Goal: Task Accomplishment & Management: Manage account settings

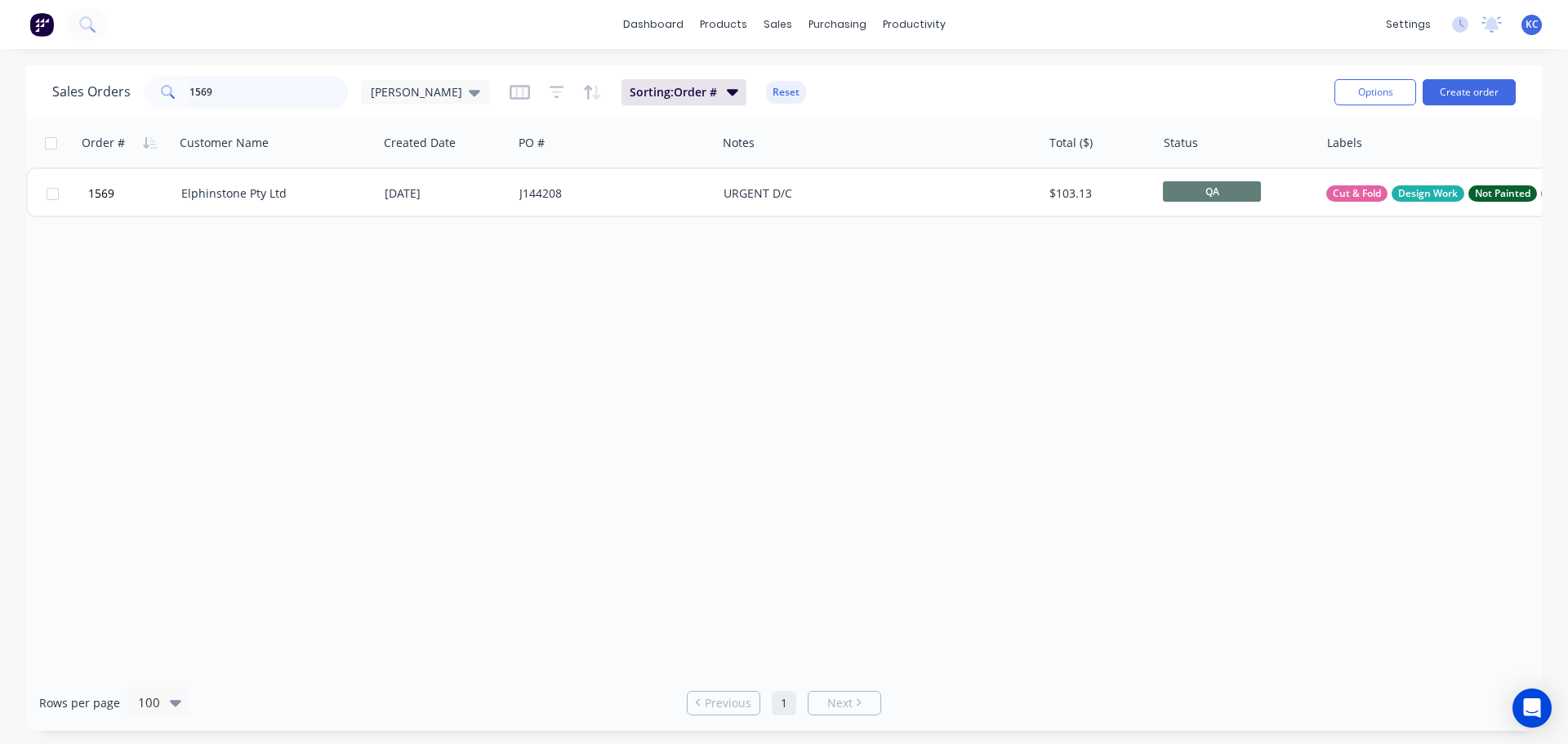
drag, startPoint x: 225, startPoint y: 97, endPoint x: 10, endPoint y: 94, distance: 215.0
click at [27, 92] on div "Sales Orders 1569 [PERSON_NAME]: Order # Reset Options Create order" at bounding box center [784, 92] width 1516 height 53
type input "1456"
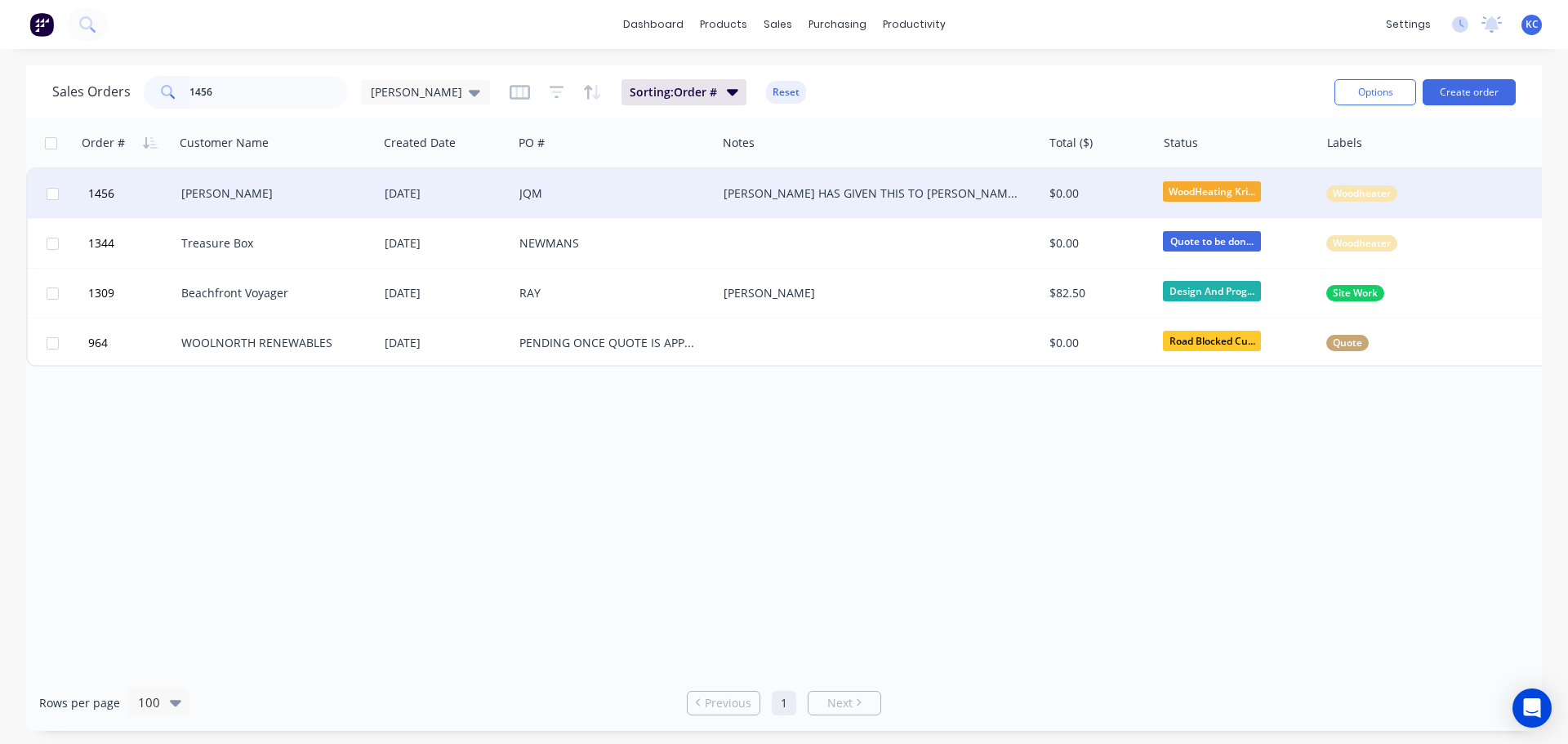
click at [247, 184] on div "[PERSON_NAME]" at bounding box center [276, 194] width 203 height 49
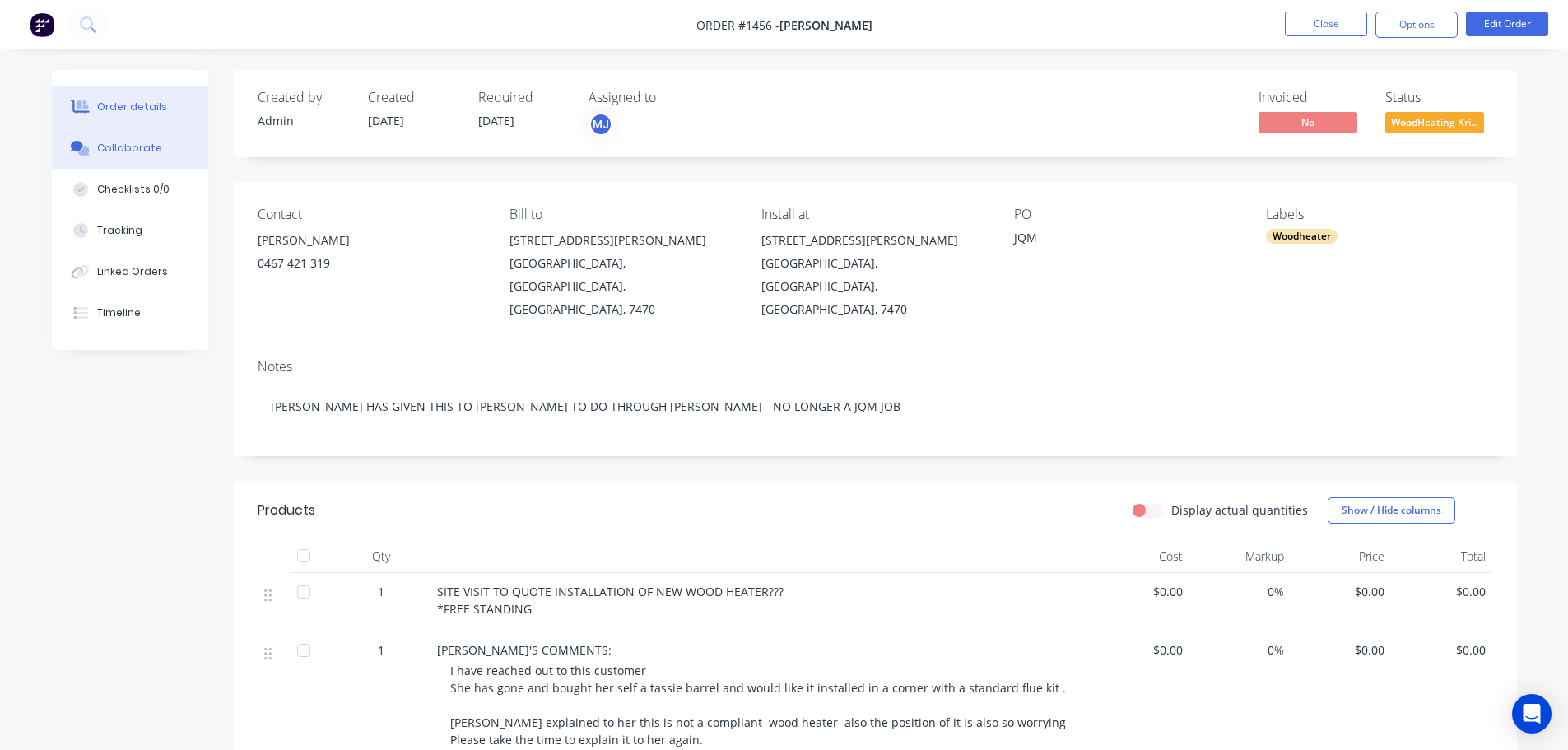
click at [123, 144] on div "Collaborate" at bounding box center [130, 147] width 65 height 14
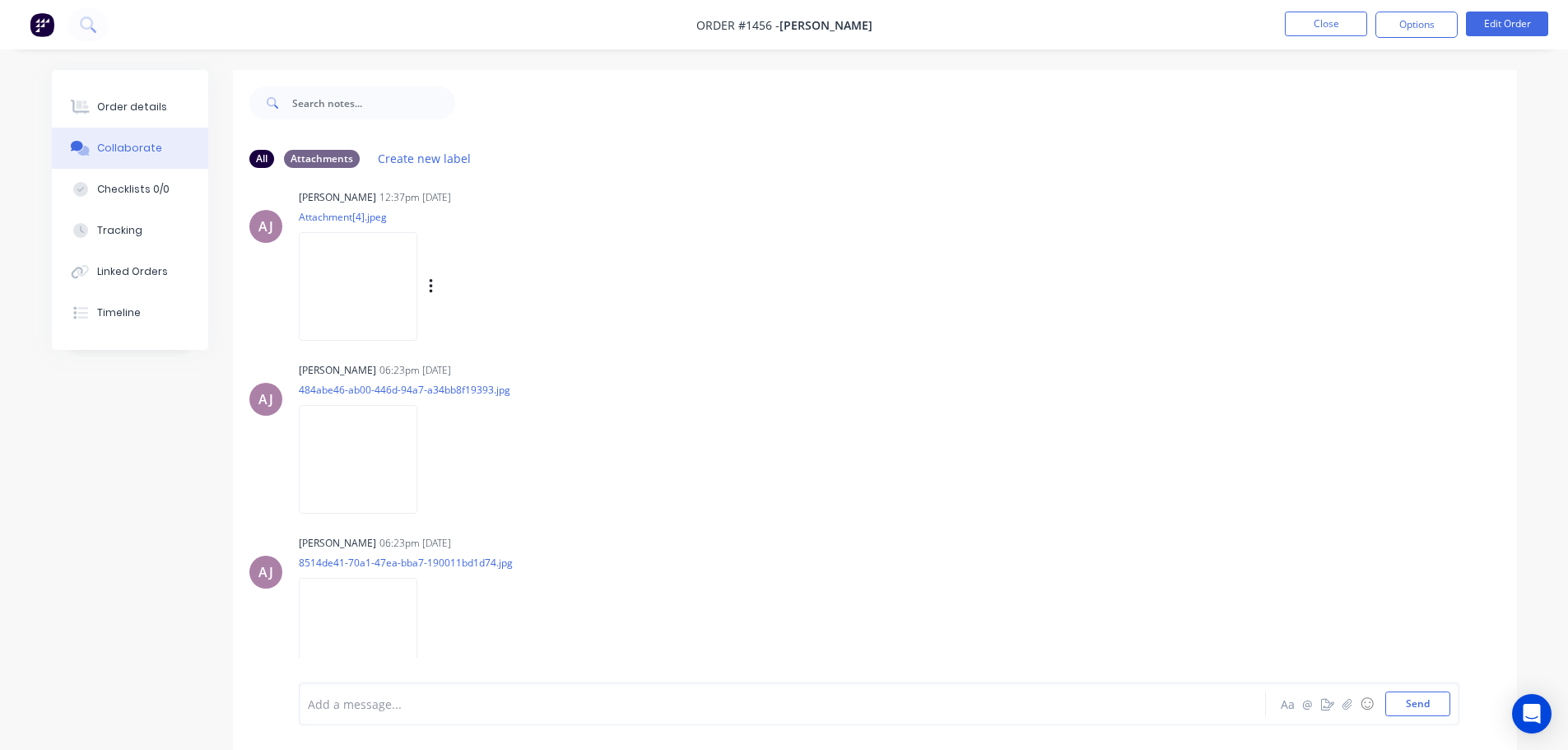
scroll to position [896, 0]
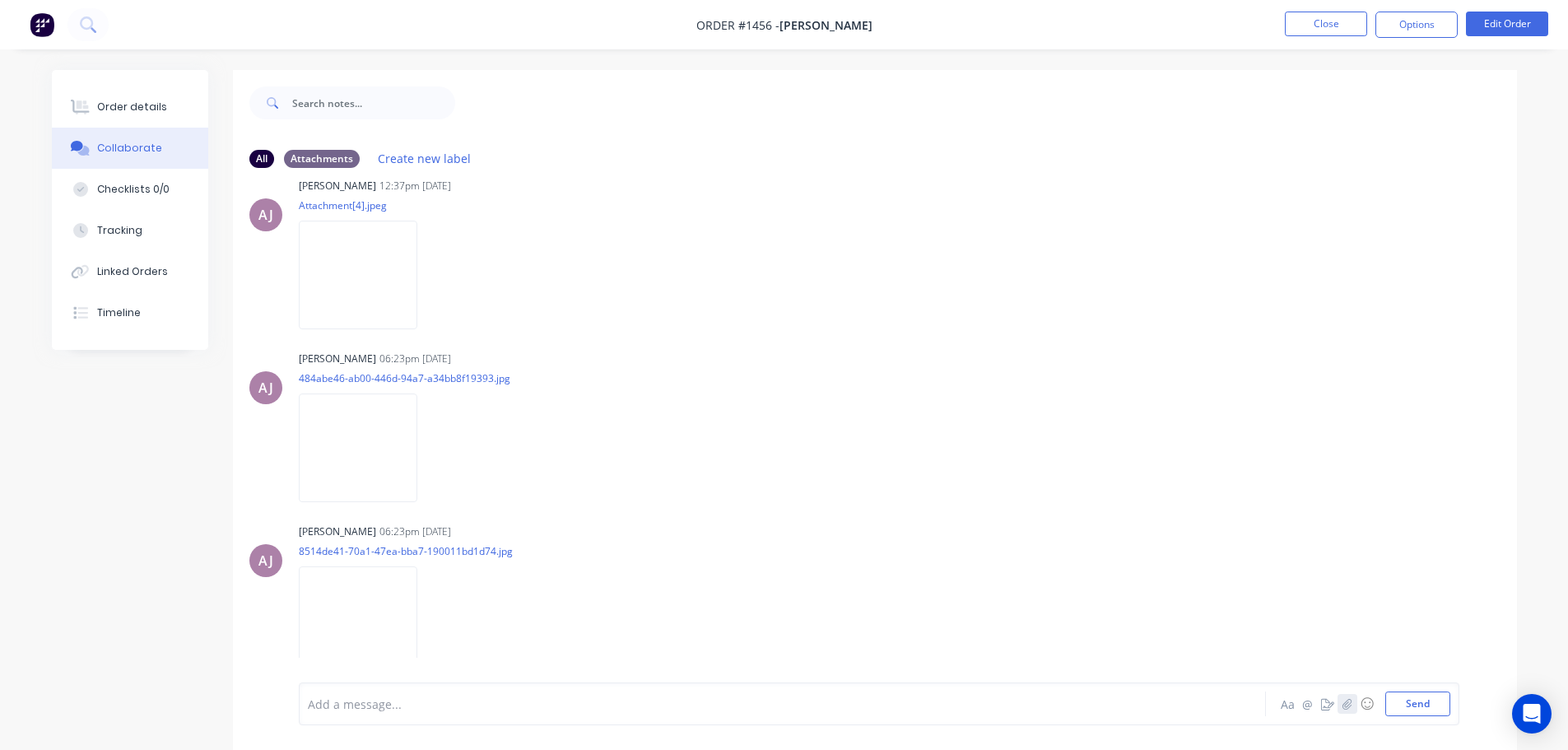
click at [1355, 706] on button "button" at bounding box center [1347, 703] width 20 height 20
click at [1412, 697] on button "Send" at bounding box center [1418, 704] width 65 height 25
click at [1329, 31] on button "Close" at bounding box center [1326, 24] width 82 height 25
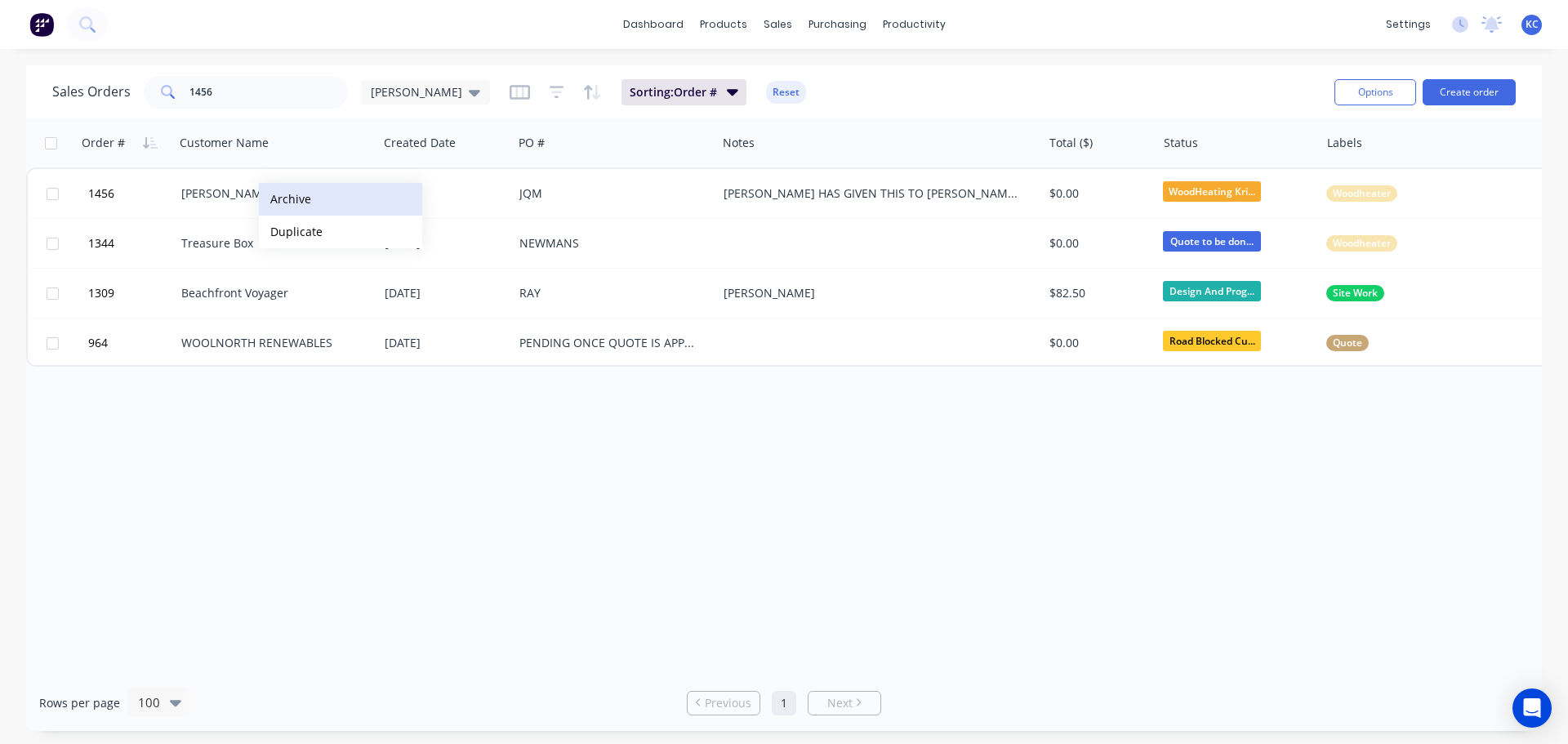
click at [295, 204] on button "Archive" at bounding box center [341, 199] width 163 height 32
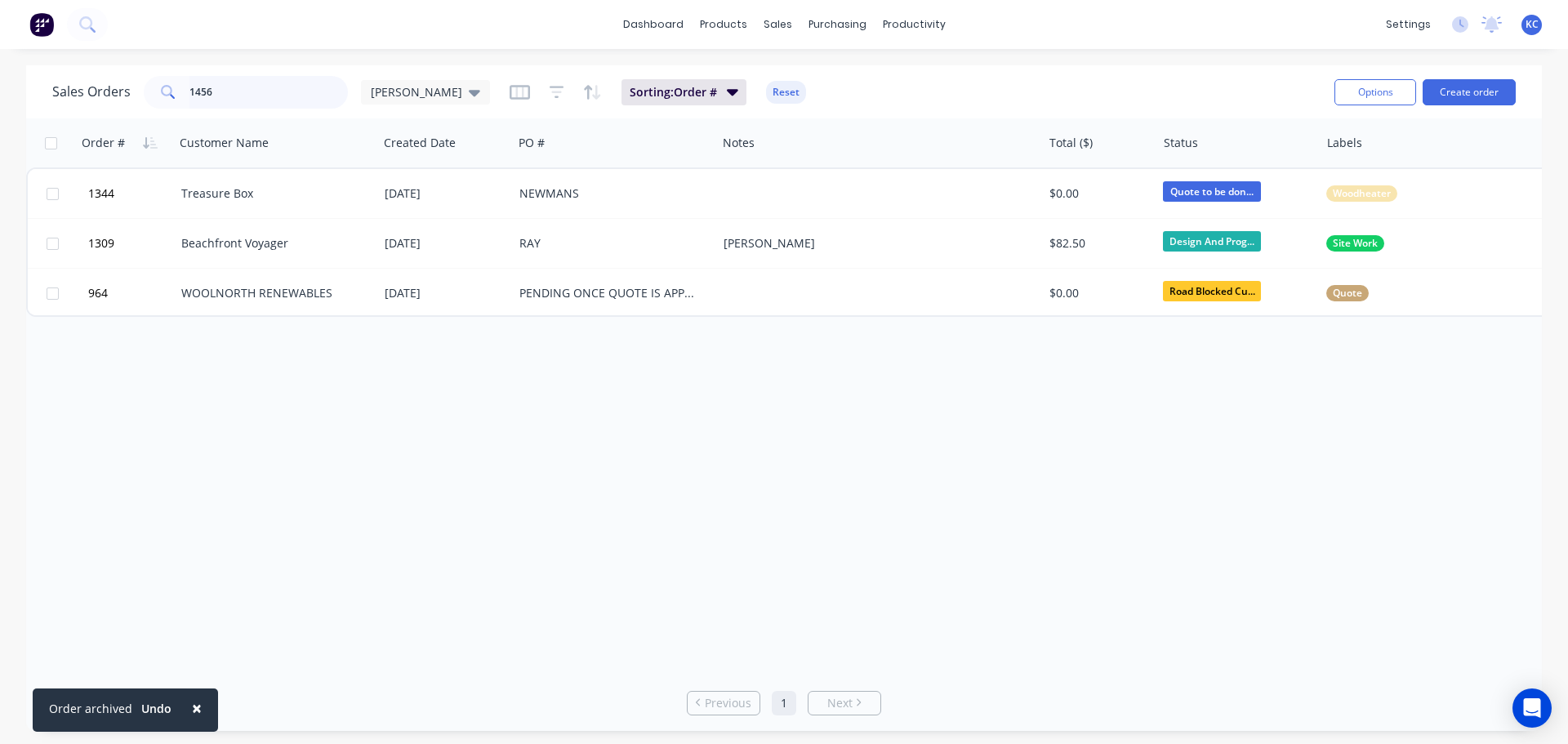
drag, startPoint x: 256, startPoint y: 91, endPoint x: 0, endPoint y: 194, distance: 275.9
click at [0, 169] on div "Sales Orders 1456 [PERSON_NAME] Sorting: Order # Reset Options Create order Ord…" at bounding box center [784, 398] width 1568 height 665
type input "1394"
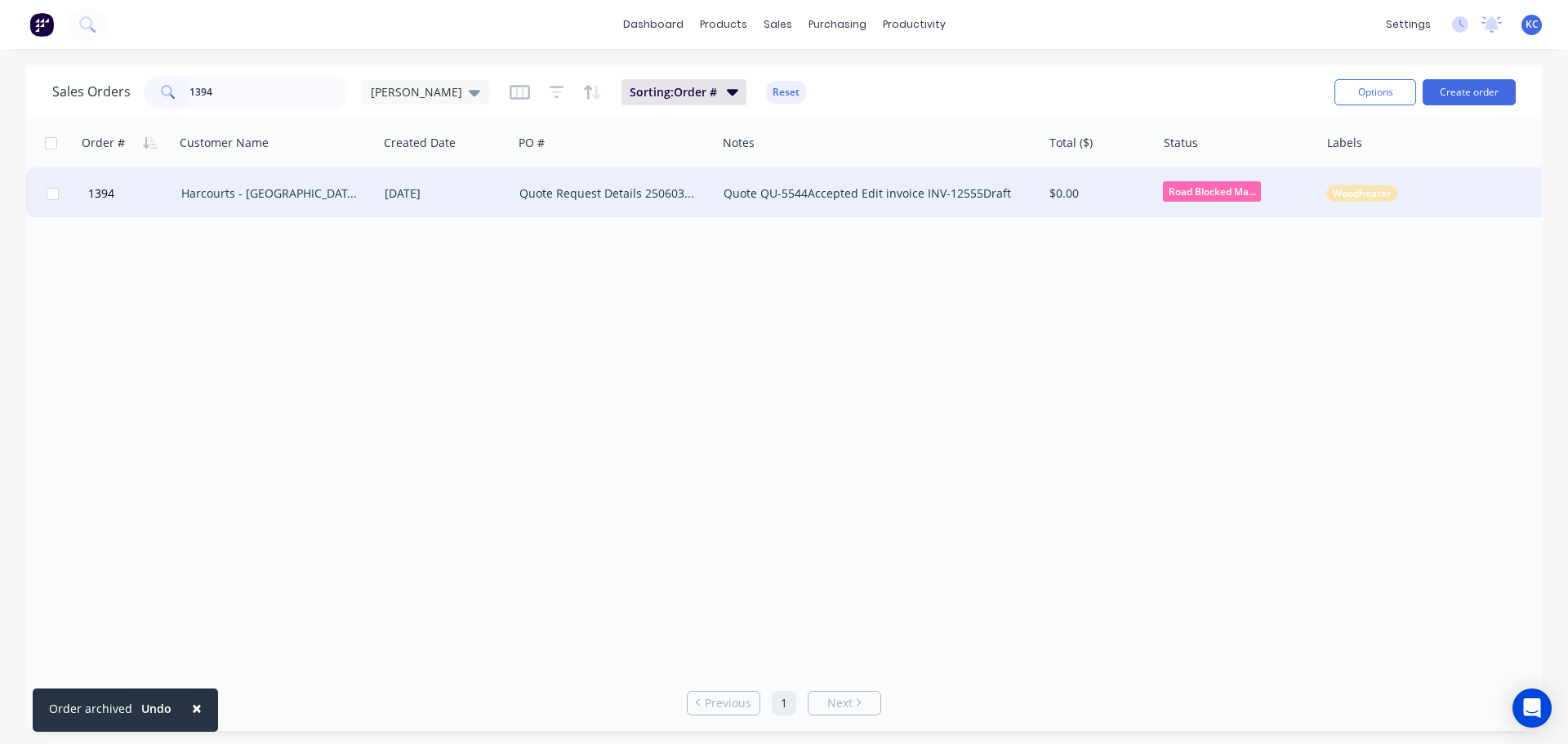
click at [238, 197] on div "Harcourts - [GEOGRAPHIC_DATA], Rosebery, [GEOGRAPHIC_DATA]" at bounding box center [271, 193] width 181 height 16
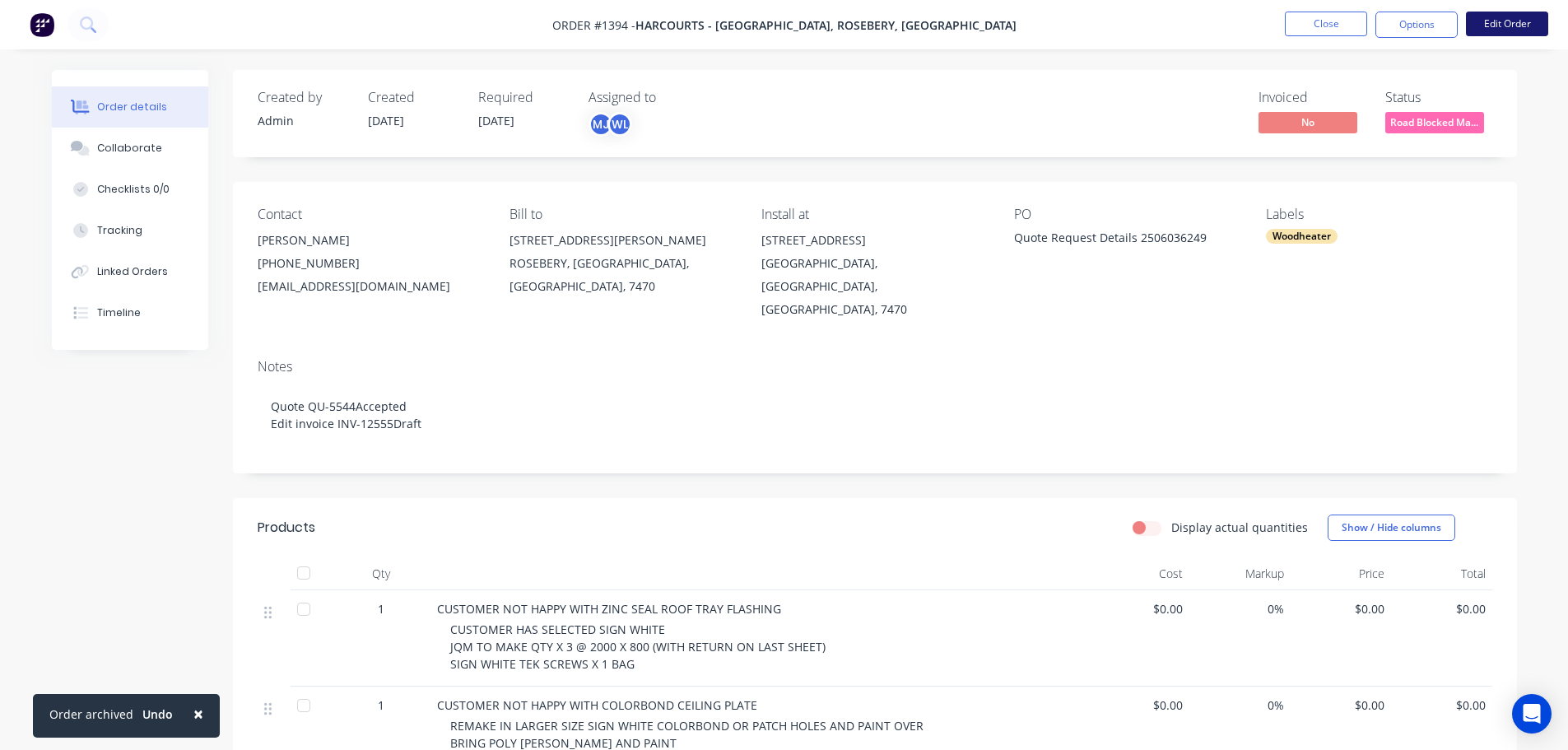
click at [1507, 15] on button "Edit Order" at bounding box center [1507, 24] width 82 height 25
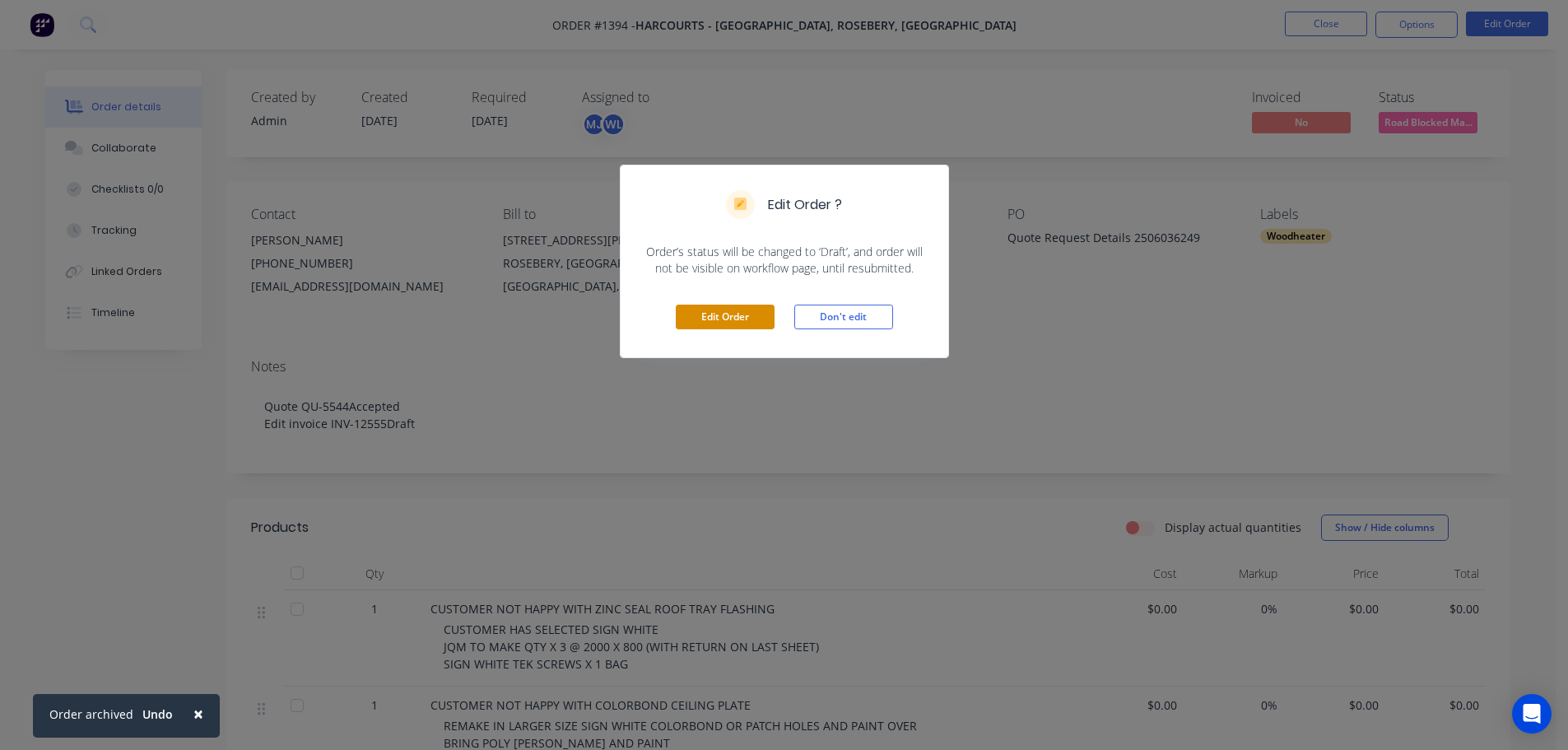
click at [718, 318] on button "Edit Order" at bounding box center [724, 317] width 99 height 25
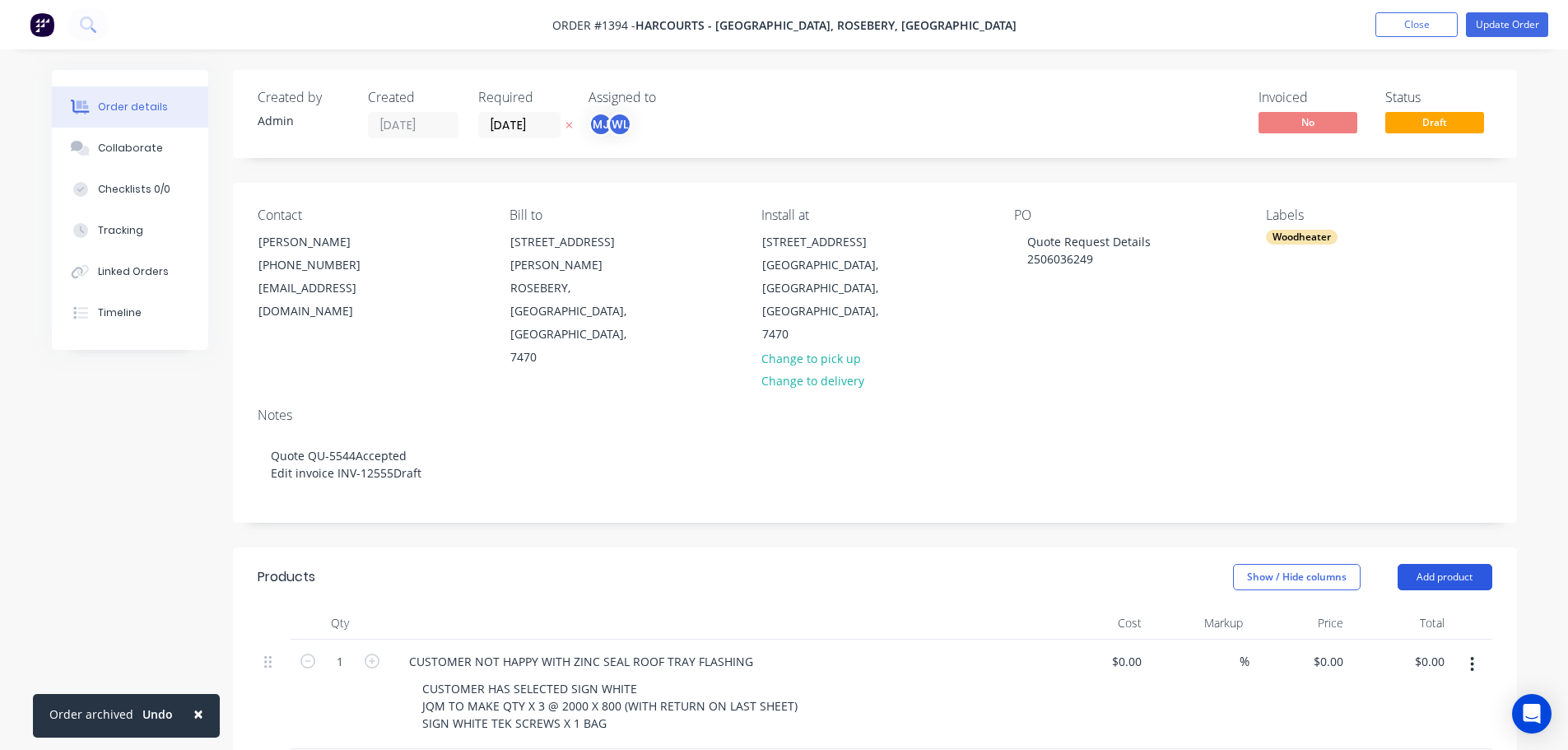
click at [1457, 563] on button "Add product" at bounding box center [1445, 577] width 95 height 27
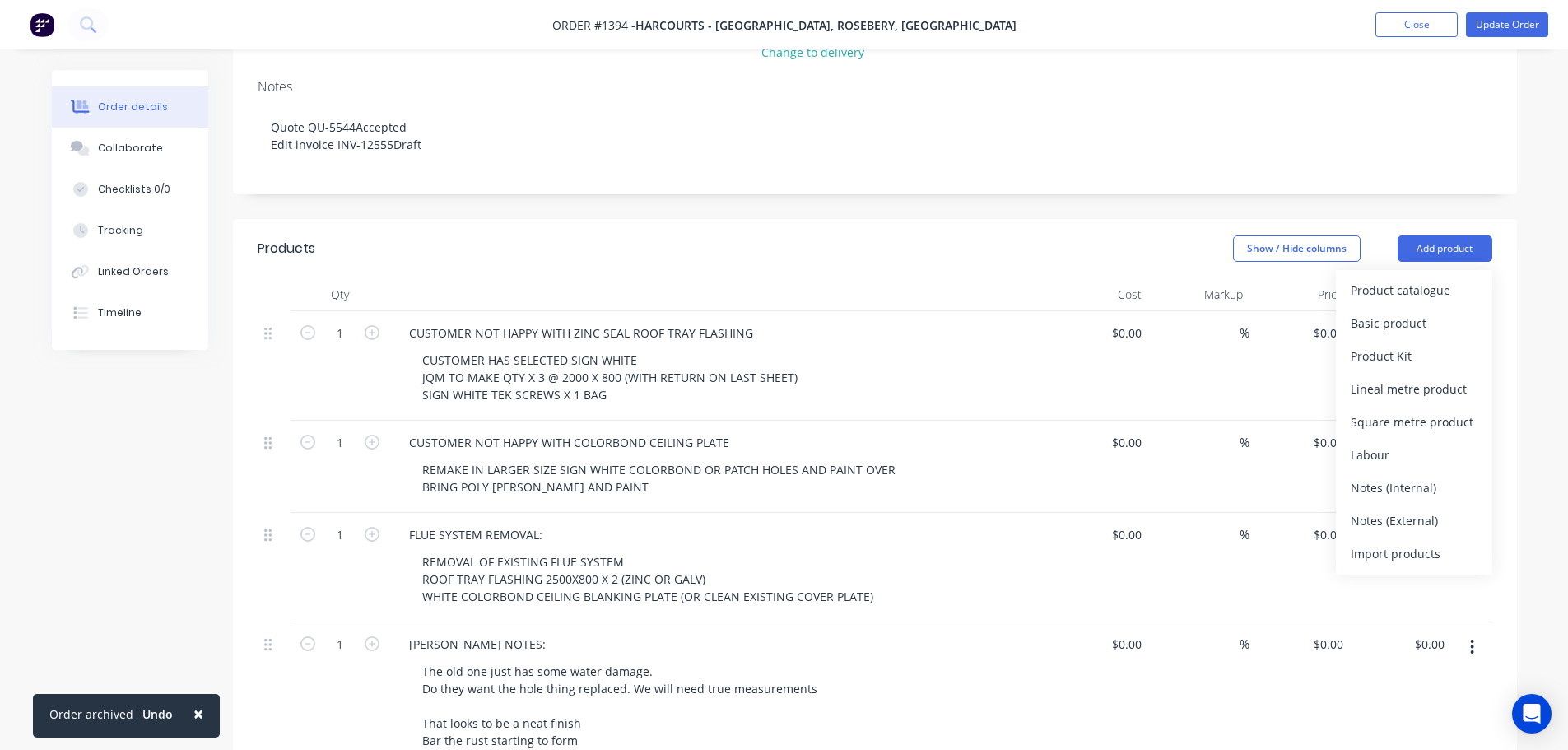
scroll to position [329, 0]
click at [1394, 474] on div "Notes (Internal)" at bounding box center [1414, 486] width 126 height 24
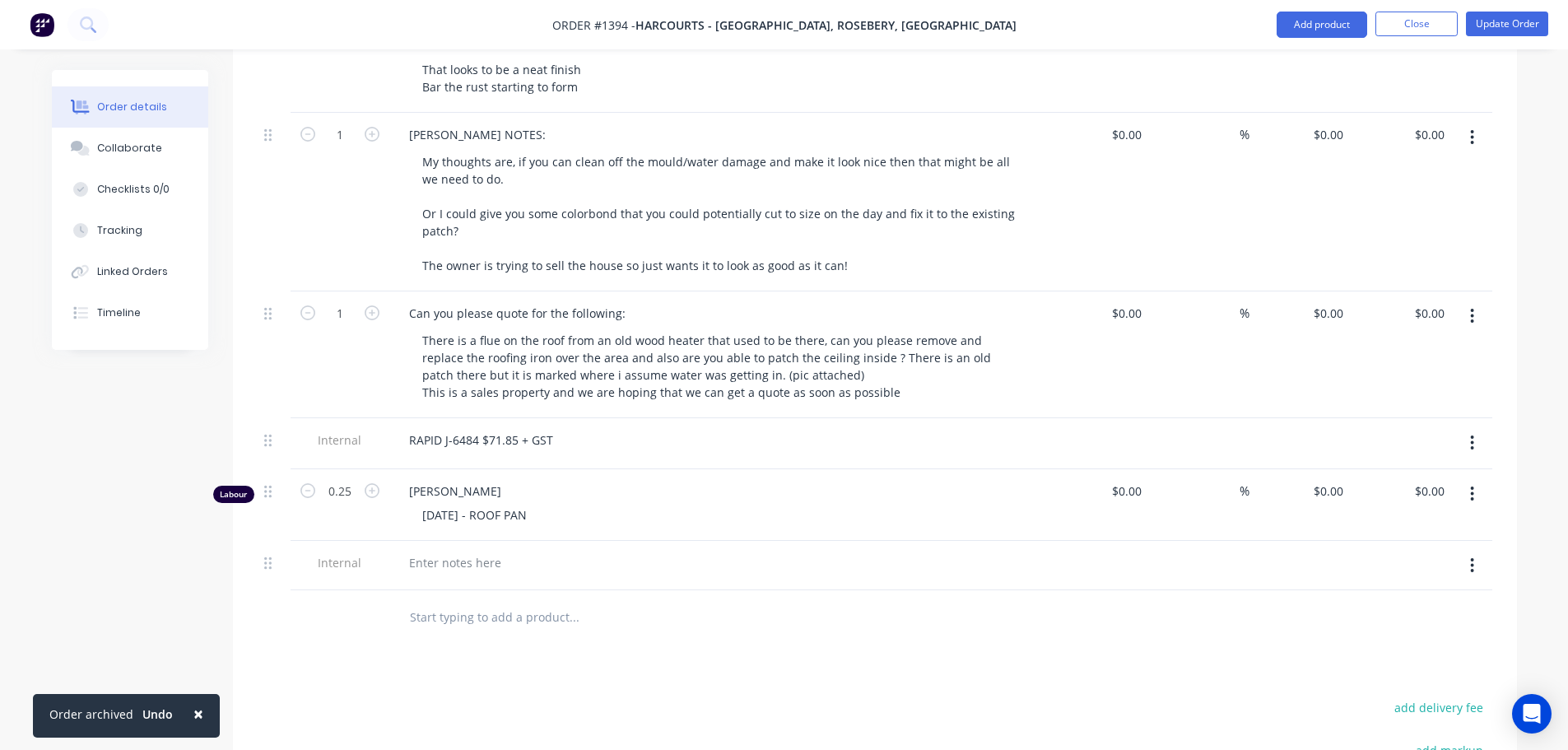
scroll to position [987, 0]
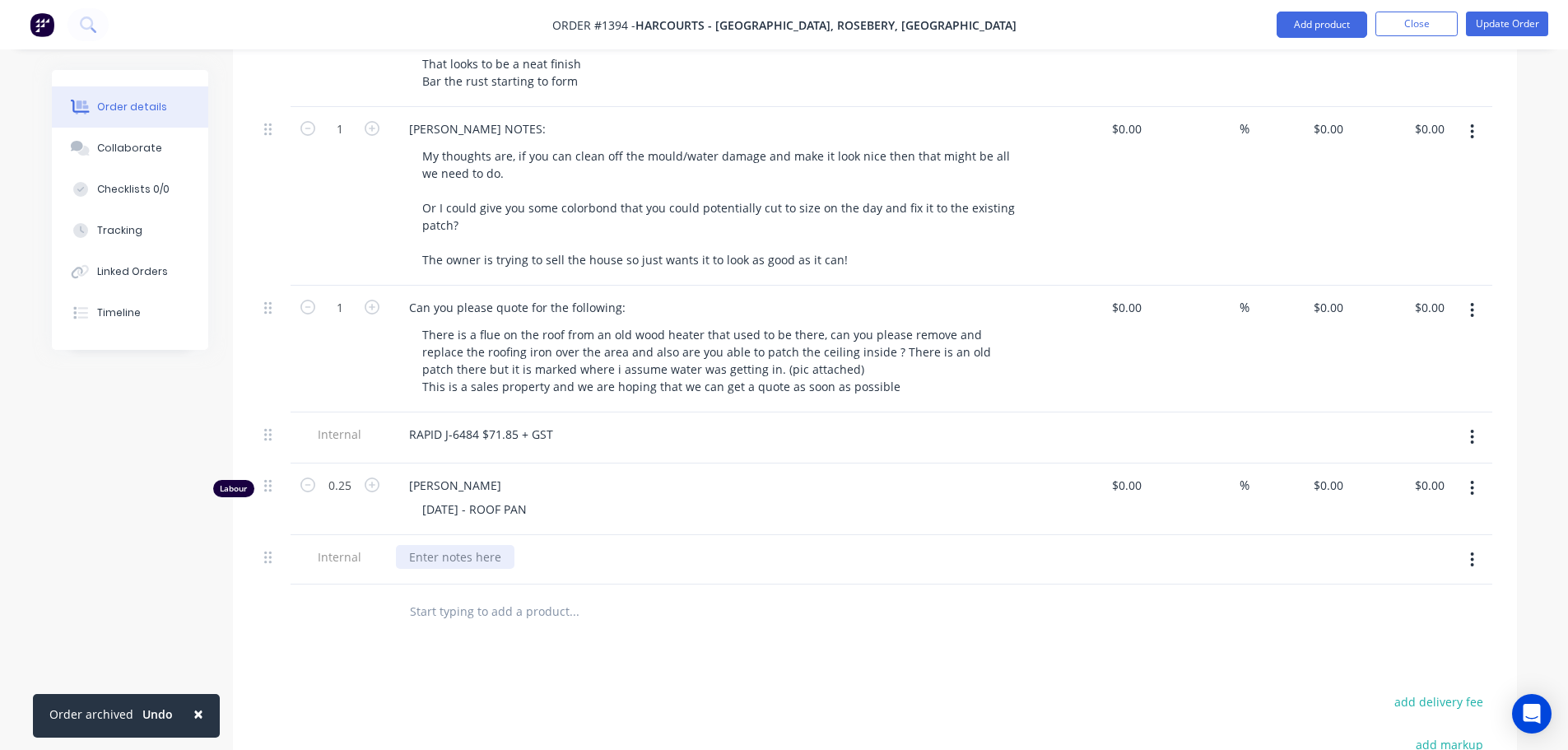
click at [415, 545] on div at bounding box center [455, 557] width 119 height 24
click at [616, 497] on div "[DATE] - ROOF PAN" at bounding box center [725, 509] width 632 height 24
click at [1527, 23] on button "Update Order" at bounding box center [1507, 24] width 82 height 25
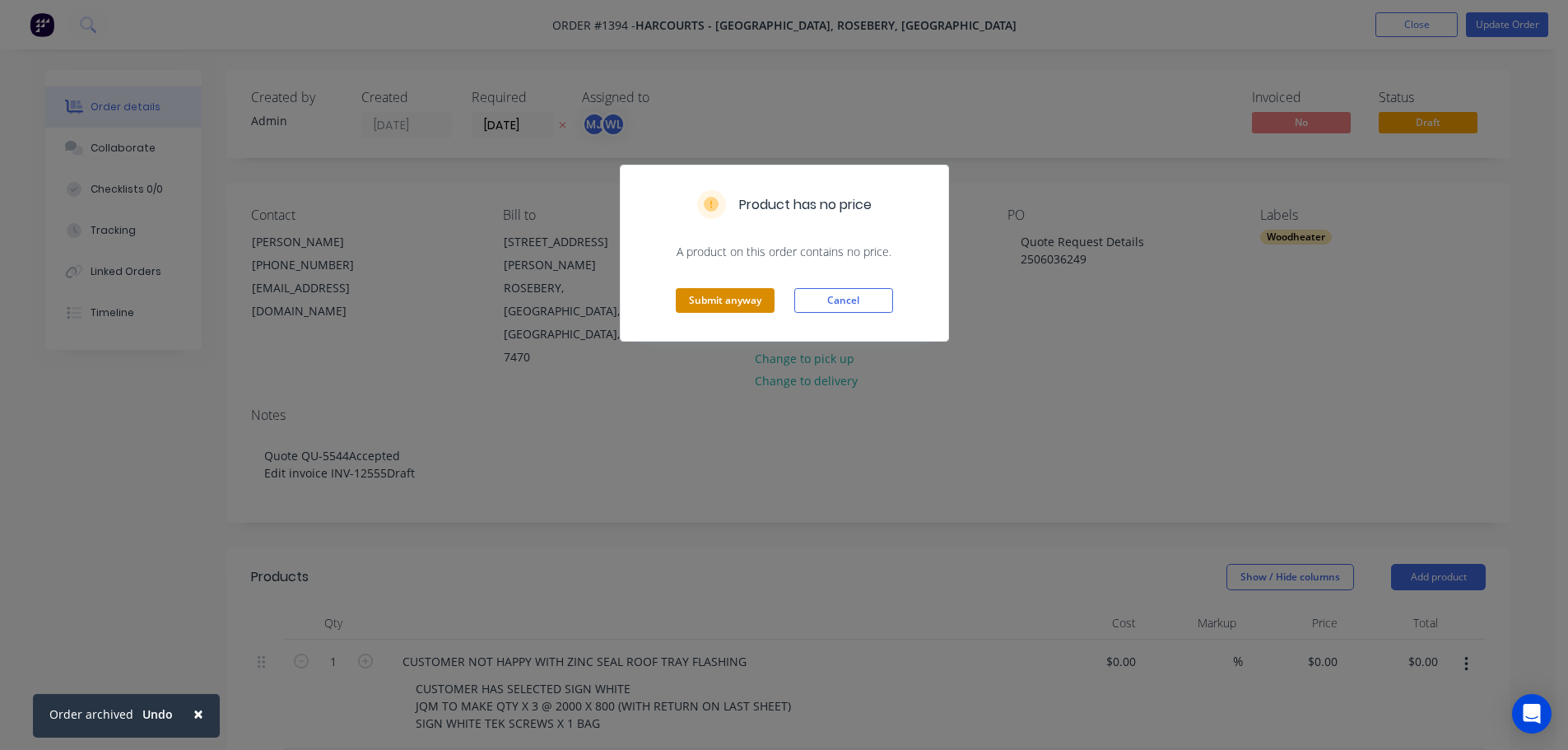
click at [752, 298] on button "Submit anyway" at bounding box center [724, 300] width 99 height 25
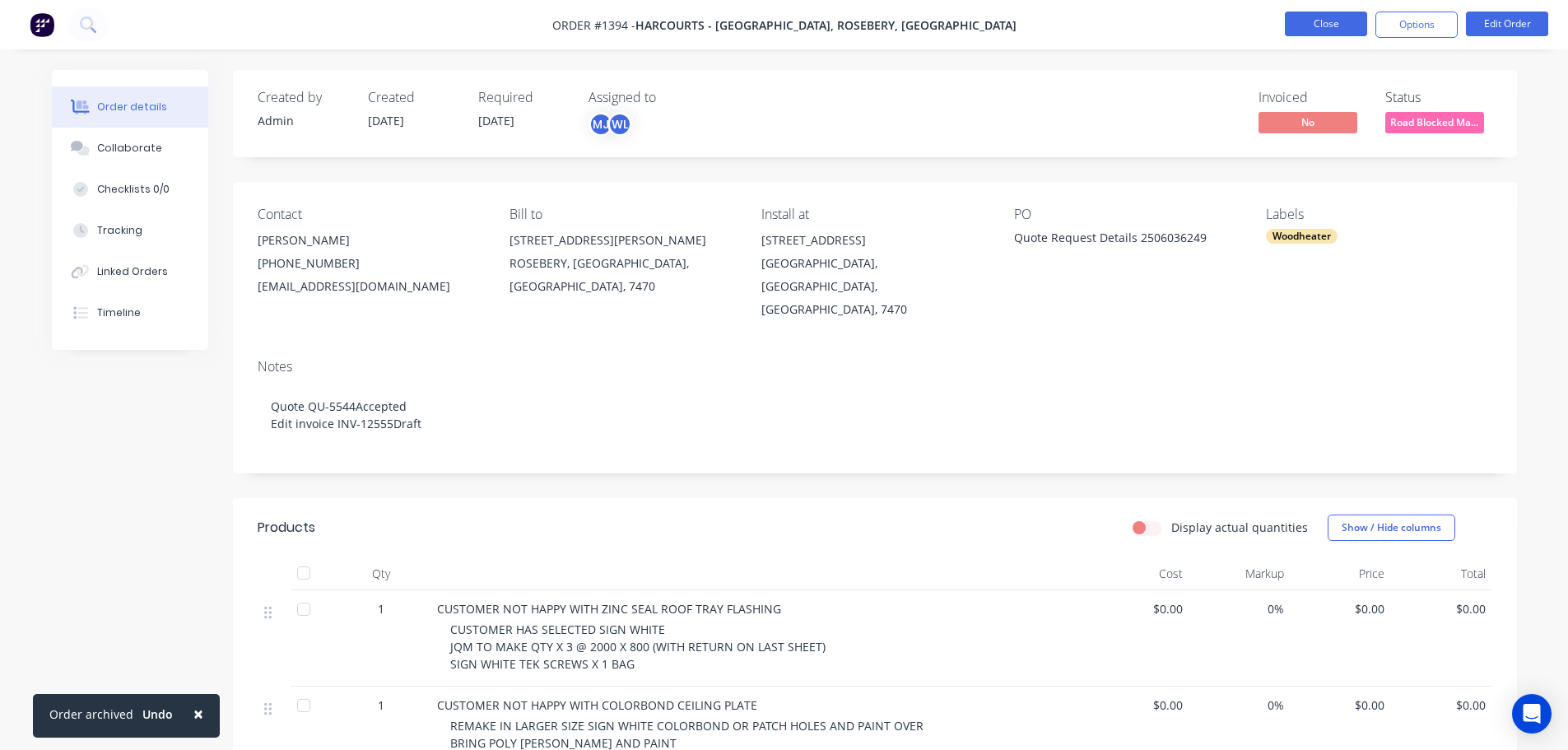
click at [1337, 23] on button "Close" at bounding box center [1326, 24] width 82 height 25
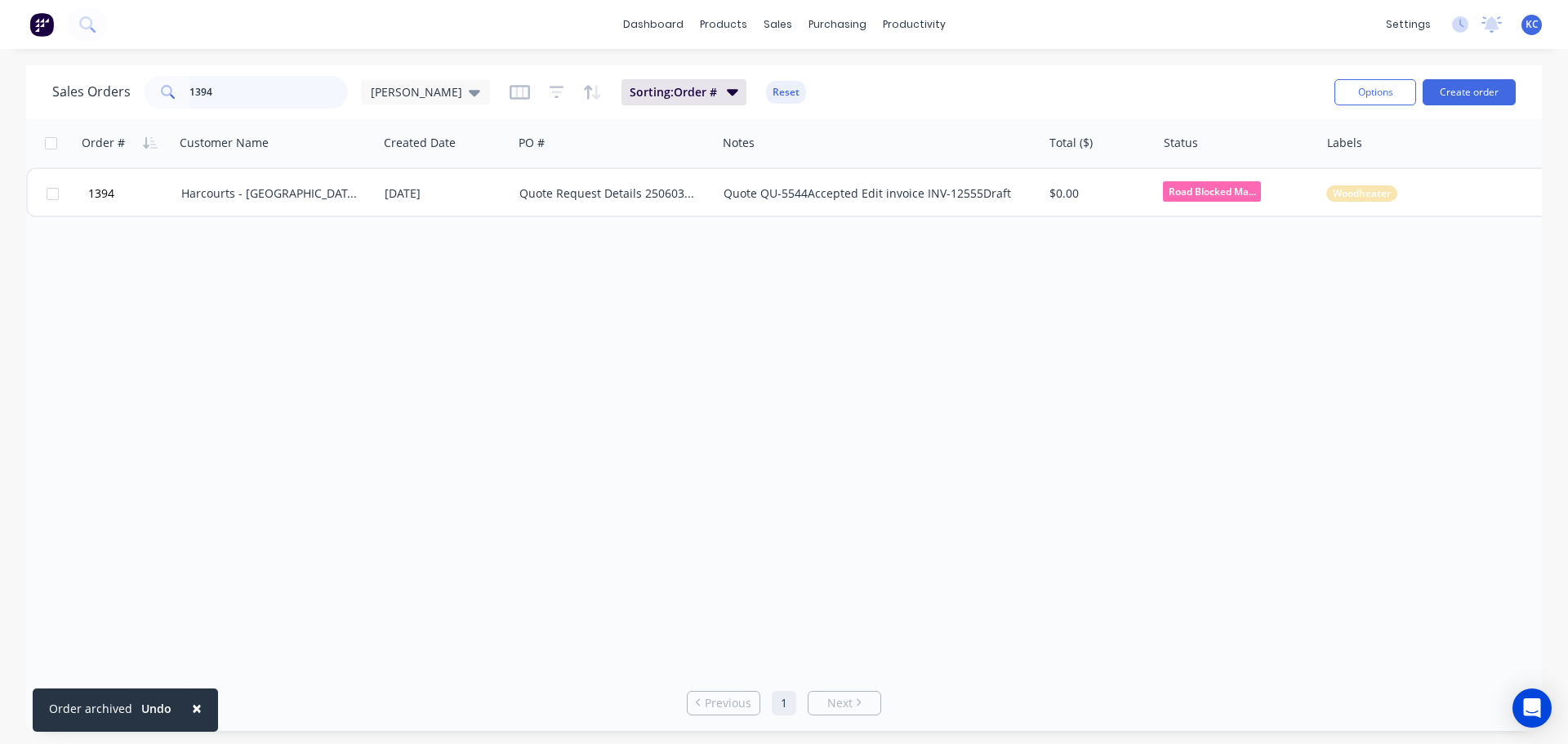
drag, startPoint x: 240, startPoint y: 95, endPoint x: 43, endPoint y: 65, distance: 199.3
click at [87, 76] on div "Sales Orders 1394 [PERSON_NAME]" at bounding box center [271, 92] width 438 height 32
type input "1575"
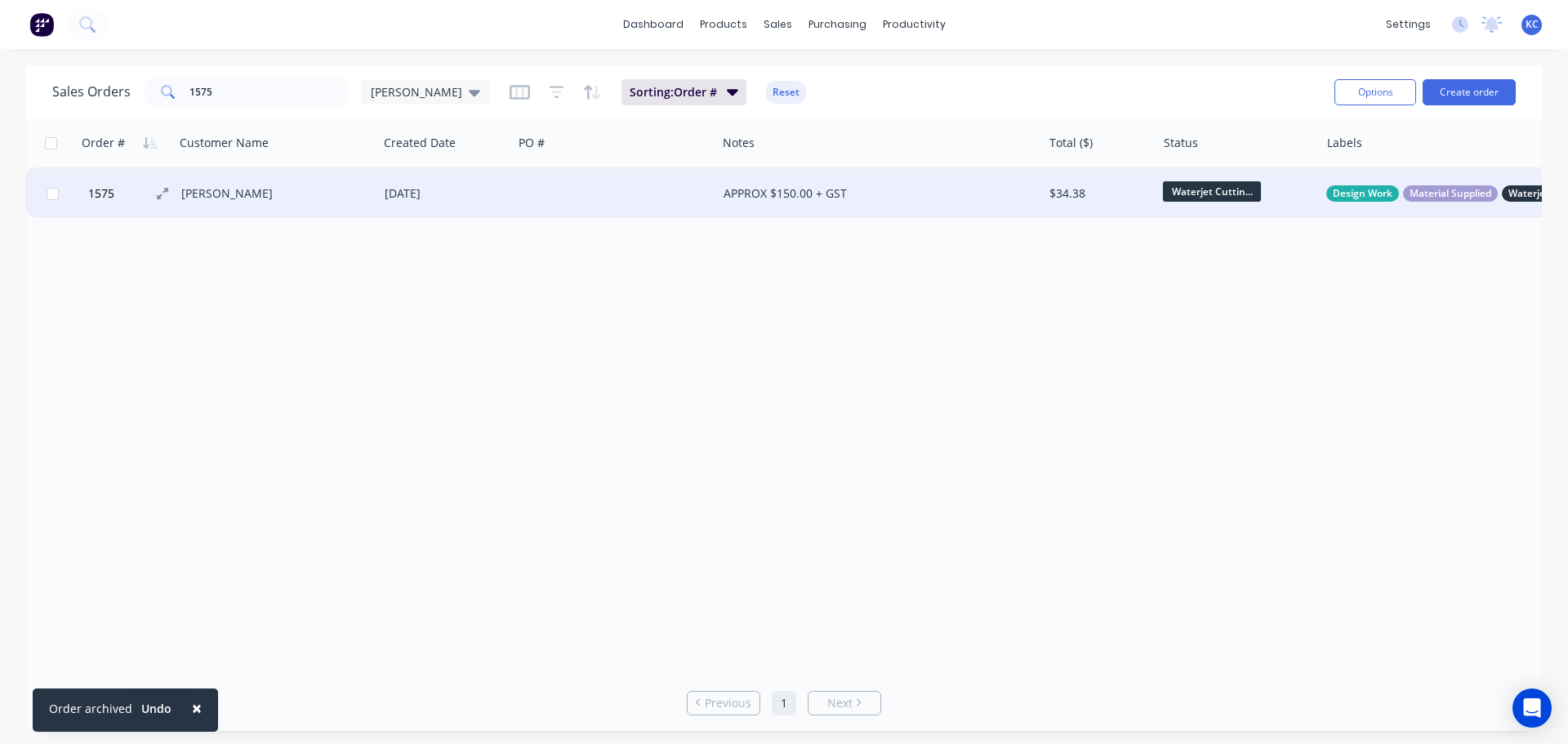
click at [178, 191] on button "1575" at bounding box center [132, 194] width 98 height 49
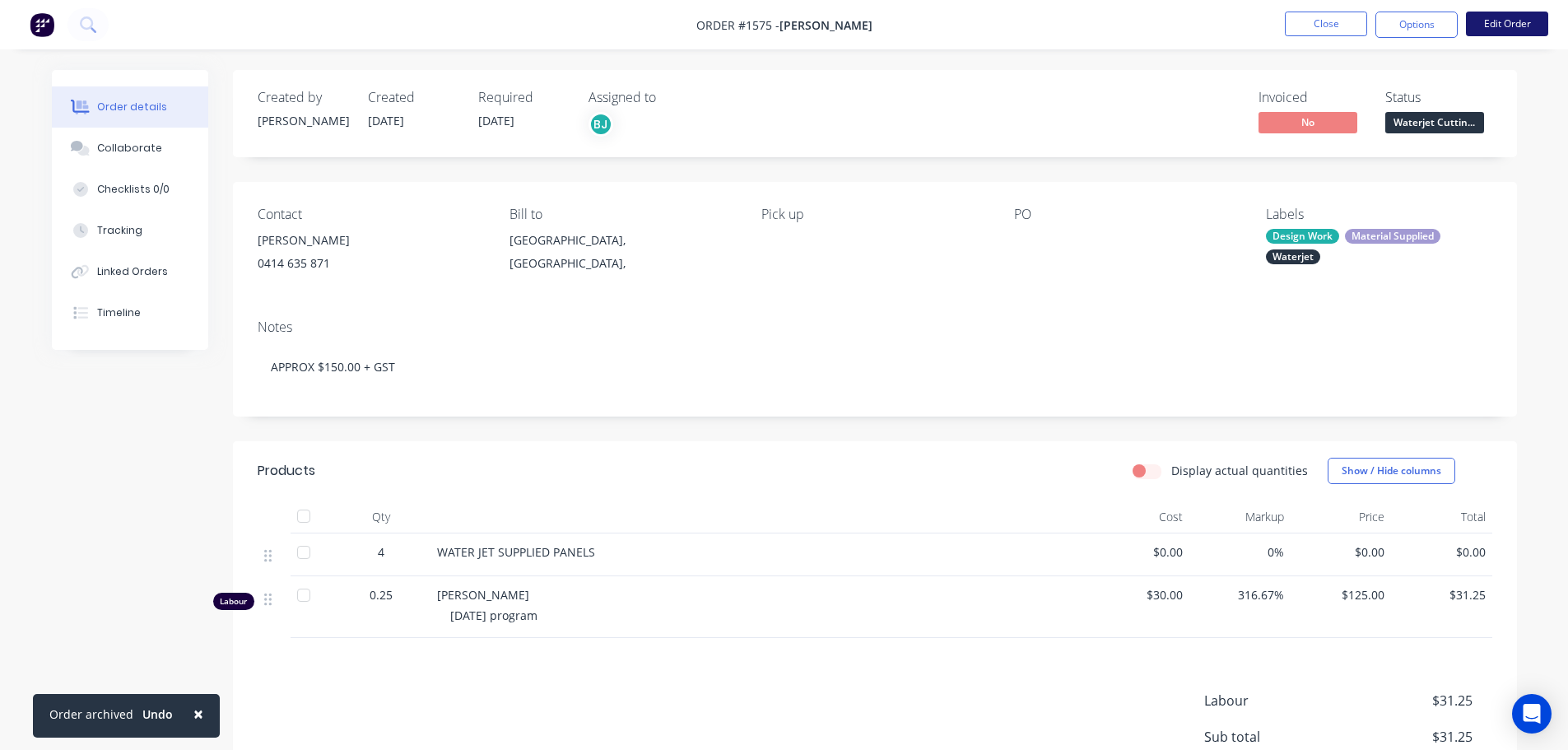
click at [1491, 24] on button "Edit Order" at bounding box center [1507, 24] width 82 height 25
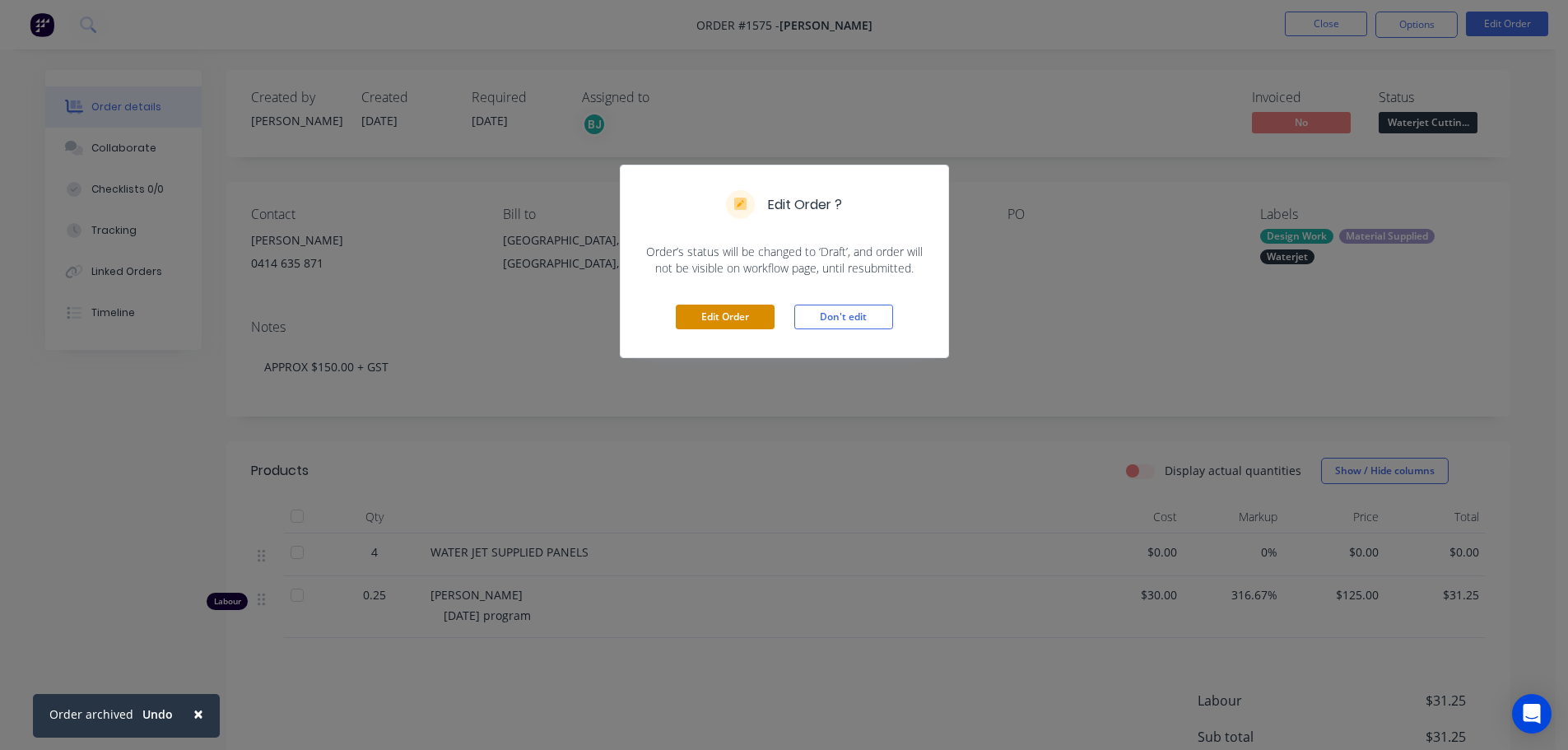
click at [722, 323] on button "Edit Order" at bounding box center [724, 317] width 99 height 25
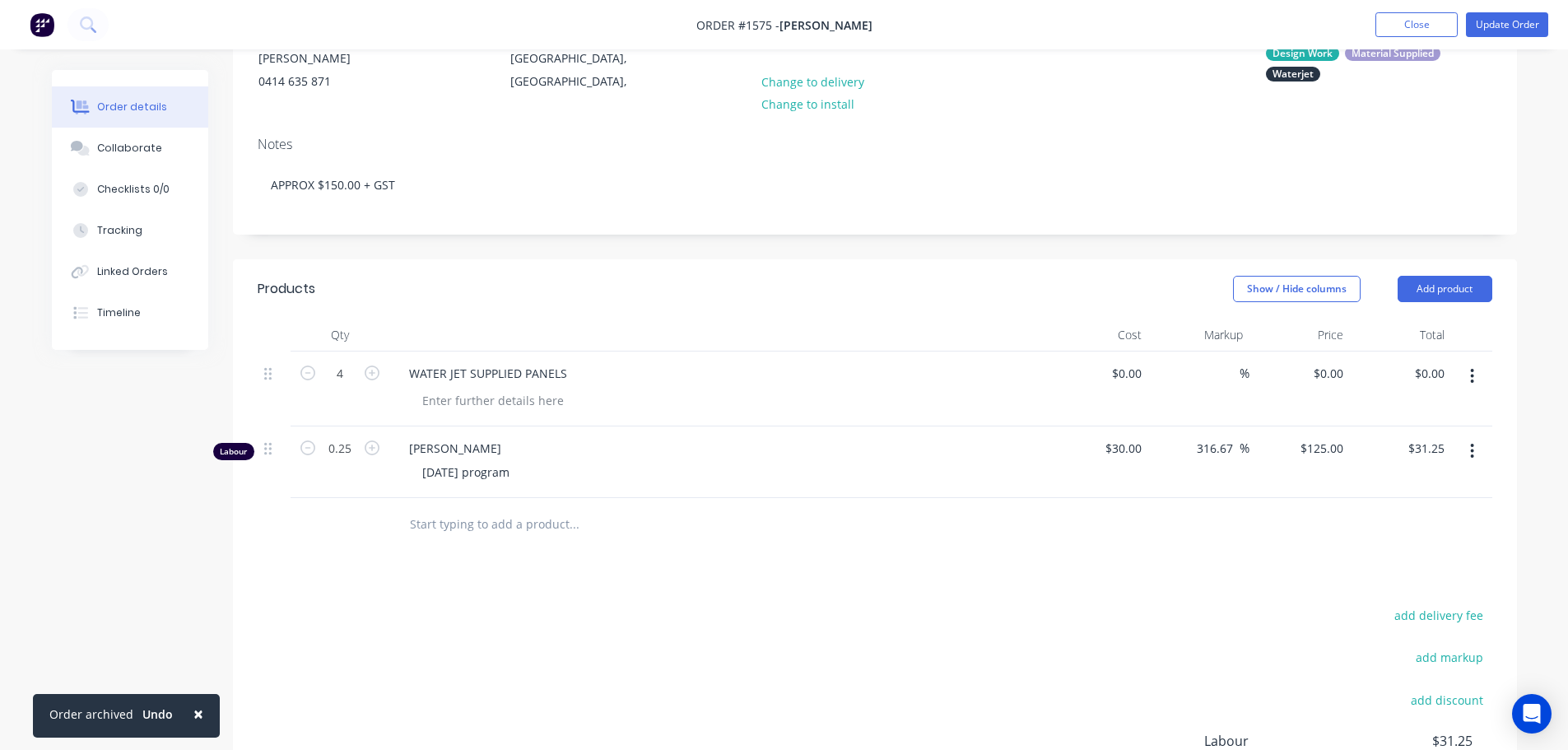
scroll to position [247, 0]
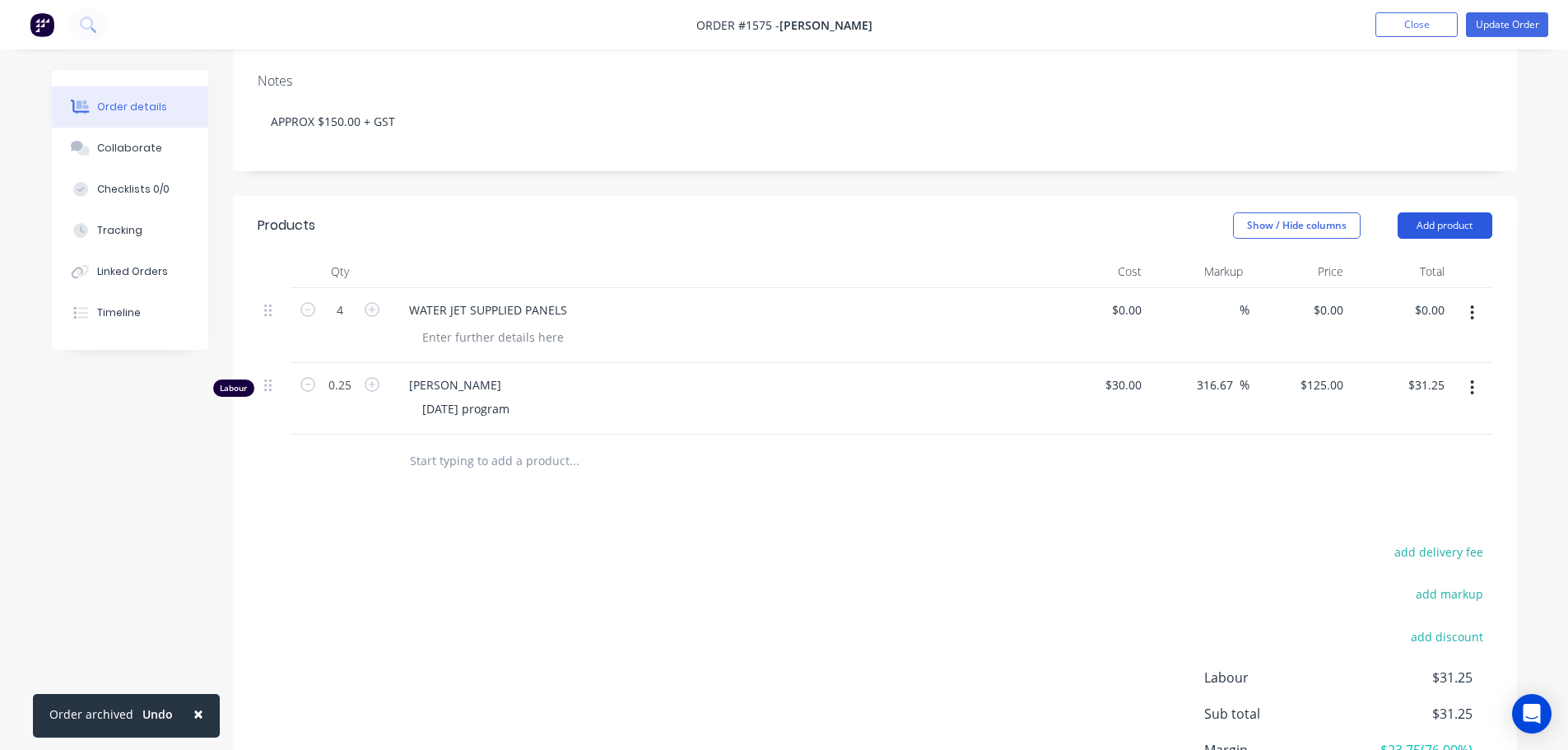
click at [1459, 219] on button "Add product" at bounding box center [1445, 226] width 95 height 27
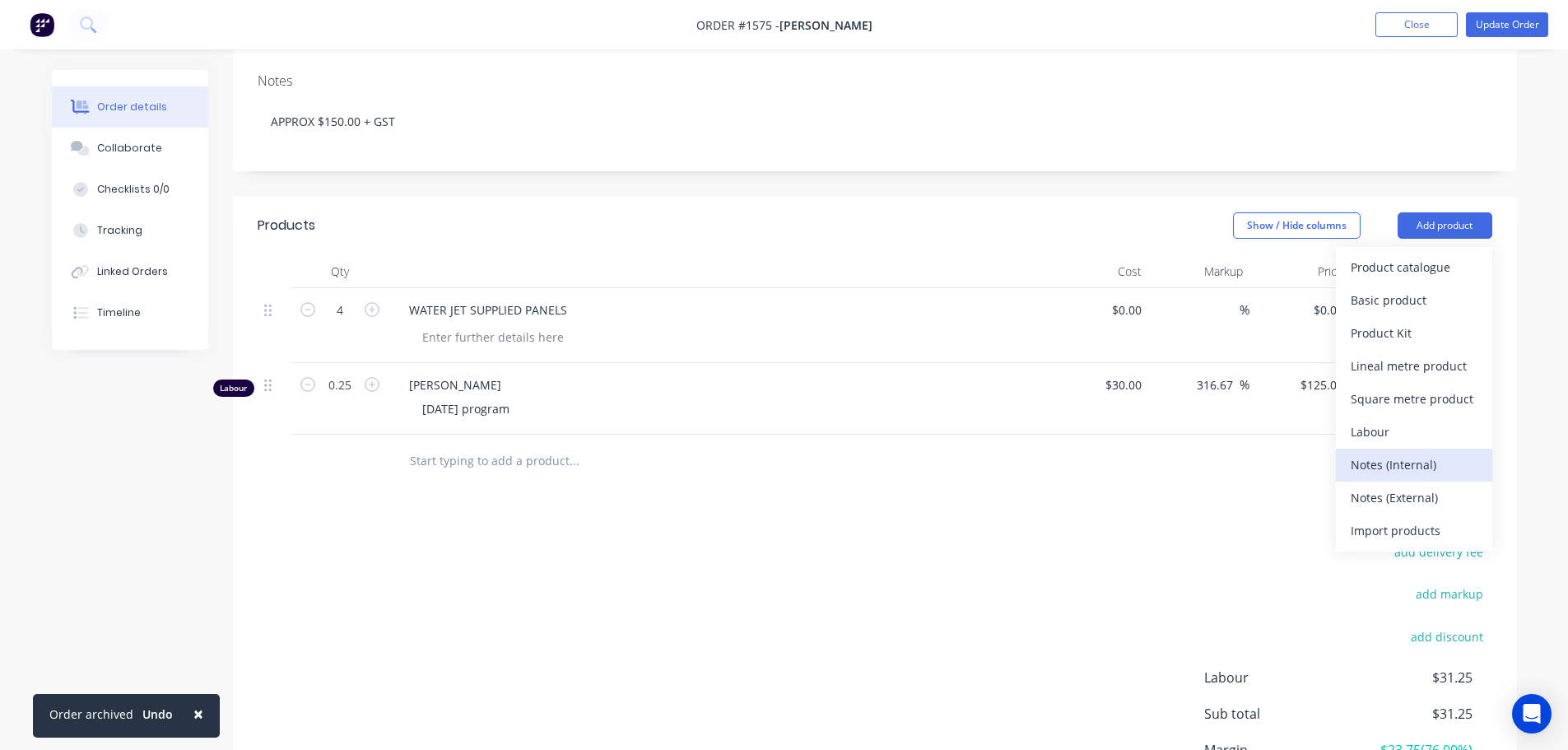
click at [1401, 475] on div "Notes (Internal)" at bounding box center [1414, 464] width 126 height 24
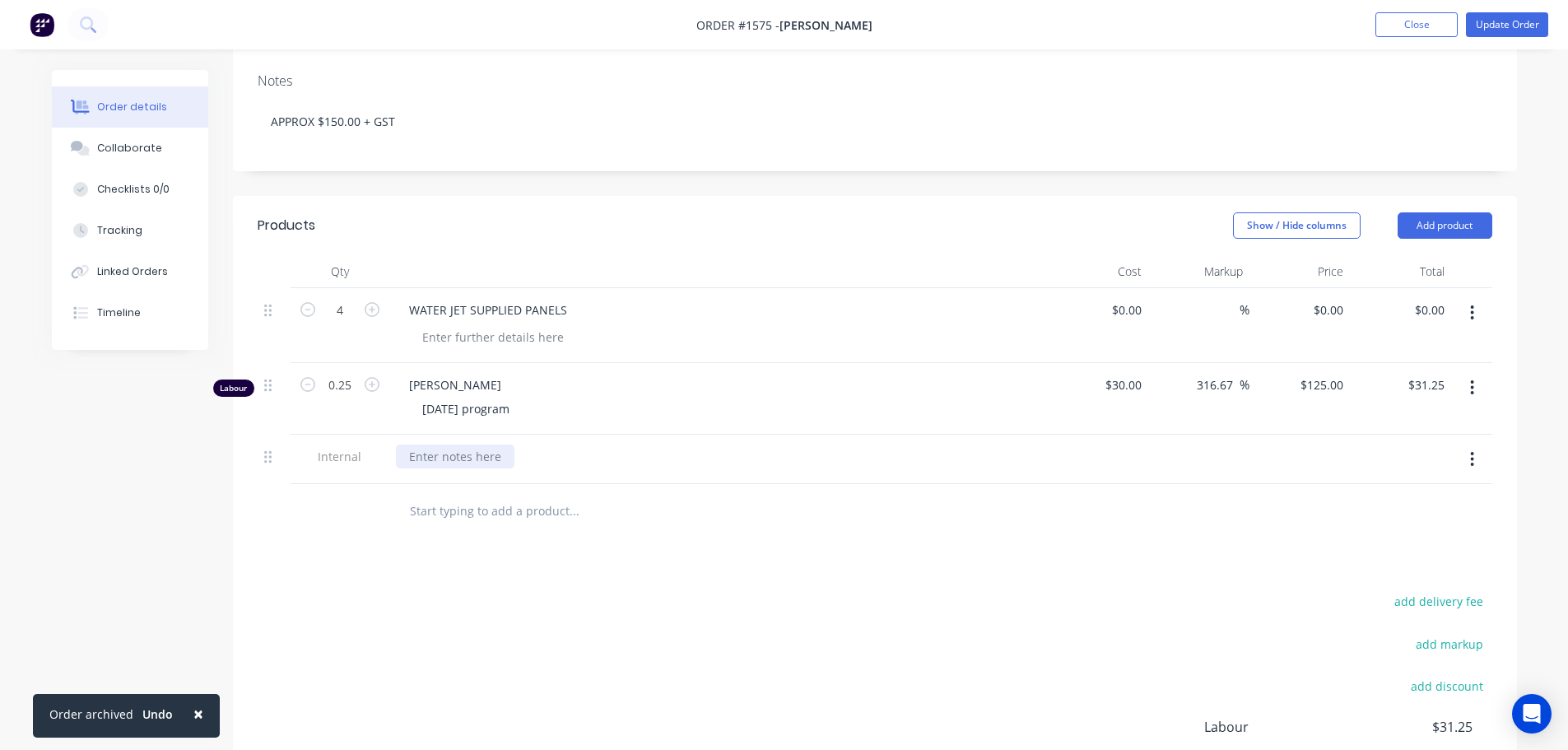
click at [432, 468] on div at bounding box center [455, 456] width 119 height 24
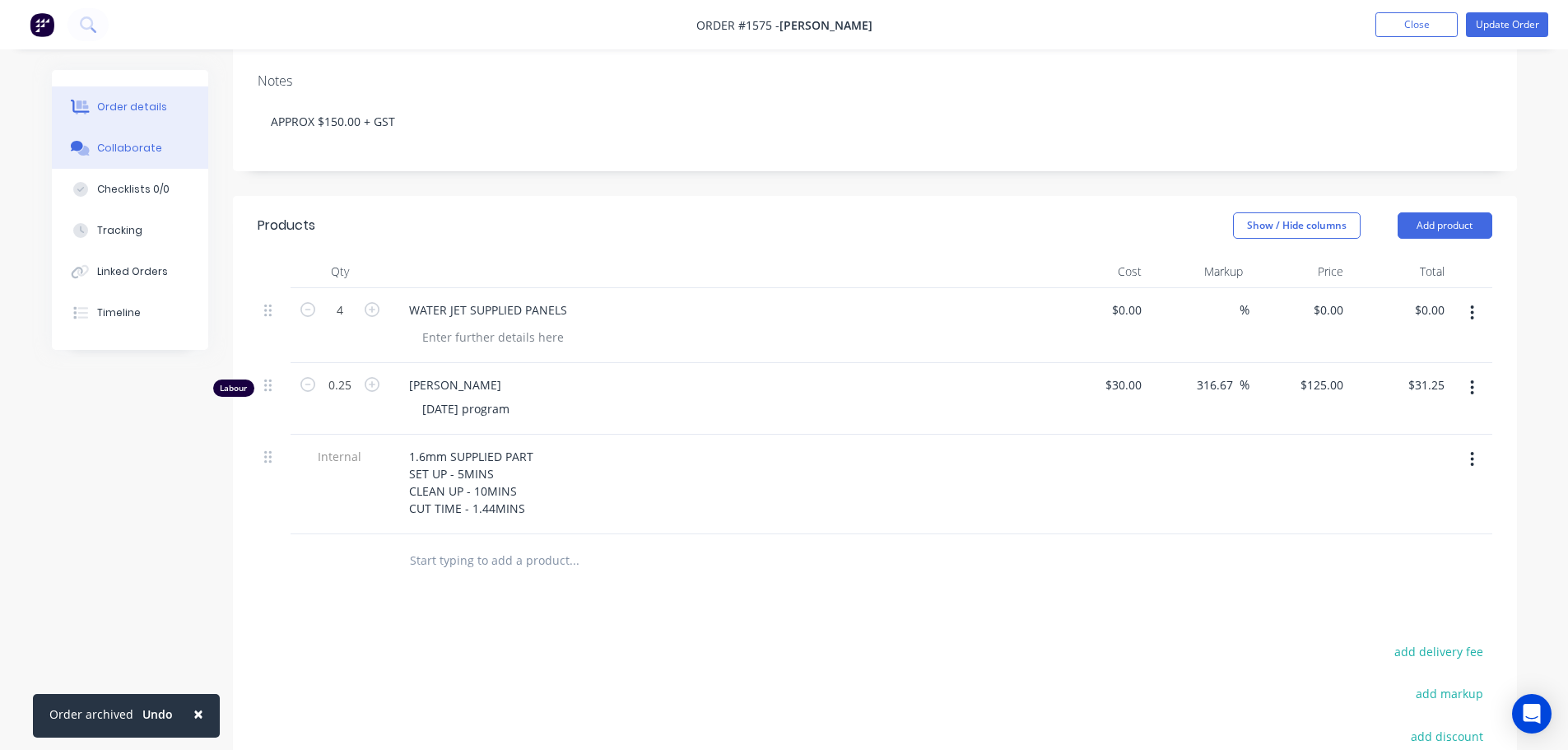
click at [109, 134] on button "Collaborate" at bounding box center [129, 147] width 156 height 41
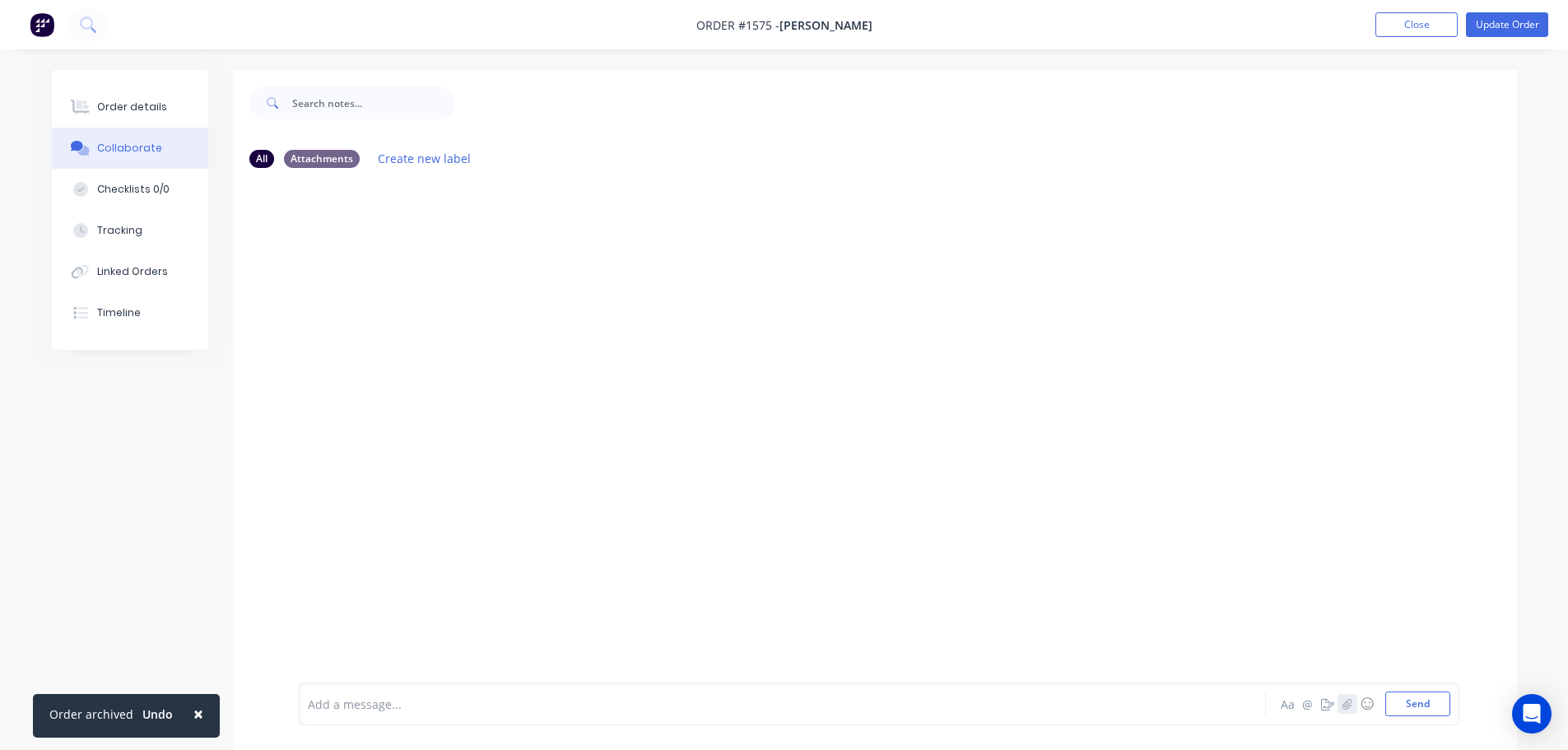
click at [1355, 703] on button "button" at bounding box center [1347, 703] width 20 height 20
click at [1424, 708] on button "Send" at bounding box center [1418, 704] width 65 height 25
click at [1347, 707] on icon "button" at bounding box center [1346, 704] width 10 height 11
click at [1411, 708] on button "Send" at bounding box center [1418, 704] width 65 height 25
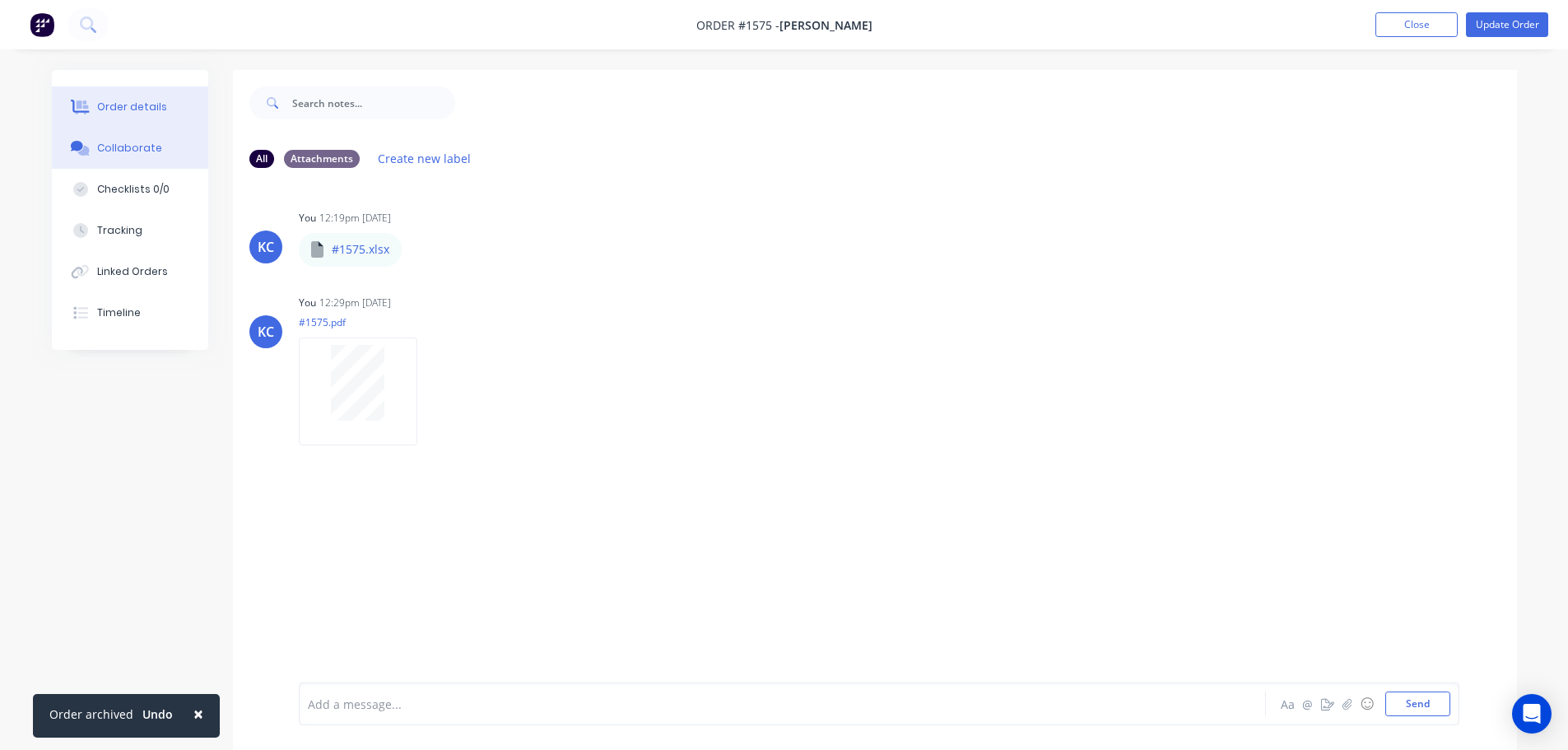
click at [143, 108] on div "Order details" at bounding box center [132, 106] width 70 height 14
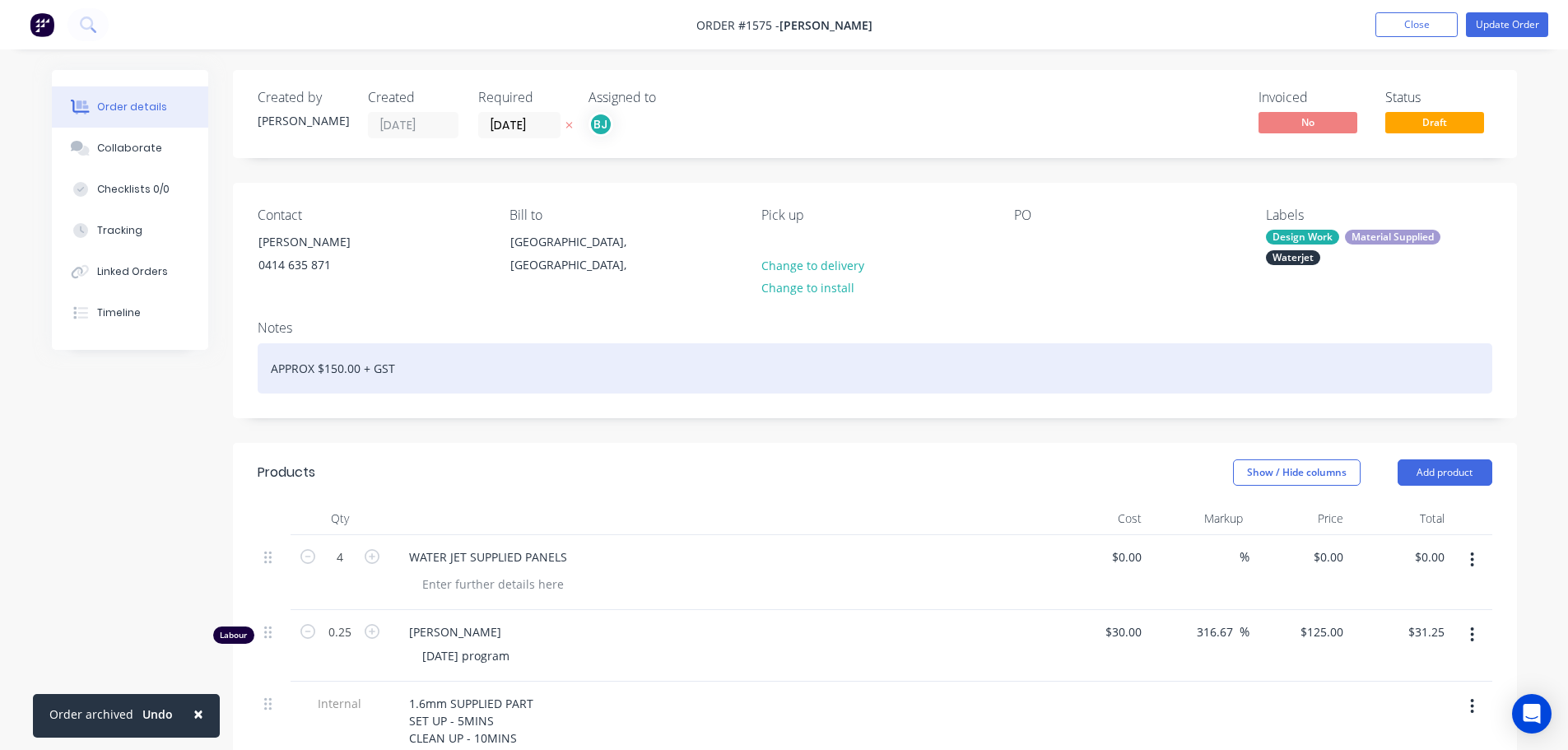
click at [422, 373] on div "APPROX $150.00 + GST" at bounding box center [874, 368] width 1234 height 50
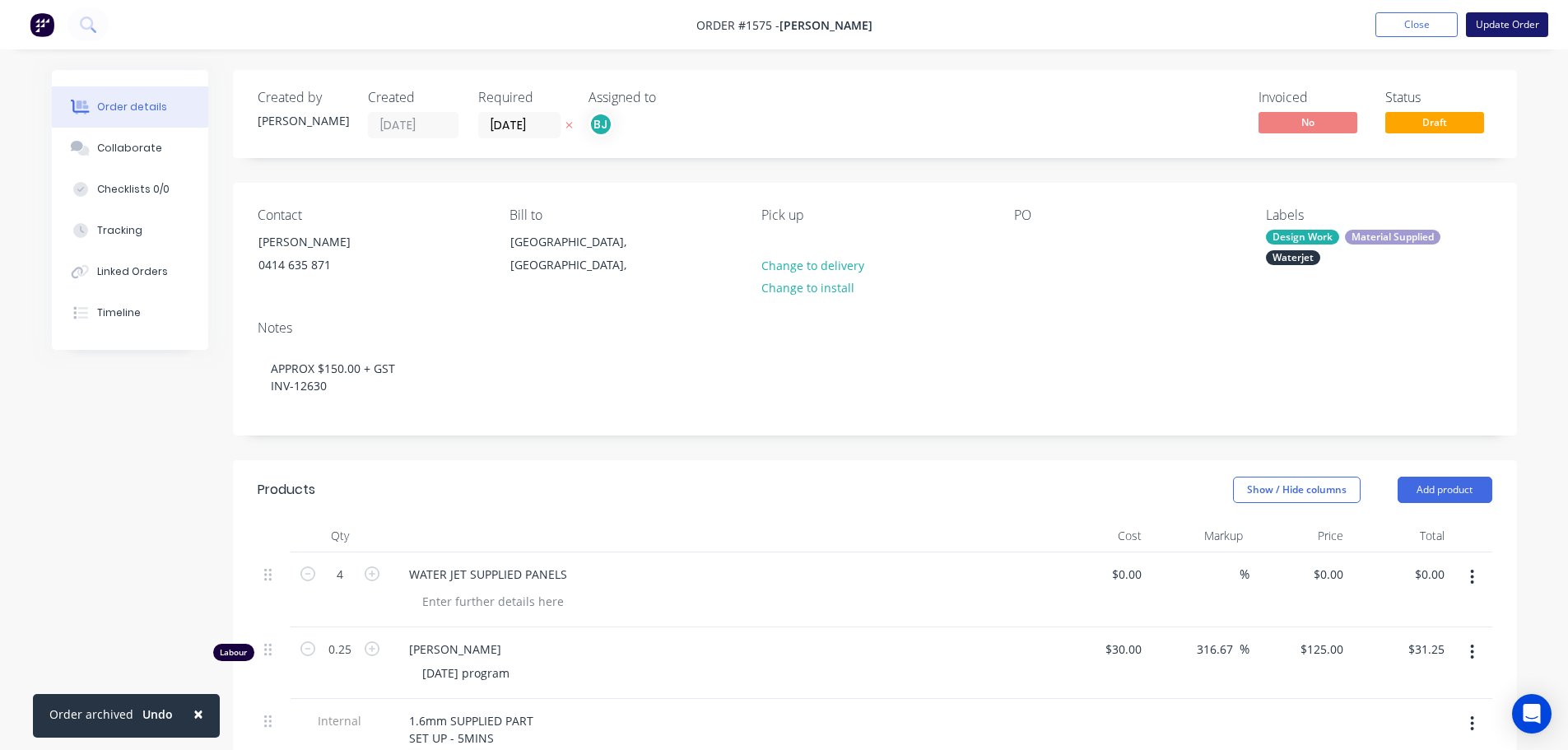
click at [1505, 28] on button "Update Order" at bounding box center [1507, 25] width 82 height 25
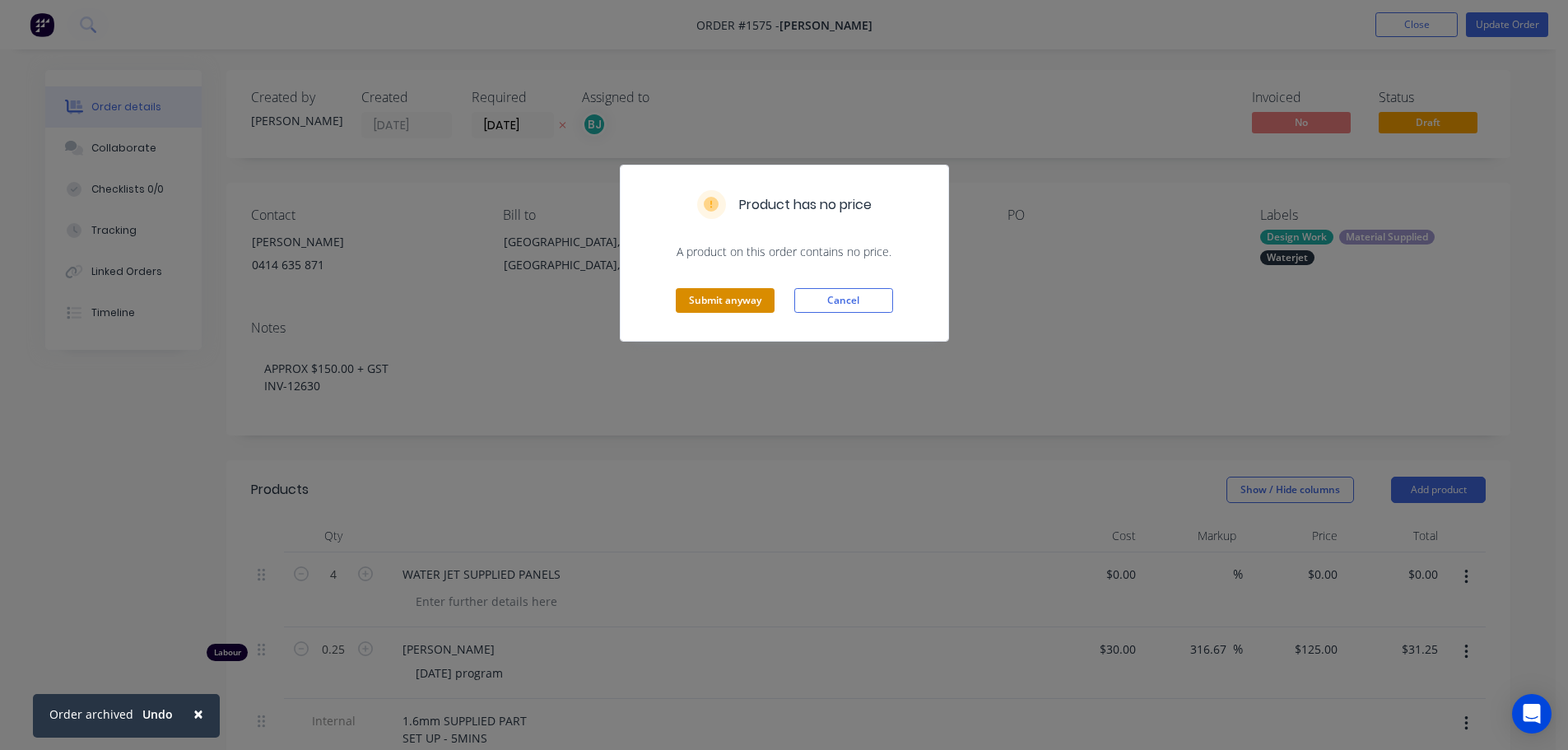
click at [755, 298] on button "Submit anyway" at bounding box center [724, 300] width 99 height 25
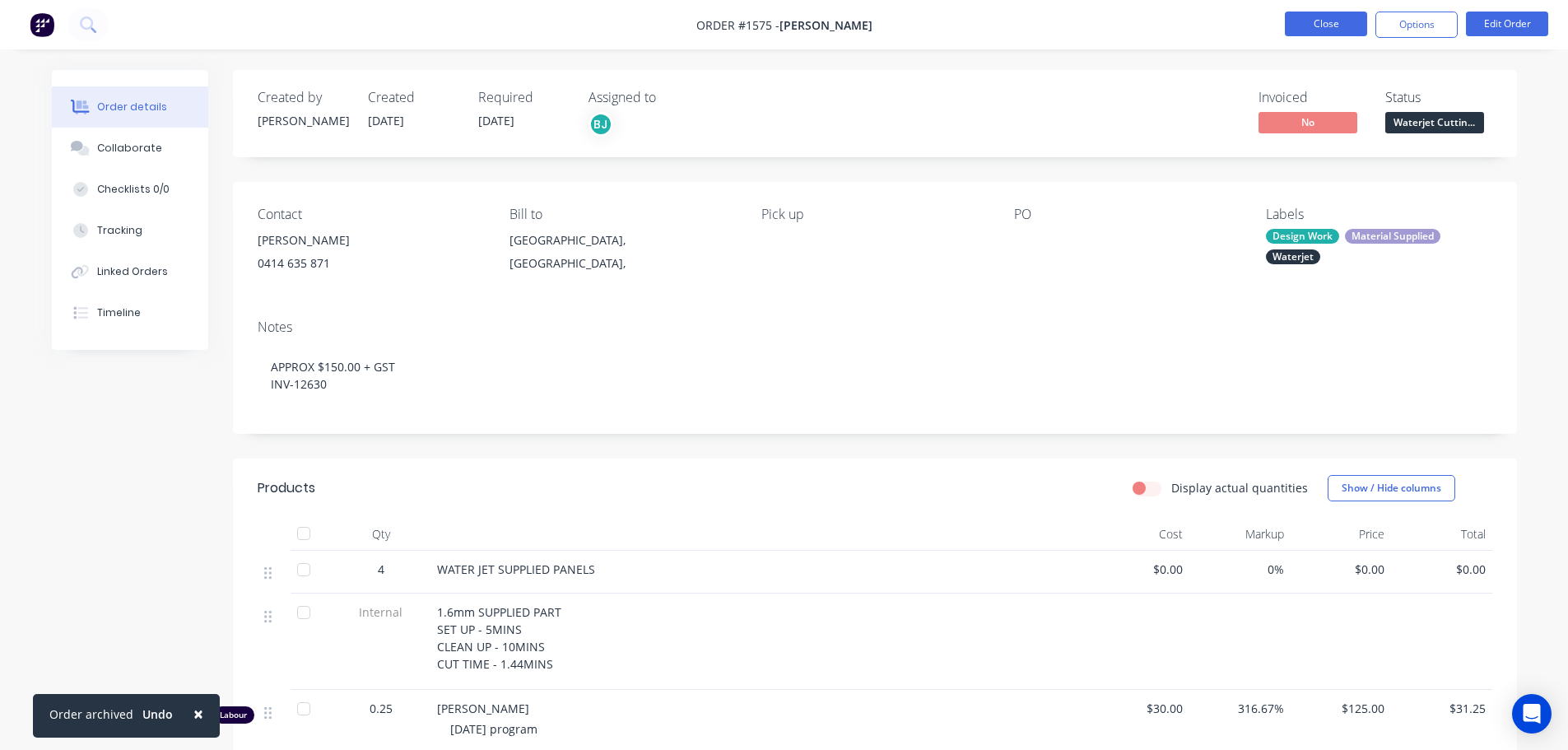
click at [1312, 20] on button "Close" at bounding box center [1326, 24] width 82 height 25
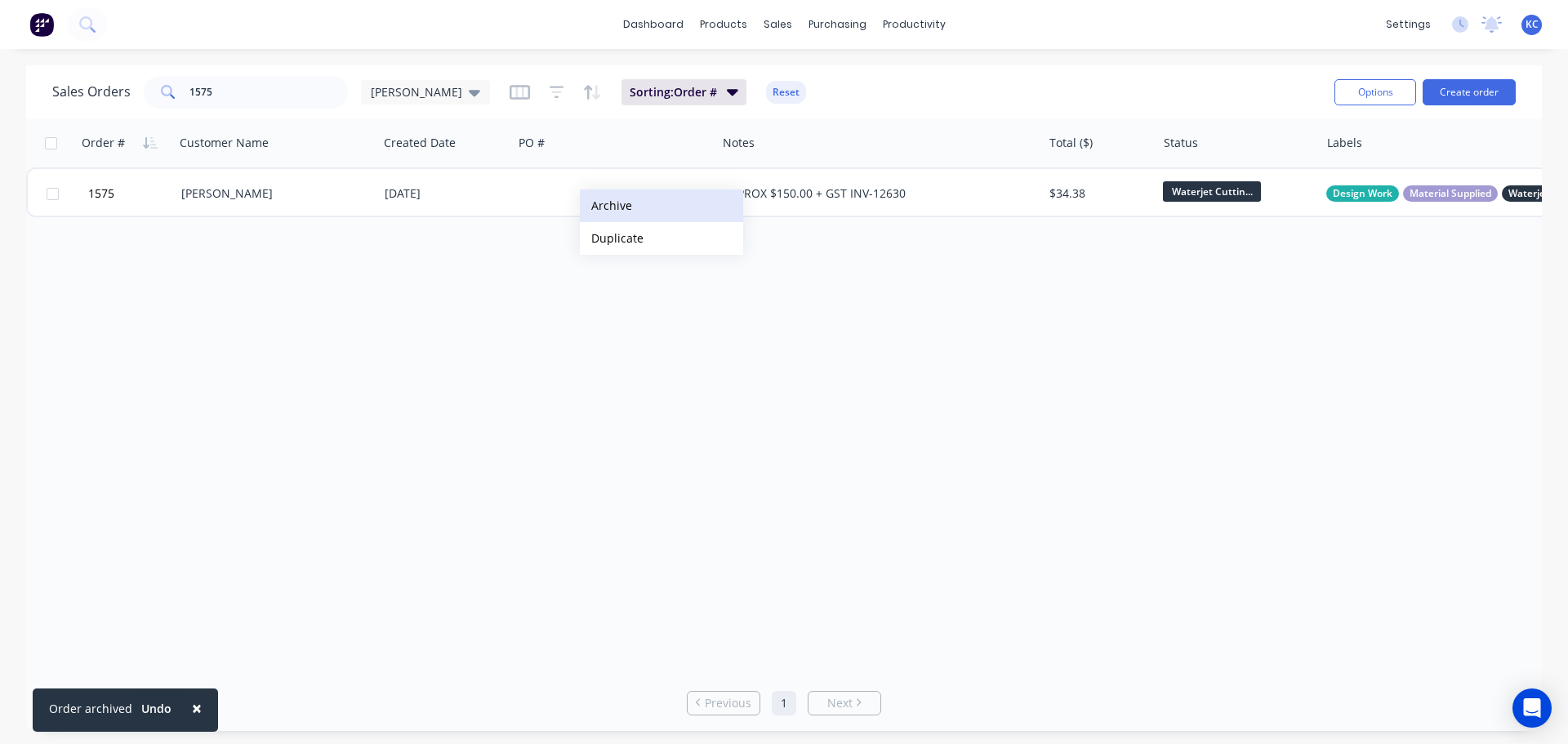
click at [606, 206] on button "Archive" at bounding box center [662, 206] width 163 height 32
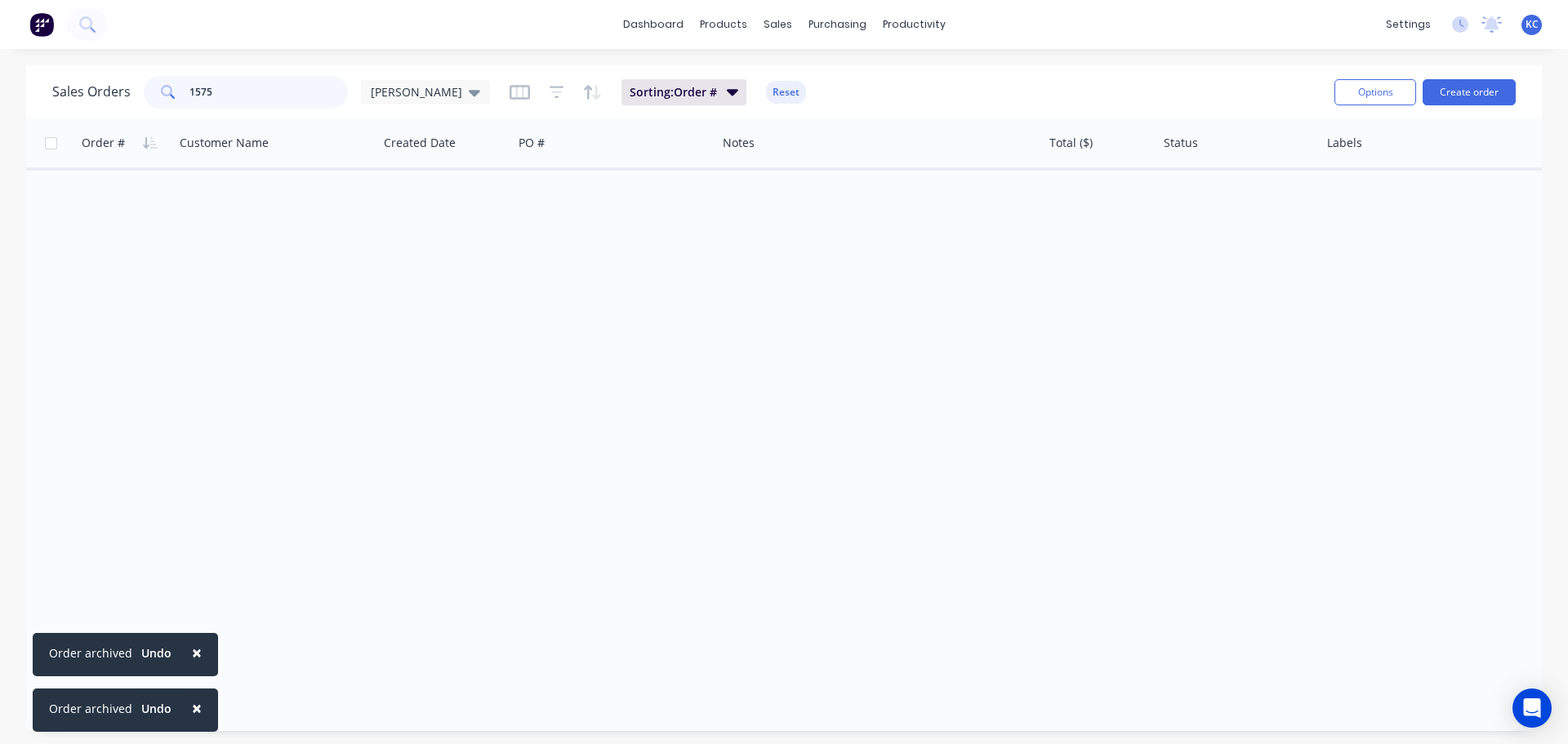
drag, startPoint x: 225, startPoint y: 92, endPoint x: 0, endPoint y: 108, distance: 225.6
click at [0, 120] on div "Sales Orders 1575 [PERSON_NAME] Sorting: Order # Reset Options Create order Ord…" at bounding box center [784, 398] width 1568 height 665
type input "1569"
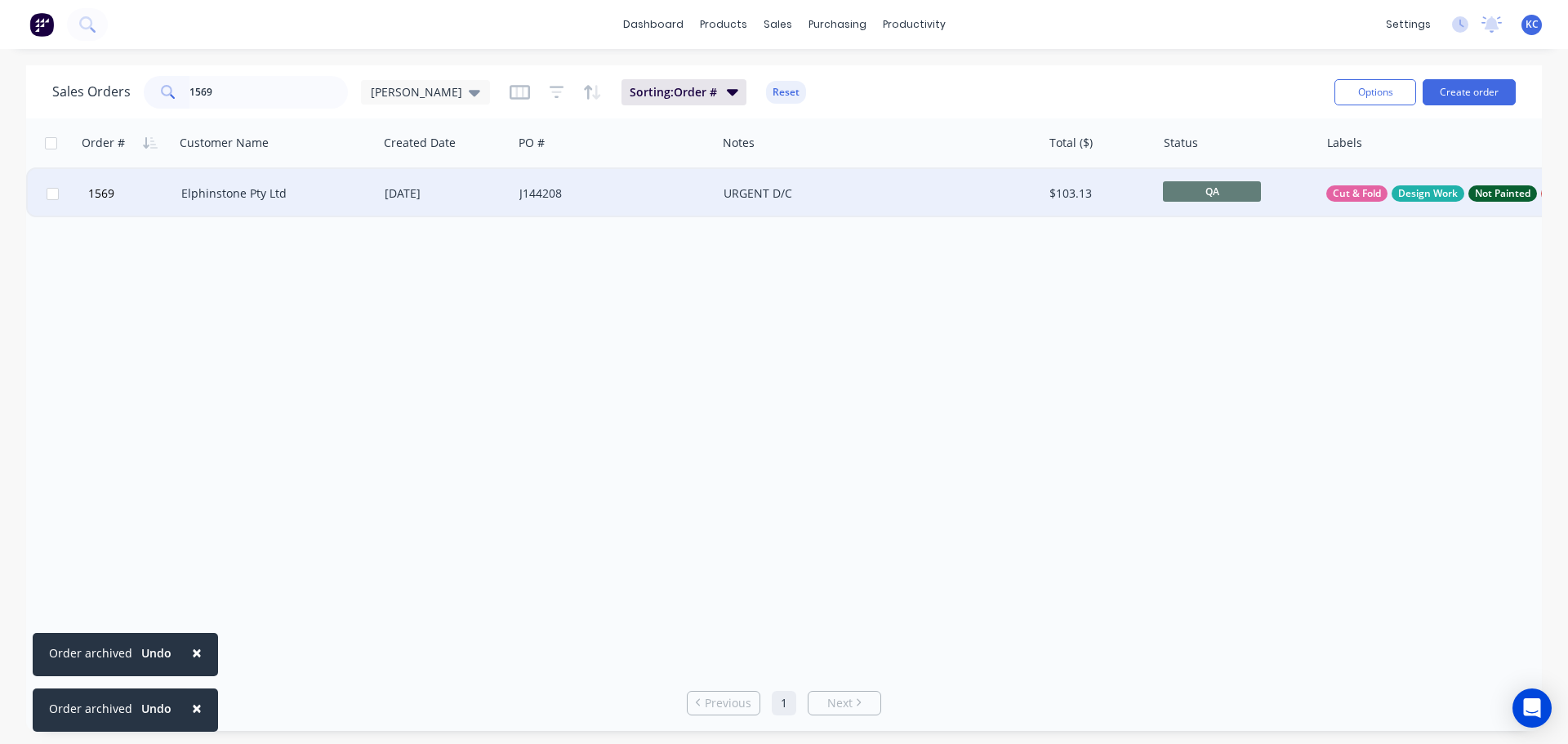
click at [260, 194] on div "Elphinstone Pty Ltd" at bounding box center [271, 193] width 181 height 16
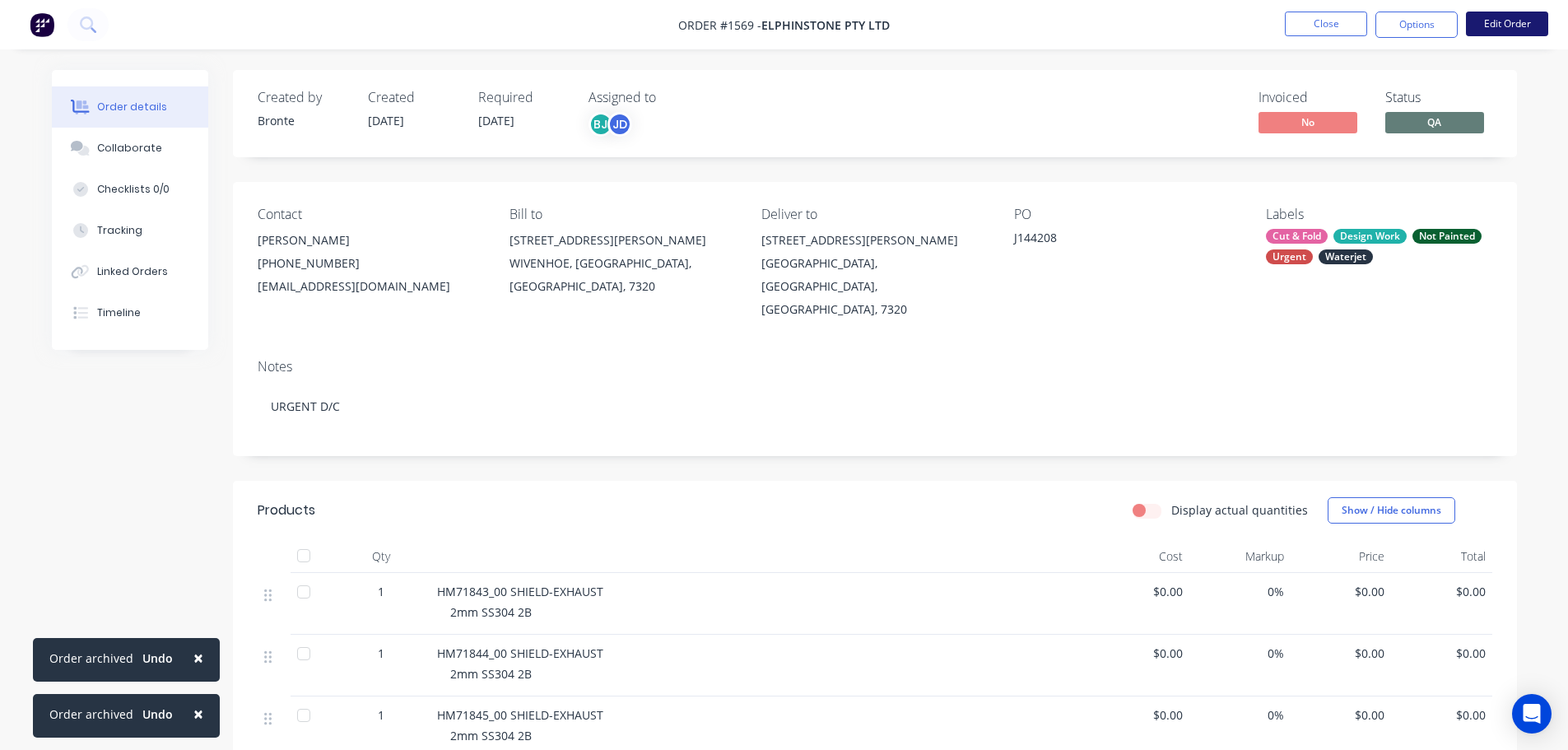
click at [1503, 33] on button "Edit Order" at bounding box center [1507, 24] width 82 height 25
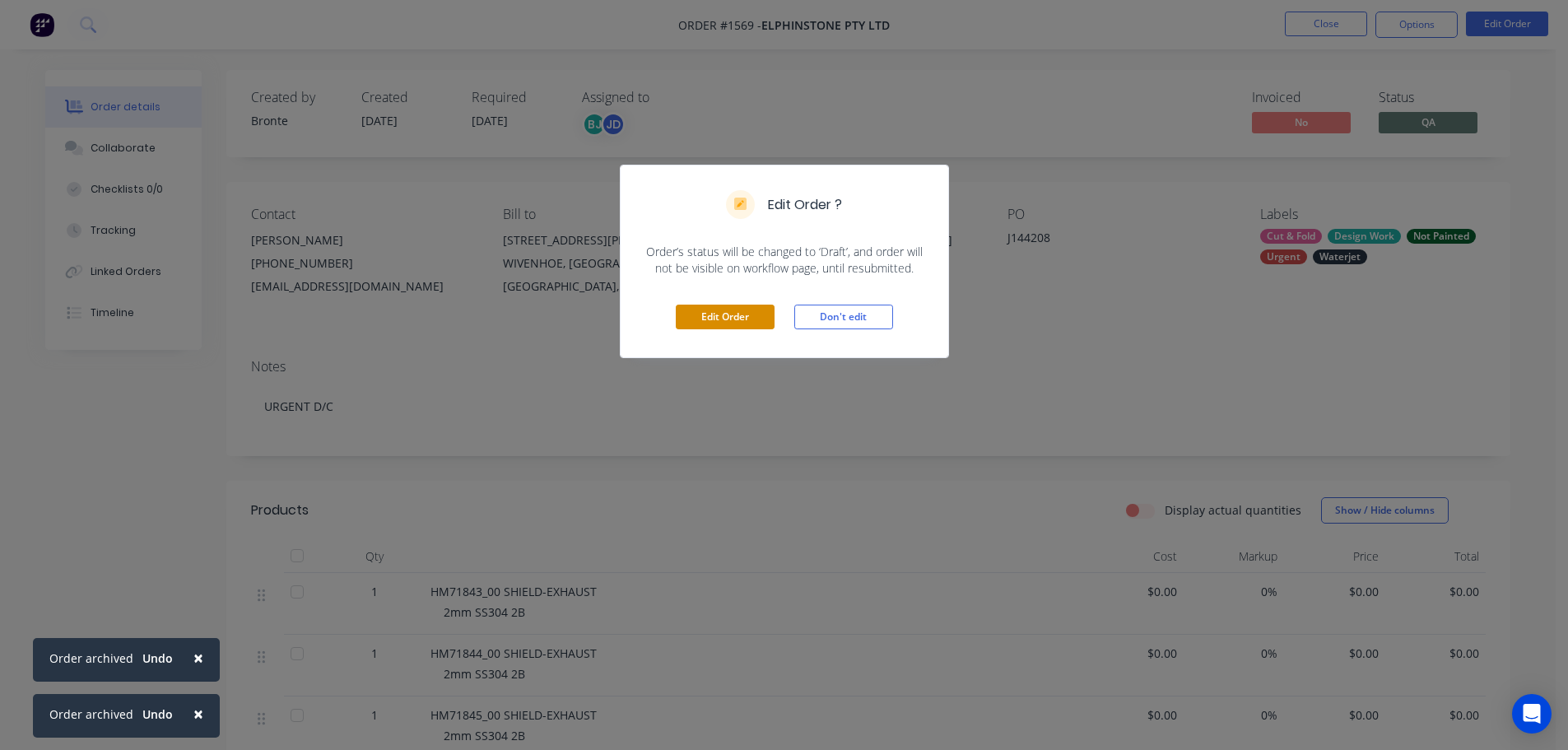
click at [725, 317] on button "Edit Order" at bounding box center [724, 317] width 99 height 25
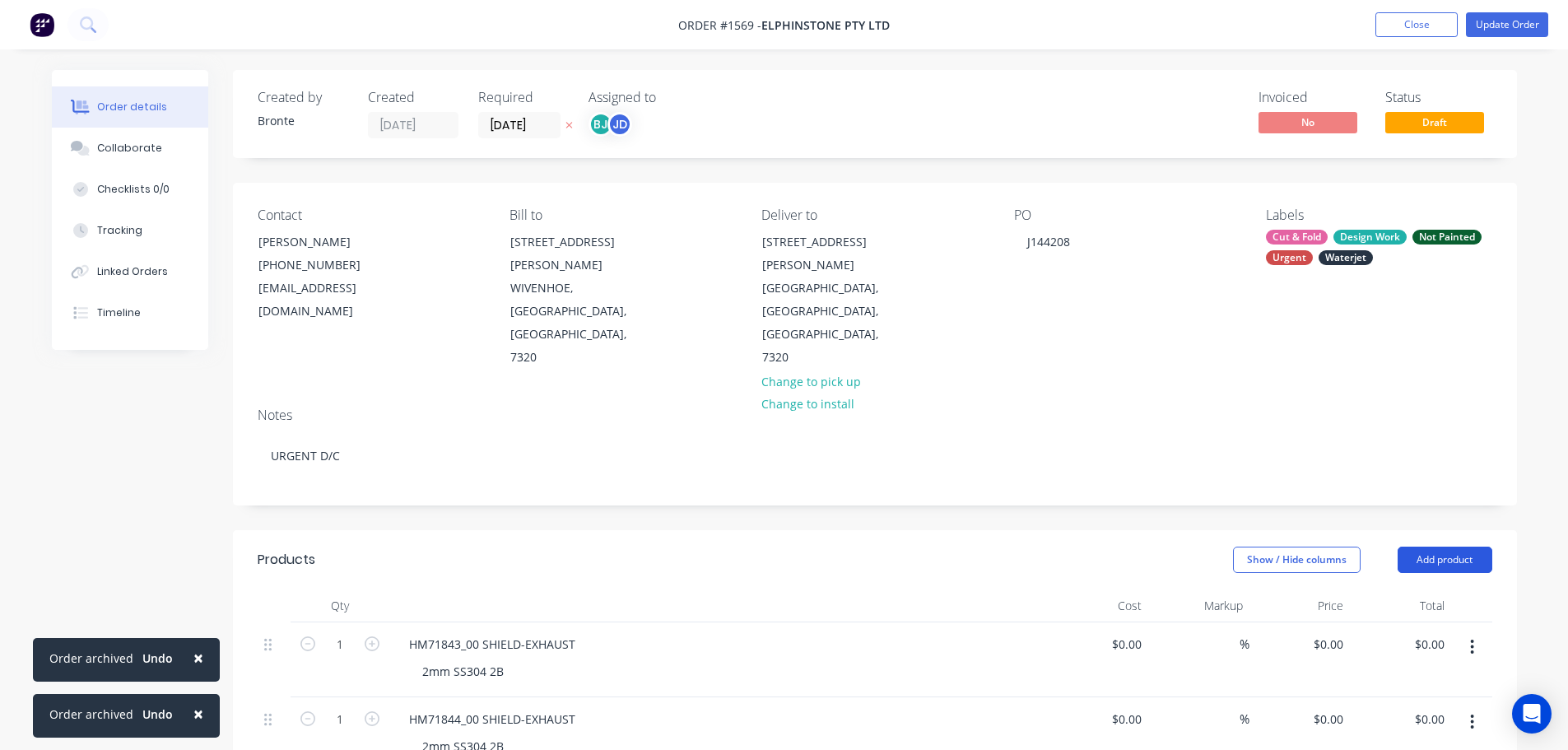
click at [1463, 546] on button "Add product" at bounding box center [1445, 560] width 95 height 27
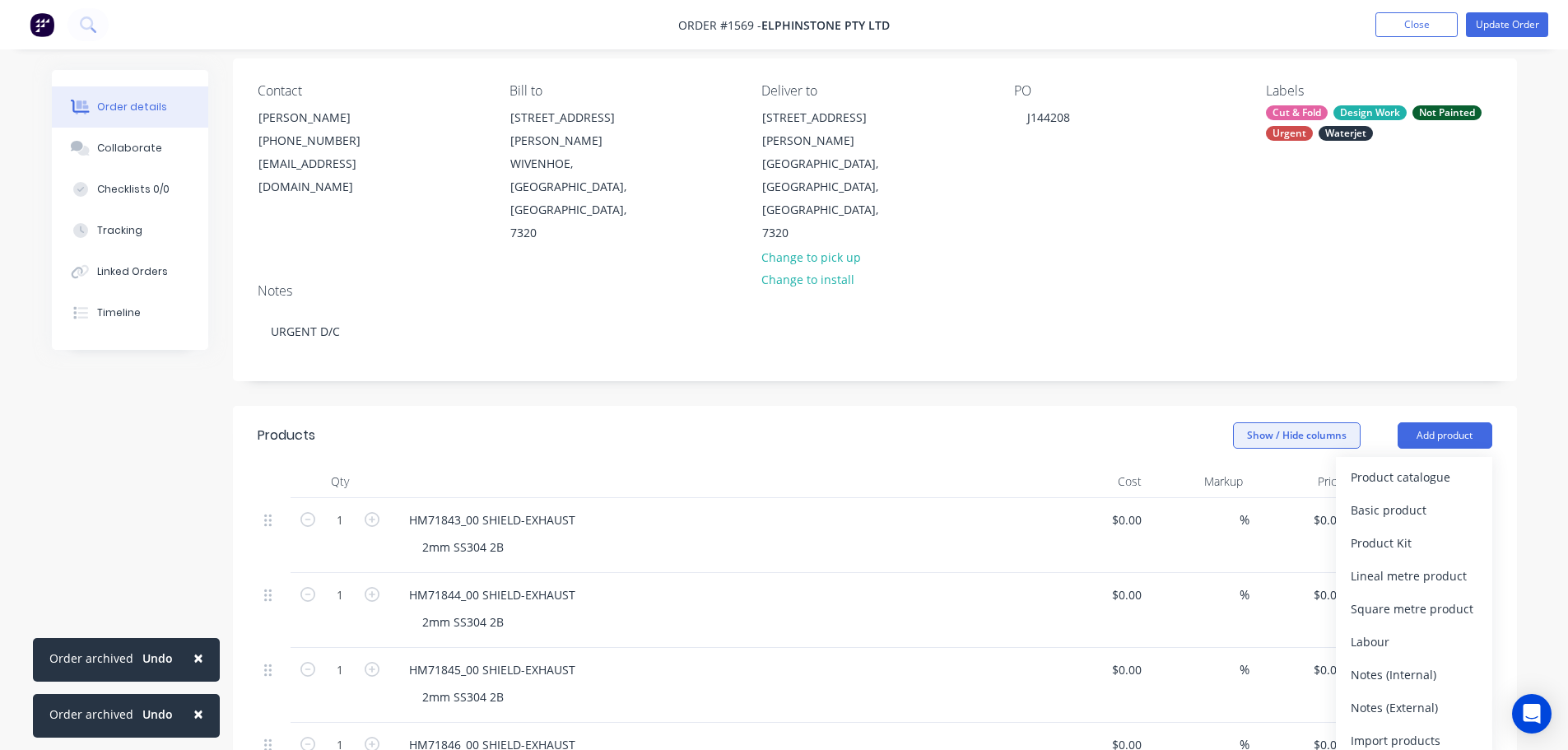
scroll to position [329, 0]
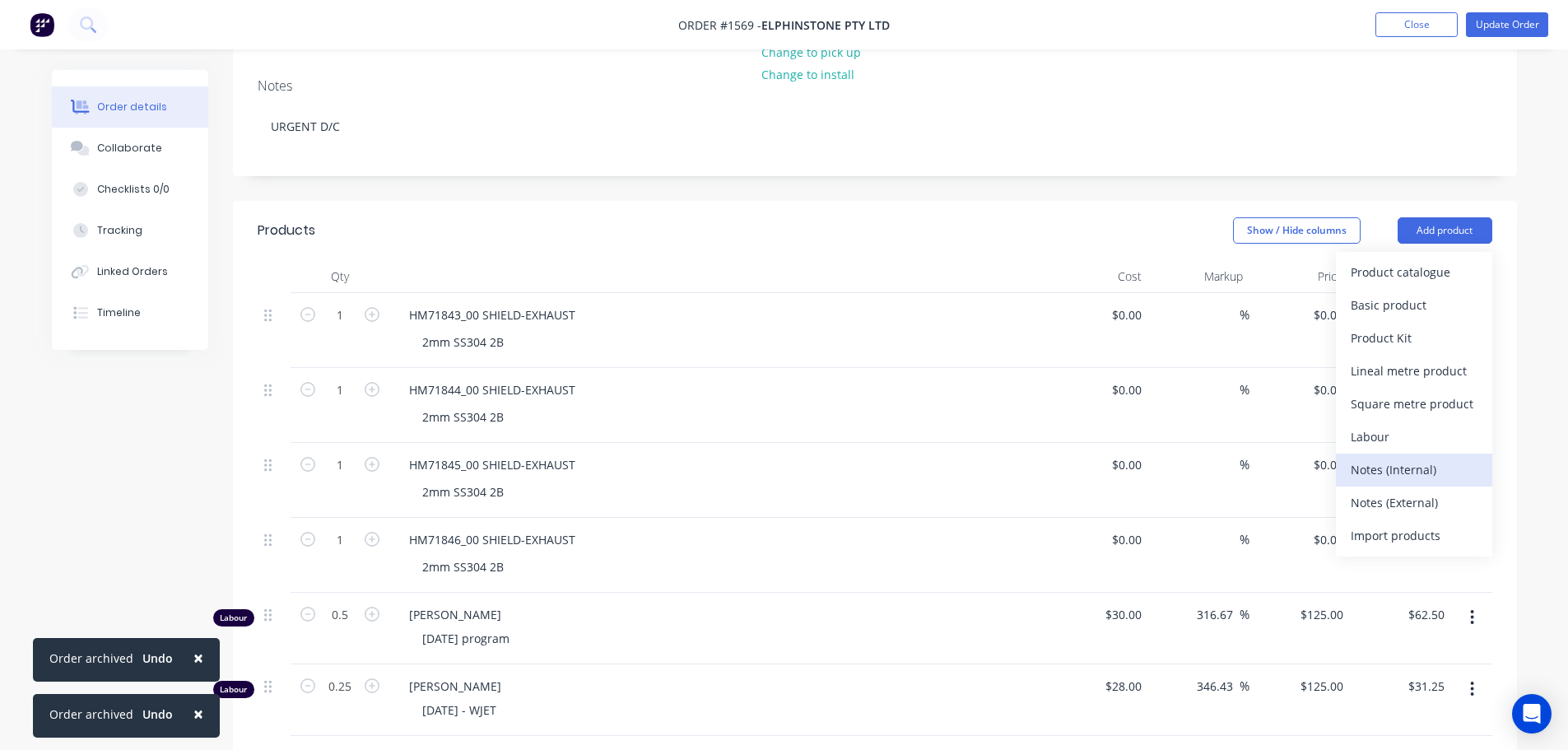
click at [1402, 457] on div "Notes (Internal)" at bounding box center [1414, 469] width 126 height 24
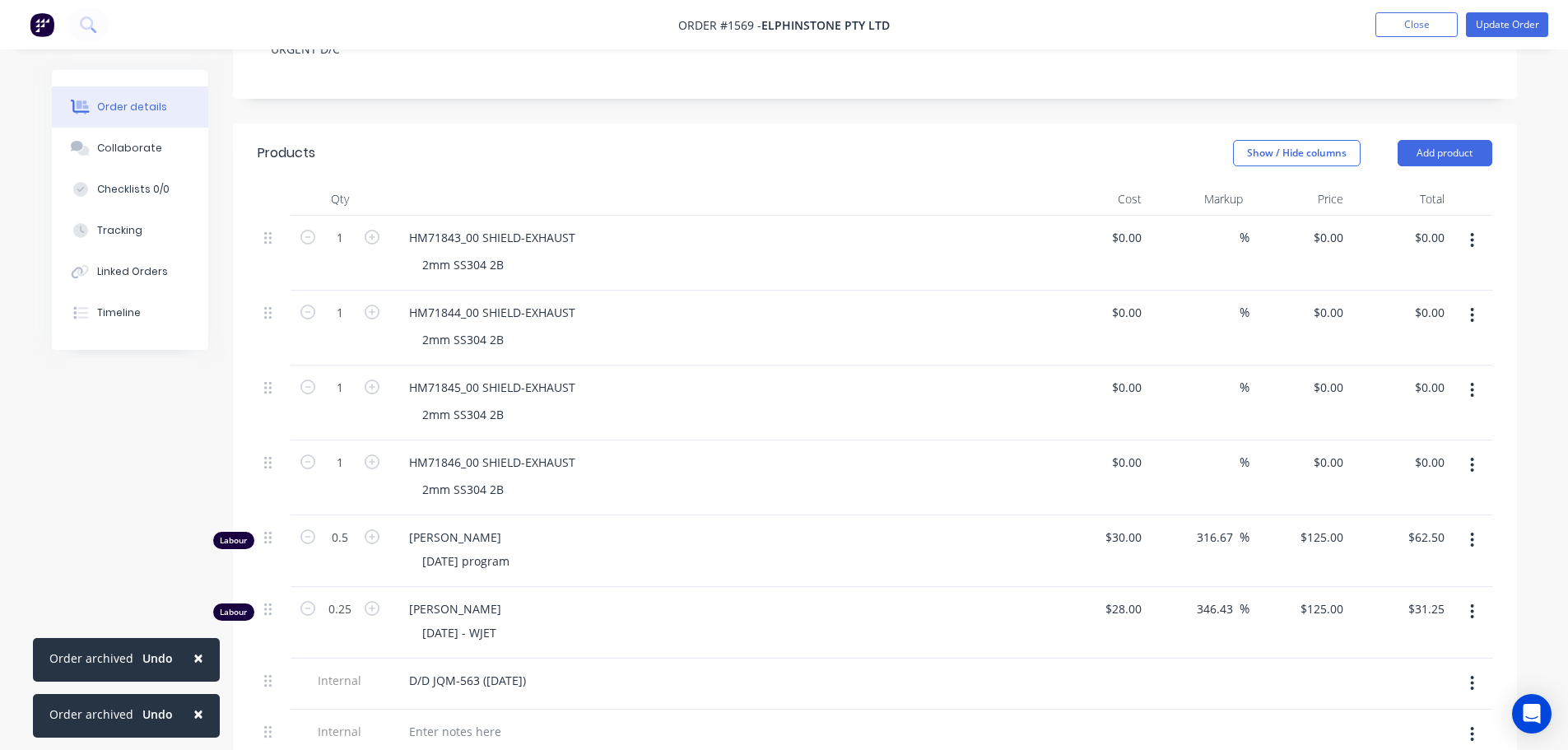
scroll to position [494, 0]
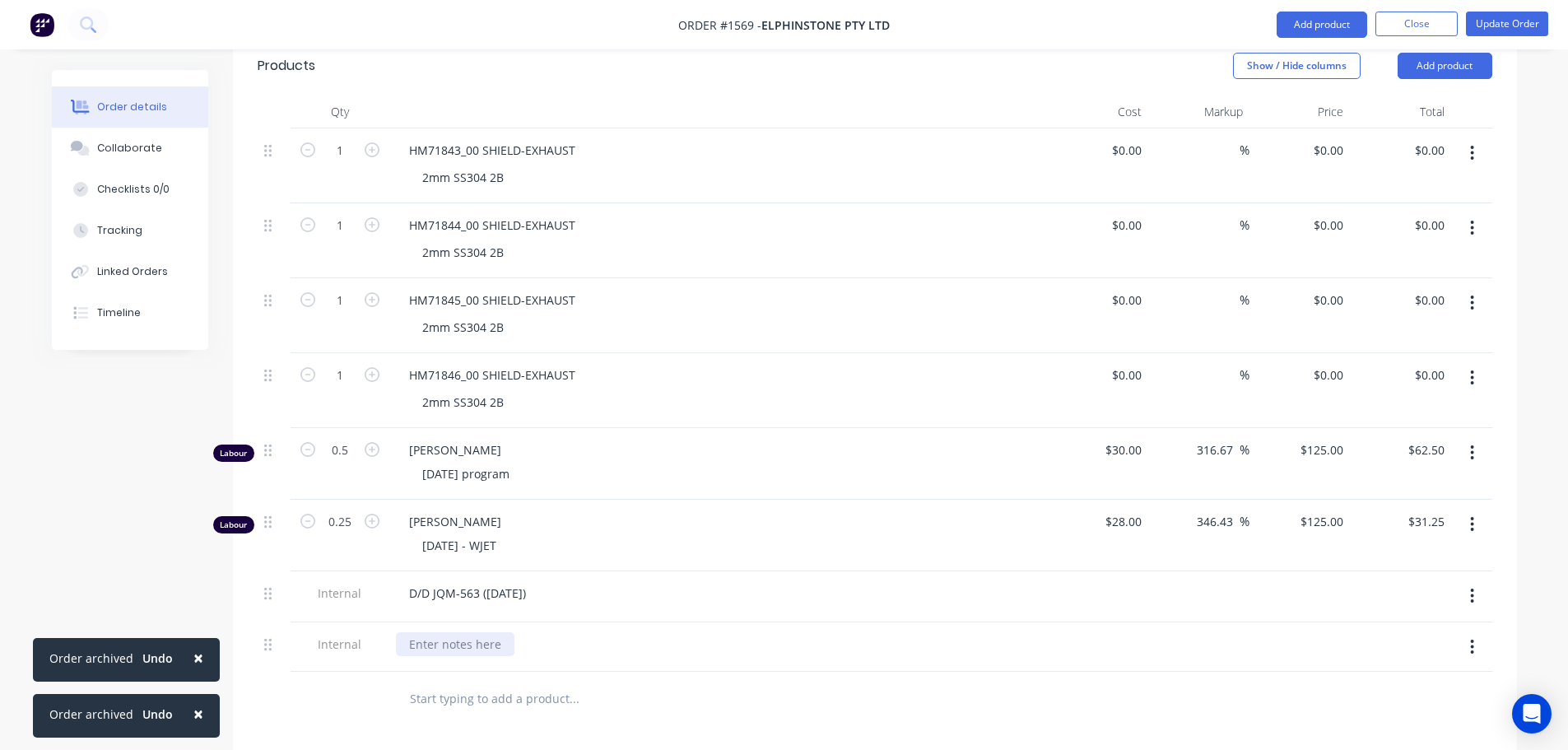
click at [439, 632] on div at bounding box center [455, 644] width 119 height 24
click at [580, 639] on div "2MM SS 3042B - 505X1295 SET UP - 10MINS CLEAN UP - 10MINS CUT TIME - 51.28MINS" at bounding box center [718, 672] width 658 height 99
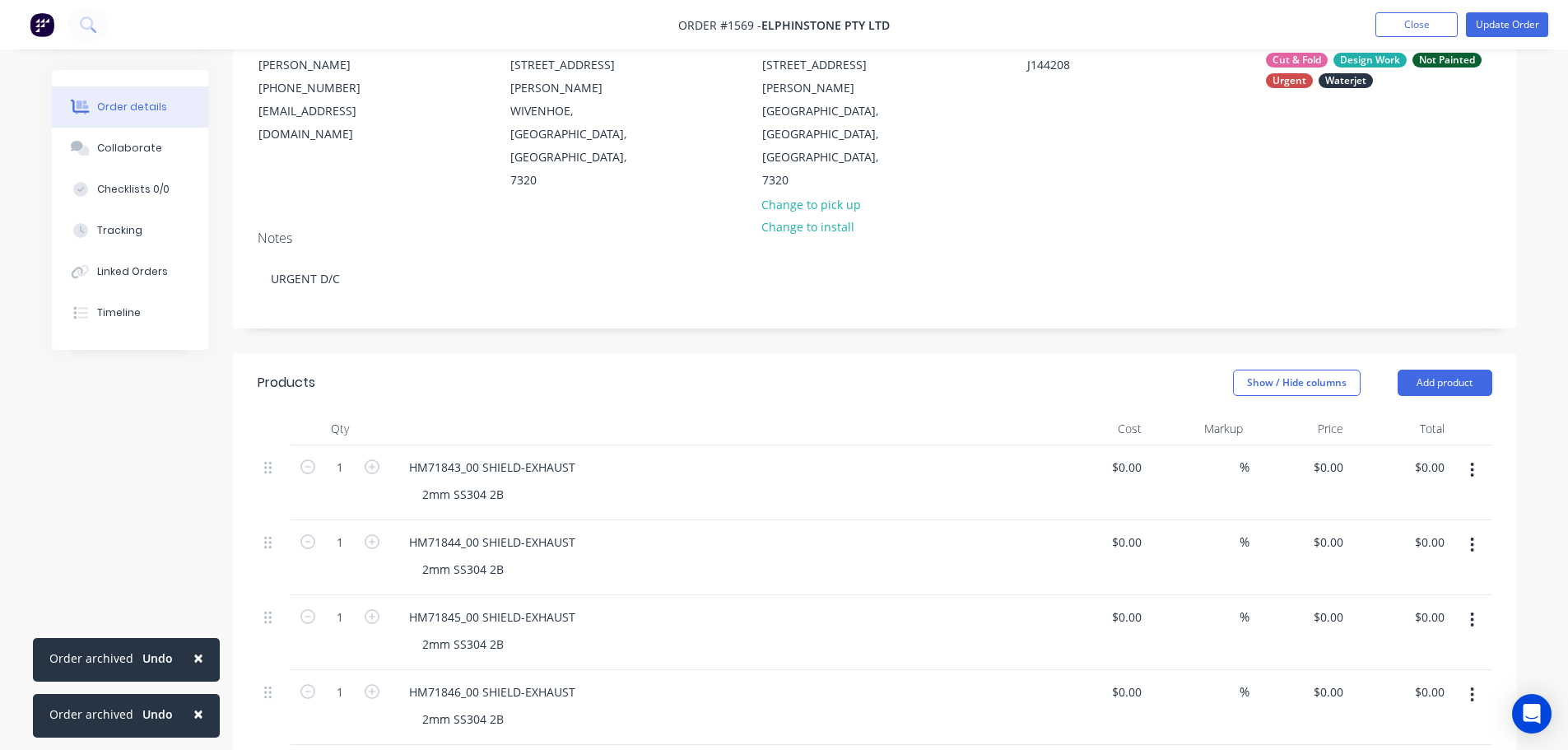
scroll to position [165, 0]
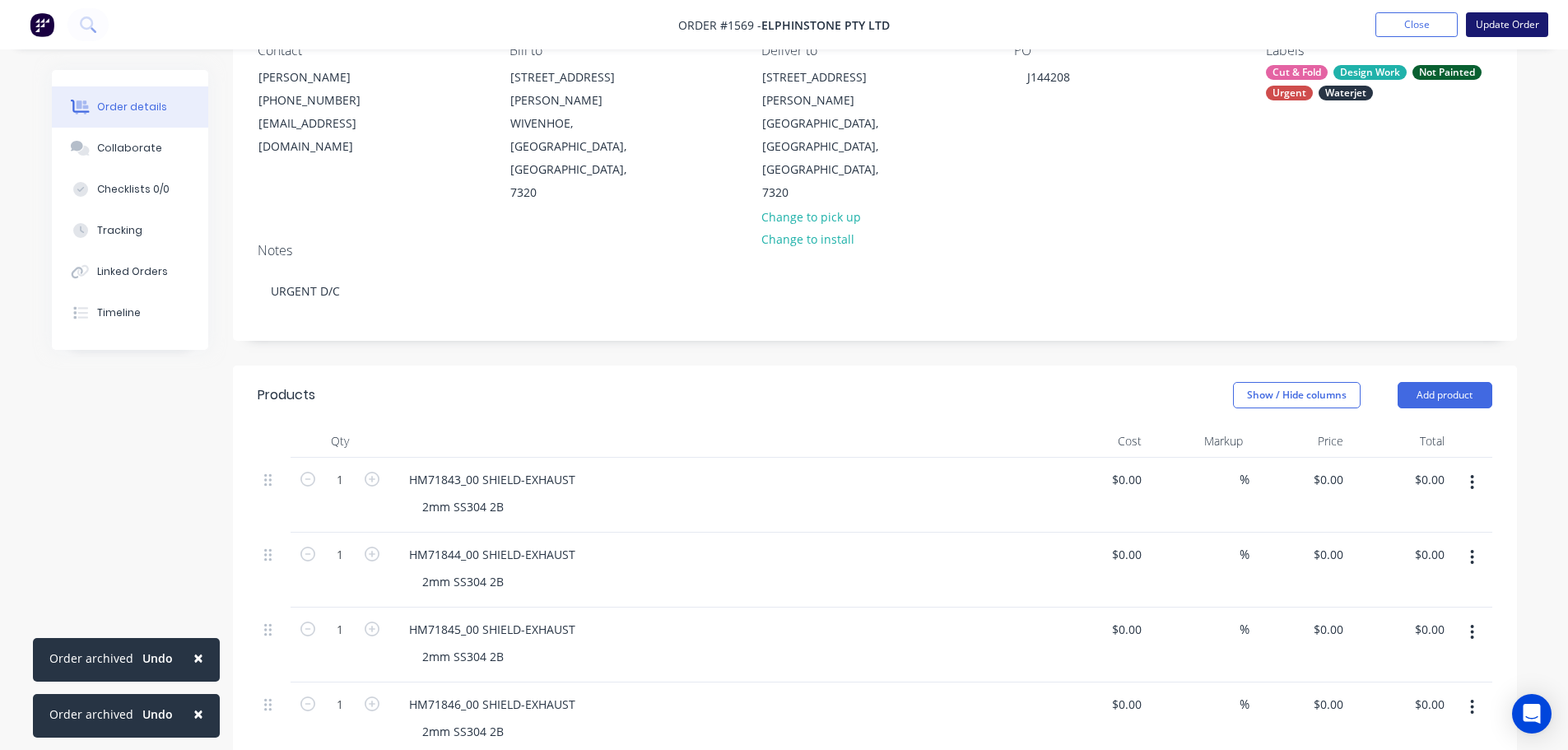
click at [1513, 26] on button "Update Order" at bounding box center [1507, 25] width 82 height 25
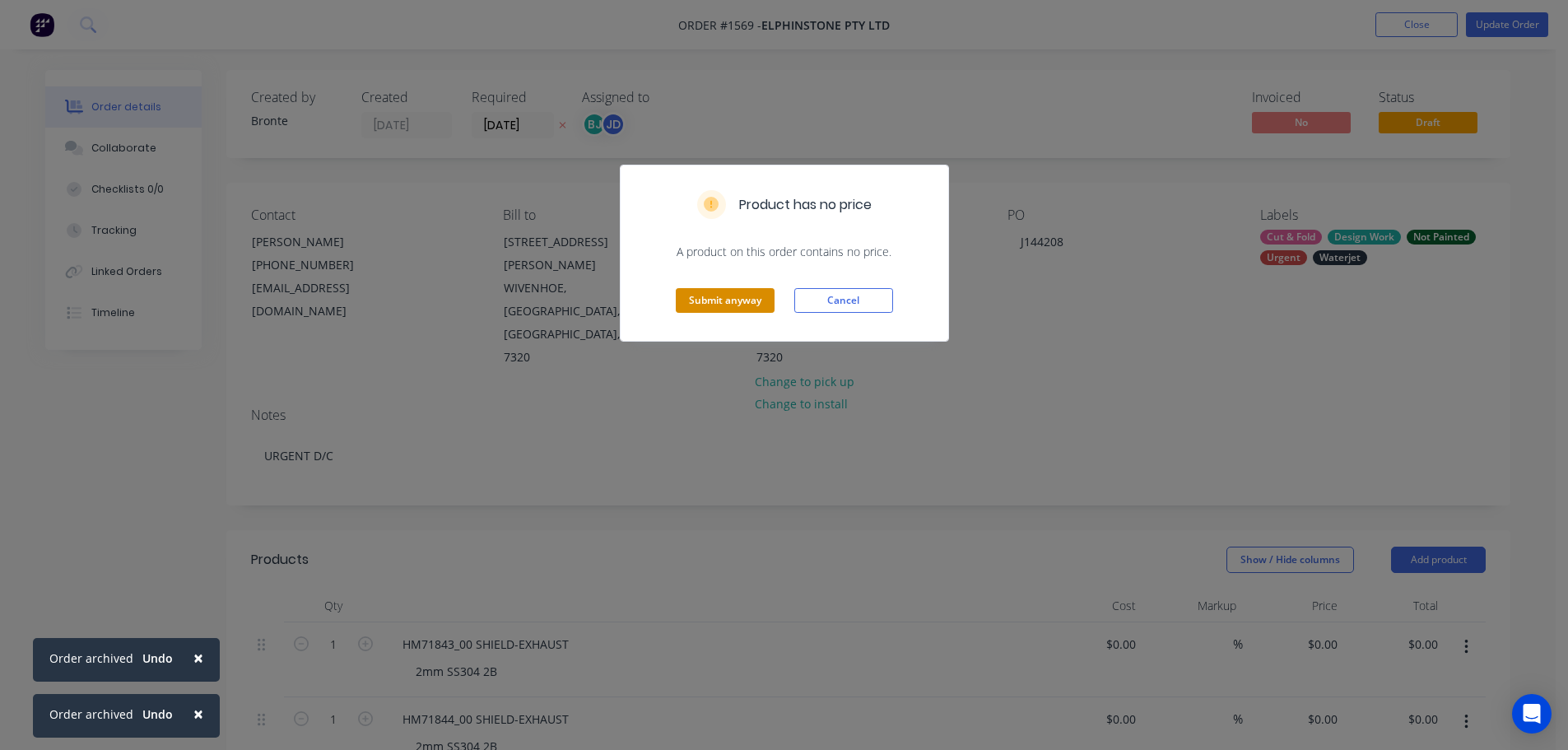
click at [730, 299] on button "Submit anyway" at bounding box center [724, 300] width 99 height 25
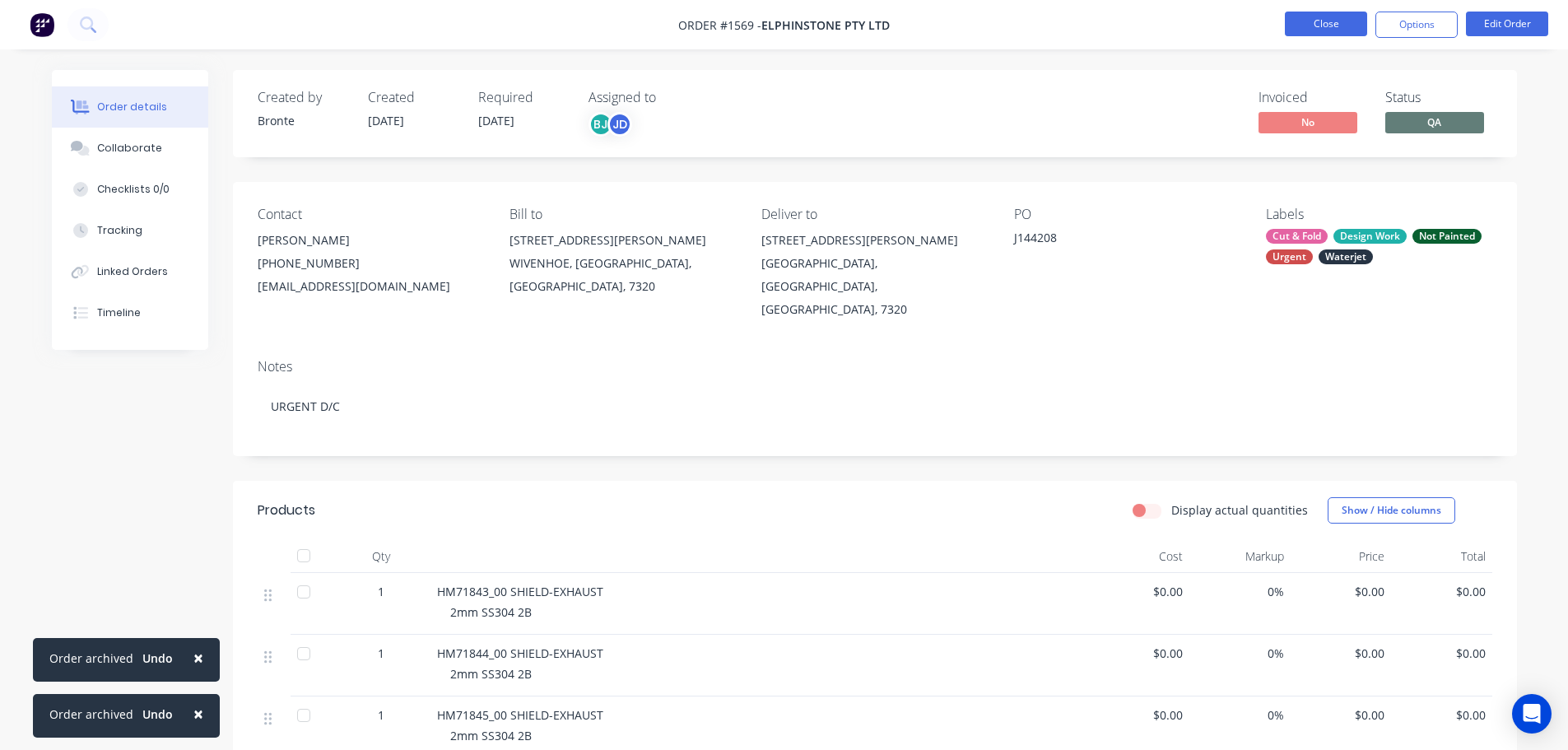
click at [1357, 27] on button "Close" at bounding box center [1326, 24] width 82 height 25
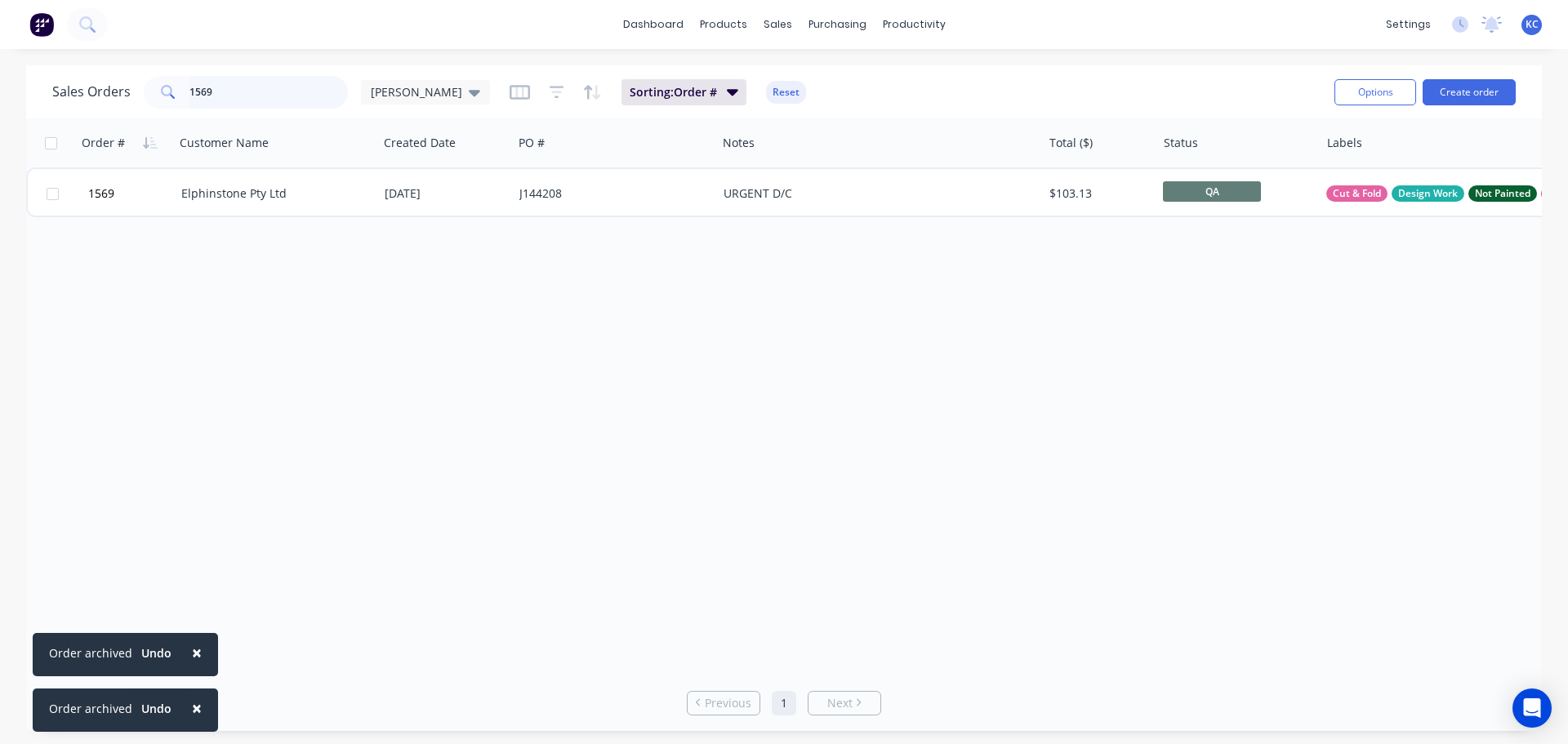
click at [20, 125] on div "Sales Orders 1569 [PERSON_NAME] Sorting: Order # Reset Options Create order Ord…" at bounding box center [784, 398] width 1568 height 665
type input "1570"
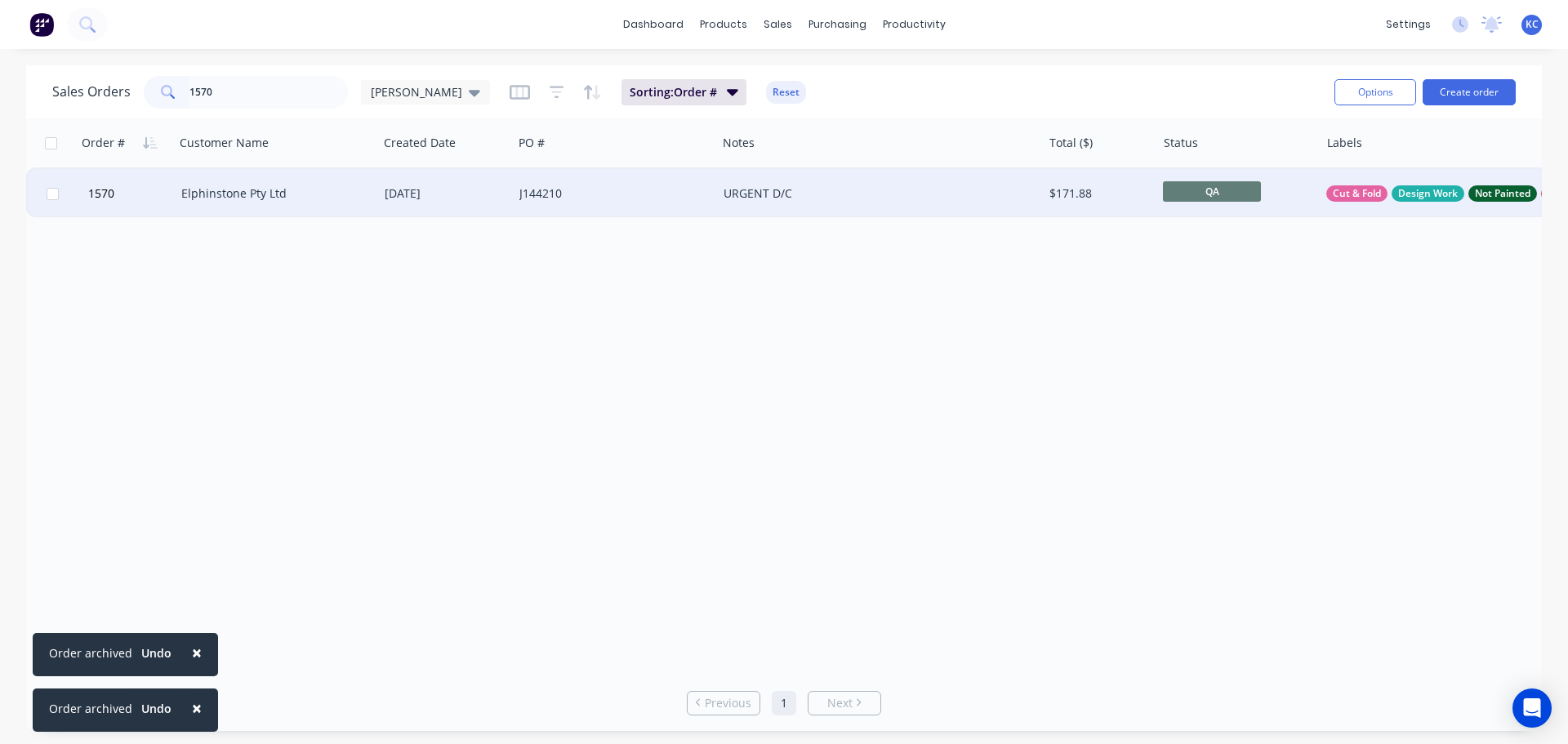
click at [204, 193] on div "Elphinstone Pty Ltd" at bounding box center [271, 193] width 181 height 16
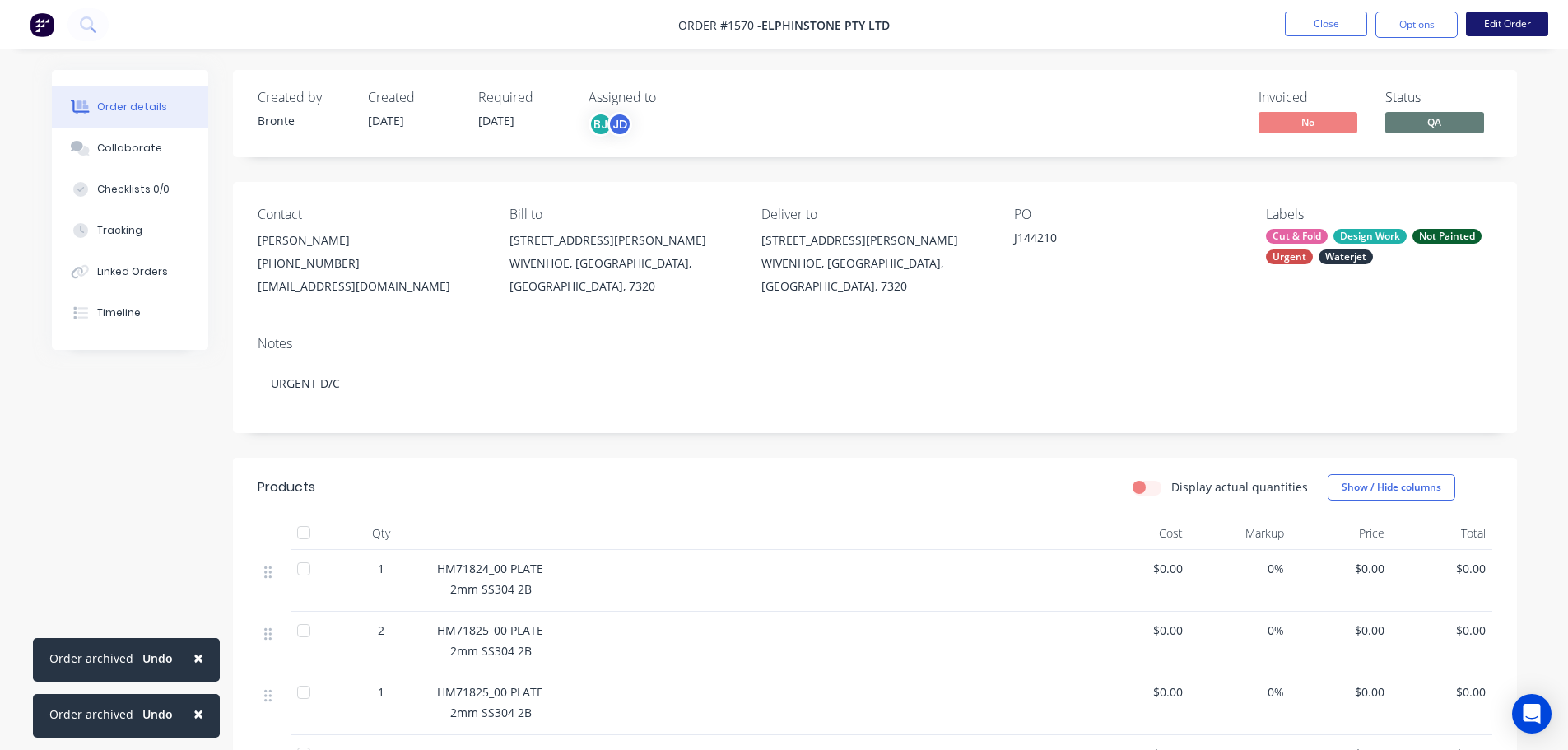
click at [1499, 27] on button "Edit Order" at bounding box center [1507, 24] width 82 height 25
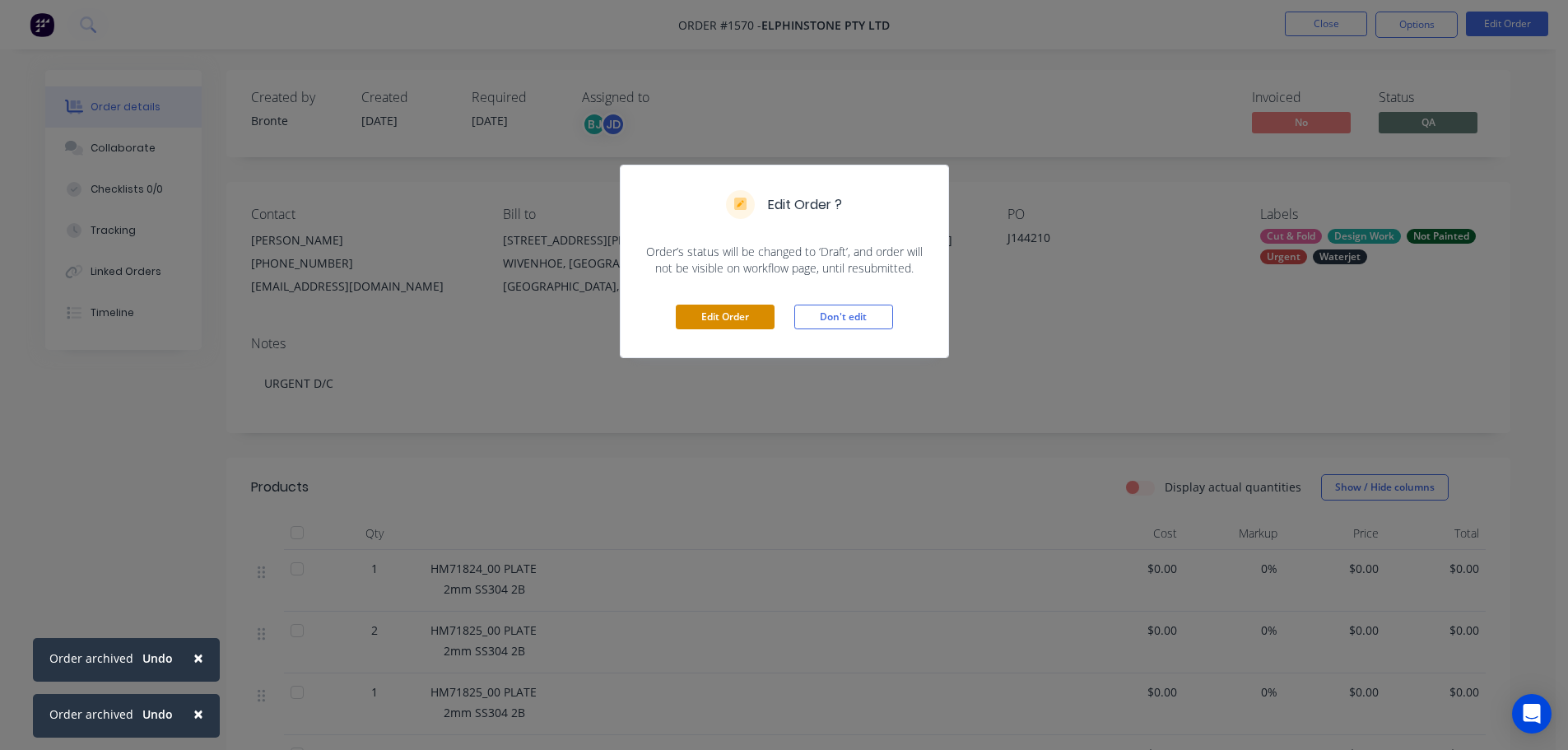
click at [735, 321] on button "Edit Order" at bounding box center [724, 317] width 99 height 25
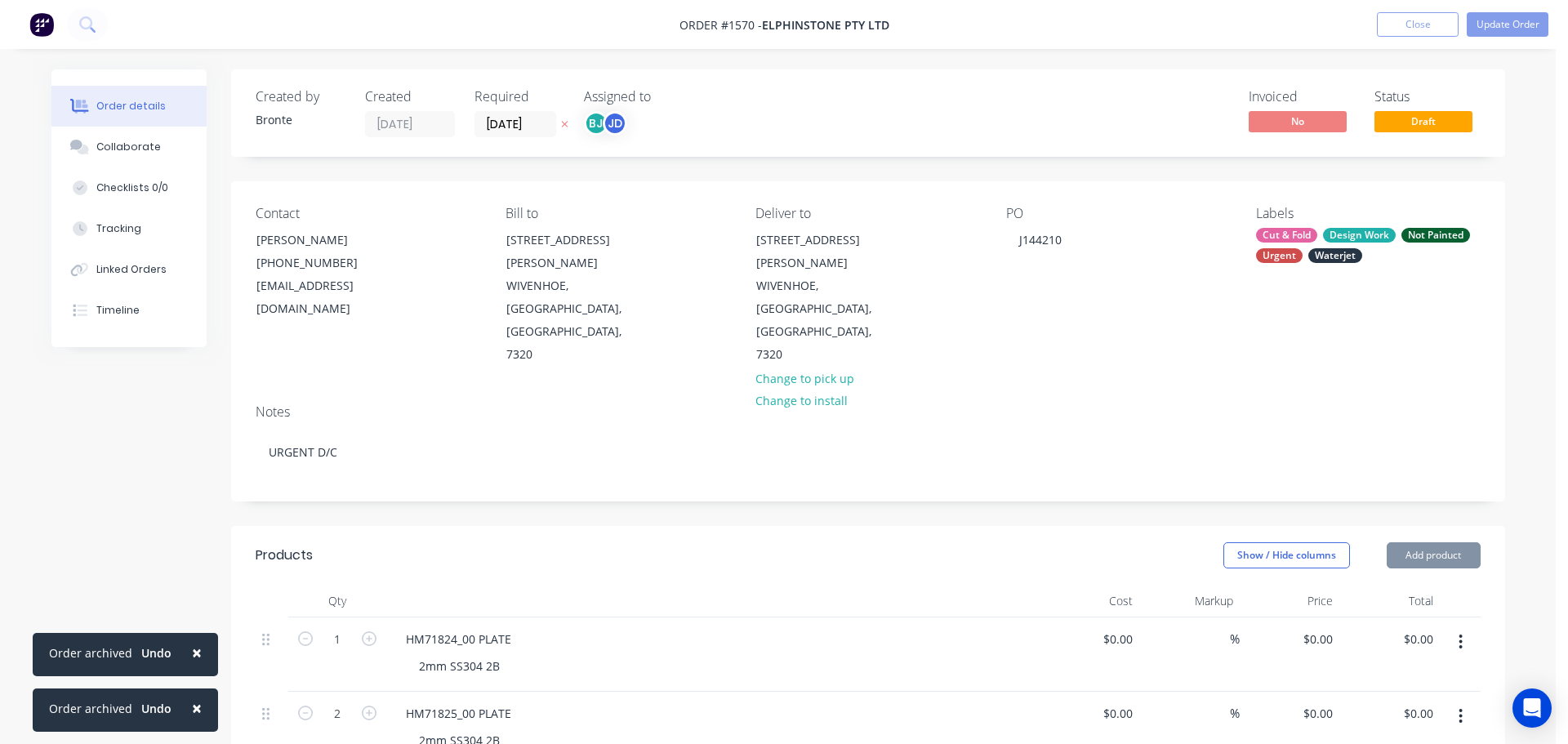
type input "$30.00"
type input "316.67"
type input "$125.00"
type input "$28.00"
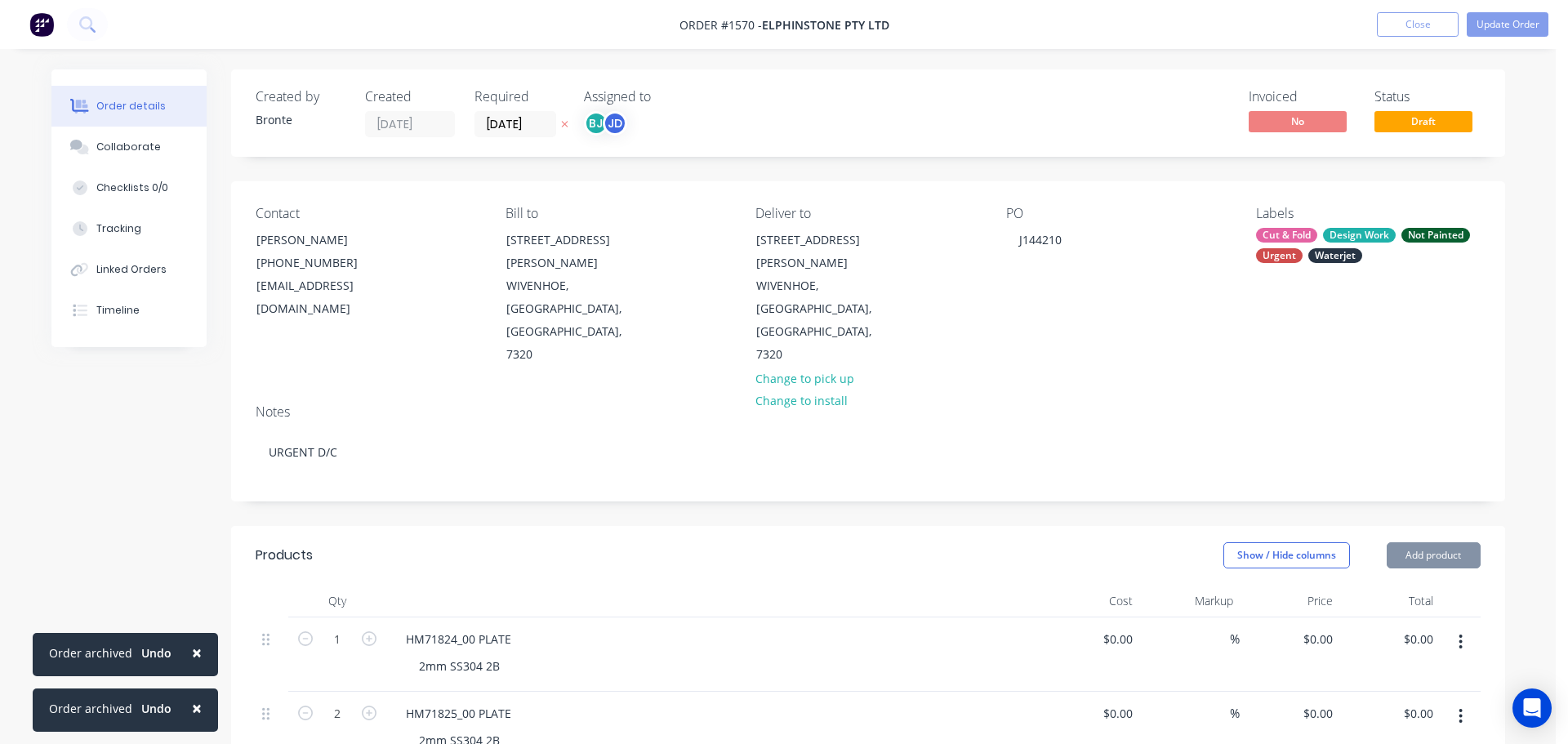
type input "346.43"
type input "$125.00"
type input "$31.25"
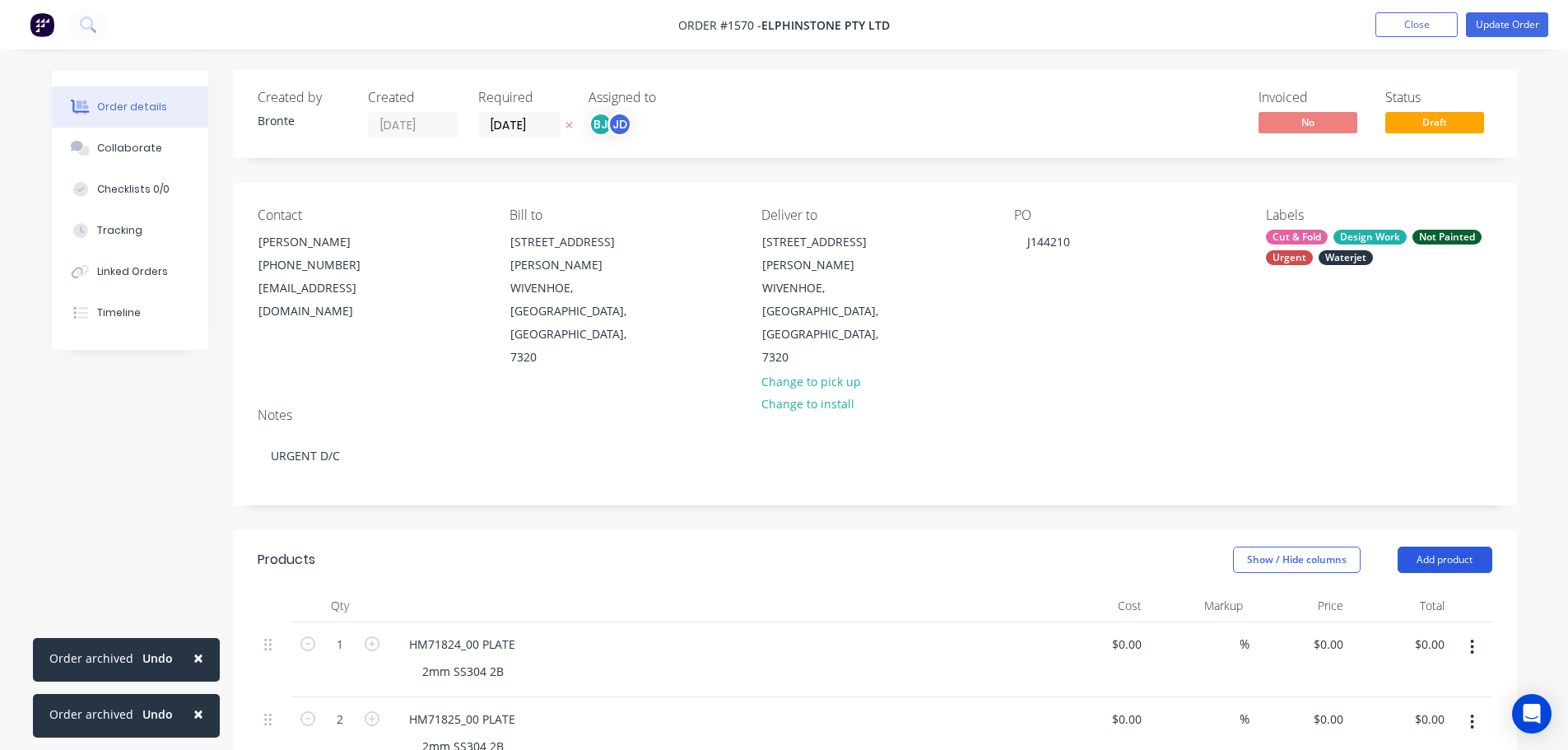
click at [1460, 546] on button "Add product" at bounding box center [1445, 560] width 95 height 27
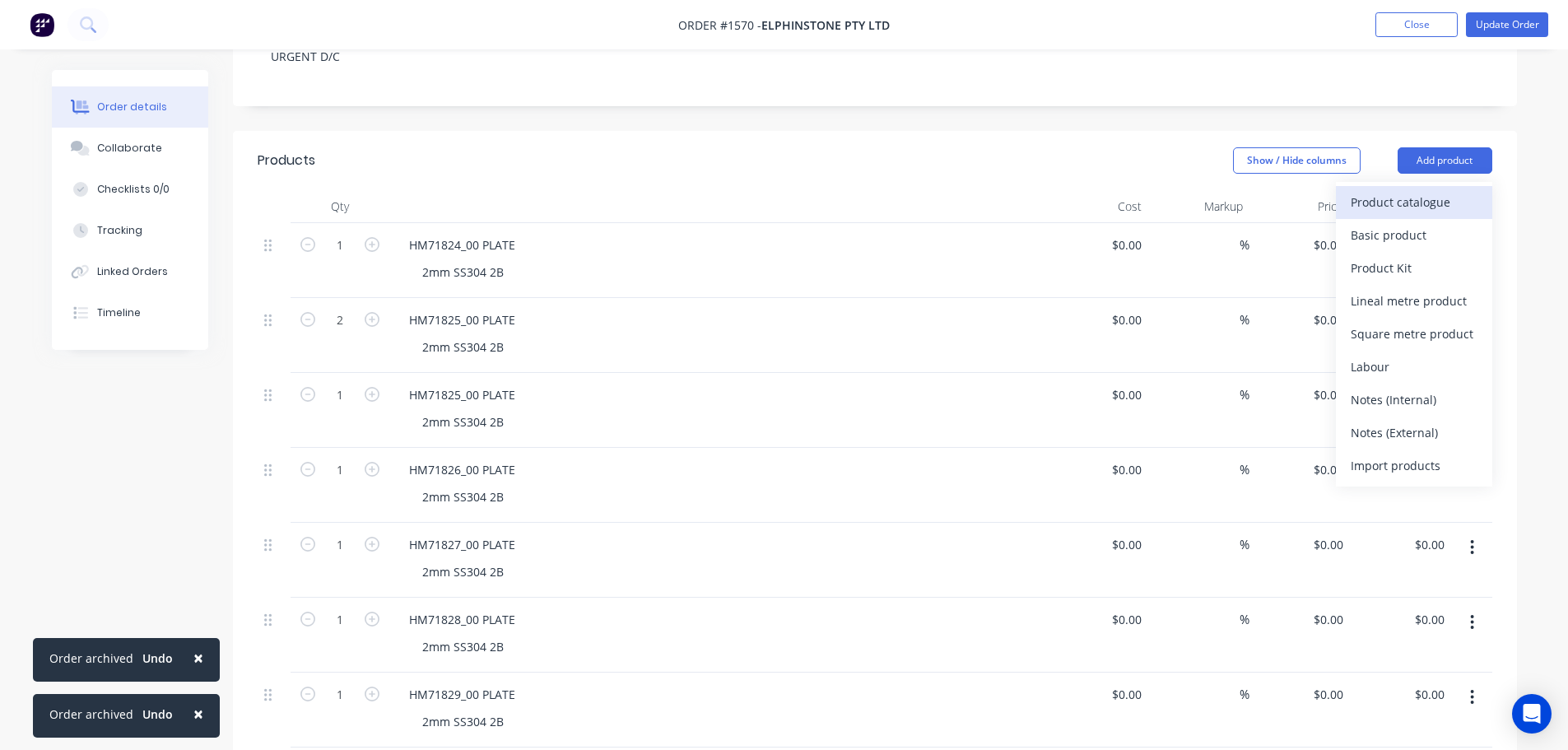
scroll to position [411, 0]
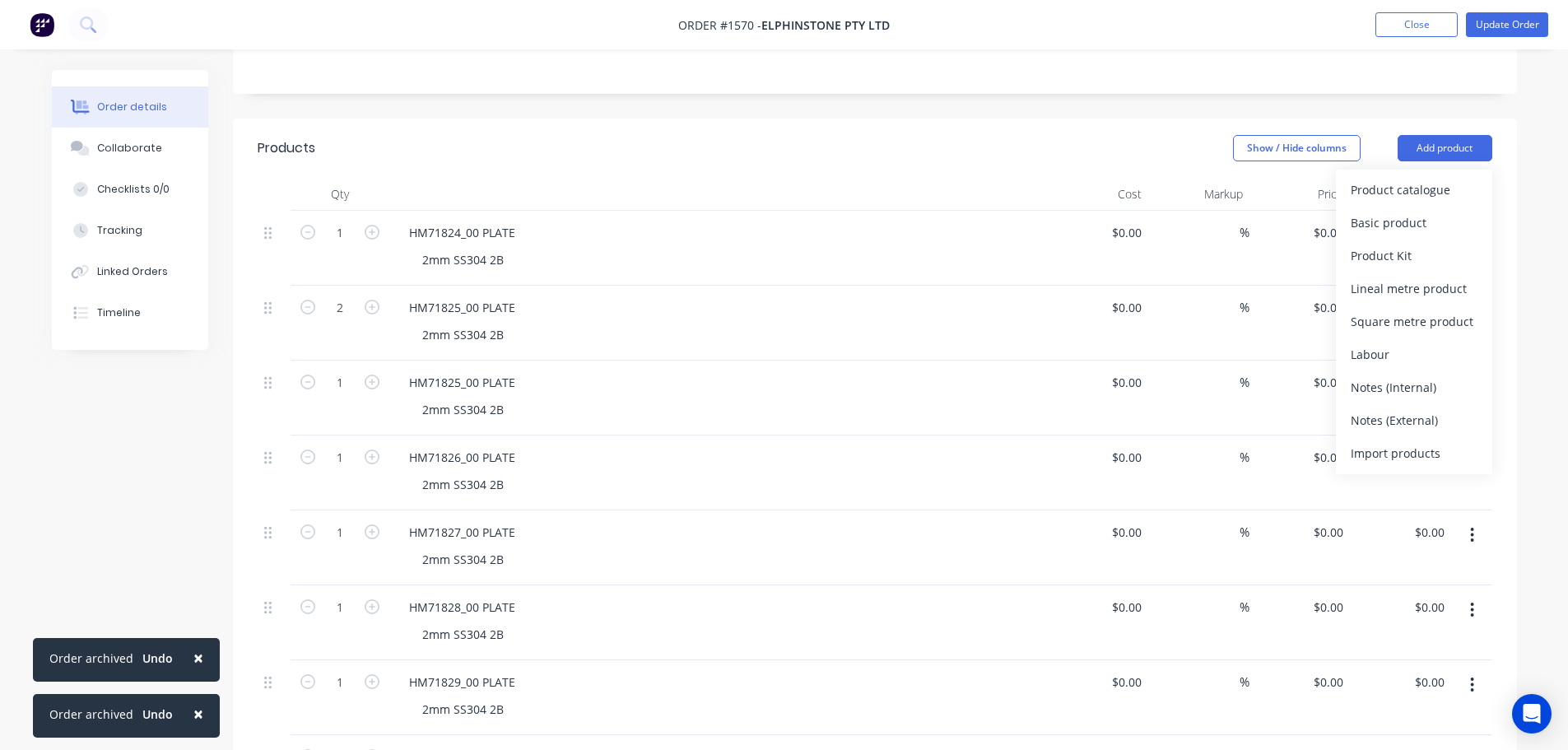
click at [1413, 375] on div "Notes (Internal)" at bounding box center [1414, 386] width 126 height 24
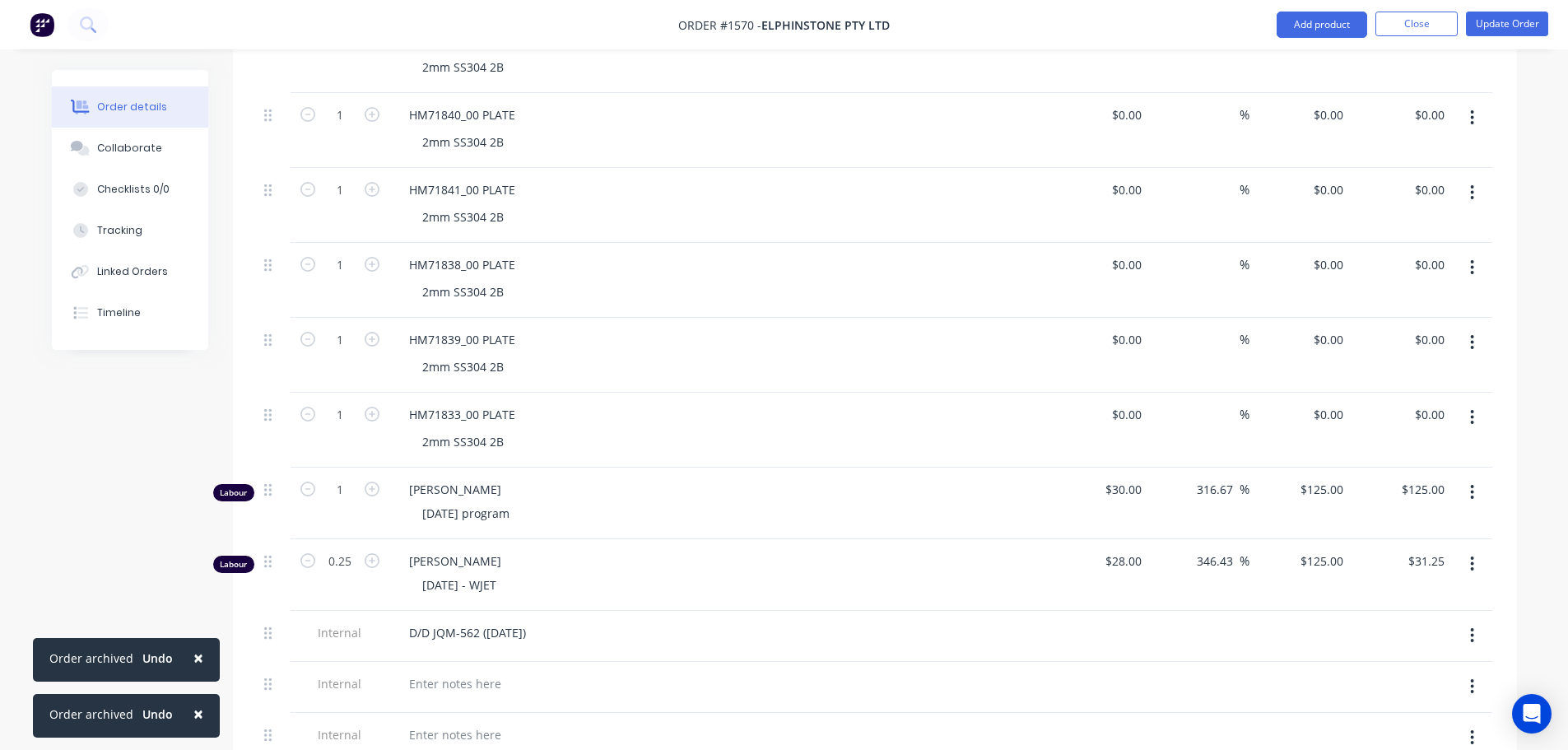
scroll to position [1729, 0]
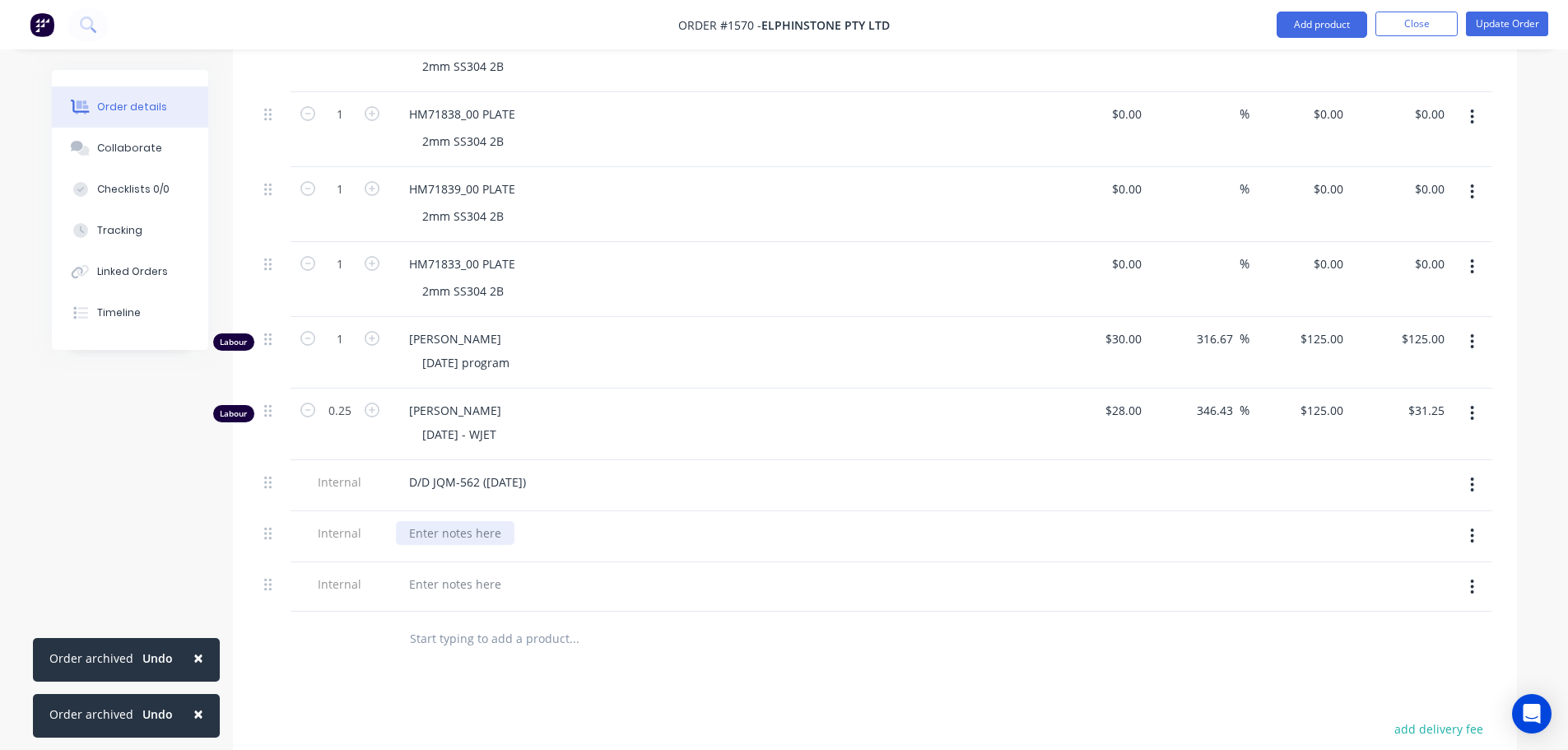
click at [439, 521] on div at bounding box center [455, 533] width 119 height 24
click at [775, 521] on div "2MM SS 3042B - 505X1295 SET UP - 10MINS CLEAN UP - 10MINS CUT TIME - 51.28MINS" at bounding box center [718, 559] width 645 height 76
click at [1474, 629] on icon "button" at bounding box center [1472, 638] width 4 height 18
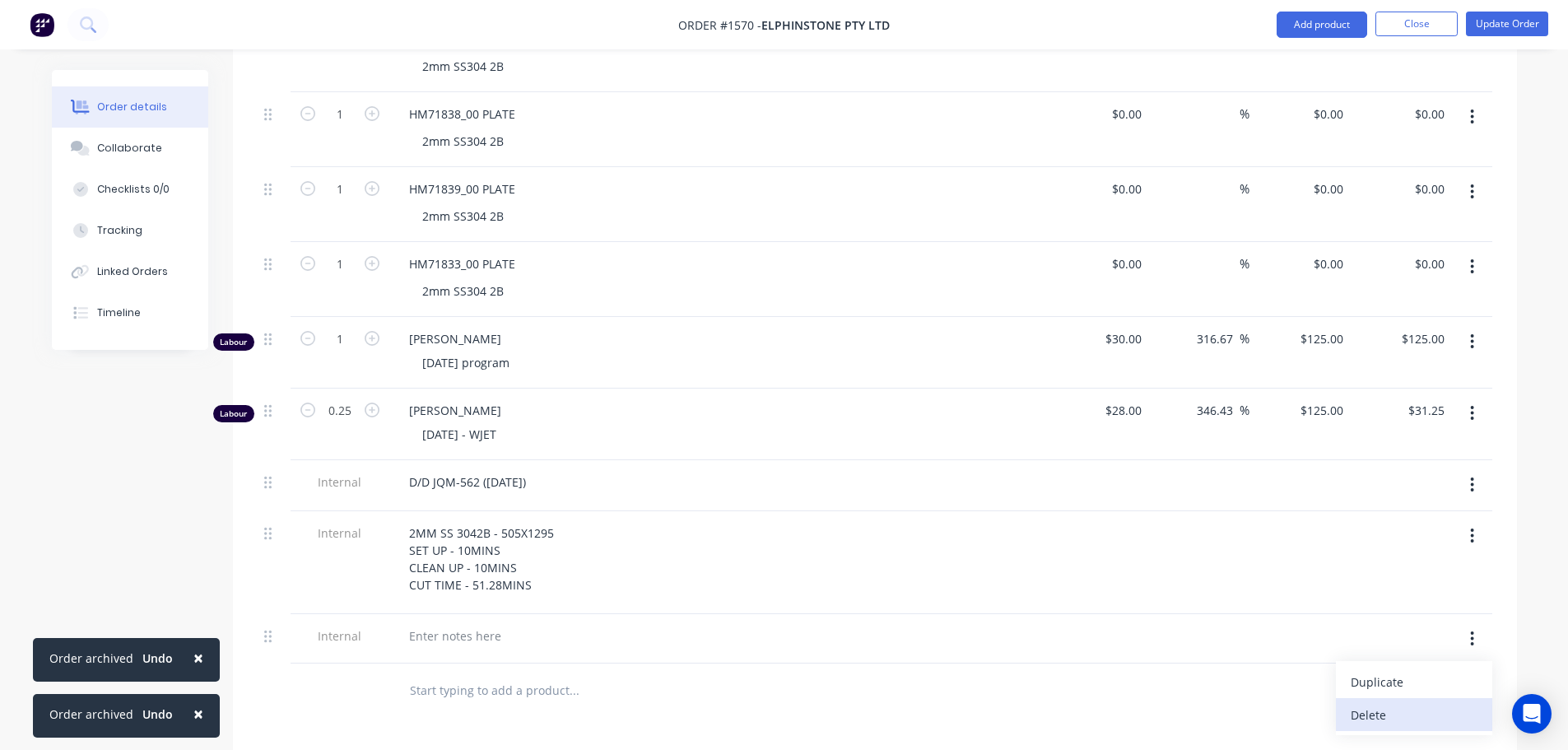
click at [1421, 703] on div "Delete" at bounding box center [1414, 715] width 126 height 24
click at [599, 521] on div "2MM SS 3042B - 505X1295 SET UP - 10MINS CLEAN UP - 10MINS CUT TIME - 51.28MINS" at bounding box center [718, 559] width 645 height 76
click at [1528, 15] on button "Update Order" at bounding box center [1507, 24] width 82 height 25
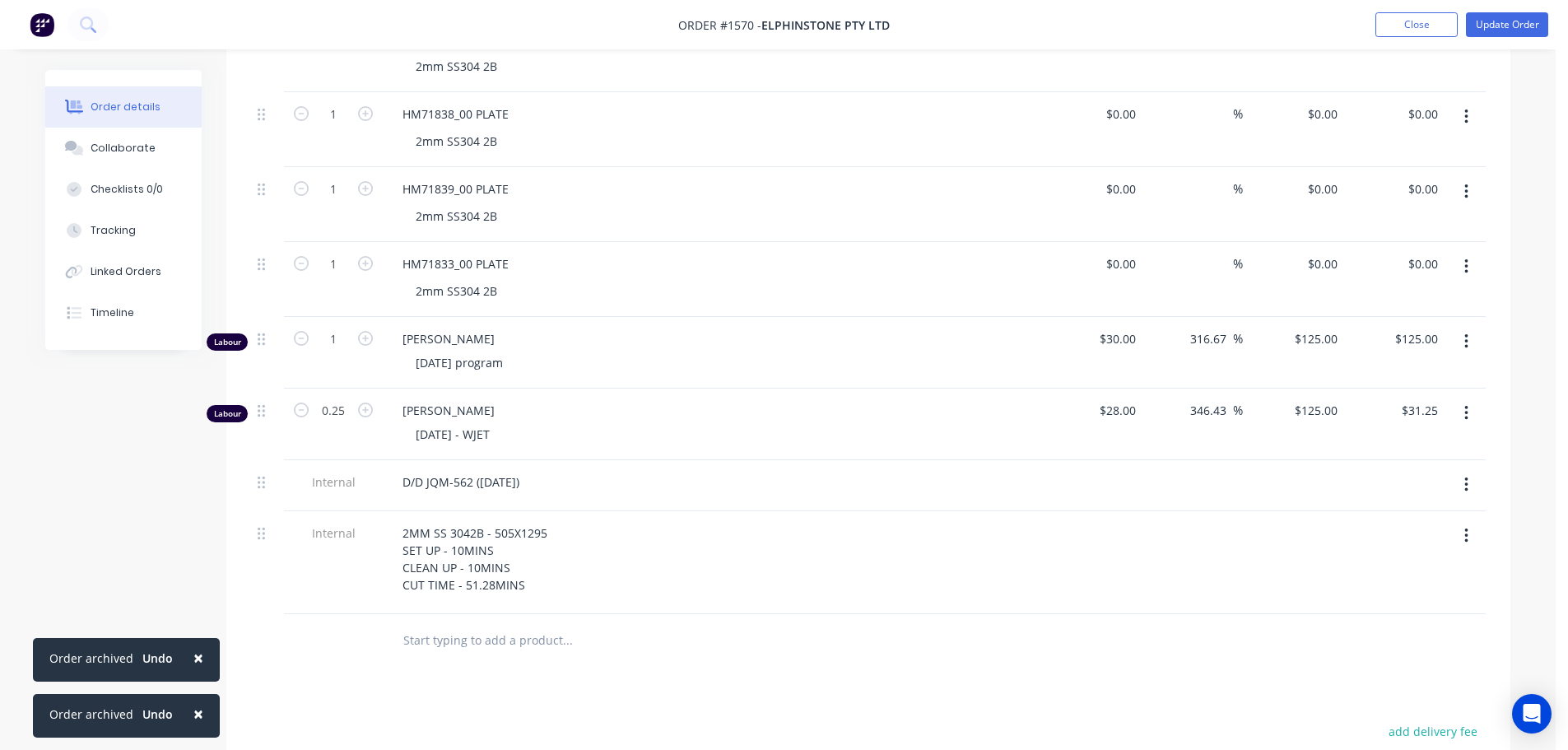
scroll to position [0, 0]
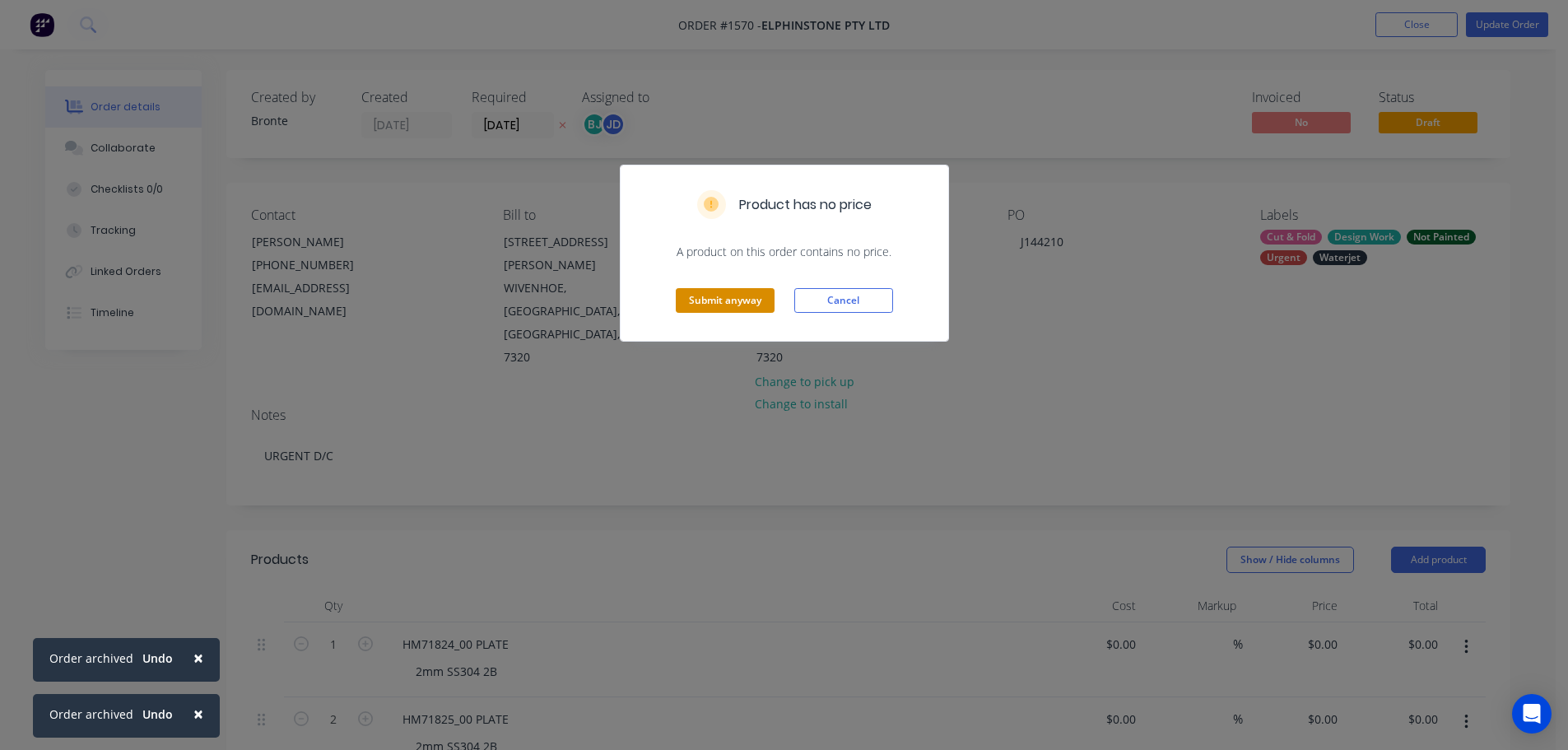
click at [716, 298] on button "Submit anyway" at bounding box center [724, 300] width 99 height 25
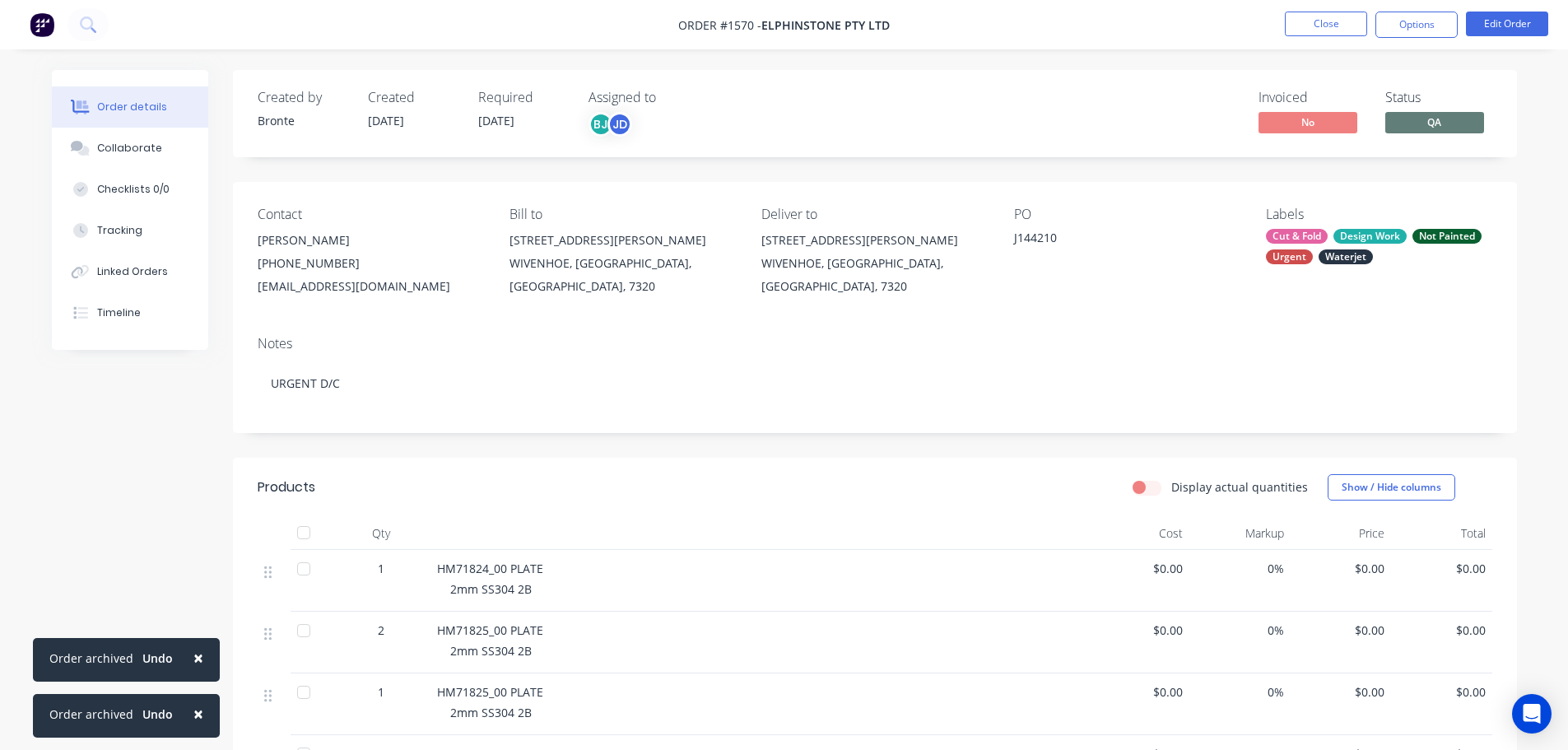
click at [193, 652] on span "×" at bounding box center [198, 657] width 10 height 23
click at [193, 706] on span "×" at bounding box center [198, 714] width 10 height 23
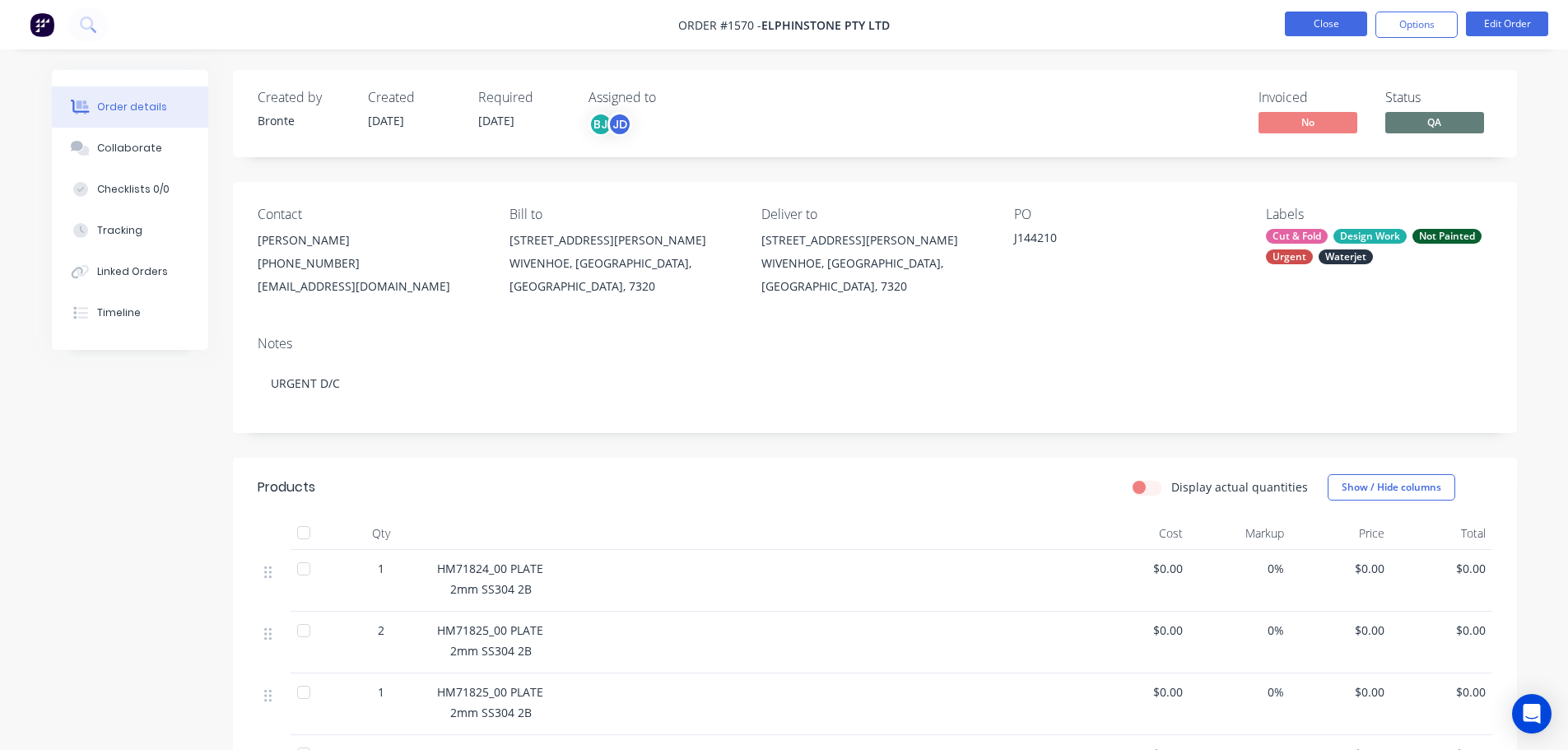
click at [1339, 19] on button "Close" at bounding box center [1326, 24] width 82 height 25
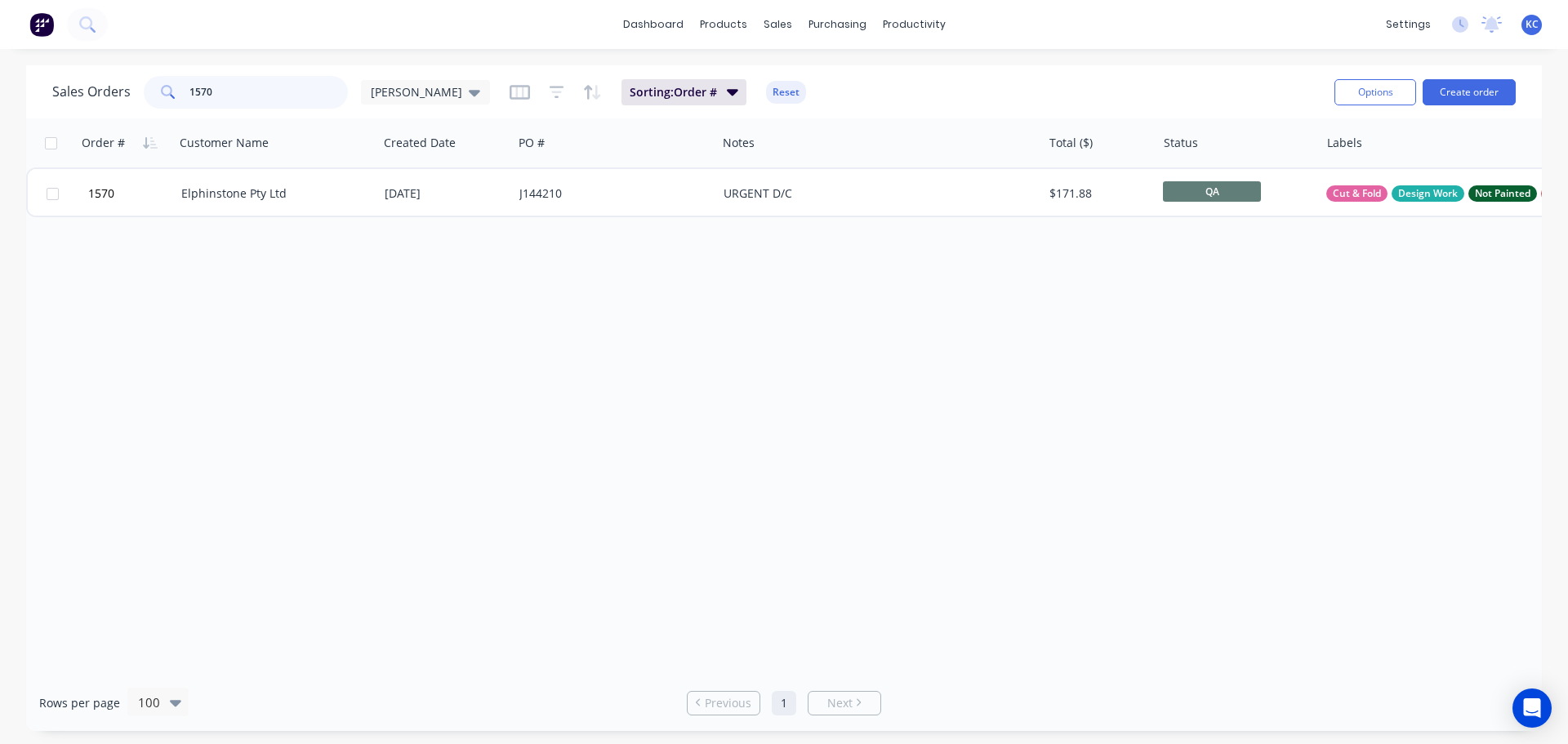
drag, startPoint x: 259, startPoint y: 97, endPoint x: 0, endPoint y: 167, distance: 268.3
click at [0, 139] on div "Sales Orders 1570 [PERSON_NAME] Sorting: Order # Reset Options Create order Ord…" at bounding box center [784, 398] width 1568 height 665
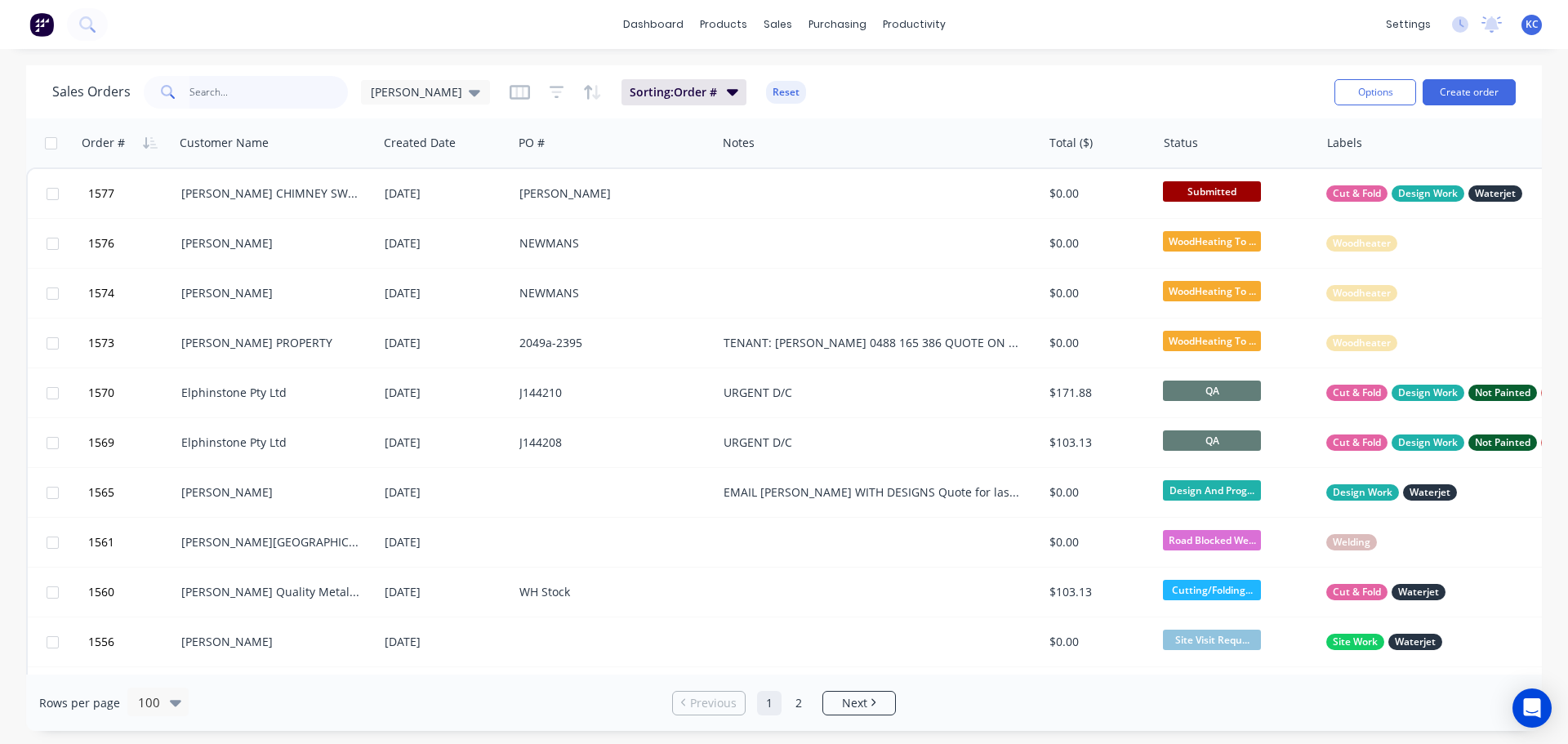
click at [269, 99] on input "text" at bounding box center [270, 92] width 159 height 32
type input "1398"
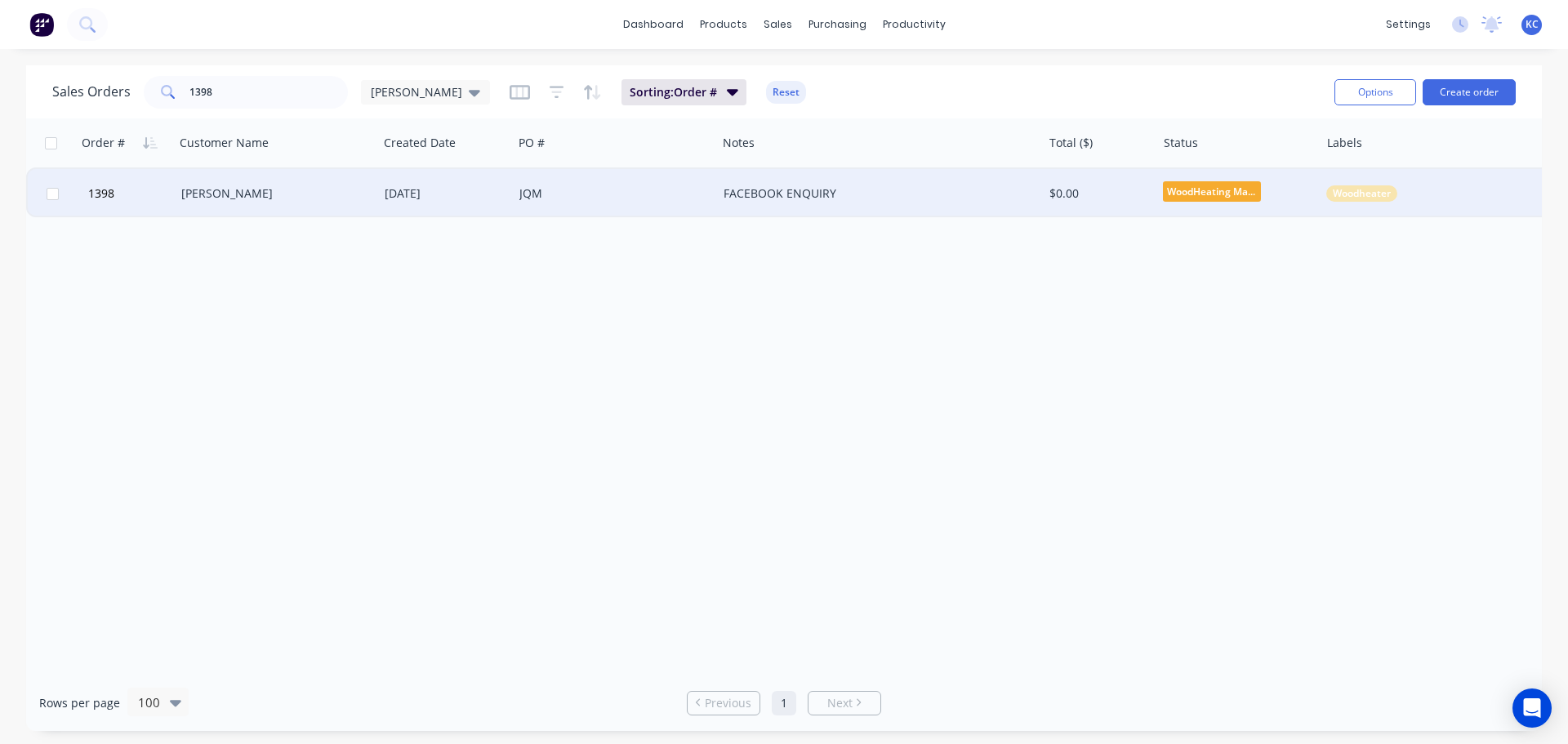
click at [200, 193] on div "[PERSON_NAME]" at bounding box center [271, 193] width 181 height 16
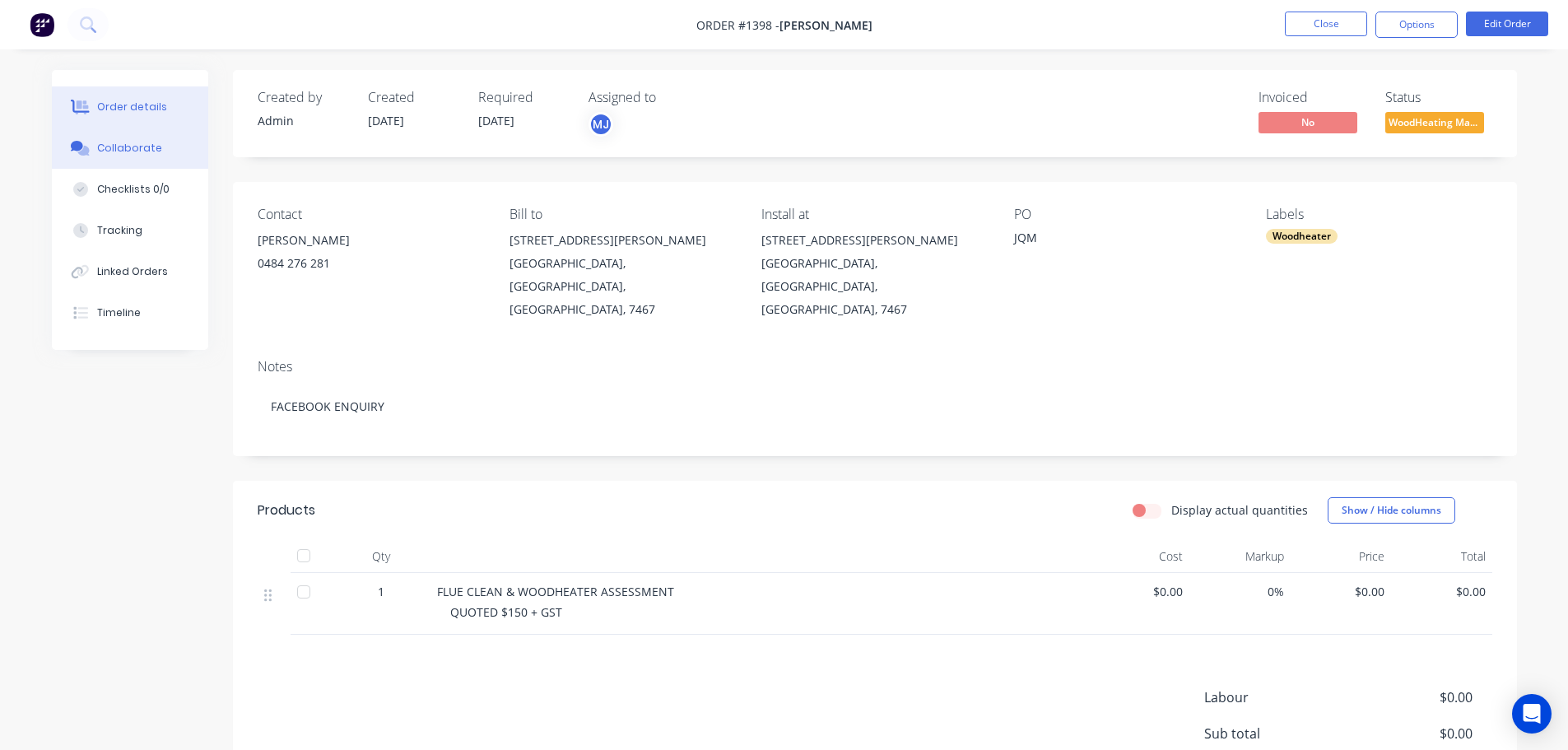
click at [126, 144] on div "Collaborate" at bounding box center [130, 147] width 65 height 14
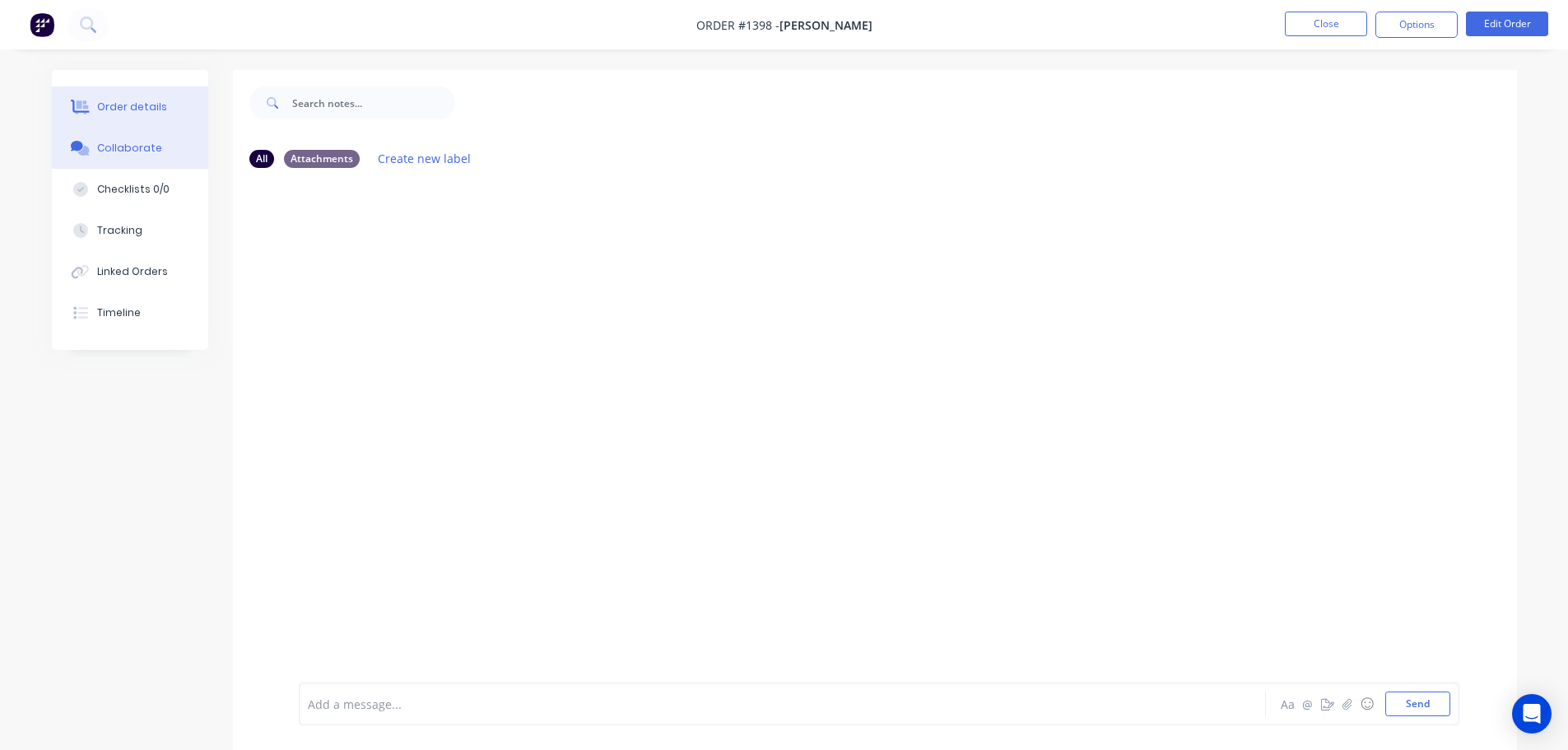
click at [125, 105] on div "Order details" at bounding box center [132, 106] width 70 height 14
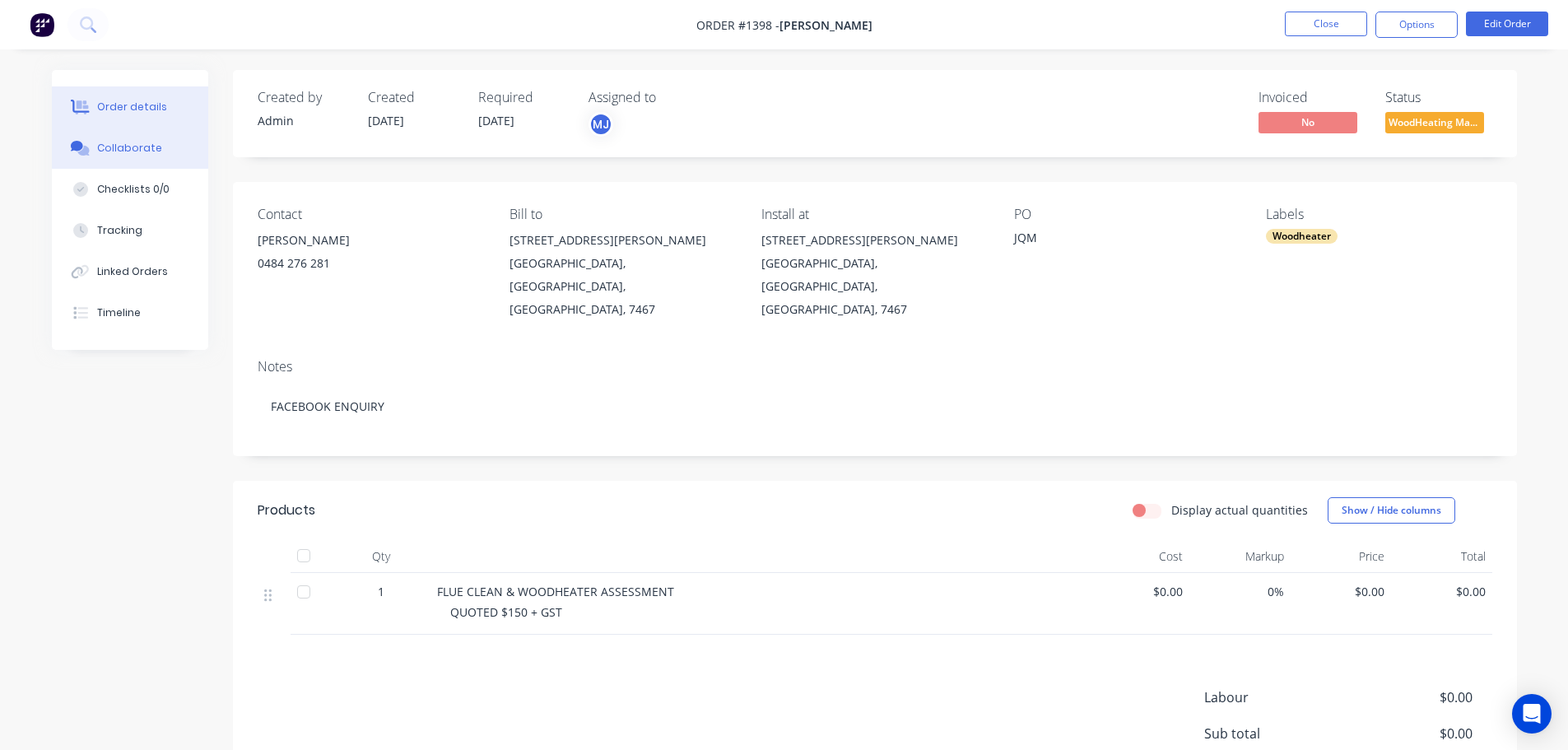
click at [161, 142] on button "Collaborate" at bounding box center [129, 147] width 156 height 41
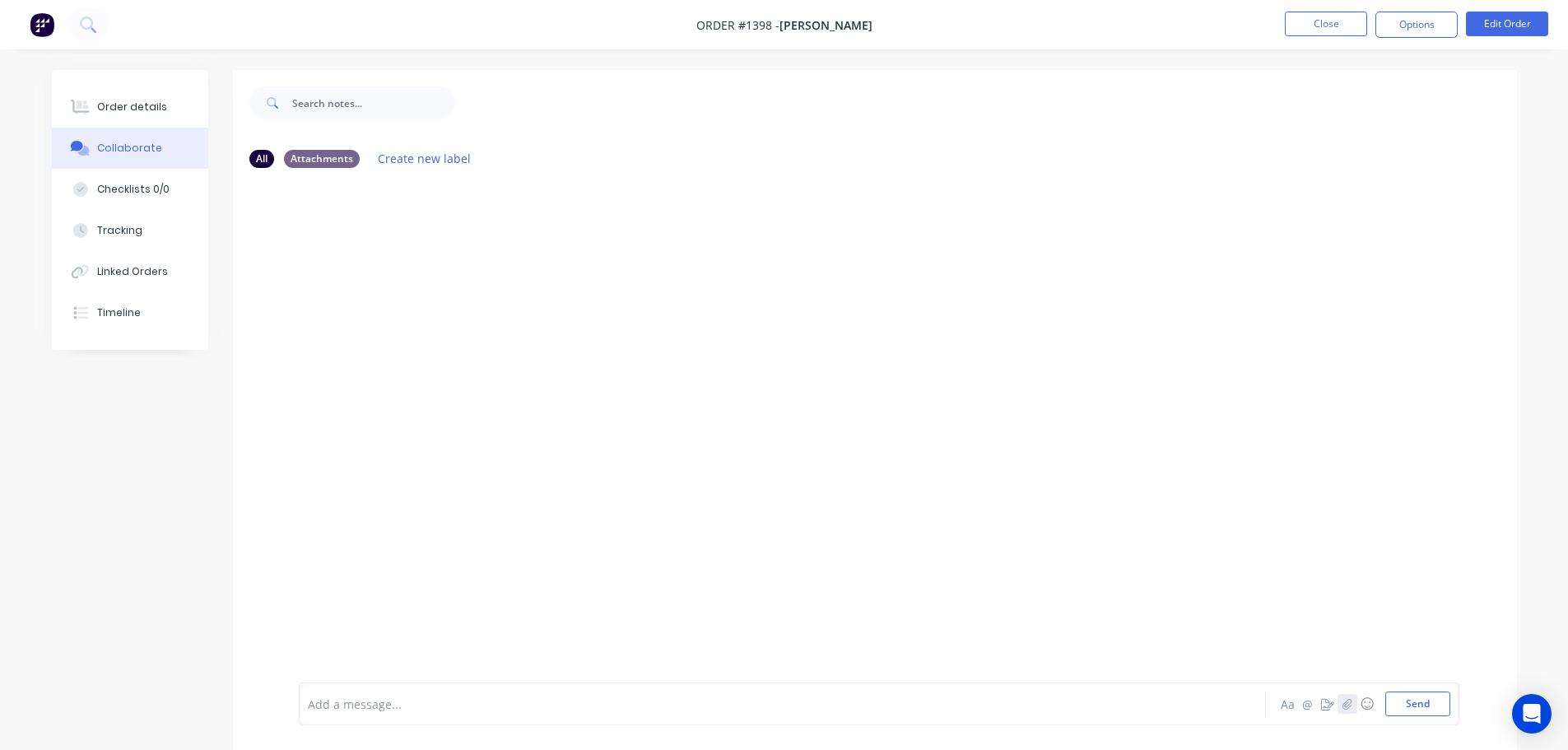
click at [1340, 701] on button "button" at bounding box center [1347, 703] width 20 height 20
click at [1399, 710] on button "Send" at bounding box center [1418, 704] width 65 height 25
click at [126, 100] on div "Order details" at bounding box center [132, 106] width 70 height 14
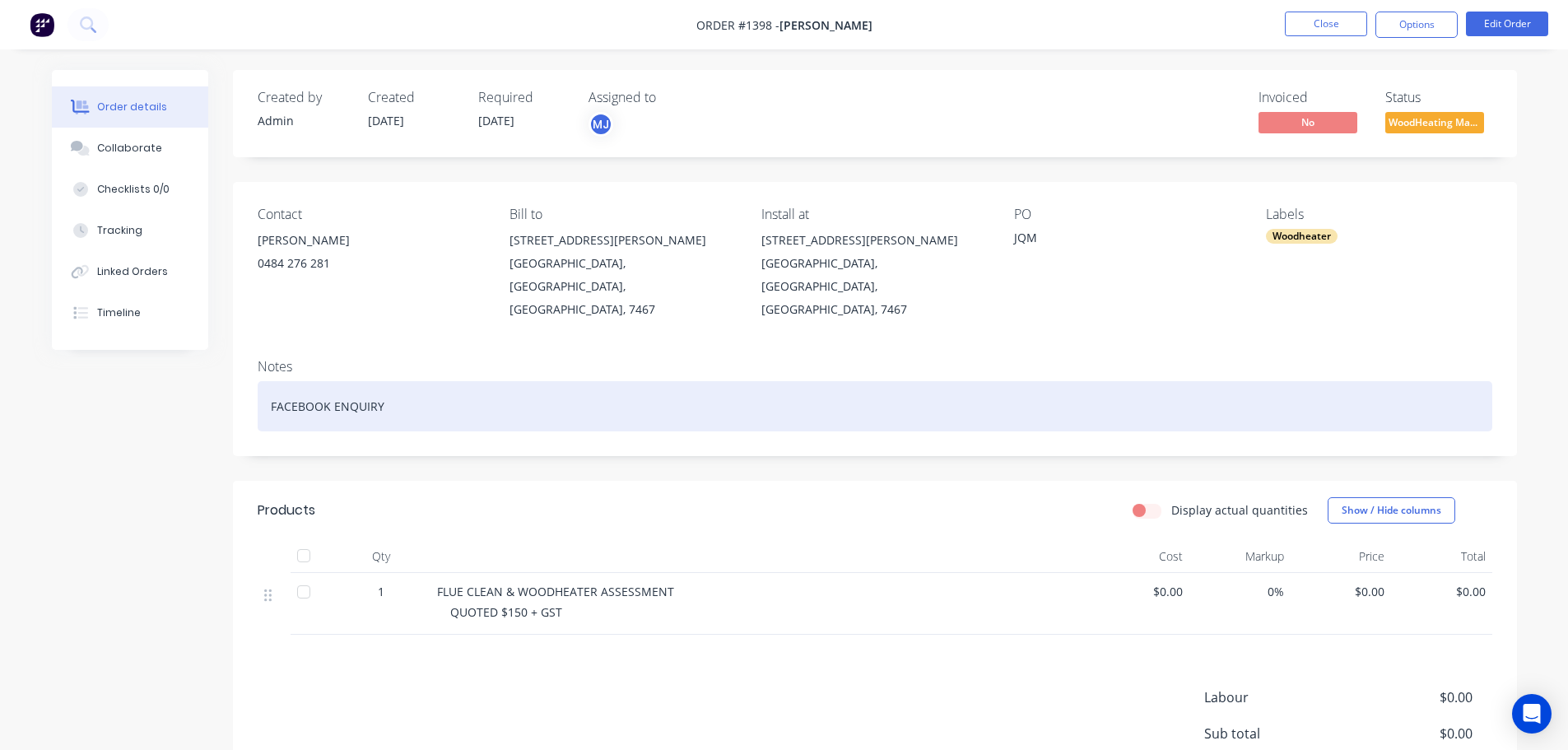
click at [386, 381] on div "FACEBOOK ENQUIRY" at bounding box center [874, 406] width 1234 height 50
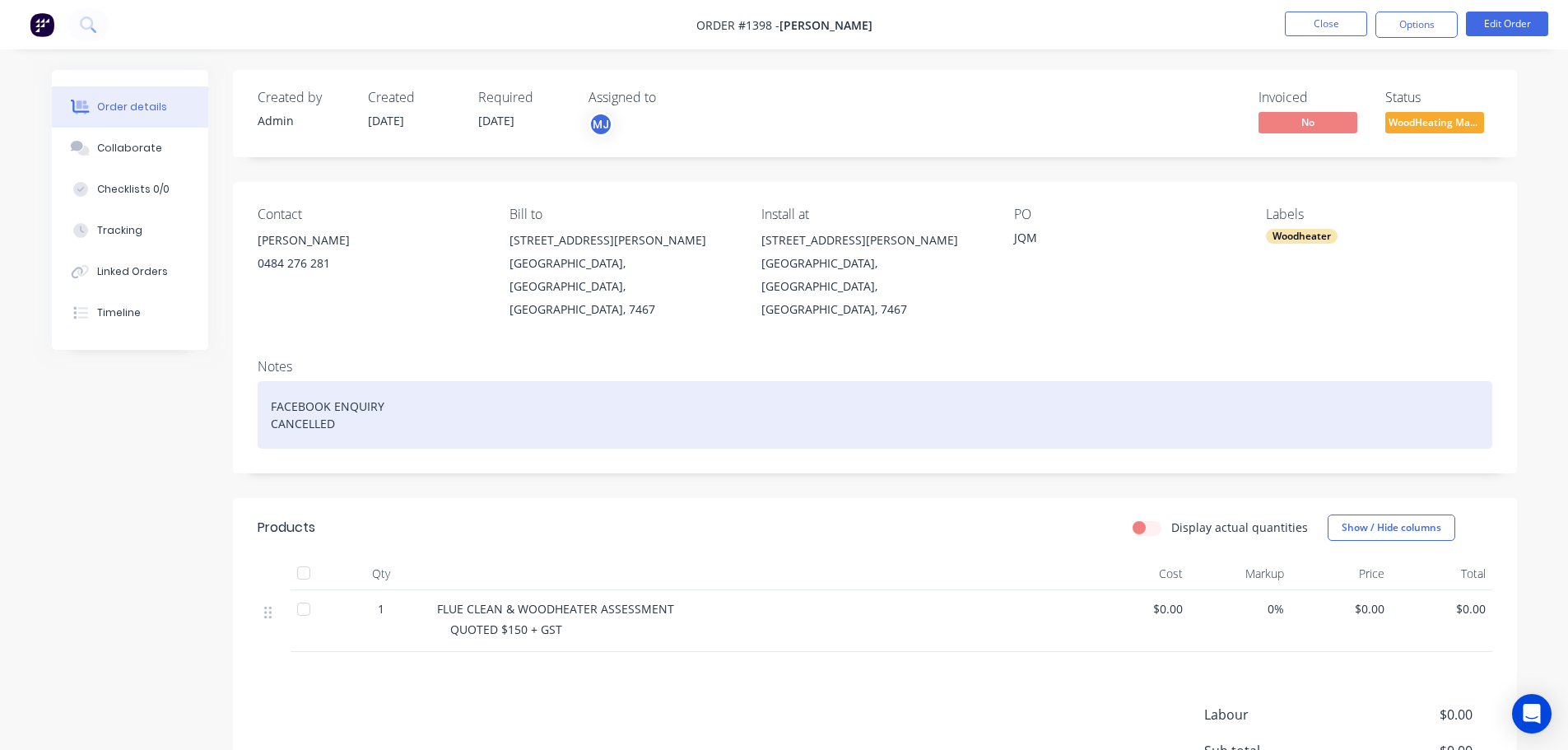
click at [509, 399] on div "FACEBOOK ENQUIRY CANCELLED" at bounding box center [874, 414] width 1234 height 68
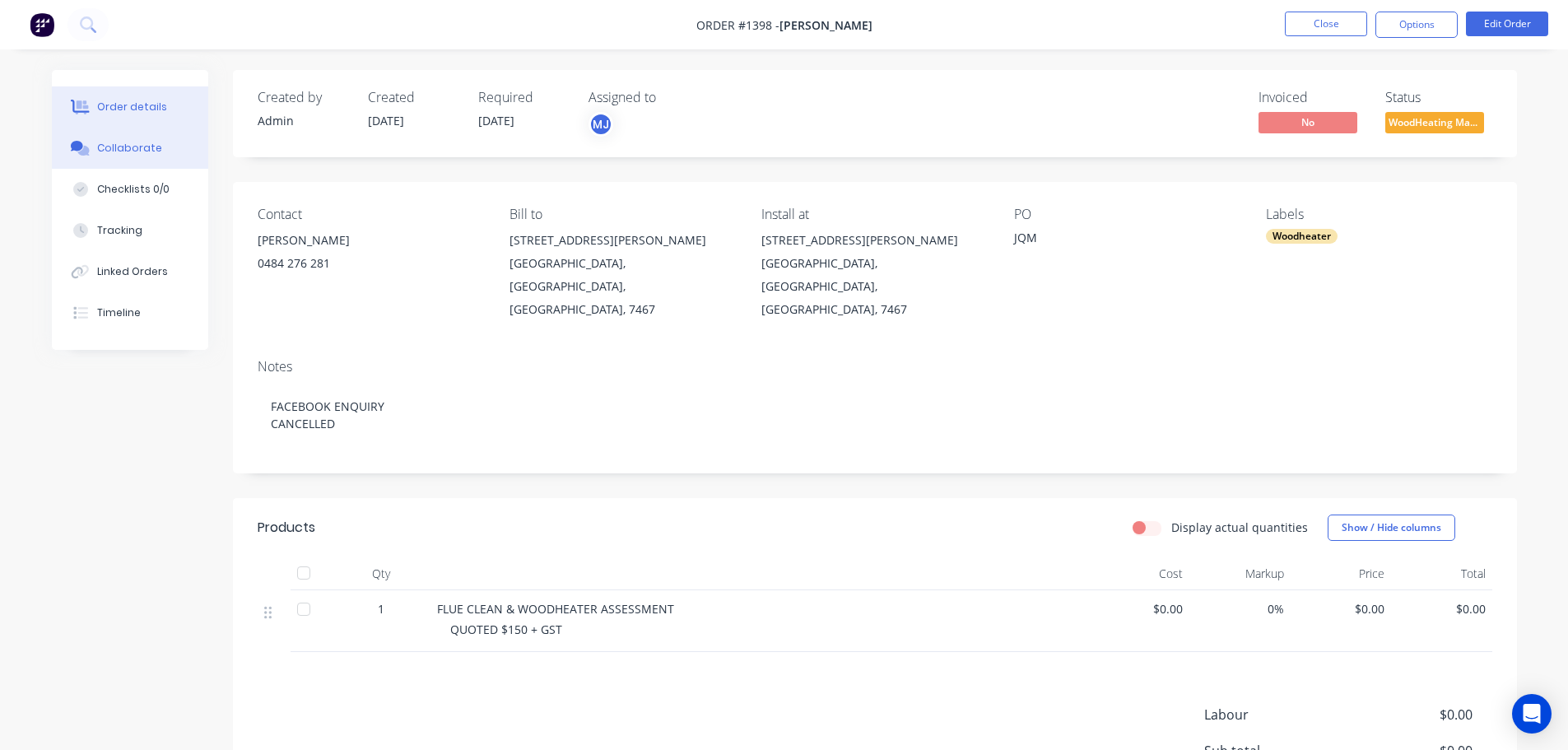
click at [136, 150] on div "Collaborate" at bounding box center [130, 147] width 65 height 14
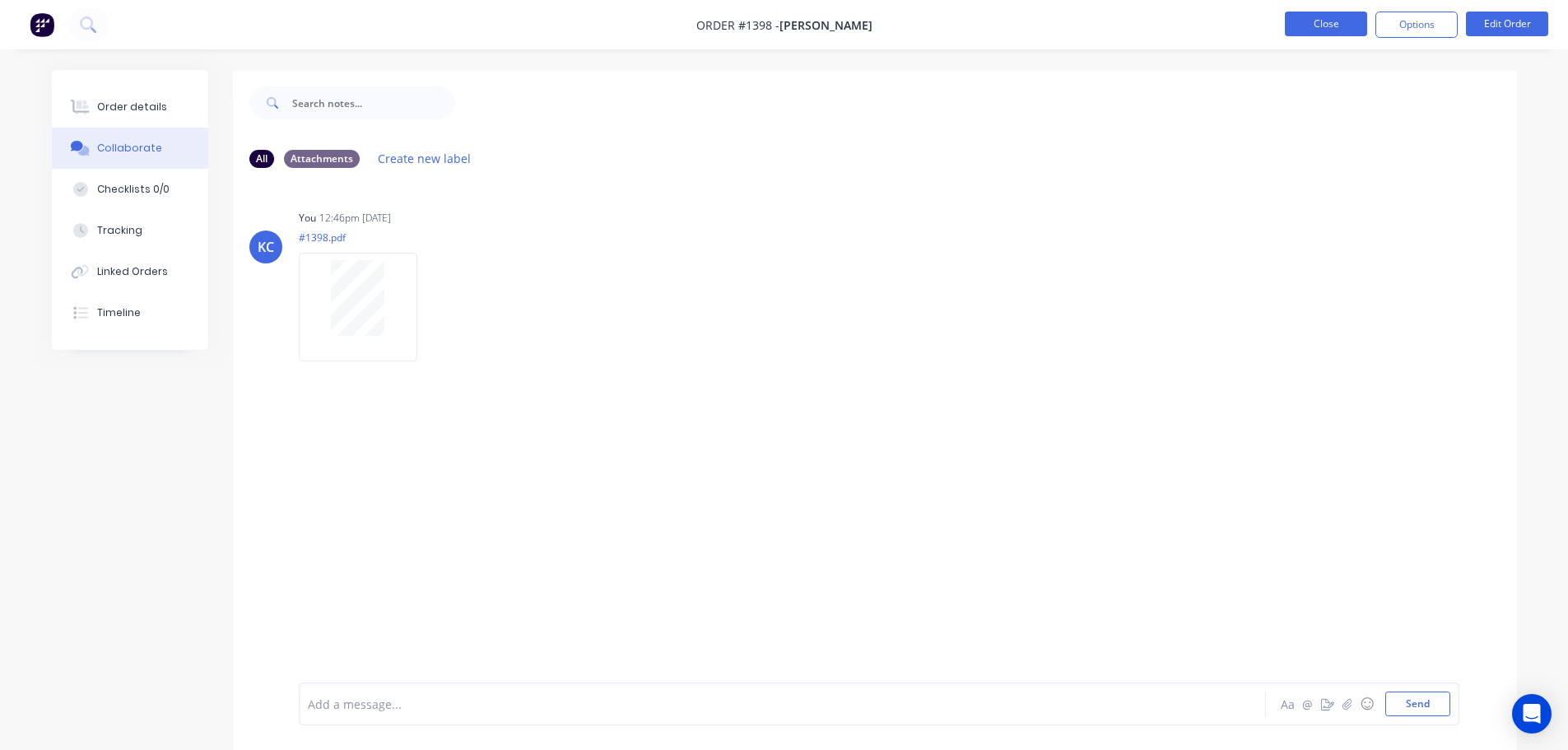
click at [1332, 20] on button "Close" at bounding box center [1326, 24] width 82 height 25
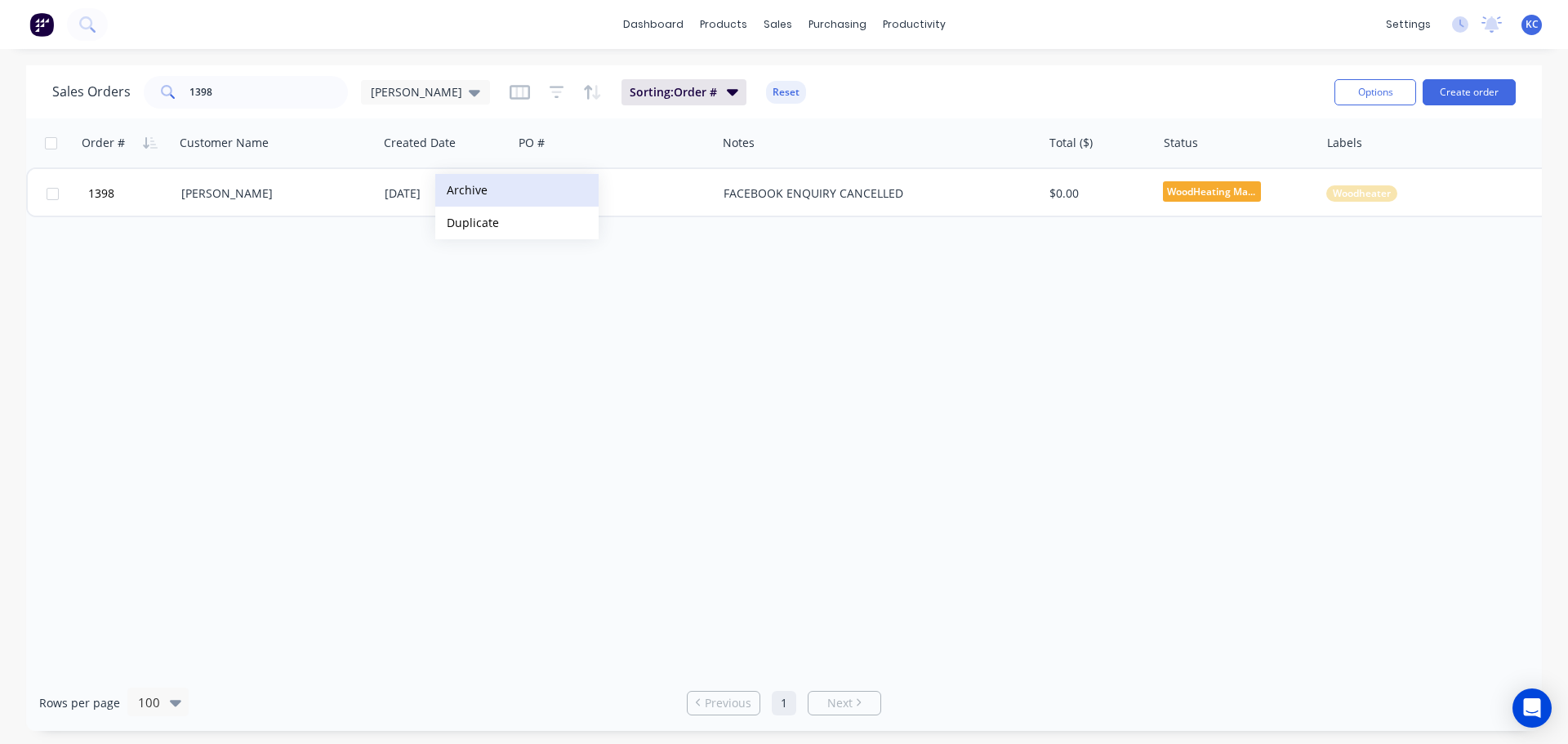
click at [467, 193] on button "Archive" at bounding box center [517, 190] width 163 height 32
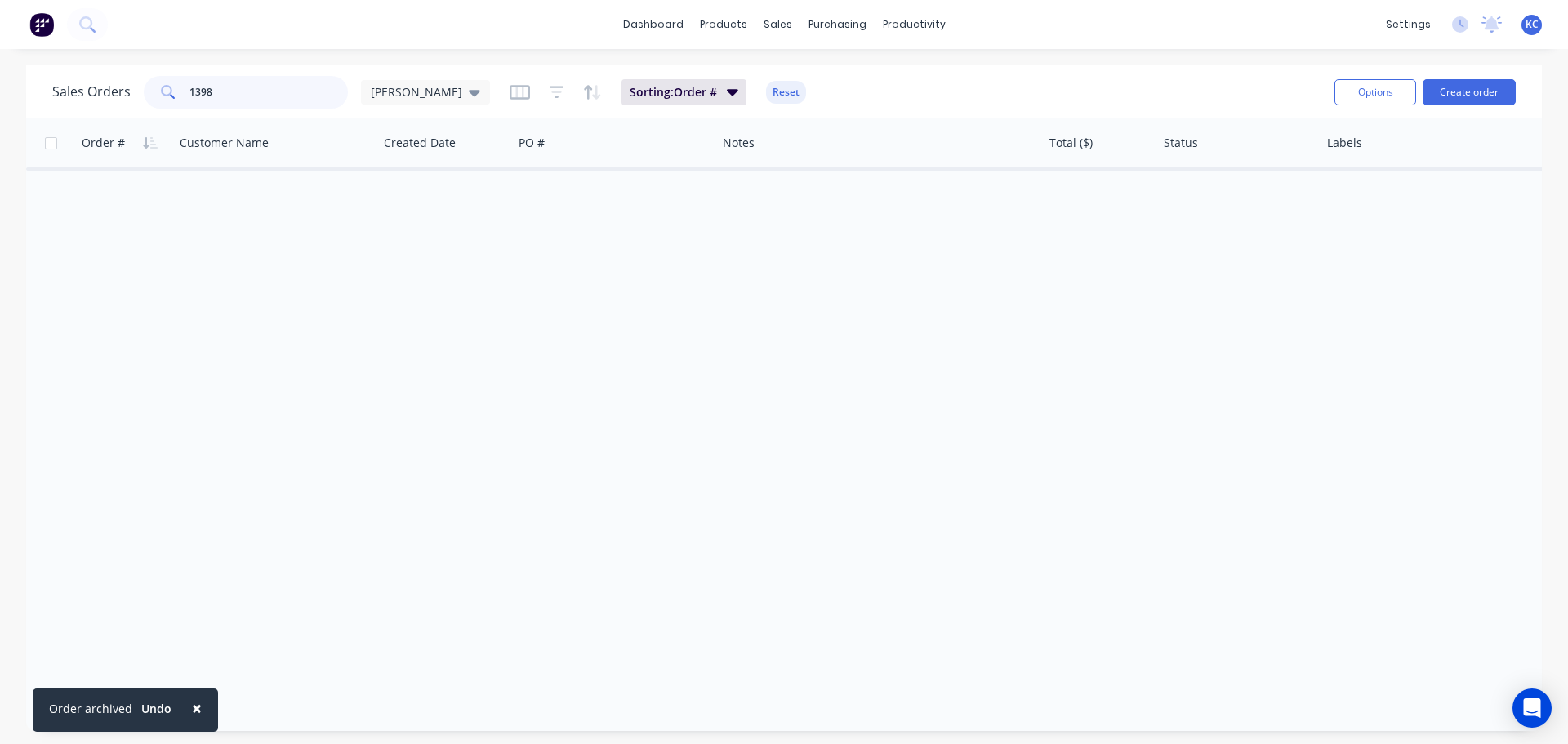
drag, startPoint x: 218, startPoint y: 92, endPoint x: 0, endPoint y: 97, distance: 218.1
click at [0, 108] on div "Sales Orders 1398 [PERSON_NAME] Sorting: Order # Reset Options Create order Ord…" at bounding box center [784, 398] width 1568 height 665
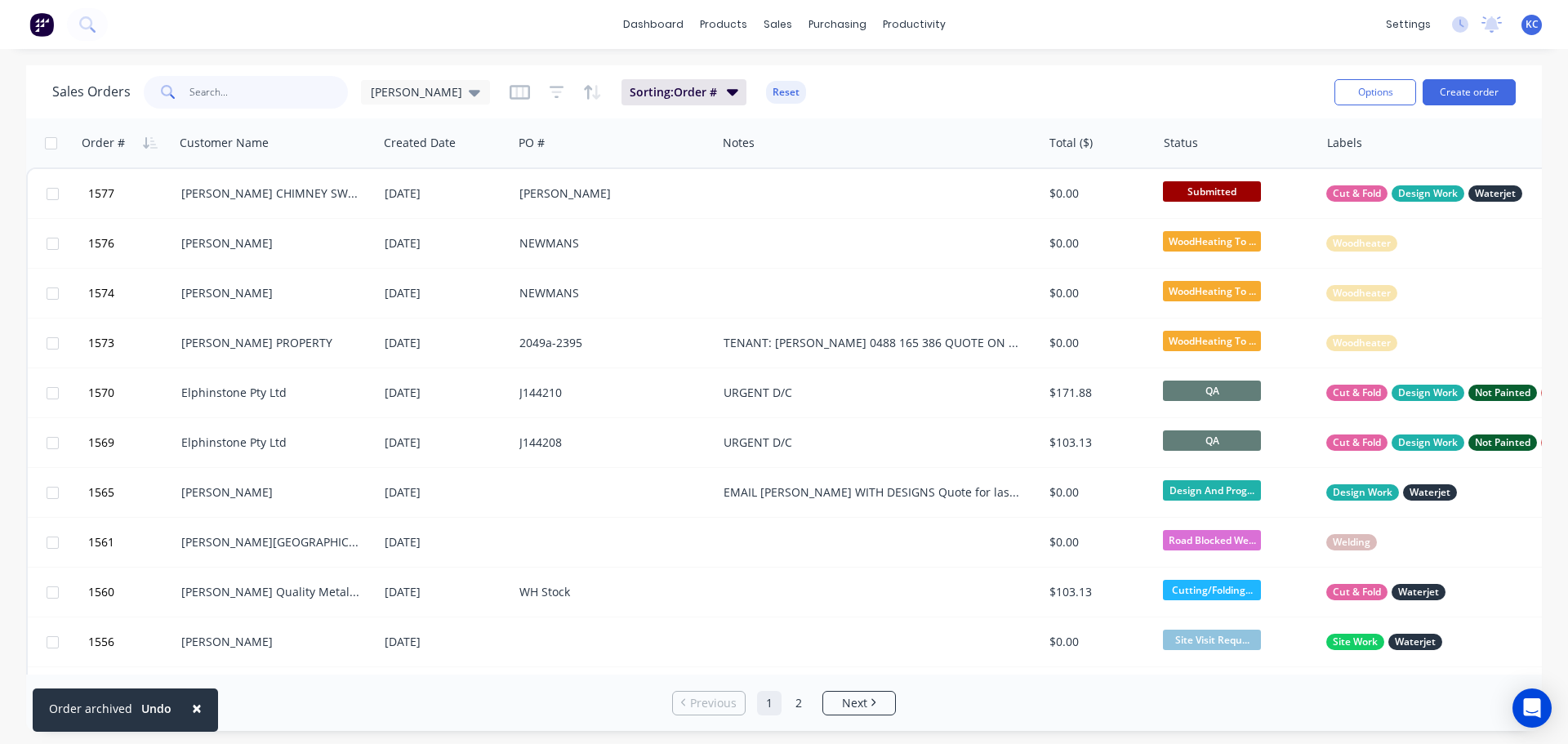
click at [240, 99] on input "text" at bounding box center [270, 92] width 159 height 32
type input "840"
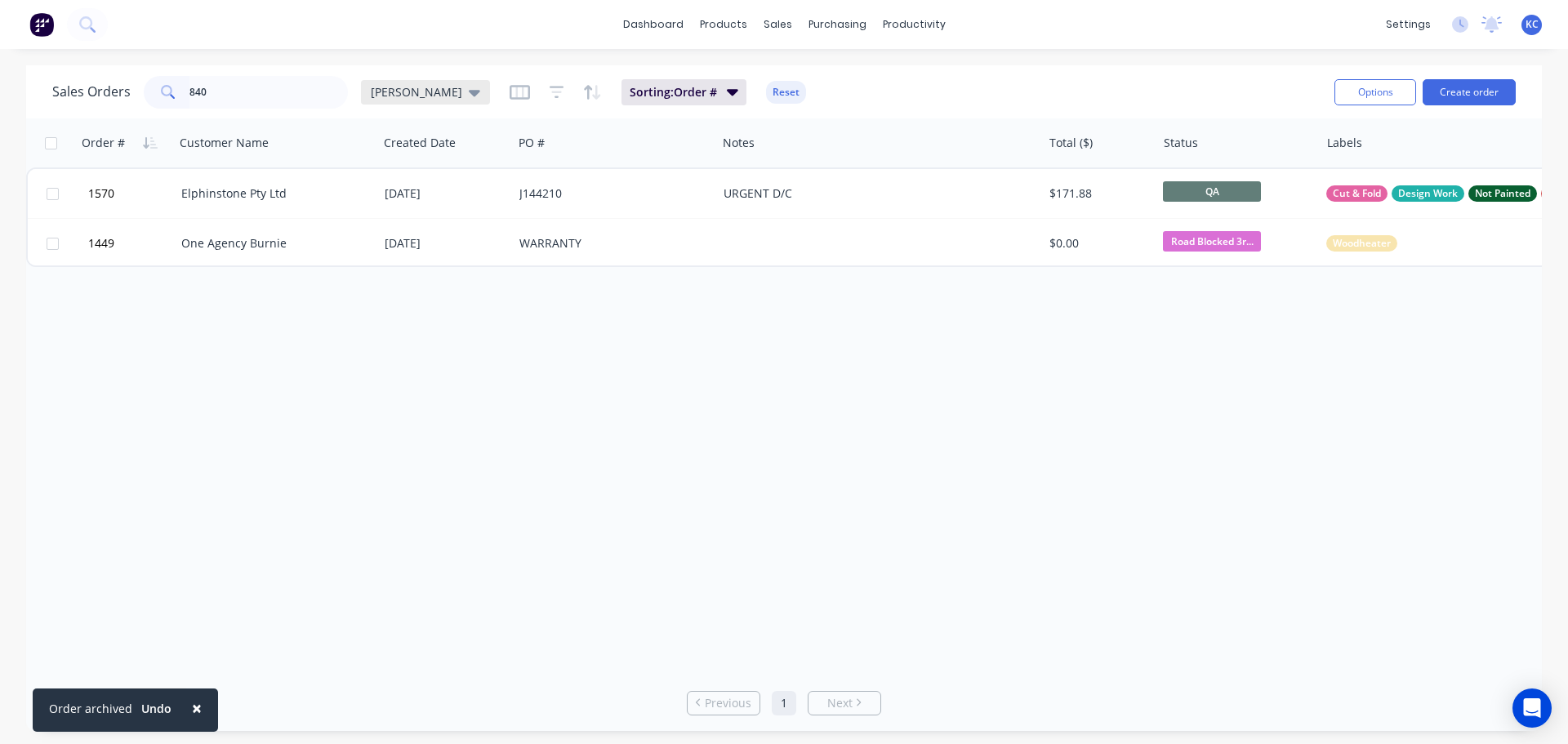
click at [403, 90] on span "[PERSON_NAME]" at bounding box center [417, 92] width 91 height 17
click at [420, 297] on button "Archived" at bounding box center [458, 297] width 186 height 19
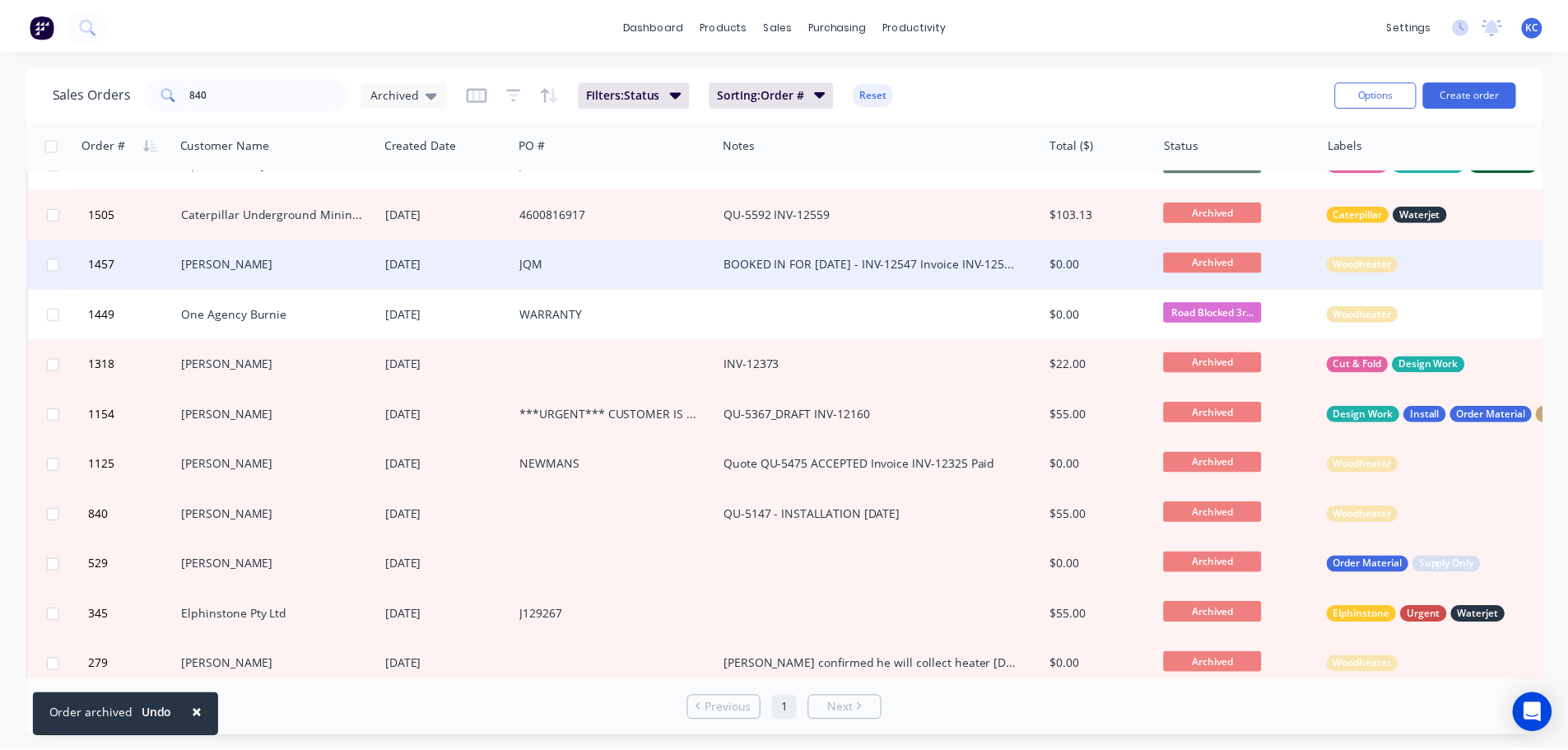
scroll to position [50, 0]
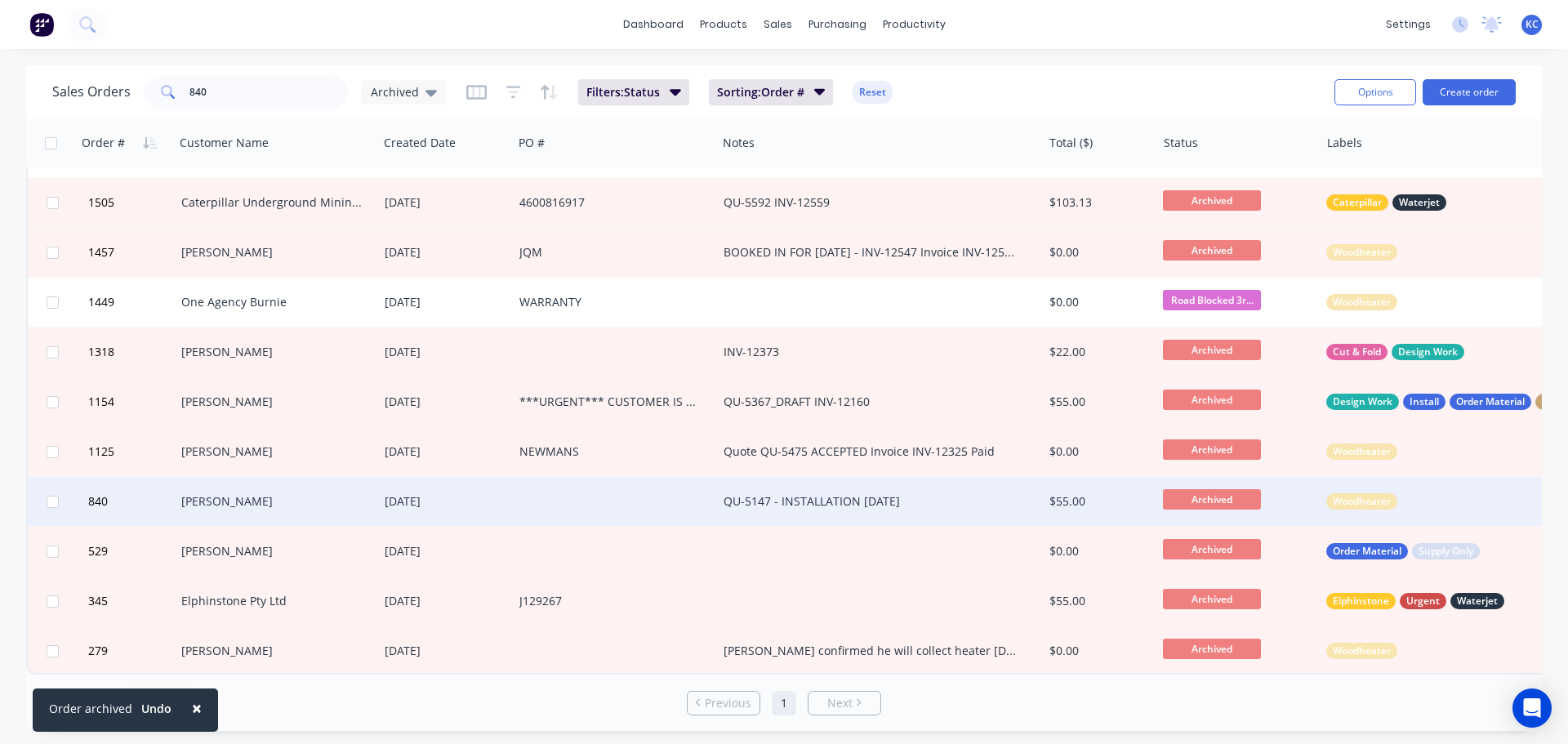
click at [256, 493] on div "[PERSON_NAME]" at bounding box center [271, 501] width 181 height 16
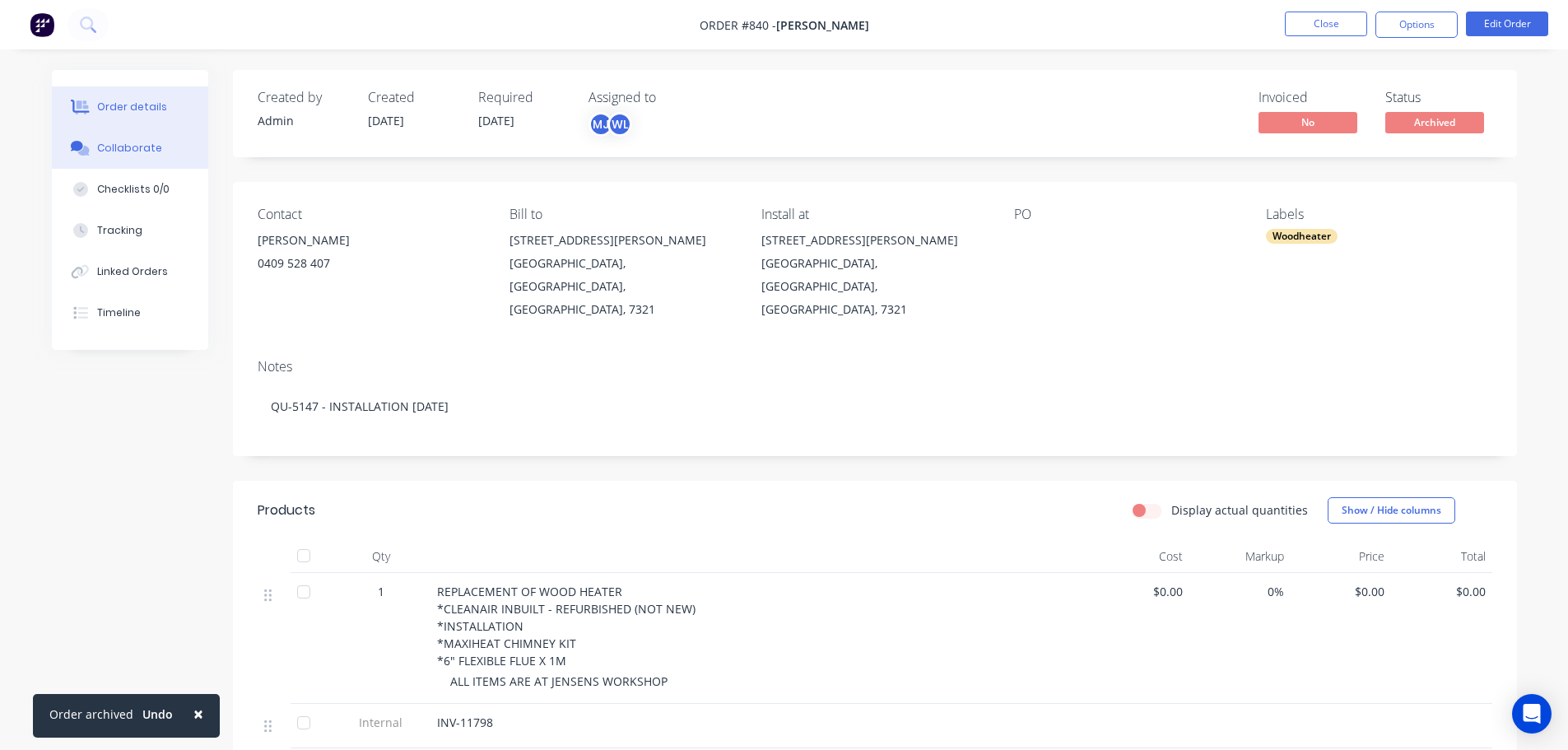
click at [109, 150] on div "Collaborate" at bounding box center [130, 147] width 65 height 14
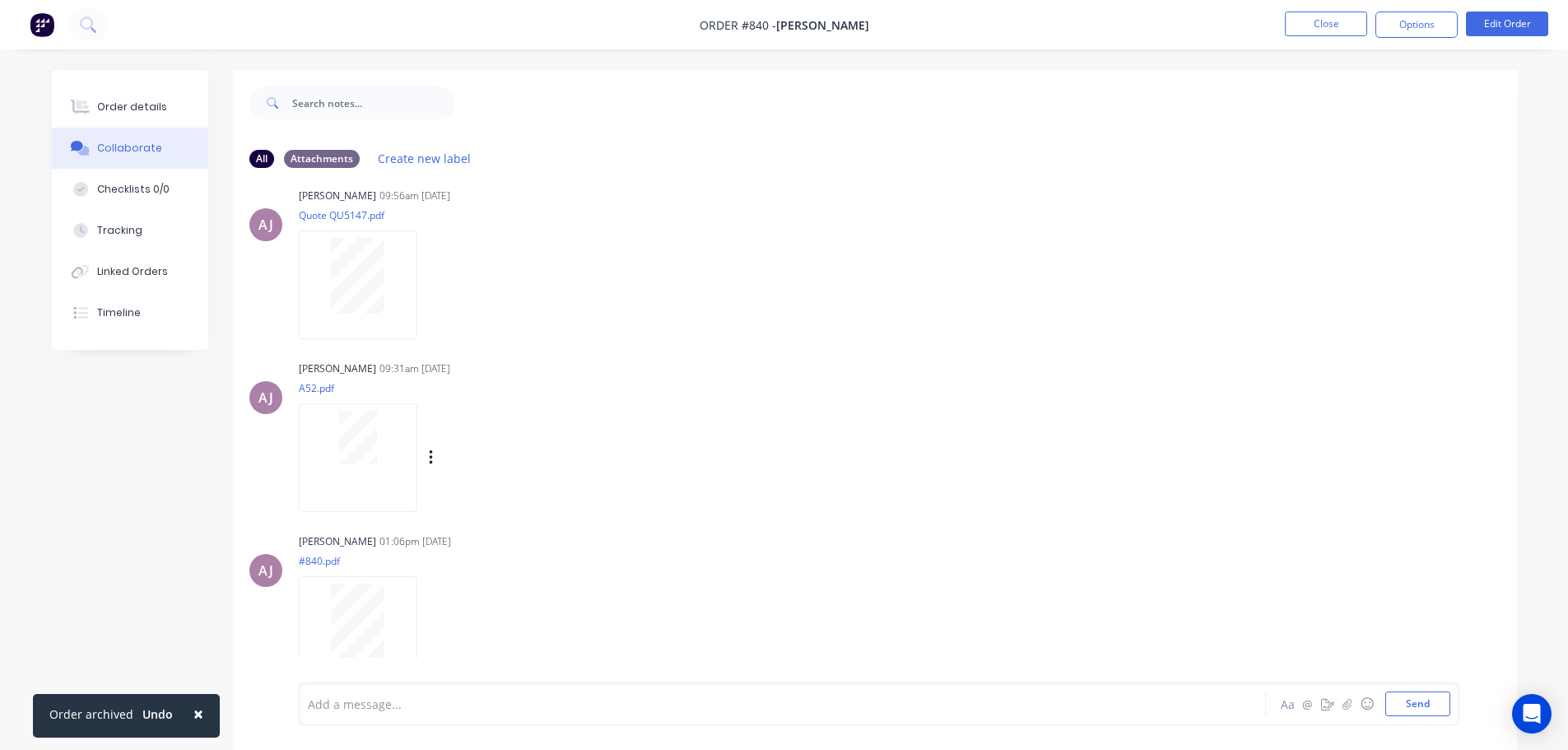
scroll to position [33, 0]
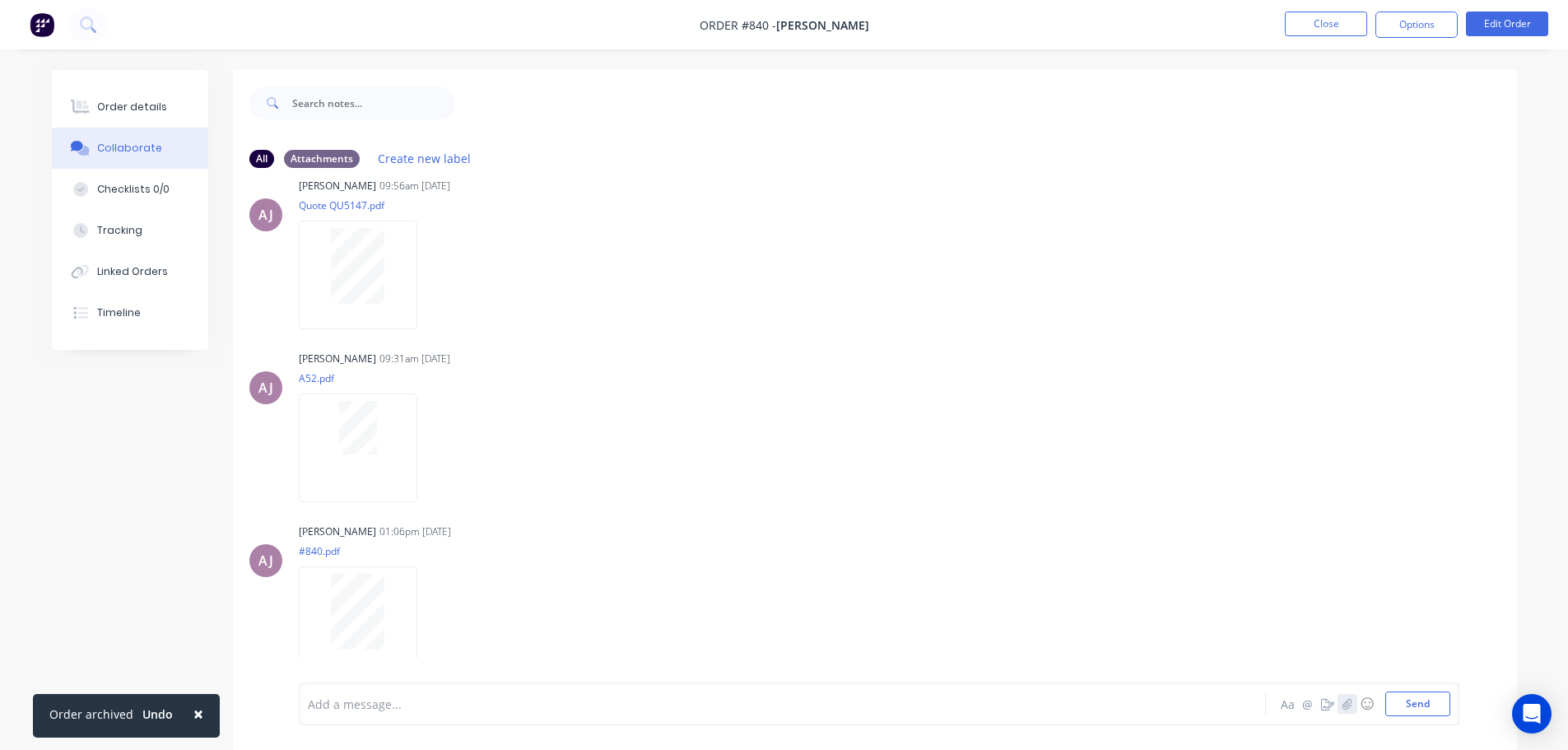
click at [1341, 710] on button "button" at bounding box center [1347, 703] width 20 height 20
click at [1412, 698] on button "Send" at bounding box center [1418, 704] width 65 height 25
click at [1337, 26] on button "Close" at bounding box center [1326, 24] width 82 height 25
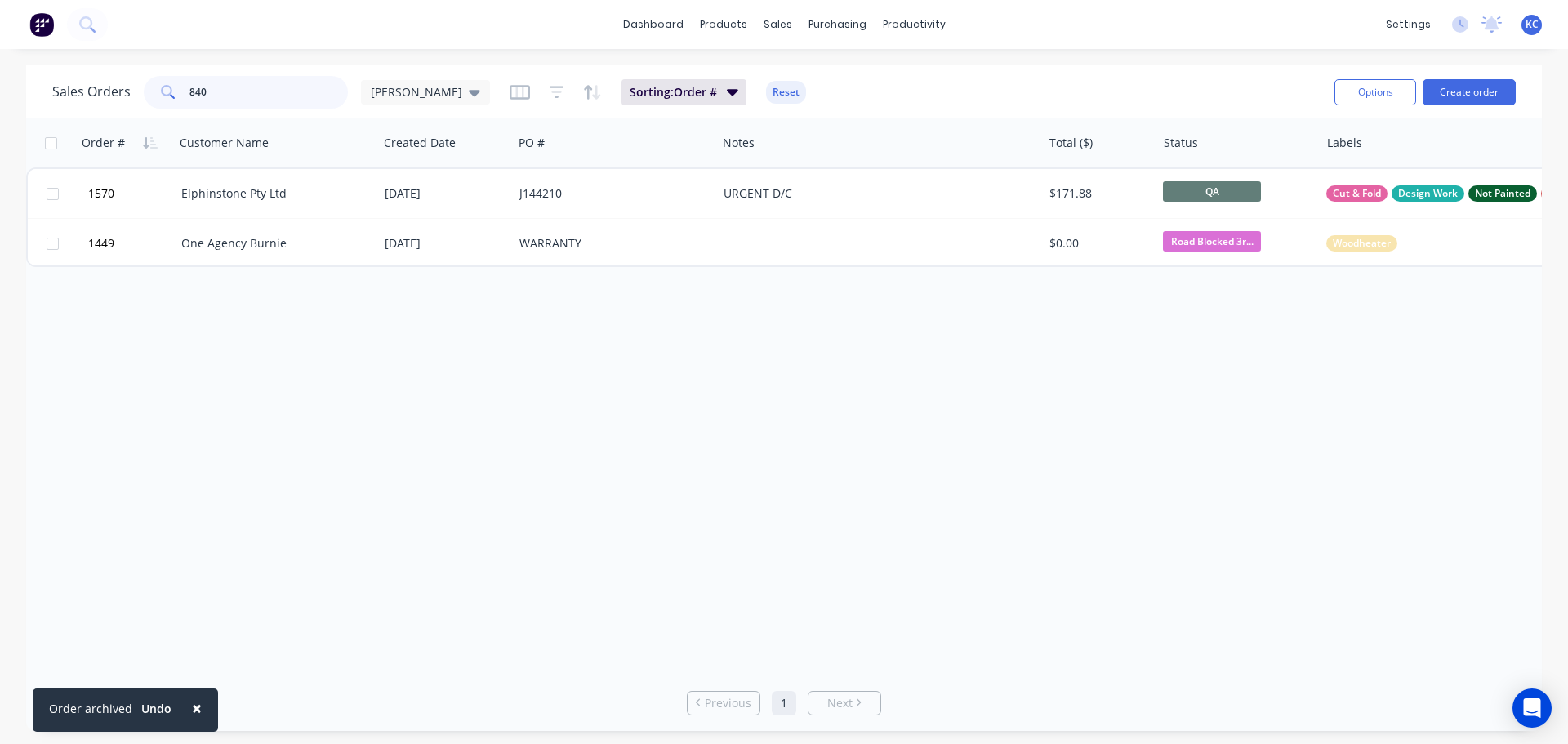
drag, startPoint x: 215, startPoint y: 87, endPoint x: 21, endPoint y: 103, distance: 194.7
click at [49, 97] on div "Sales Orders 840 [PERSON_NAME] Sorting: Order # Reset Options Create order" at bounding box center [784, 92] width 1516 height 53
type input "1504"
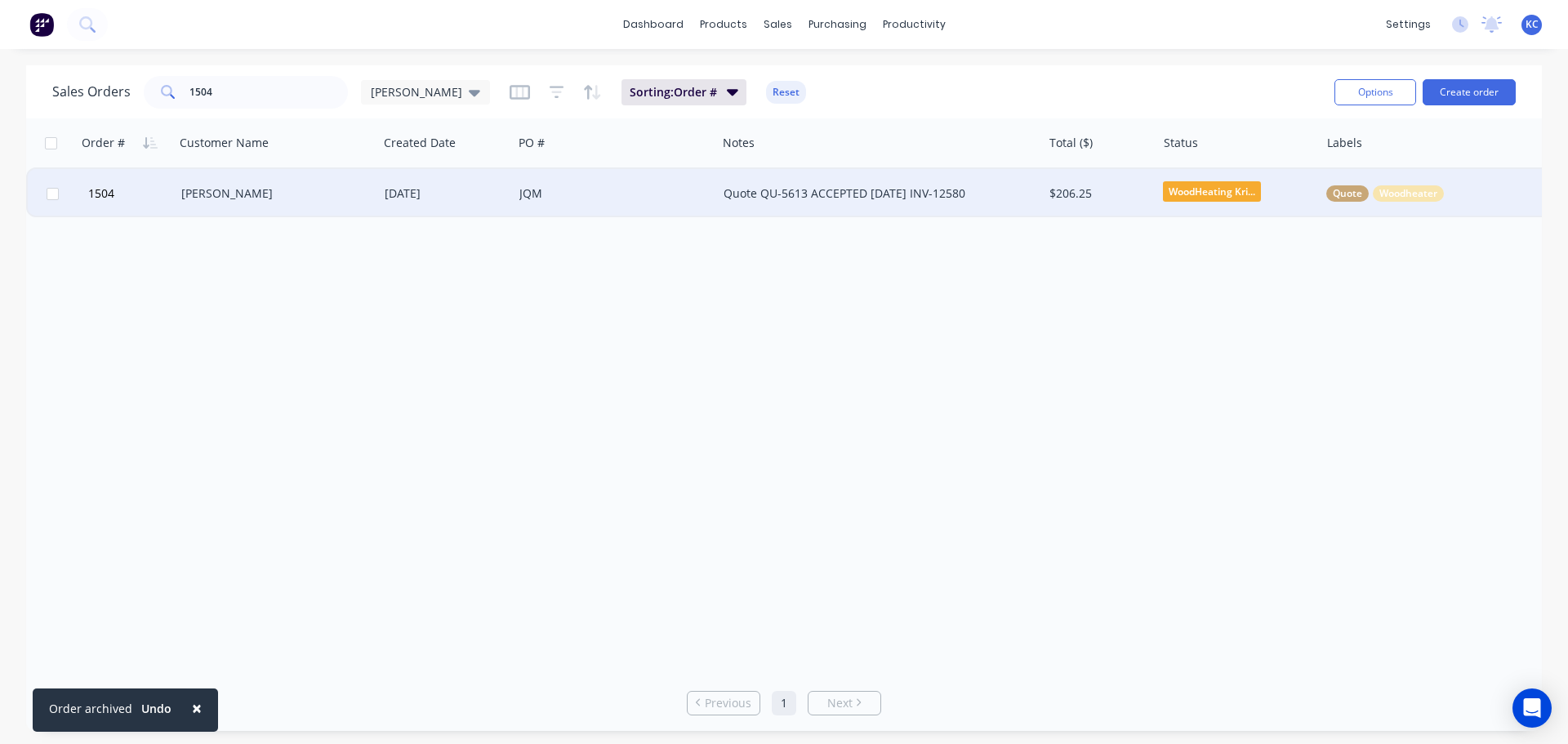
click at [228, 209] on div "[PERSON_NAME]" at bounding box center [276, 194] width 203 height 49
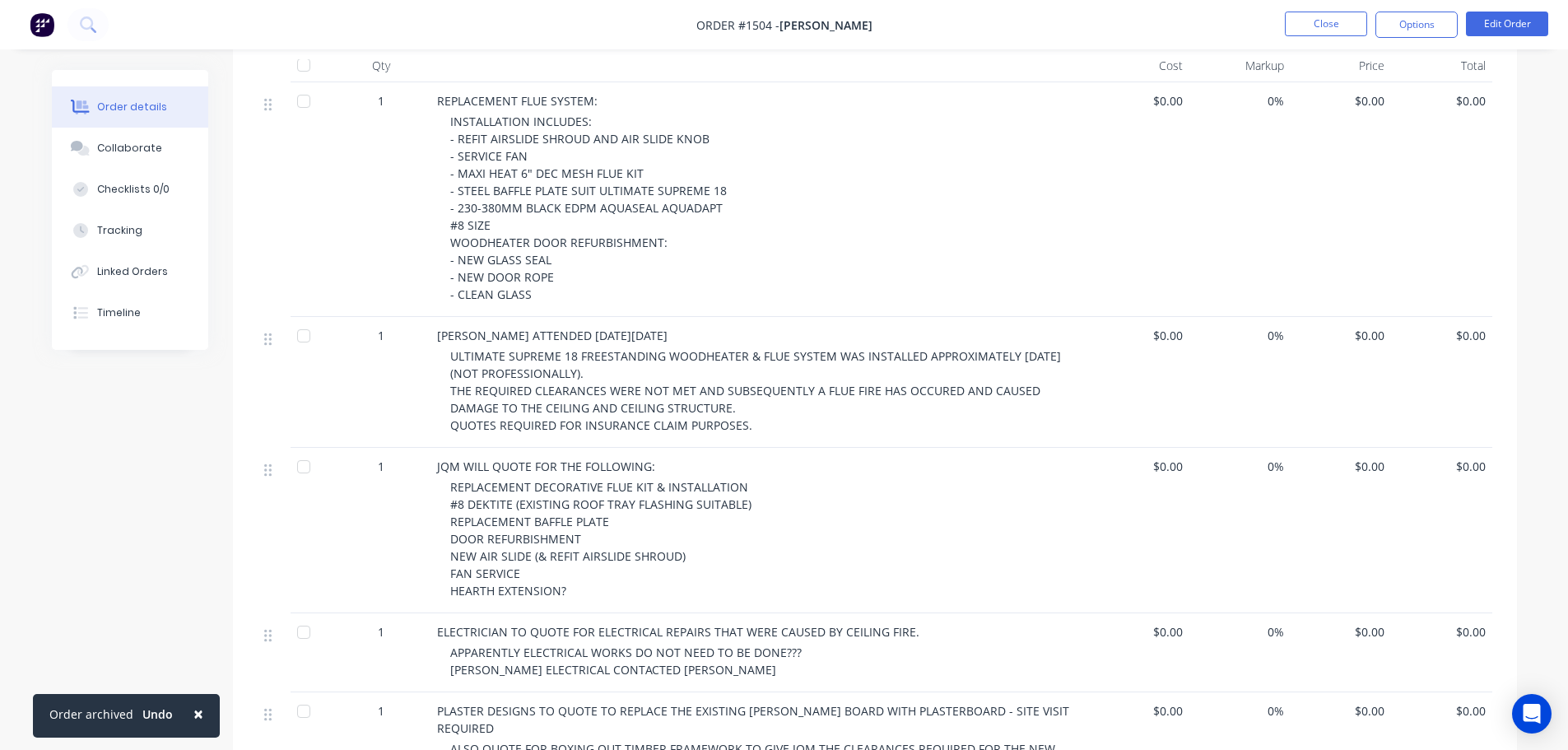
scroll to position [823, 0]
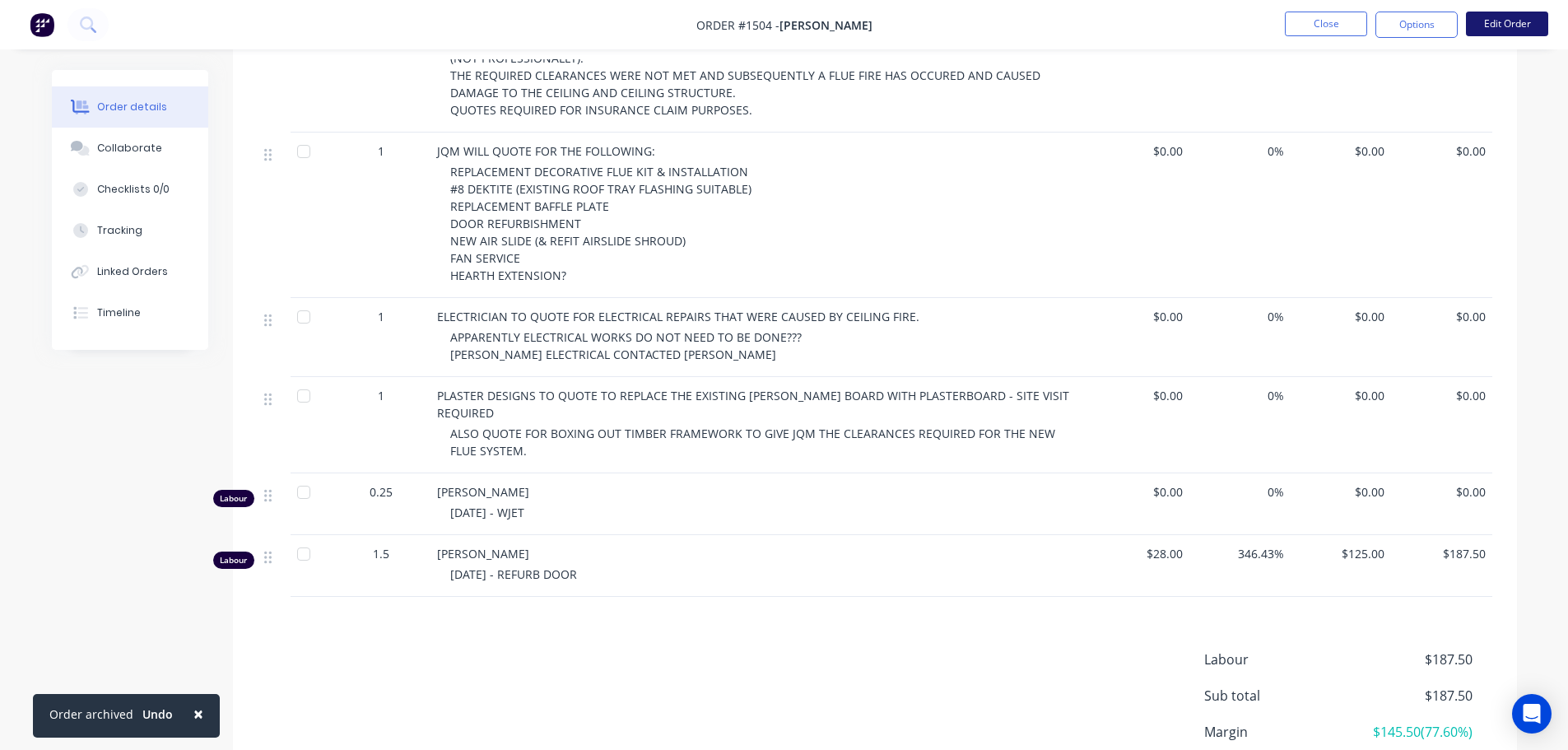
click at [1510, 15] on button "Edit Order" at bounding box center [1507, 24] width 82 height 25
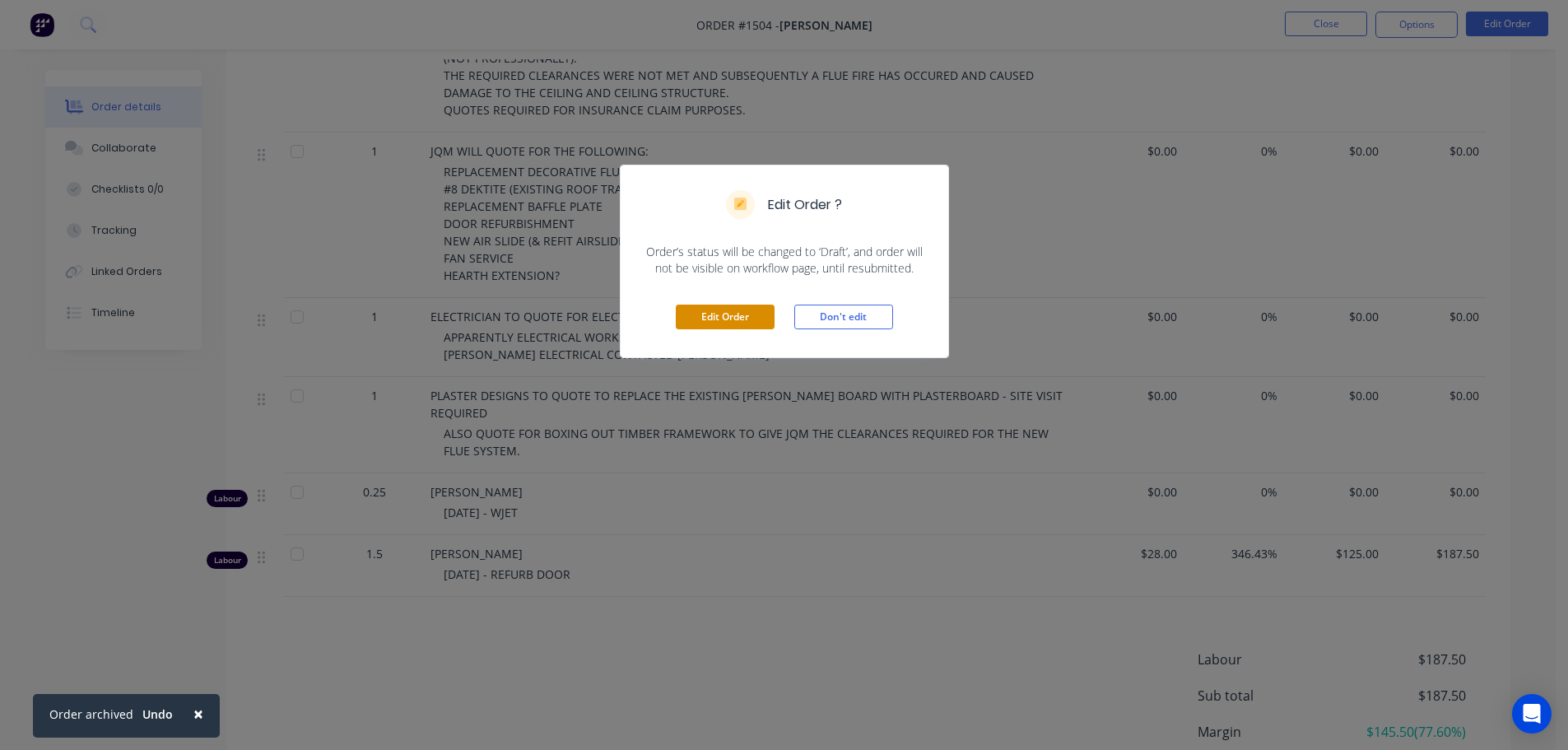
click at [734, 317] on button "Edit Order" at bounding box center [724, 317] width 99 height 25
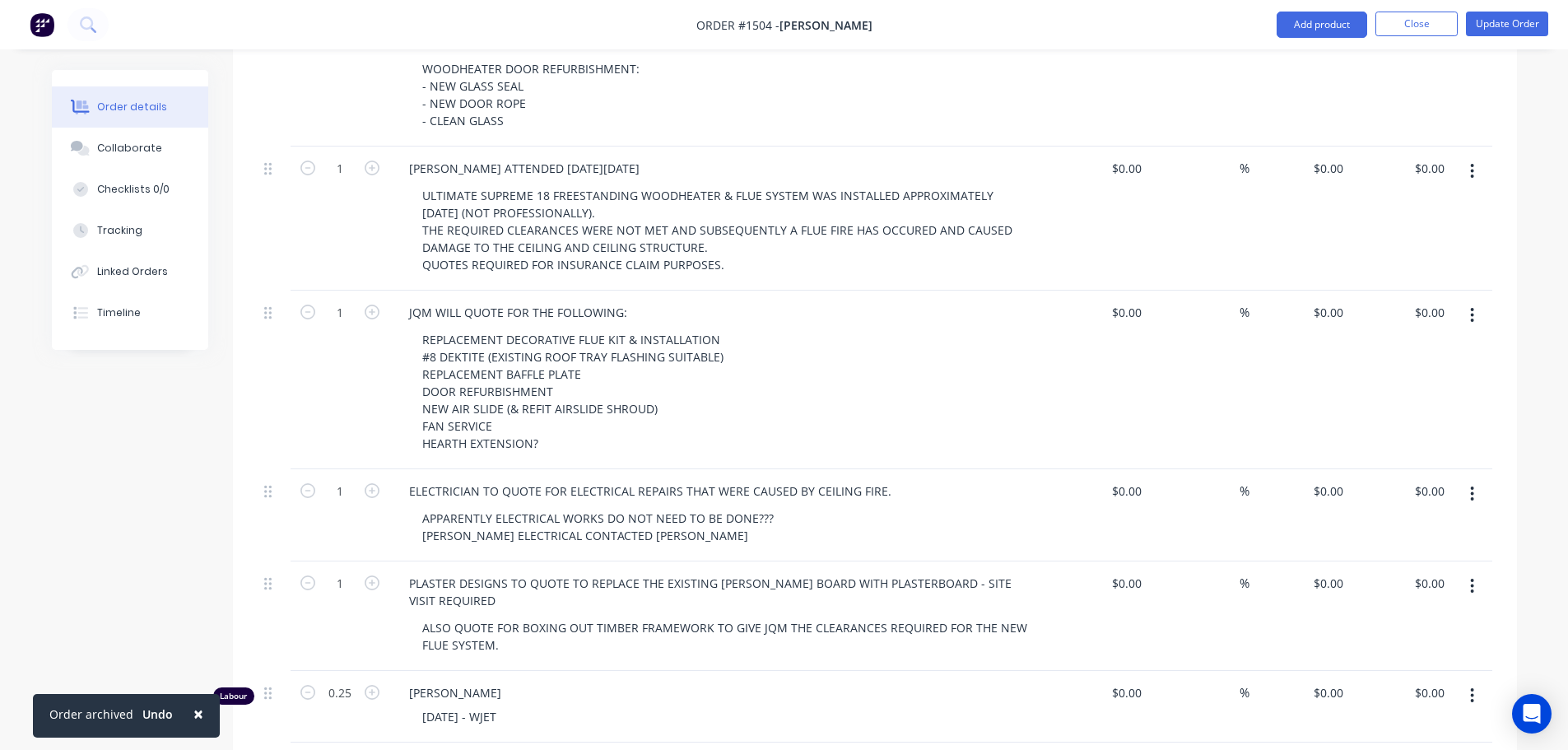
scroll to position [1070, 0]
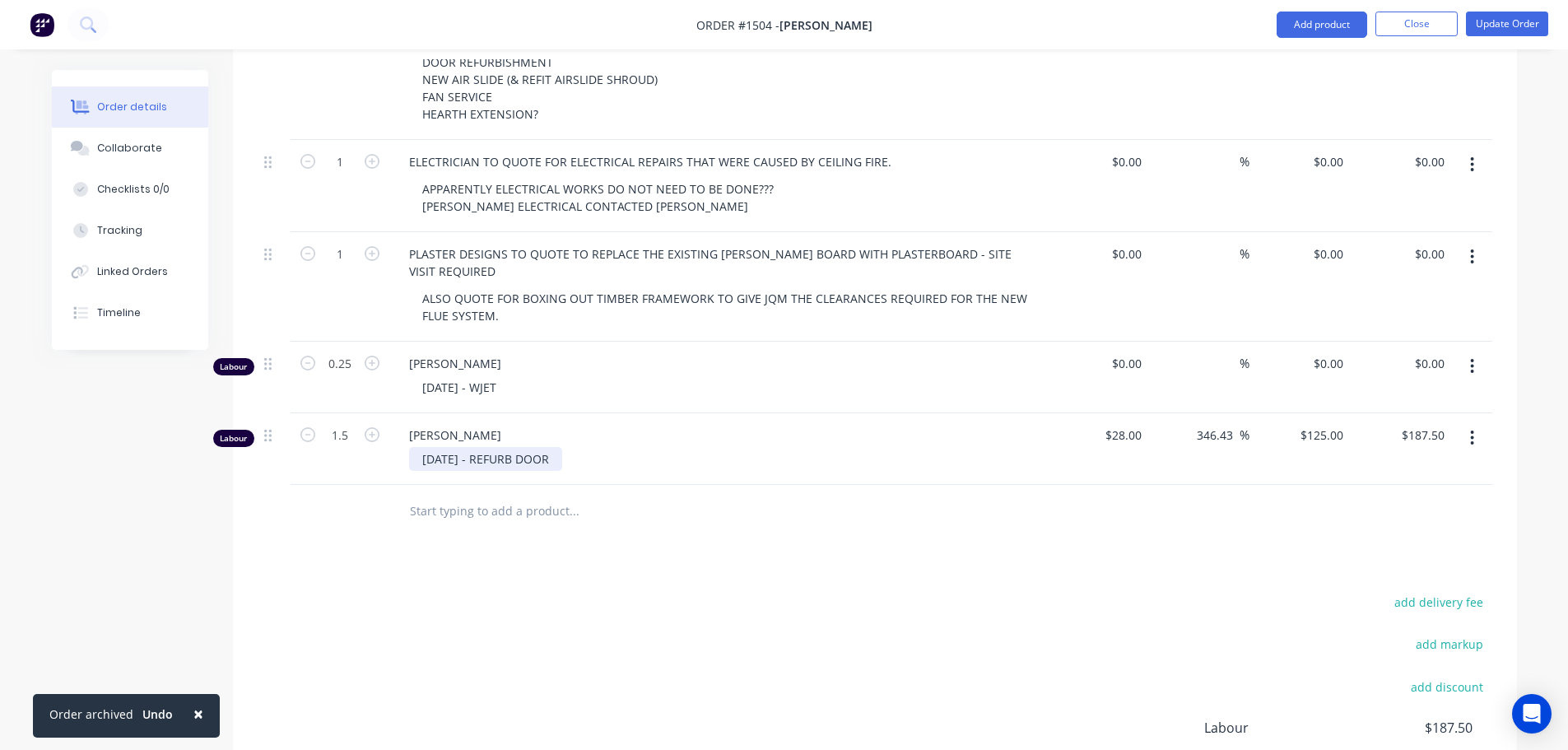
click at [563, 447] on div "[DATE] - REFURB DOOR" at bounding box center [486, 458] width 153 height 24
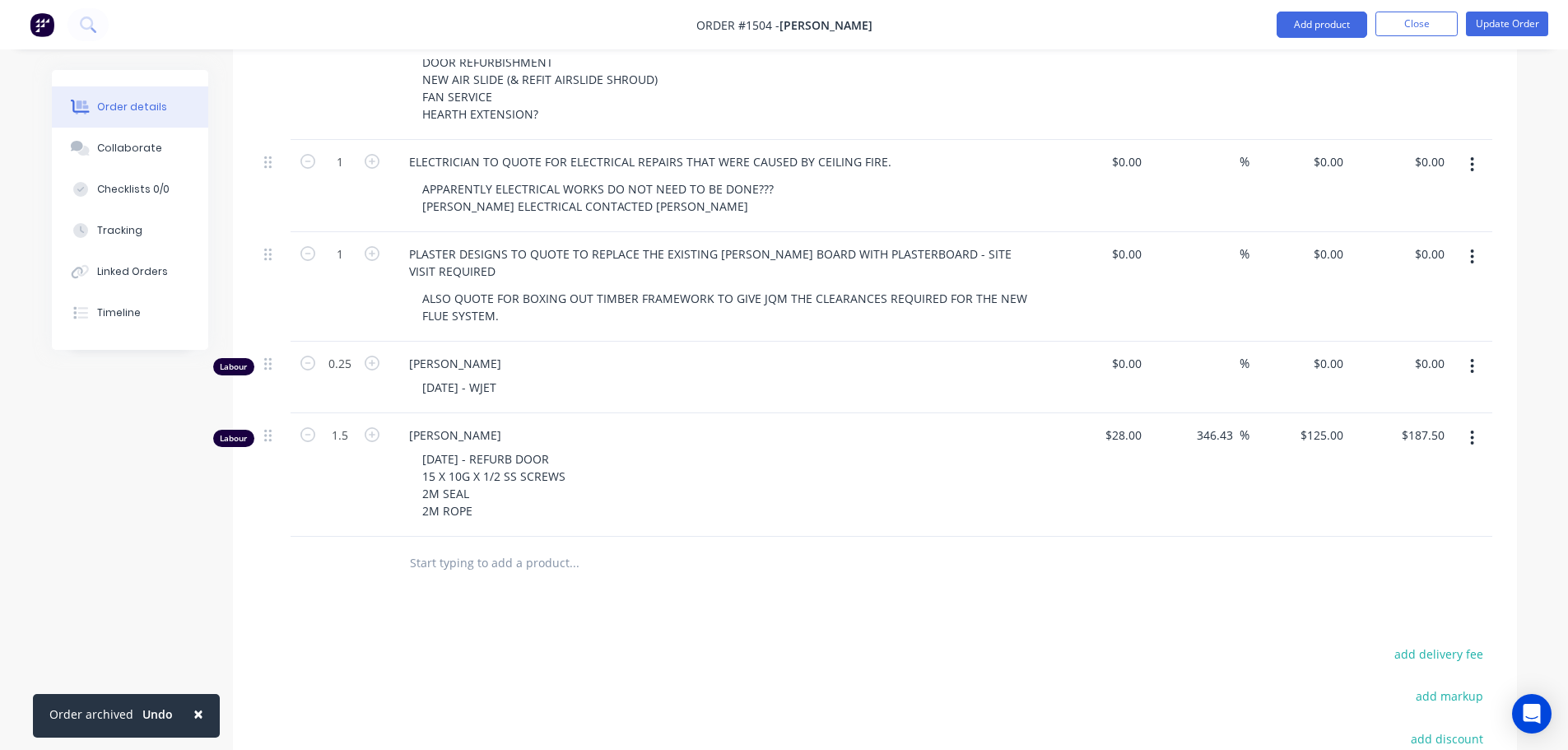
click at [697, 447] on div "[DATE] - REFURB DOOR 15 X 10G X 1/2 SS SCREWS 2M SEAL 2M ROPE" at bounding box center [725, 484] width 632 height 76
click at [1340, 28] on button "Add product" at bounding box center [1321, 25] width 91 height 27
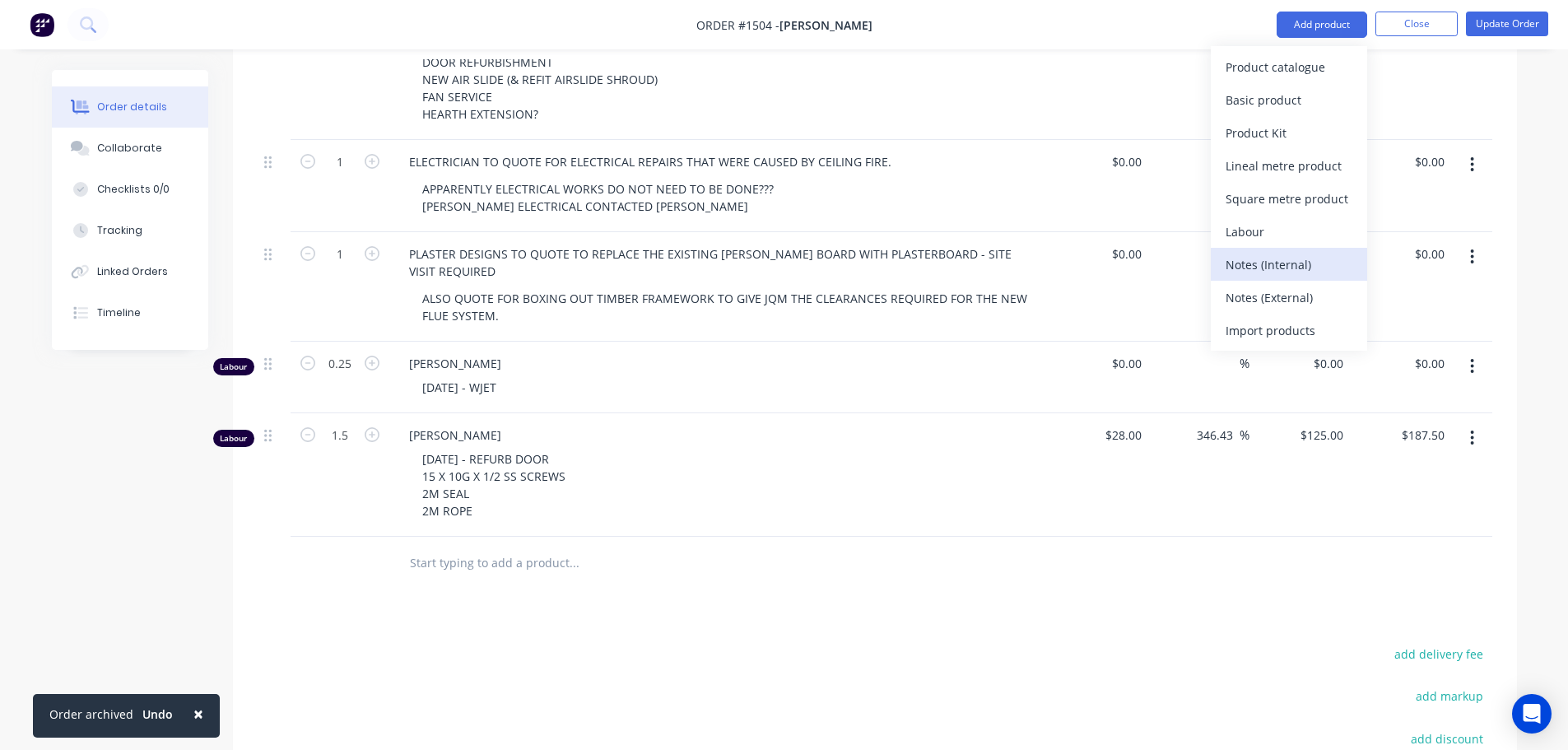
click at [1284, 265] on div "Notes (Internal)" at bounding box center [1289, 264] width 126 height 24
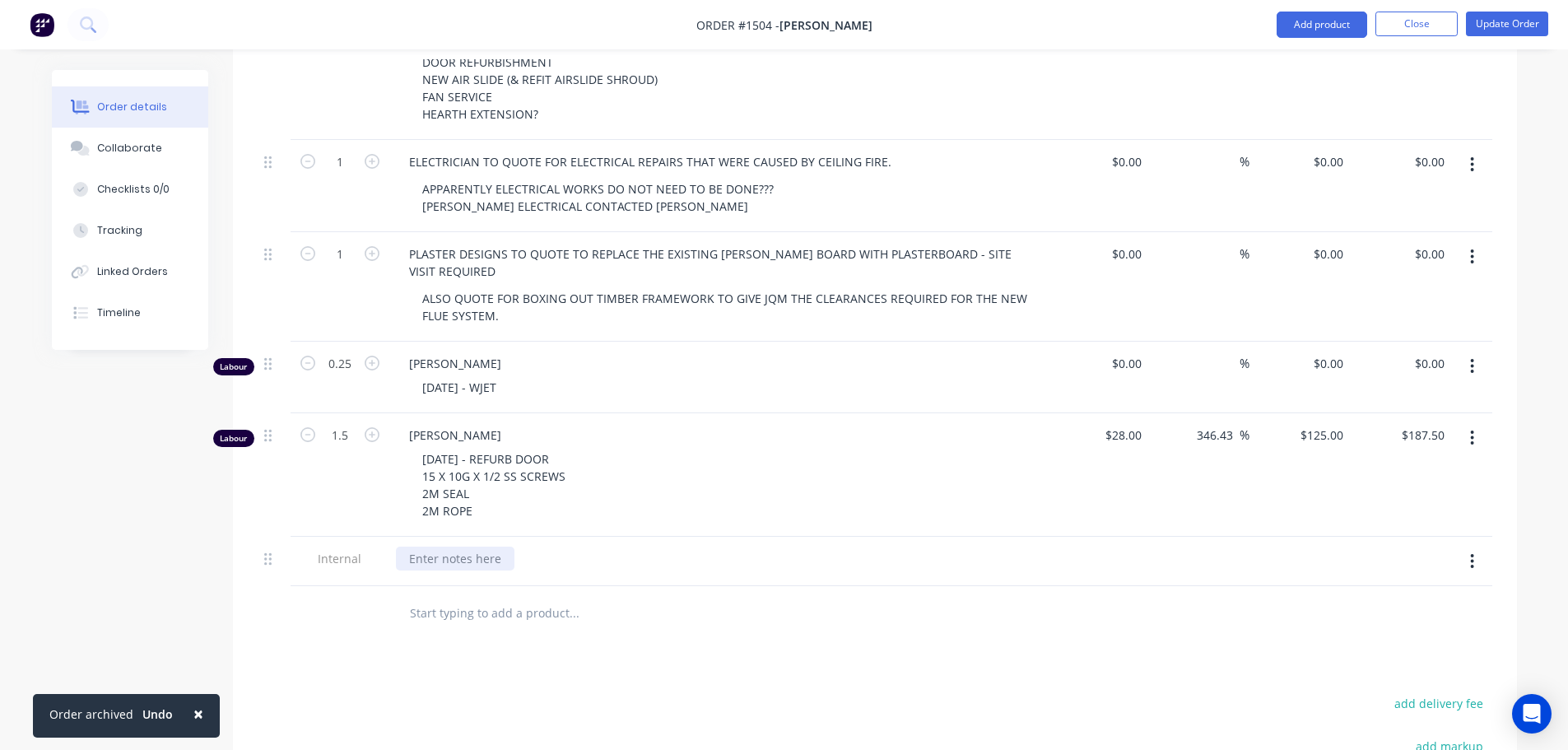
click at [429, 546] on div at bounding box center [455, 558] width 119 height 24
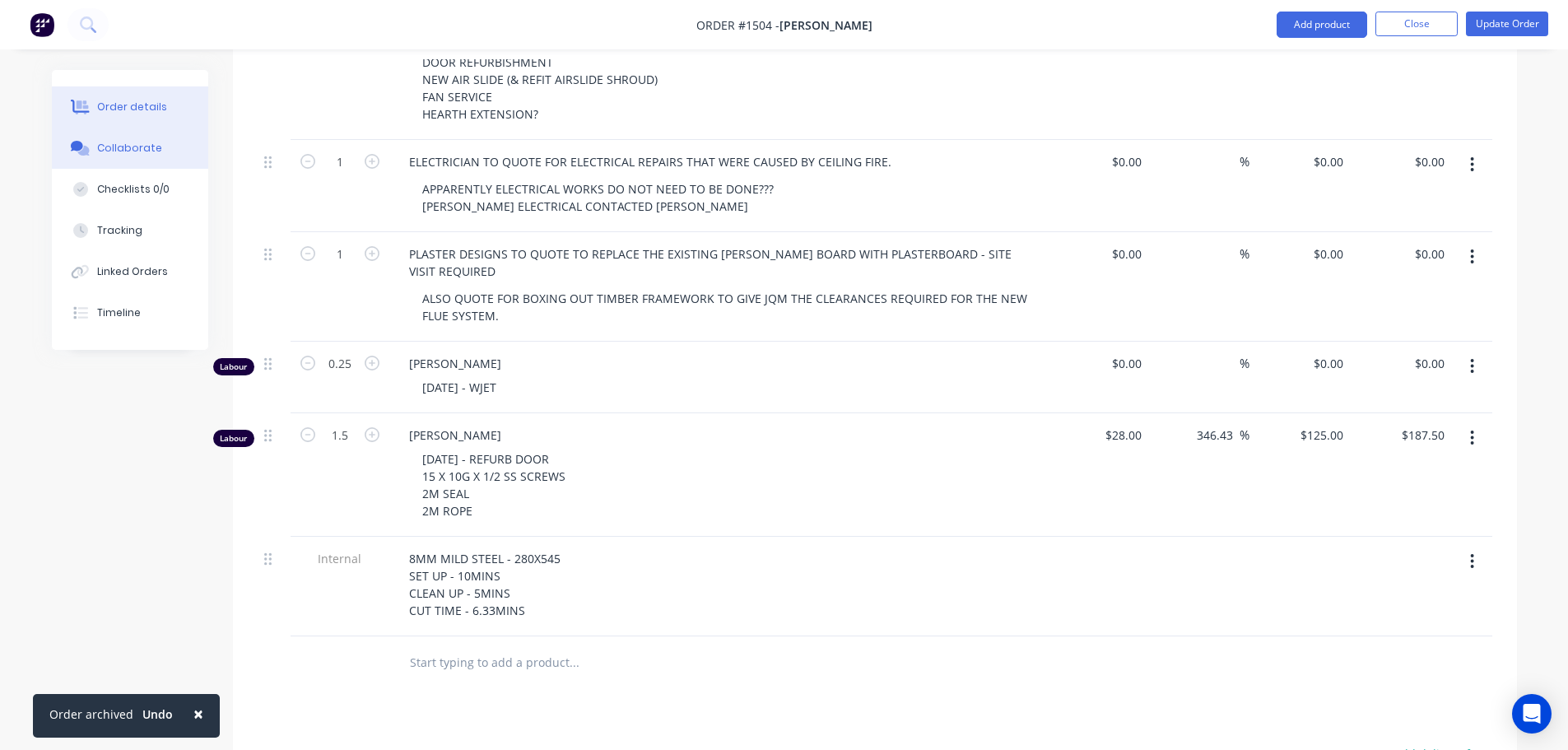
click at [157, 156] on button "Collaborate" at bounding box center [129, 147] width 156 height 41
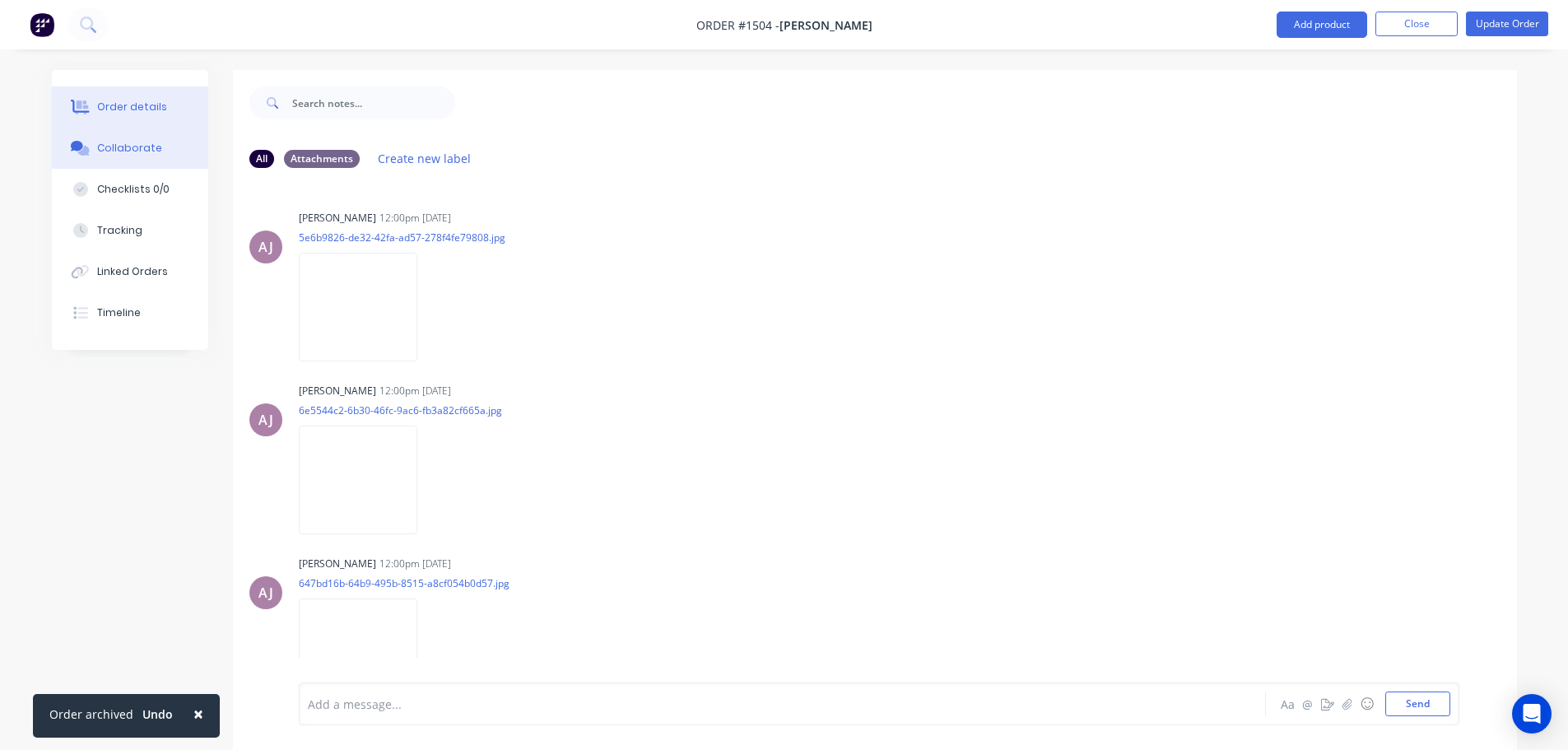
click at [123, 98] on button "Order details" at bounding box center [129, 106] width 156 height 41
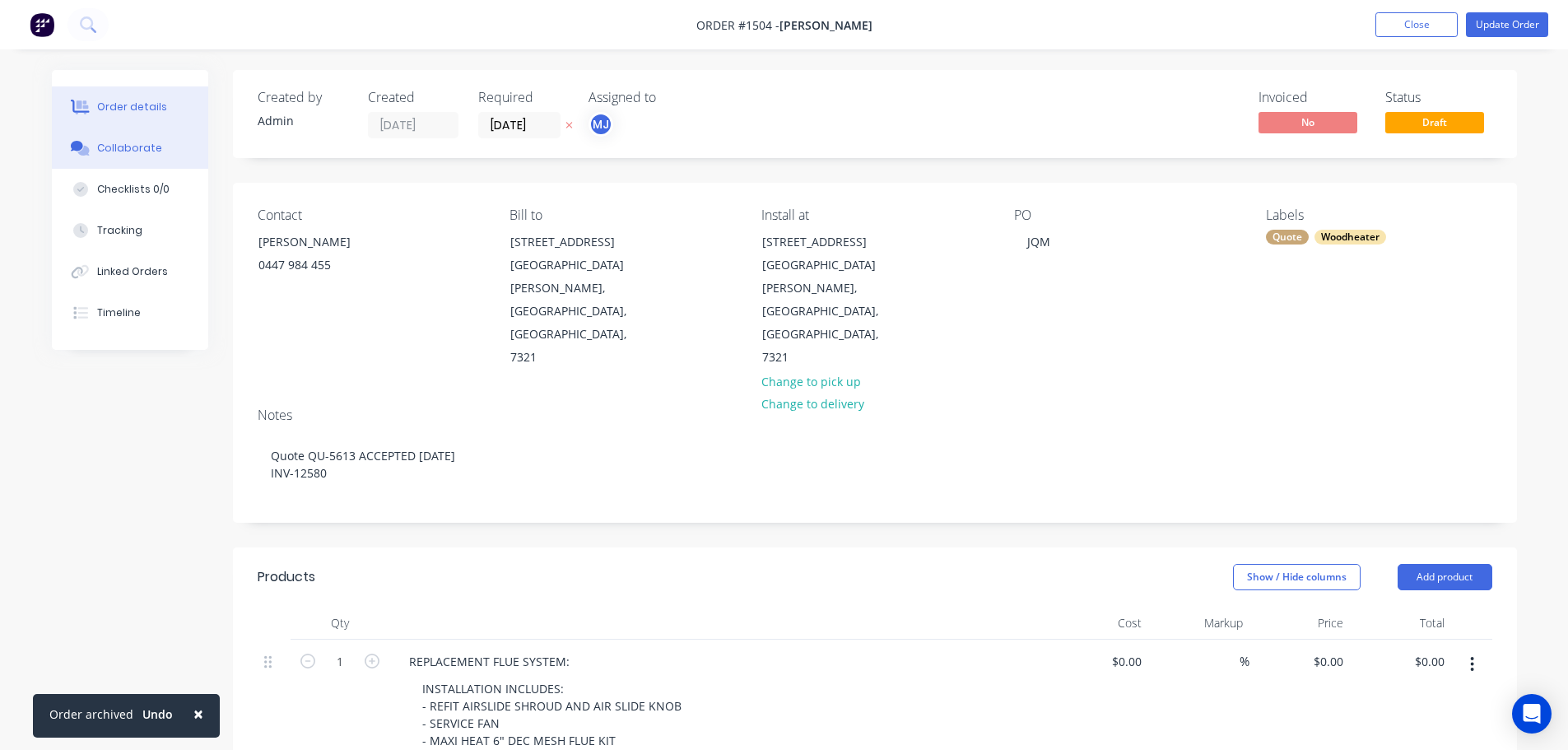
click at [153, 144] on div "Collaborate" at bounding box center [130, 147] width 65 height 14
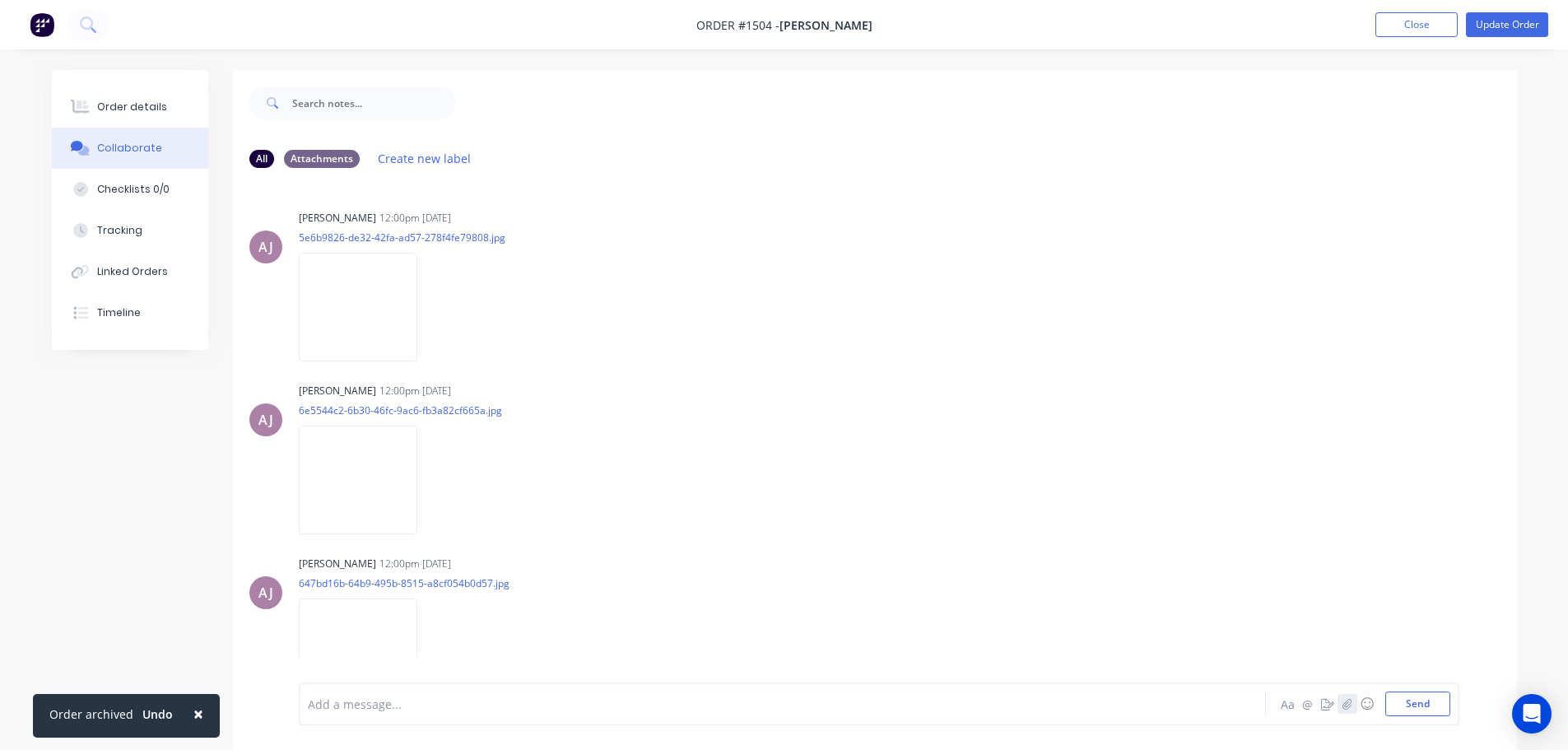
click at [1352, 704] on button "button" at bounding box center [1347, 703] width 20 height 20
click at [1419, 703] on button "Send" at bounding box center [1418, 704] width 65 height 25
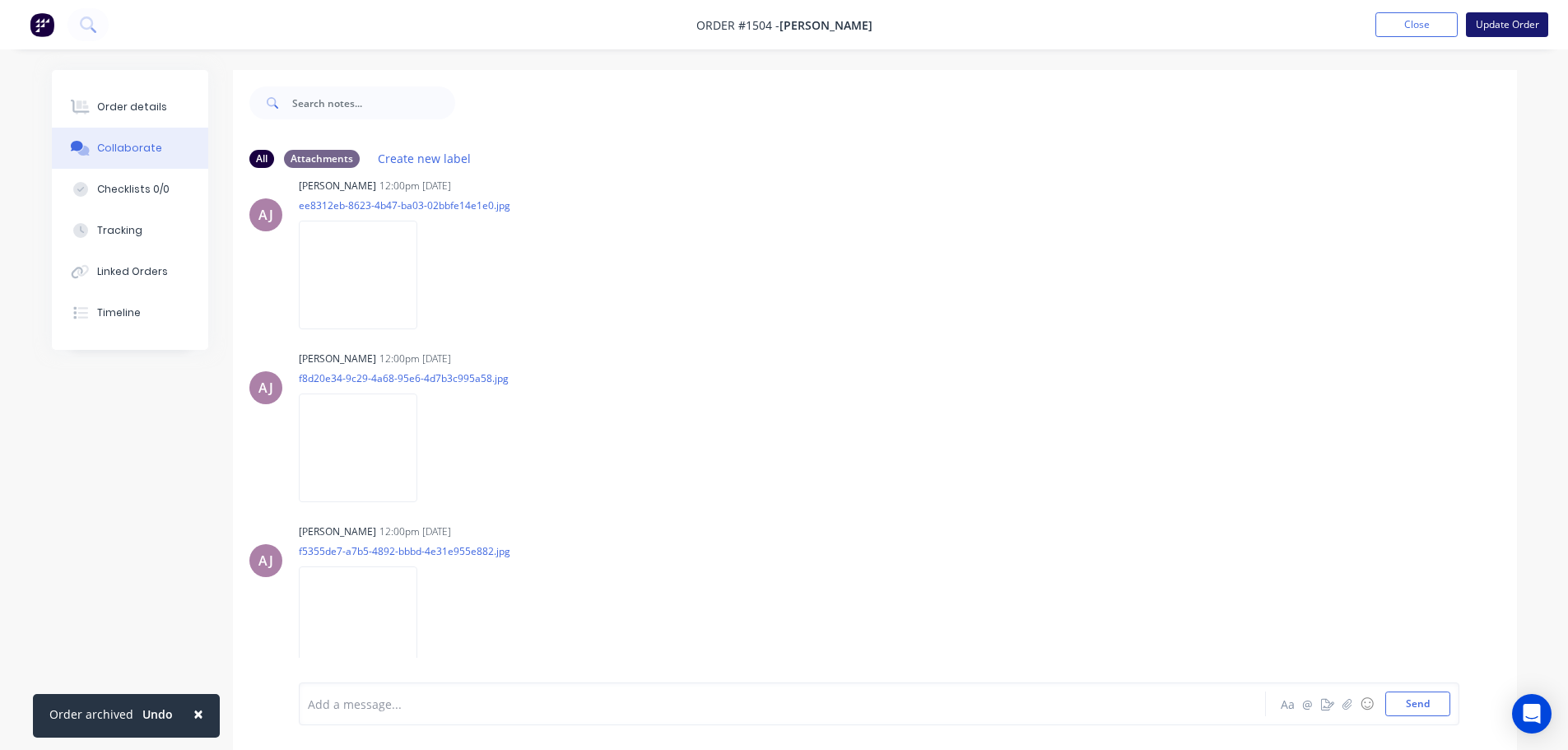
click at [1493, 27] on button "Update Order" at bounding box center [1507, 25] width 82 height 25
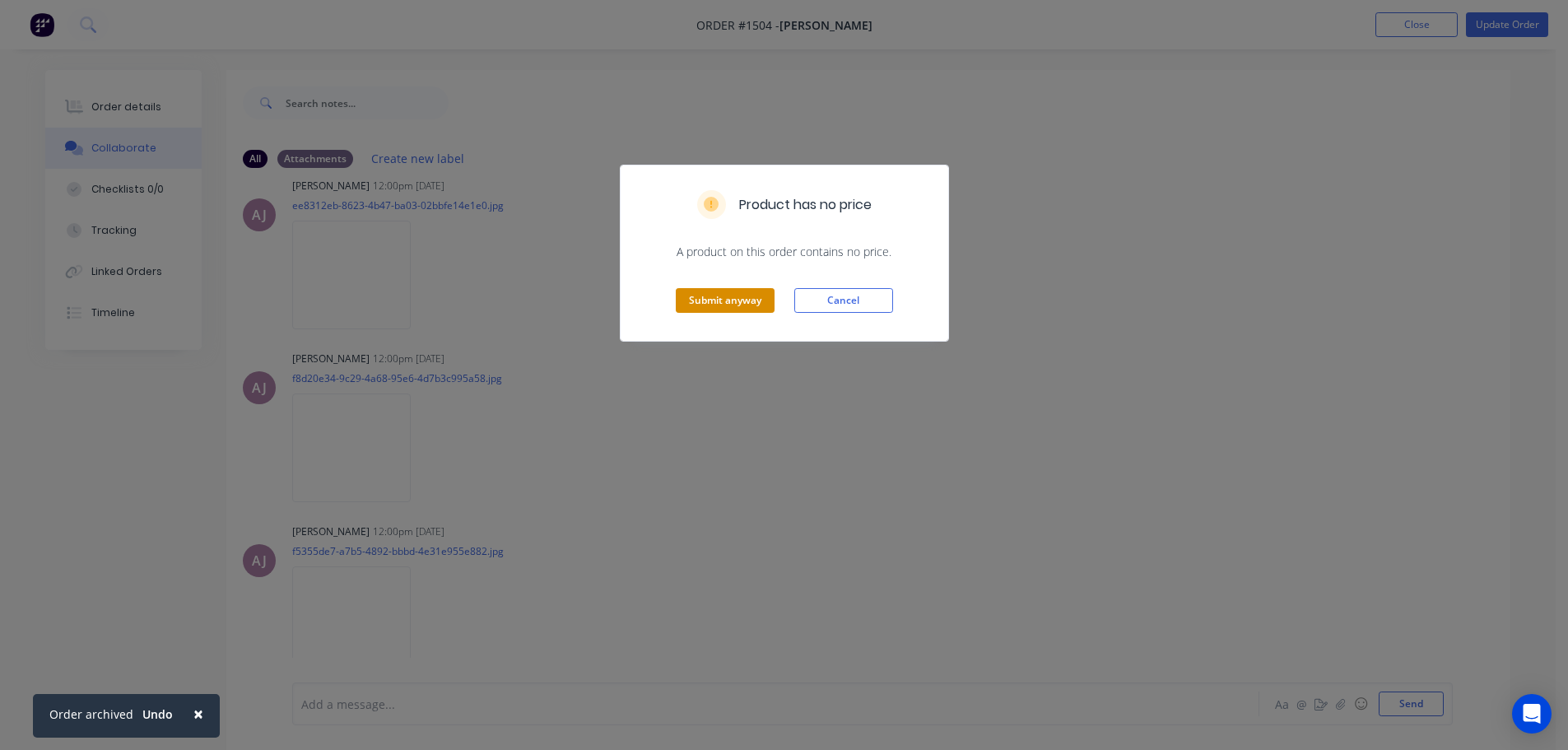
click at [721, 293] on button "Submit anyway" at bounding box center [724, 300] width 99 height 25
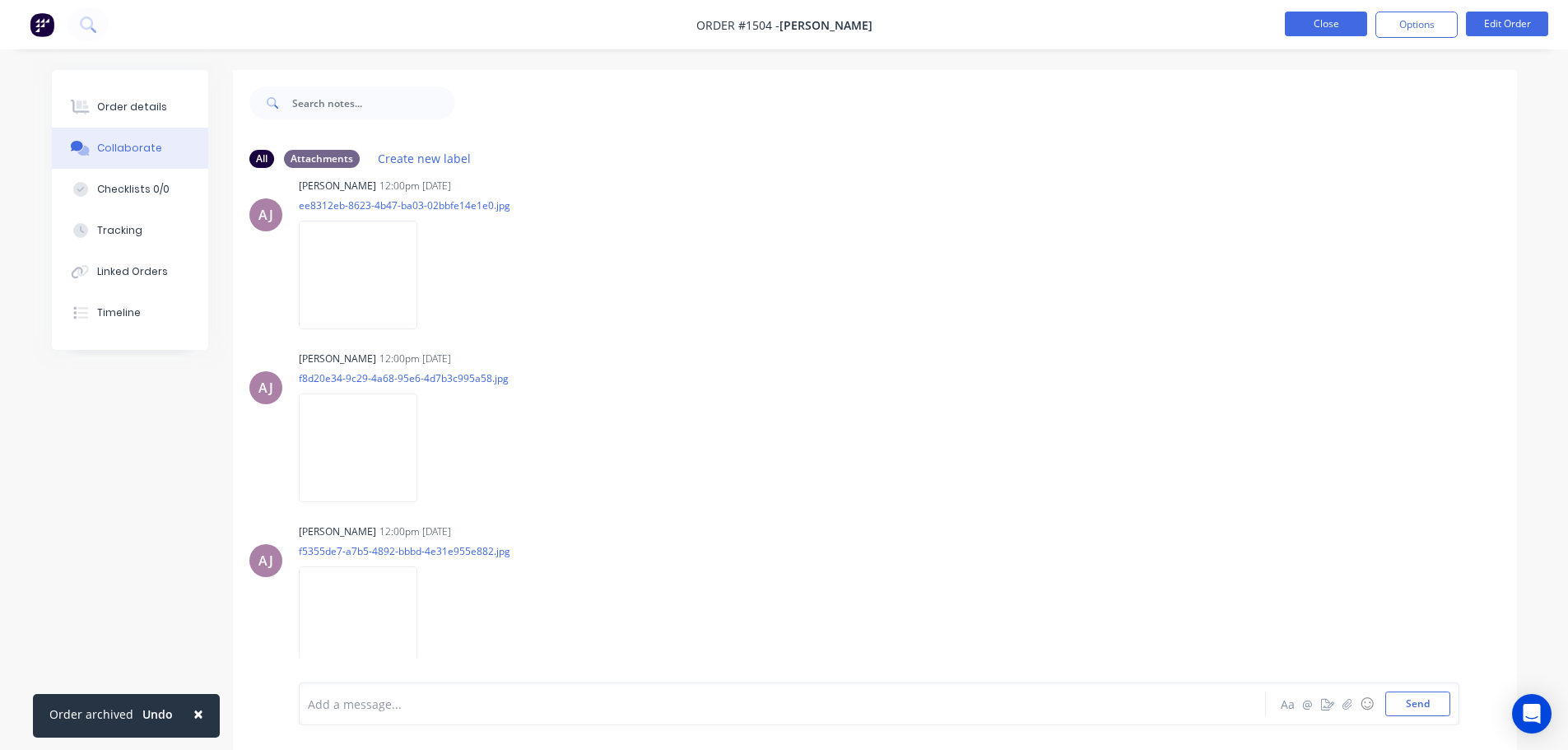
click at [1304, 27] on button "Close" at bounding box center [1326, 24] width 82 height 25
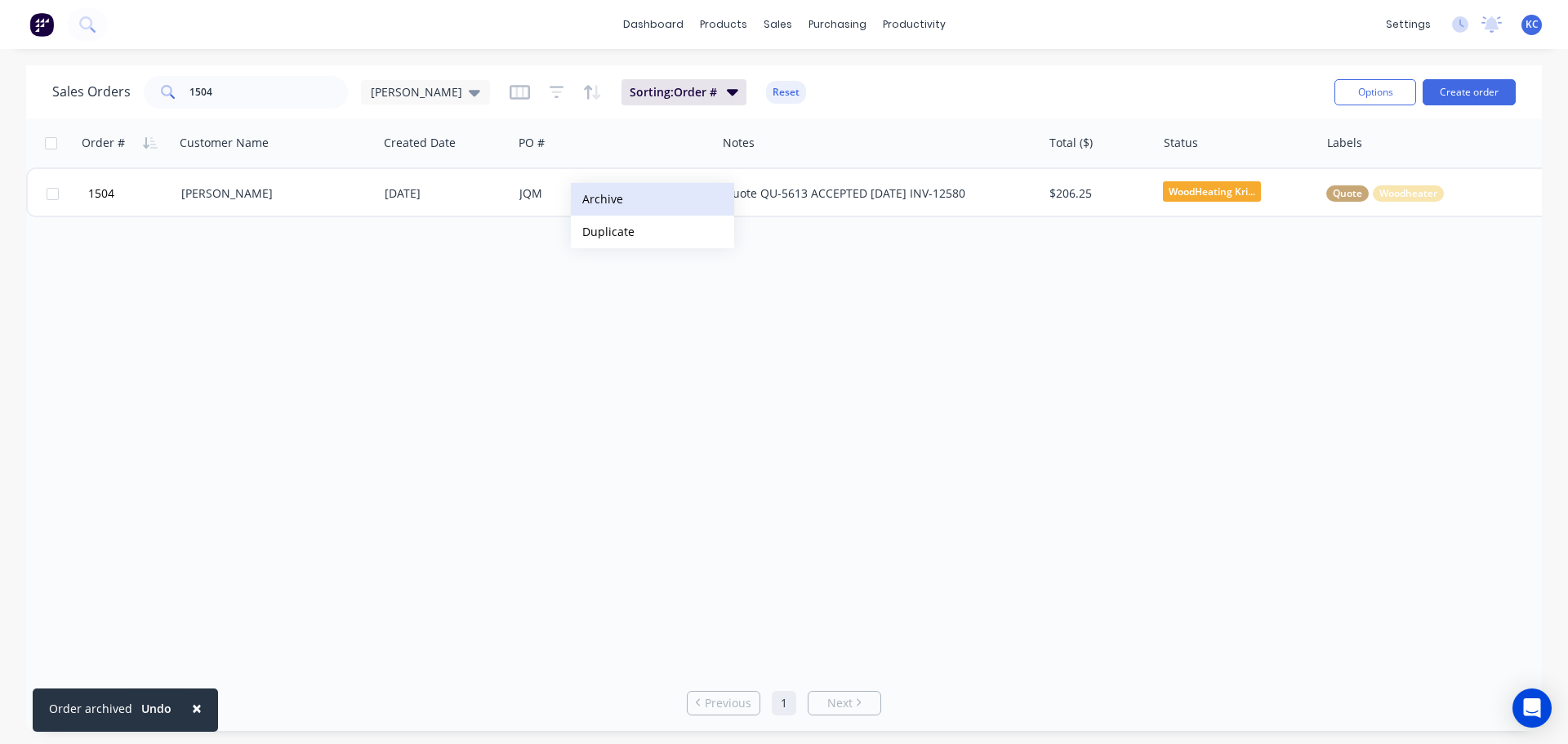
click at [625, 199] on button "Archive" at bounding box center [652, 199] width 163 height 32
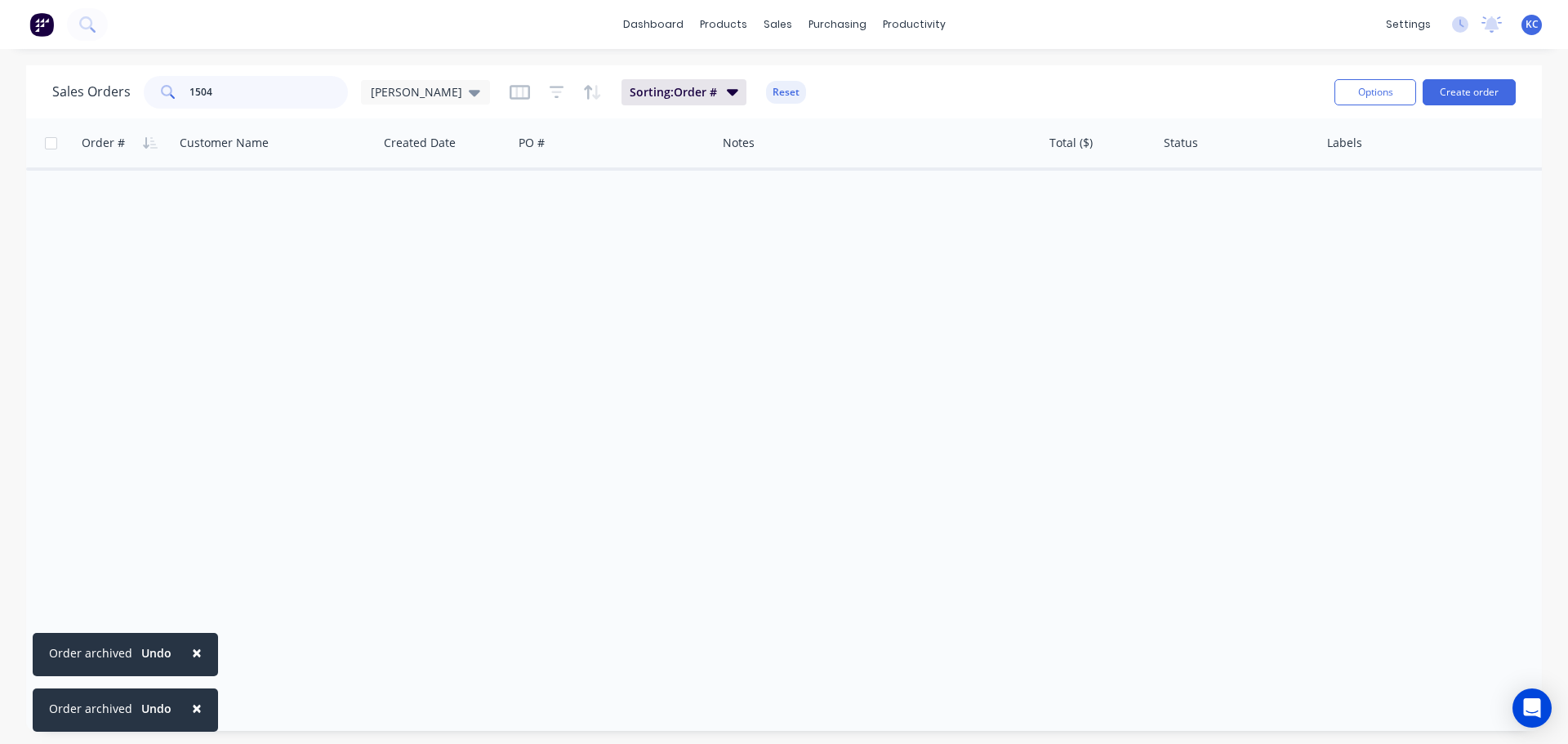
drag, startPoint x: 221, startPoint y: 92, endPoint x: 4, endPoint y: 123, distance: 219.2
click at [64, 97] on div "Sales Orders 1504 [PERSON_NAME]" at bounding box center [271, 92] width 438 height 32
type input "1496"
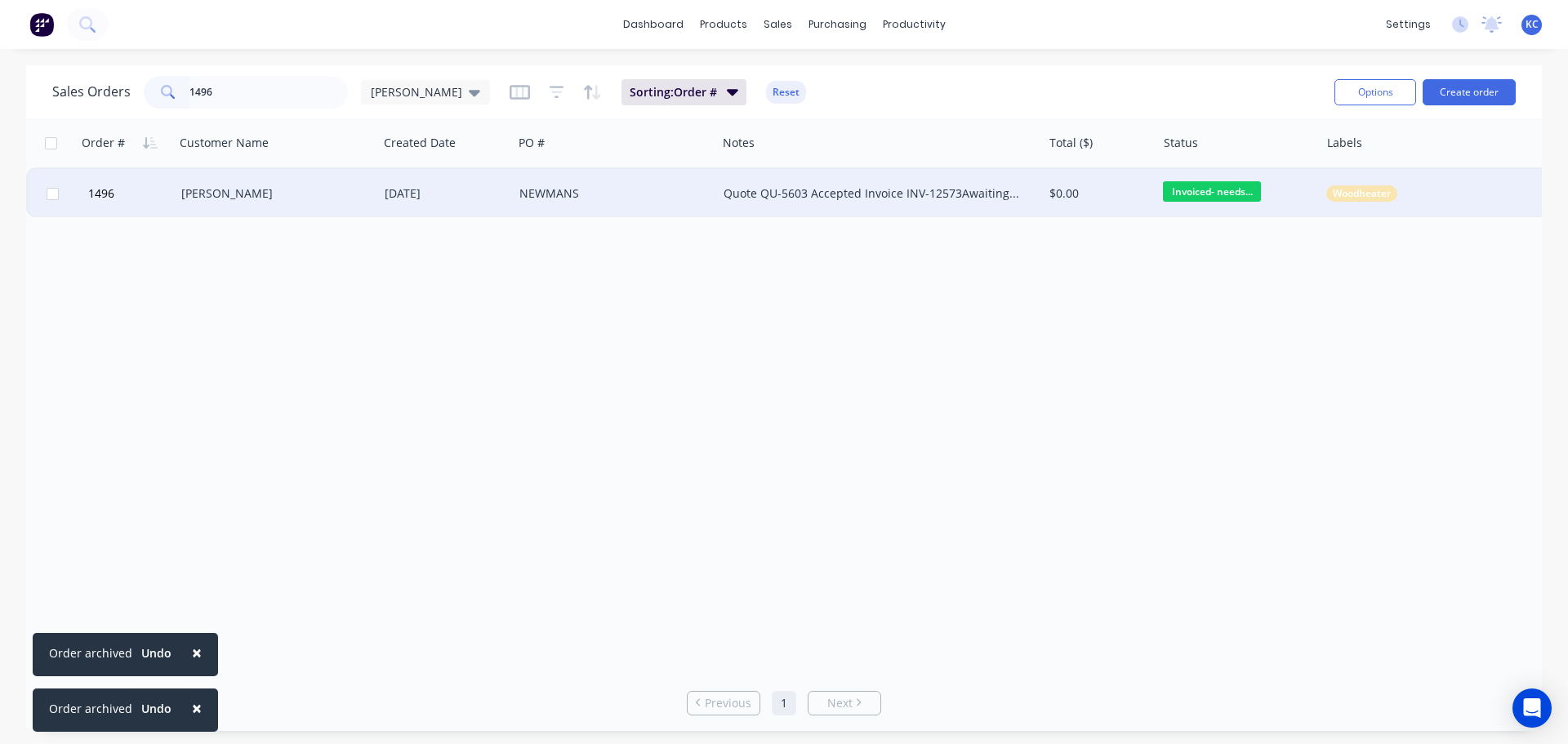
click at [271, 201] on div "[PERSON_NAME]" at bounding box center [271, 193] width 181 height 16
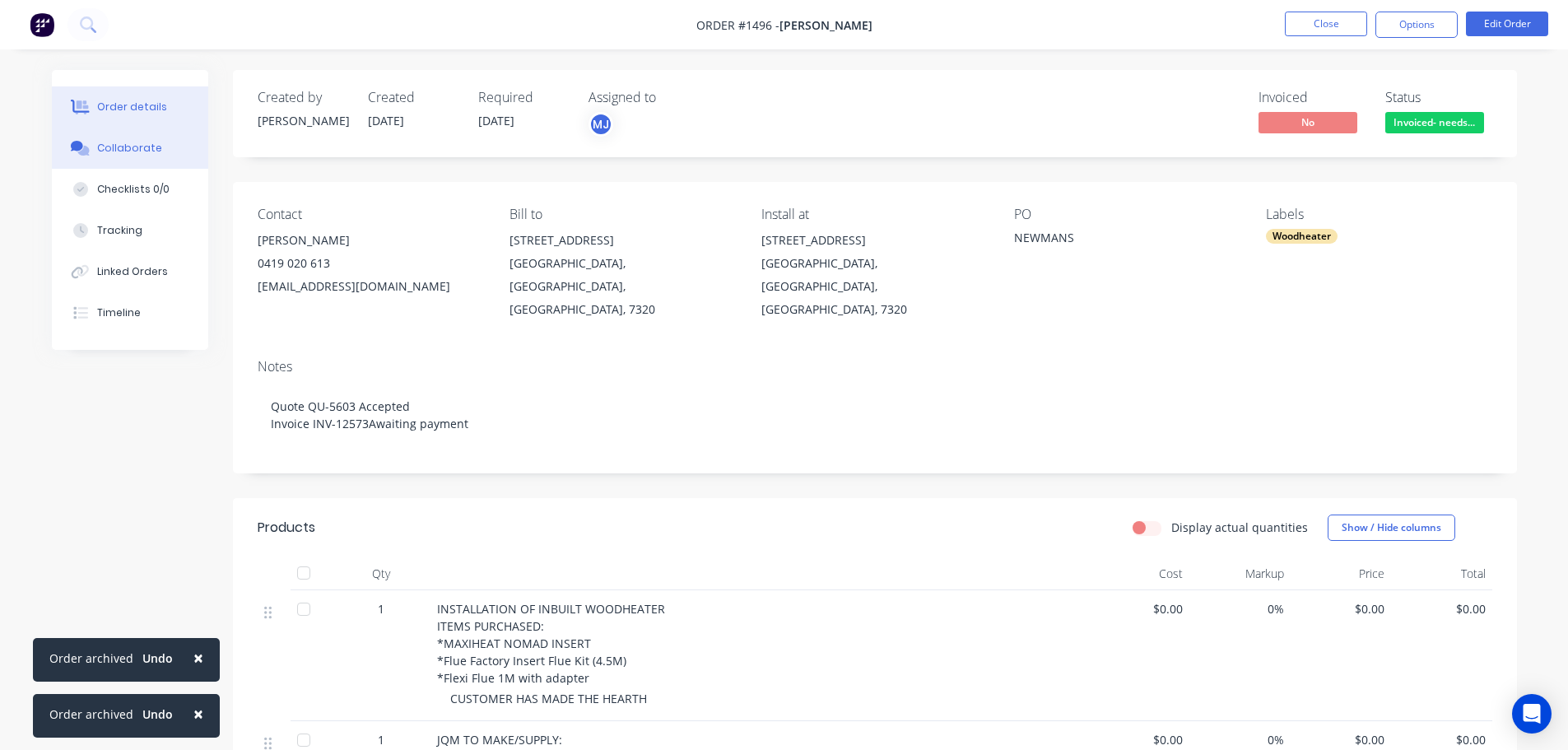
click at [122, 145] on div "Collaborate" at bounding box center [130, 147] width 65 height 14
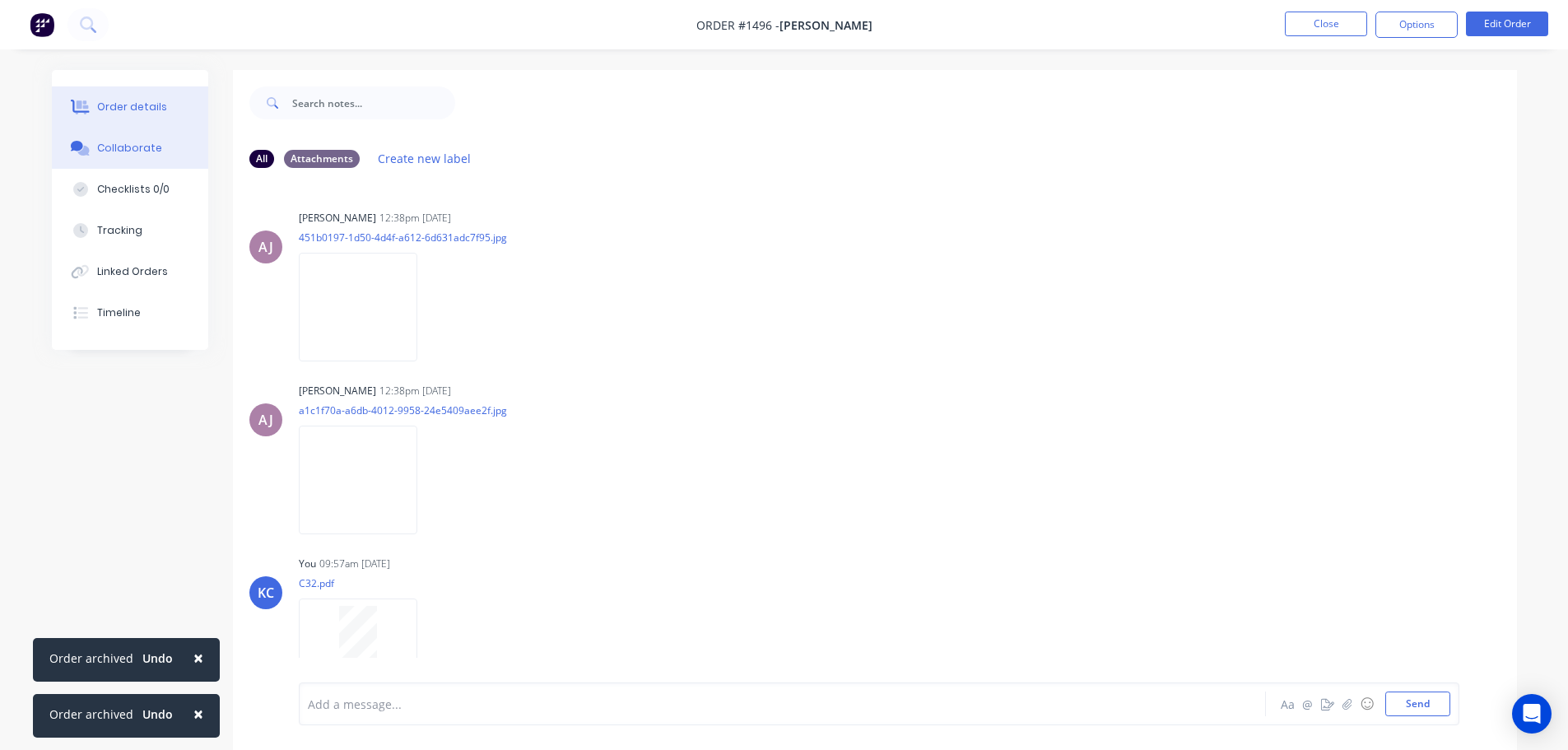
click at [152, 97] on button "Order details" at bounding box center [129, 106] width 156 height 41
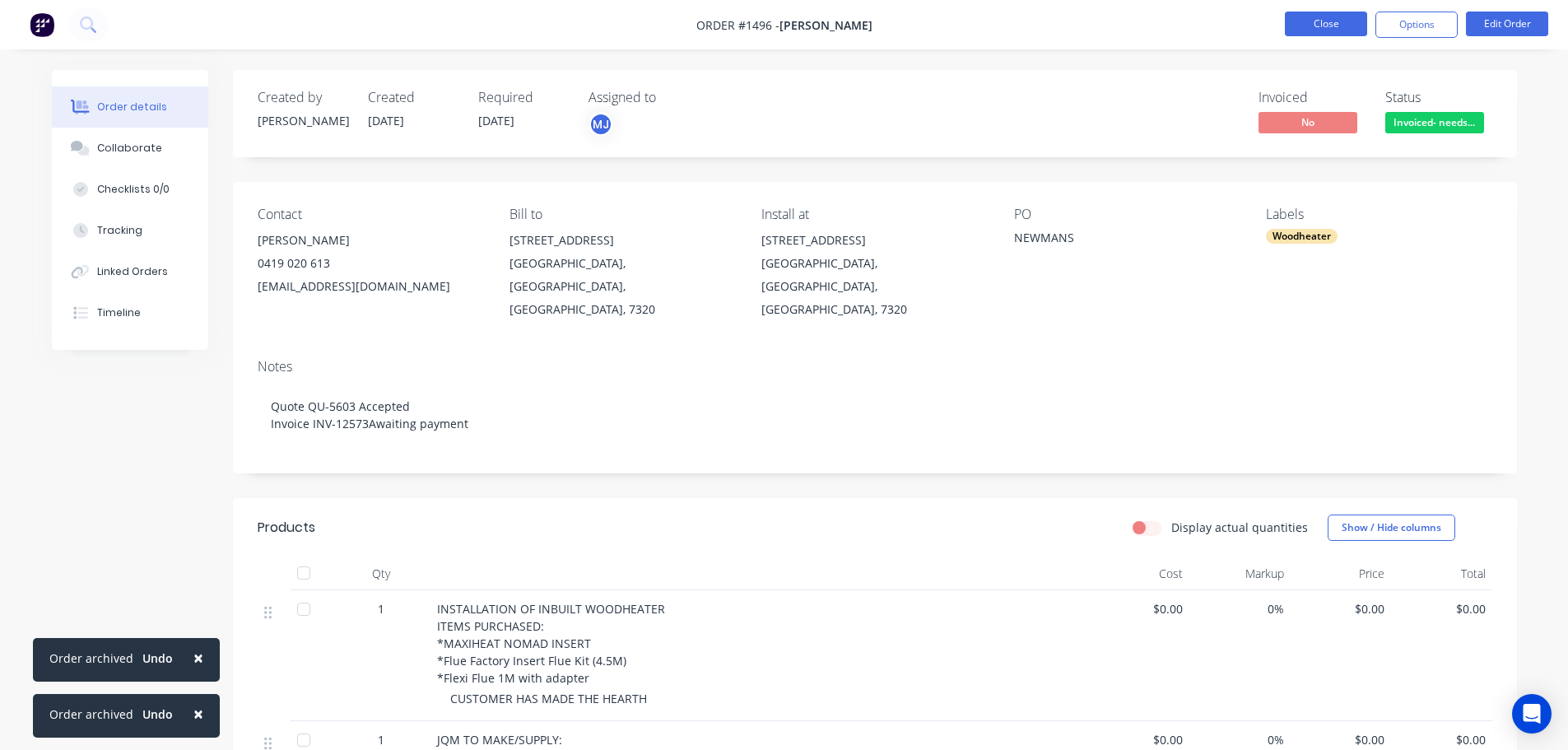
click at [1305, 15] on button "Close" at bounding box center [1326, 24] width 82 height 25
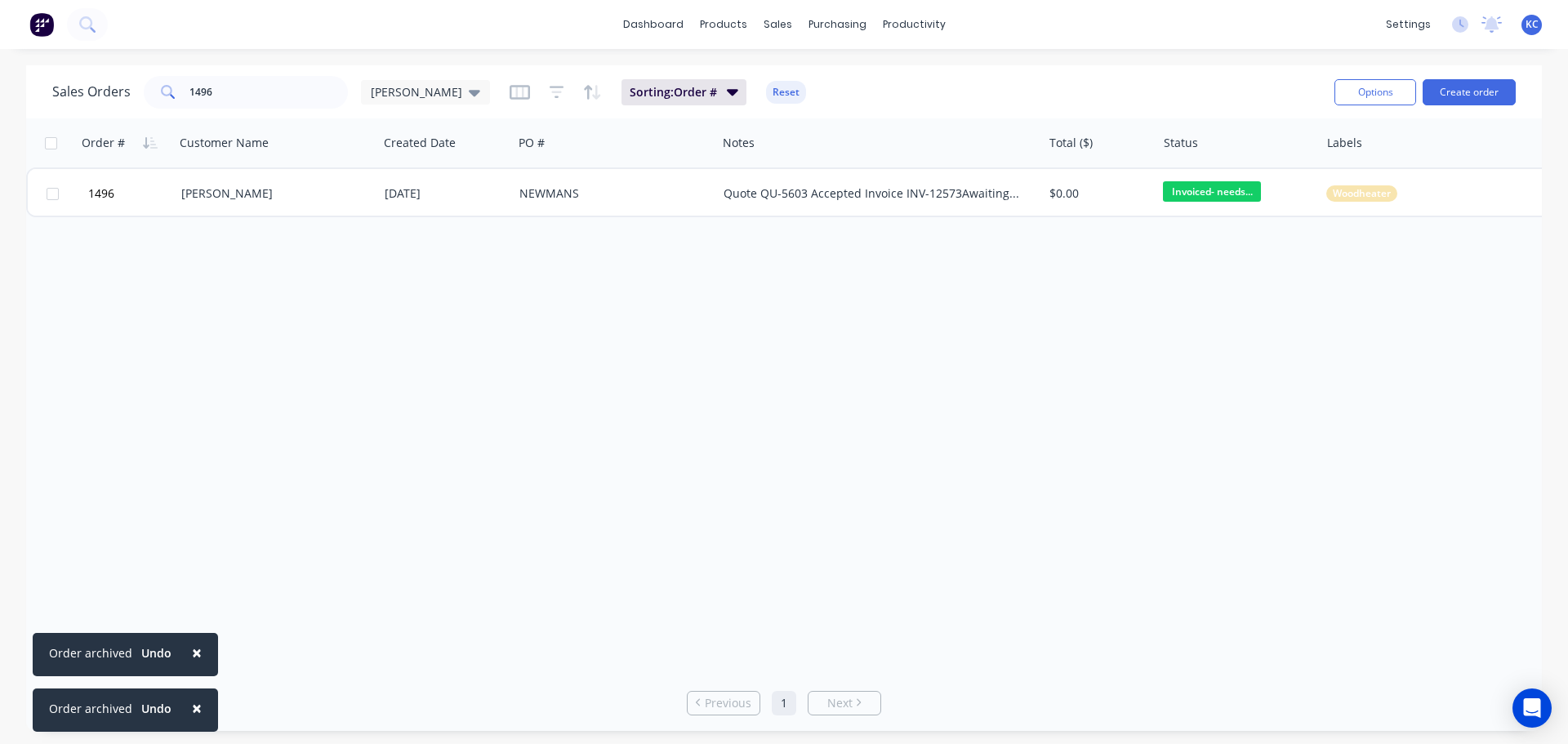
click at [194, 651] on span "×" at bounding box center [196, 652] width 9 height 23
click at [194, 701] on span "×" at bounding box center [196, 708] width 9 height 23
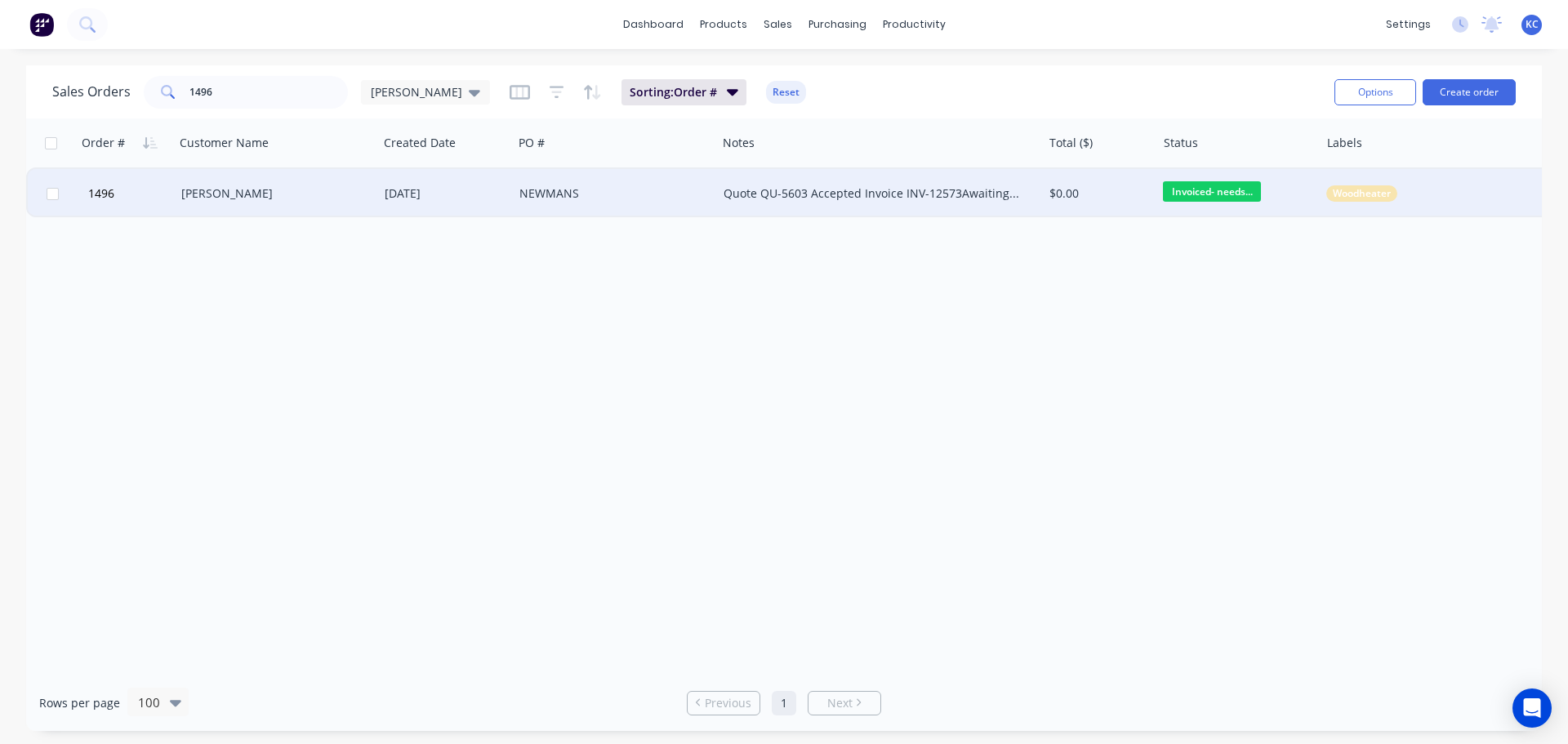
click at [252, 185] on div "[PERSON_NAME]" at bounding box center [271, 193] width 181 height 16
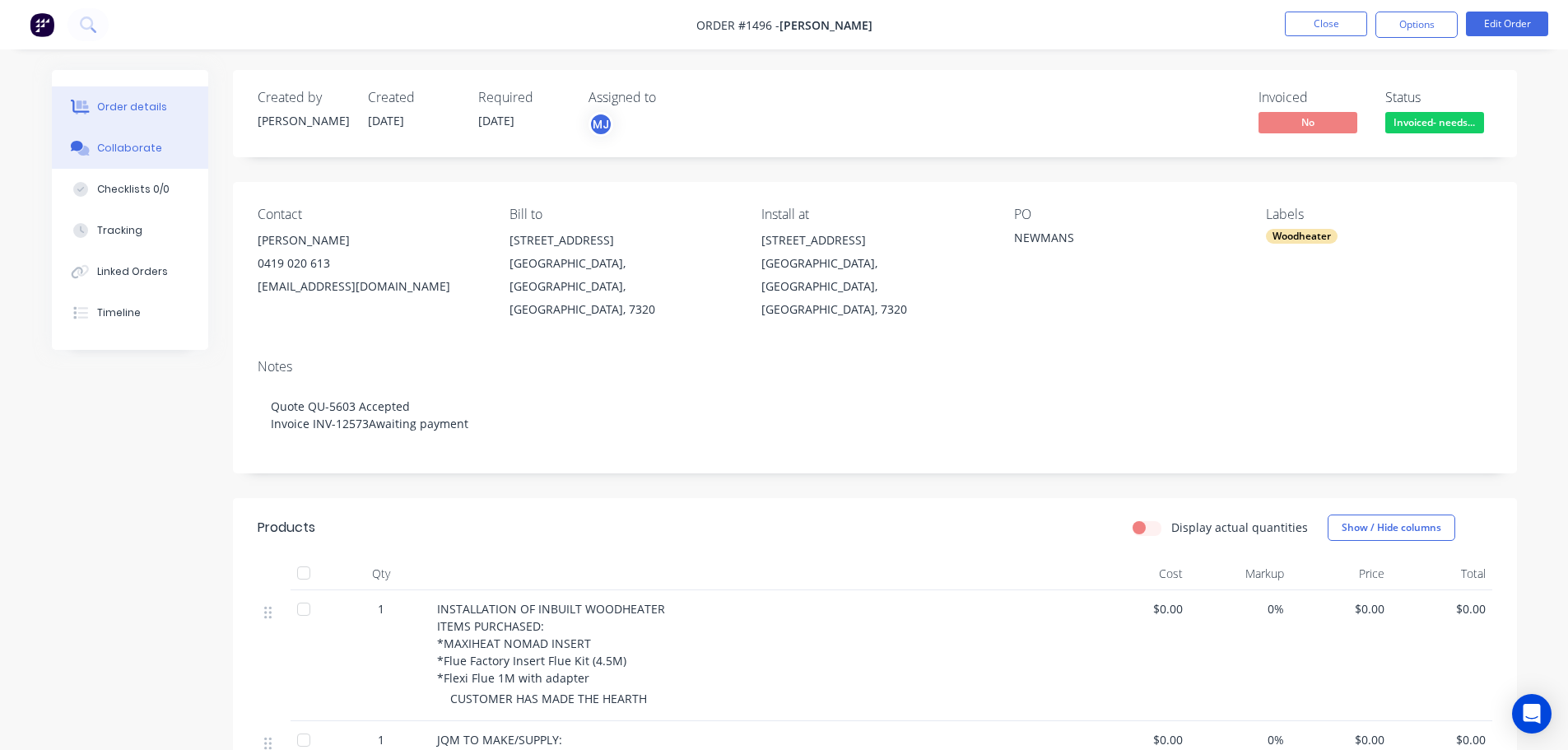
click at [144, 145] on div "Collaborate" at bounding box center [130, 147] width 65 height 14
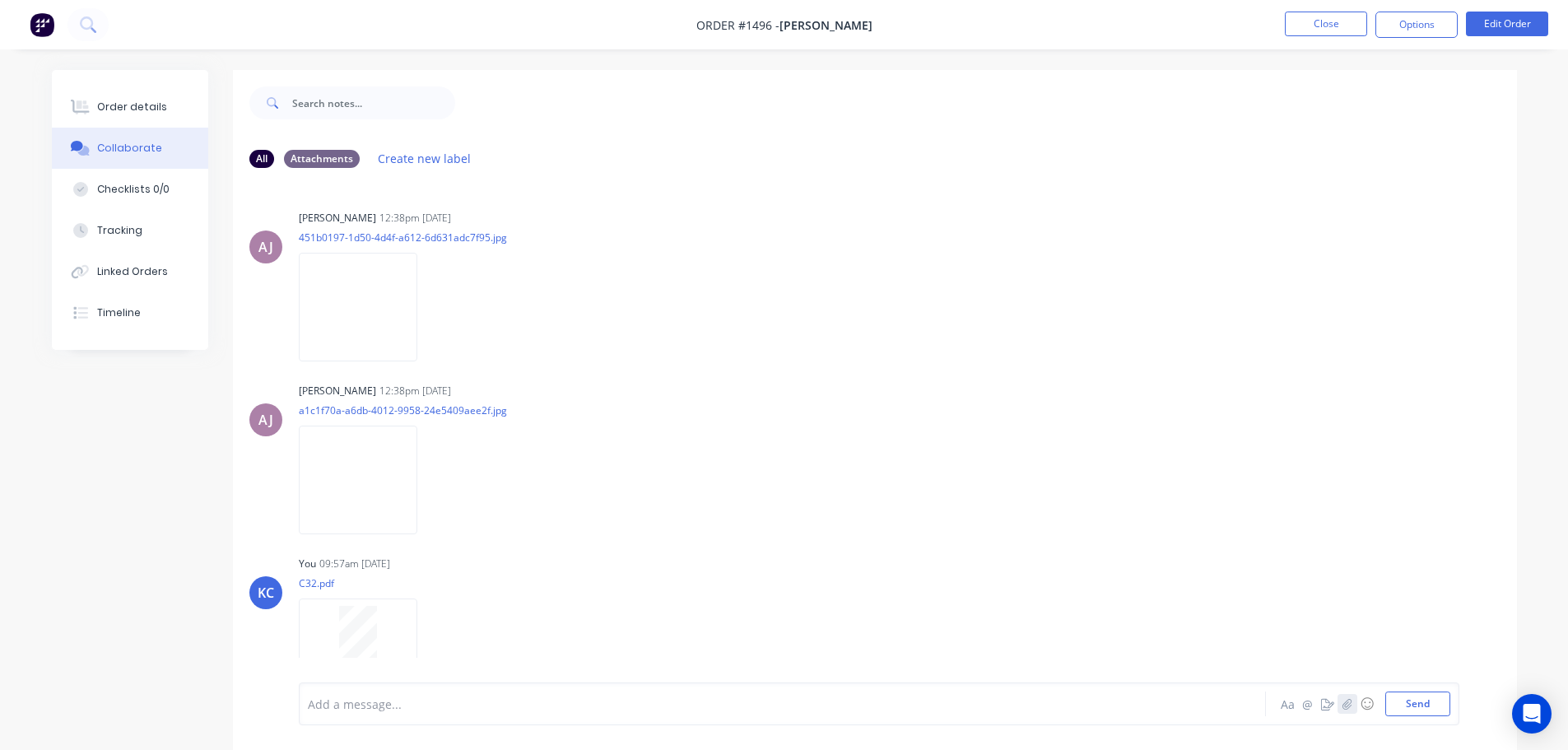
click at [1350, 706] on icon "button" at bounding box center [1346, 703] width 9 height 11
click at [1423, 704] on button "Send" at bounding box center [1418, 704] width 65 height 25
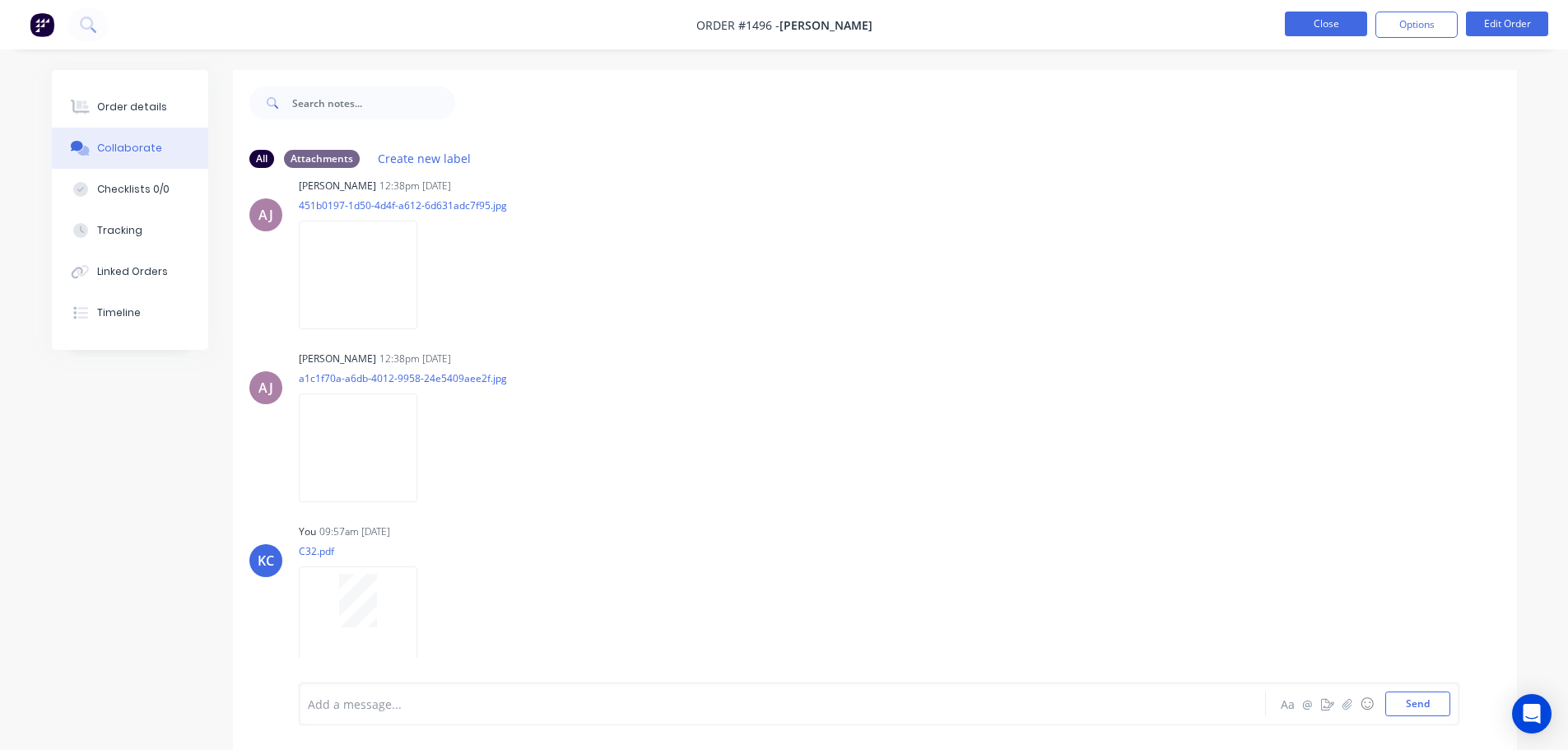
click at [1350, 24] on button "Close" at bounding box center [1326, 24] width 82 height 25
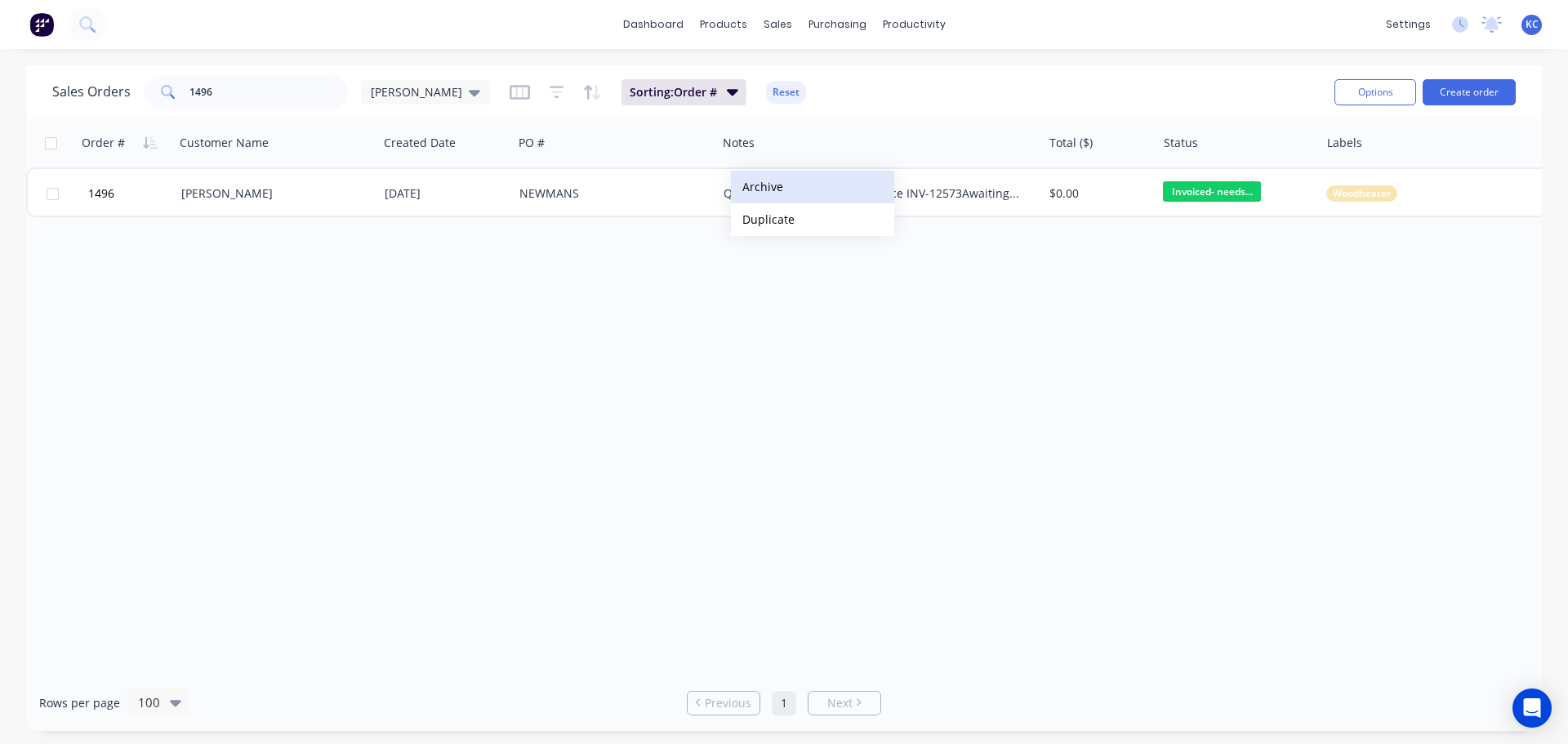
click at [756, 185] on button "Archive" at bounding box center [812, 187] width 163 height 32
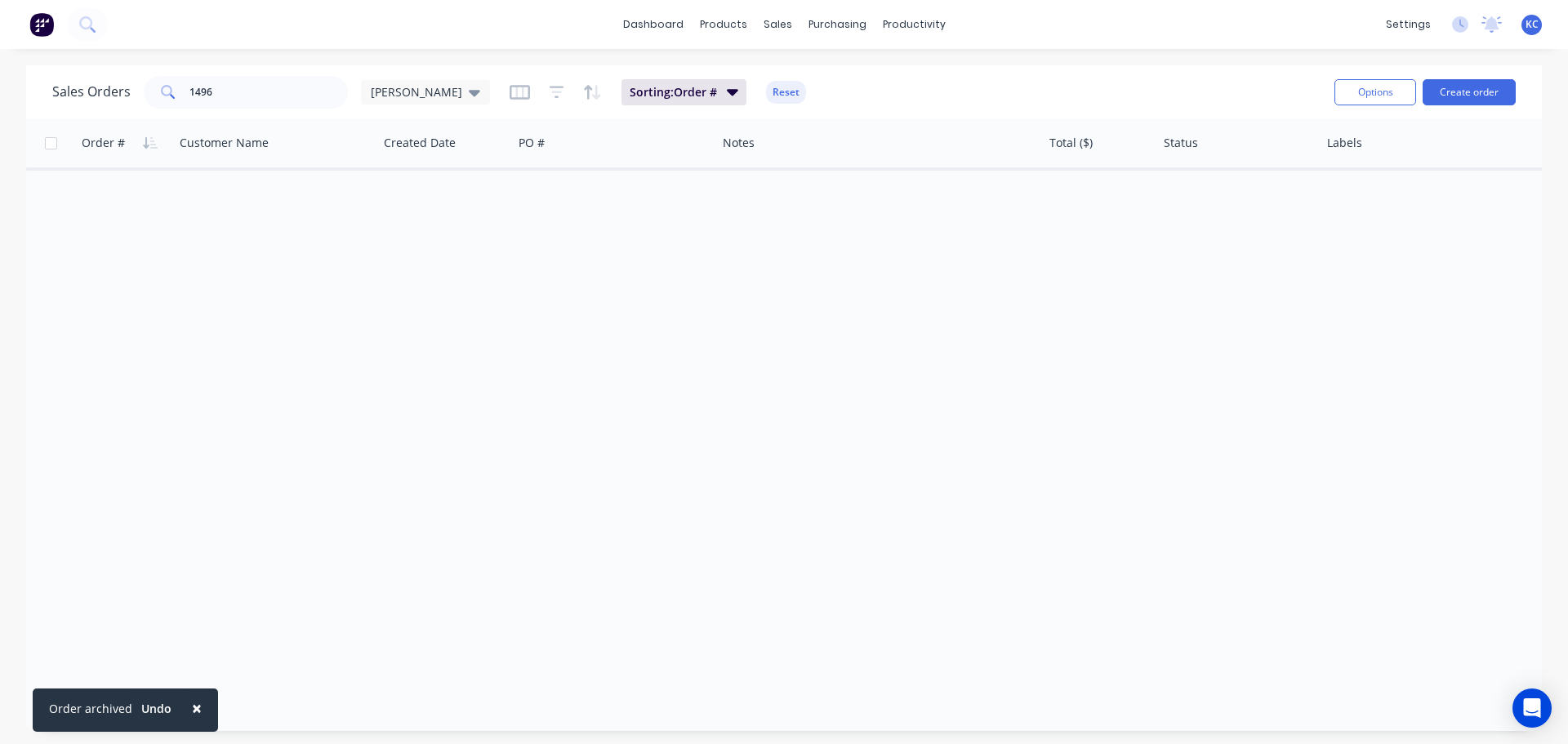
click at [192, 710] on span "×" at bounding box center [196, 708] width 9 height 23
drag, startPoint x: 258, startPoint y: 87, endPoint x: 44, endPoint y: 114, distance: 215.7
click at [44, 114] on div "Sales Orders 1496 [PERSON_NAME]: Order # Reset Options Create order" at bounding box center [784, 92] width 1516 height 53
type input "1246"
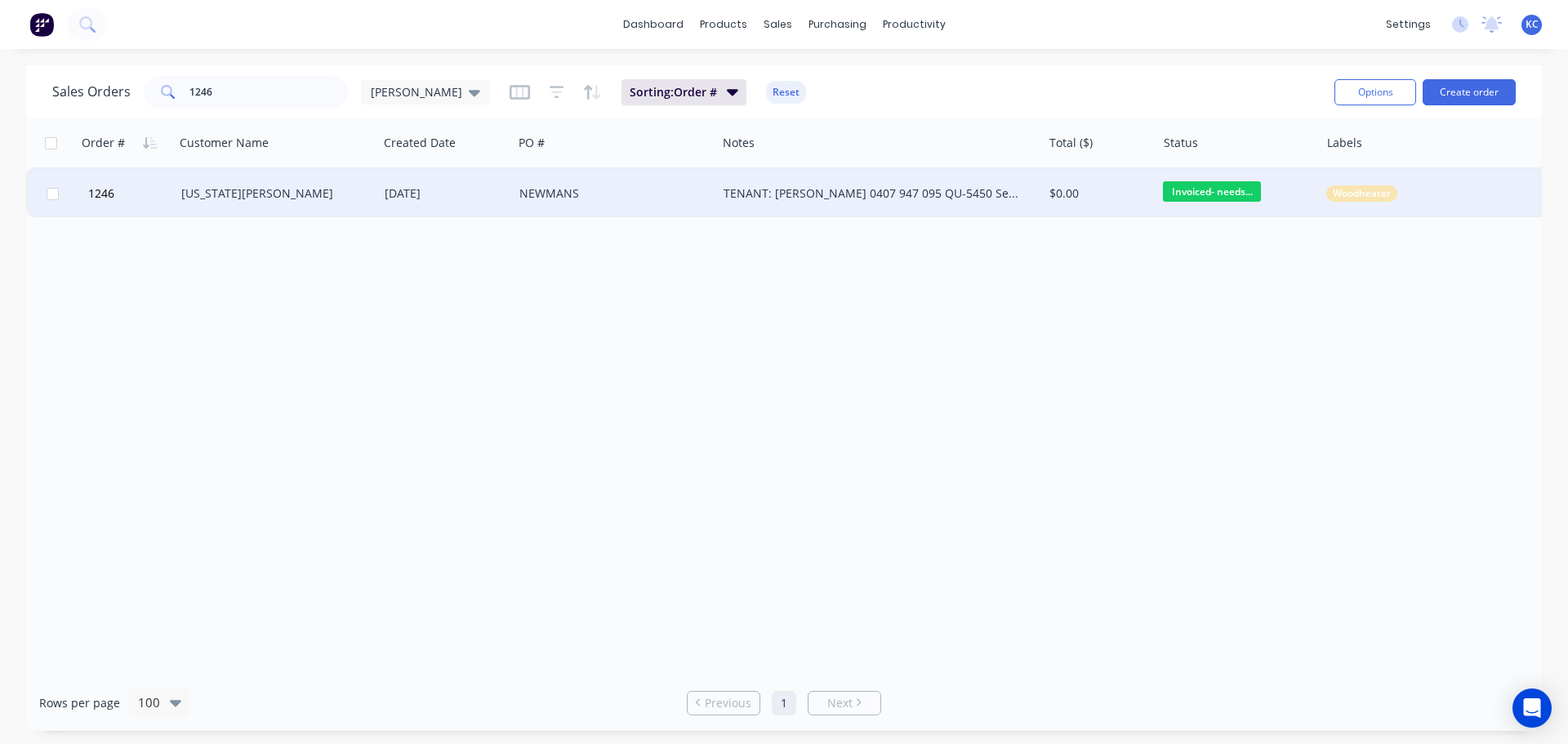
click at [225, 194] on div "[US_STATE][PERSON_NAME]" at bounding box center [271, 193] width 181 height 16
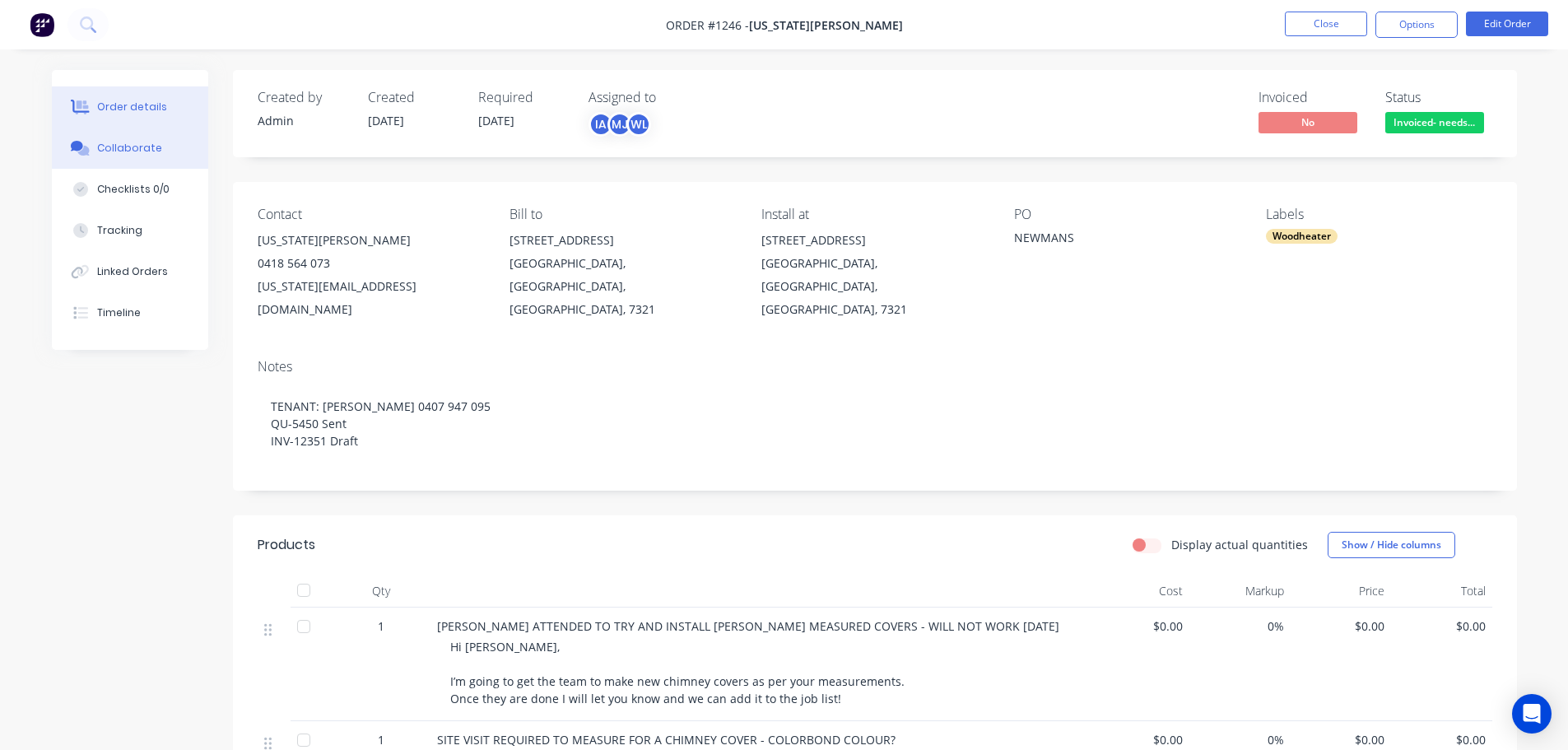
click at [140, 139] on button "Collaborate" at bounding box center [129, 147] width 156 height 41
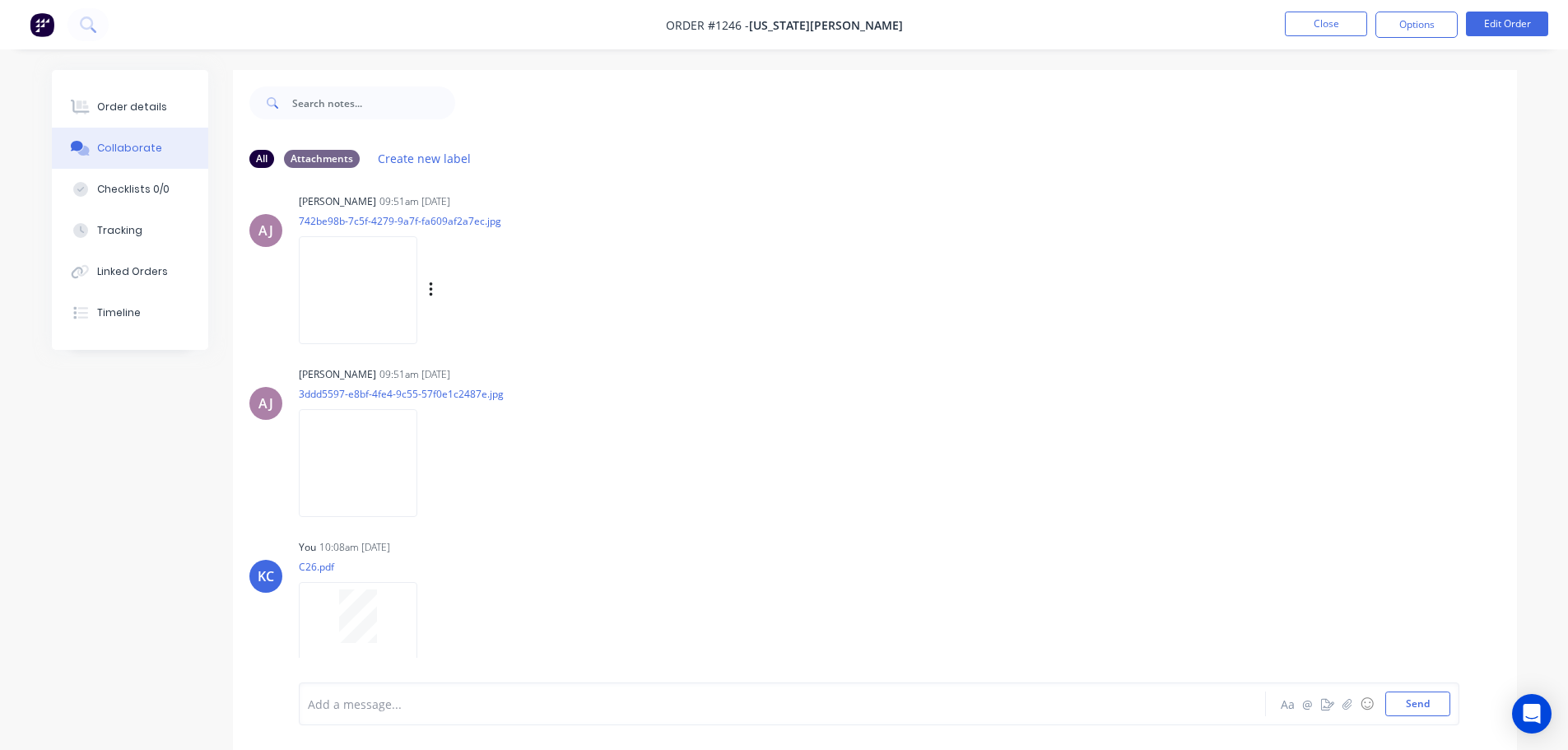
scroll to position [1153, 0]
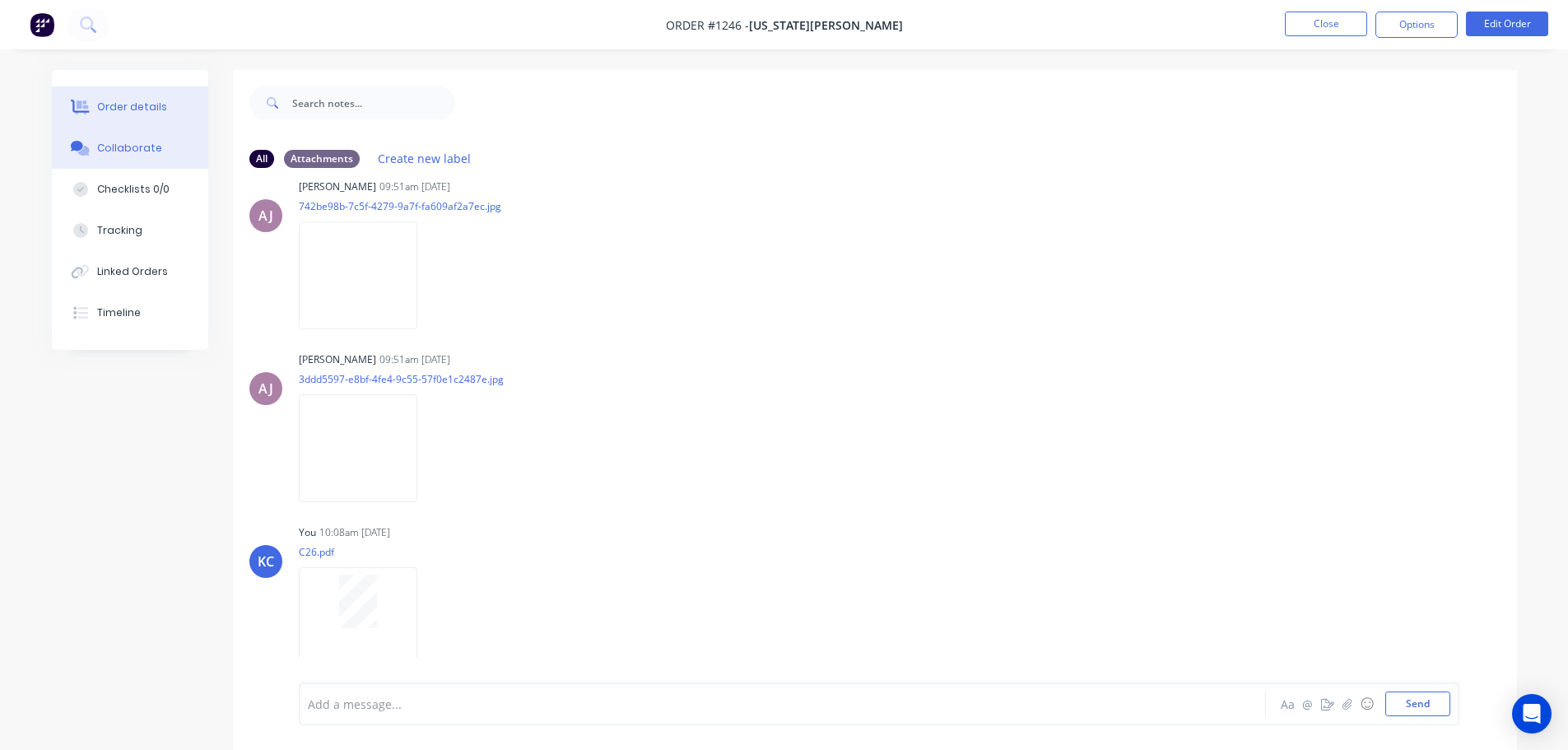
click at [137, 97] on button "Order details" at bounding box center [129, 106] width 156 height 41
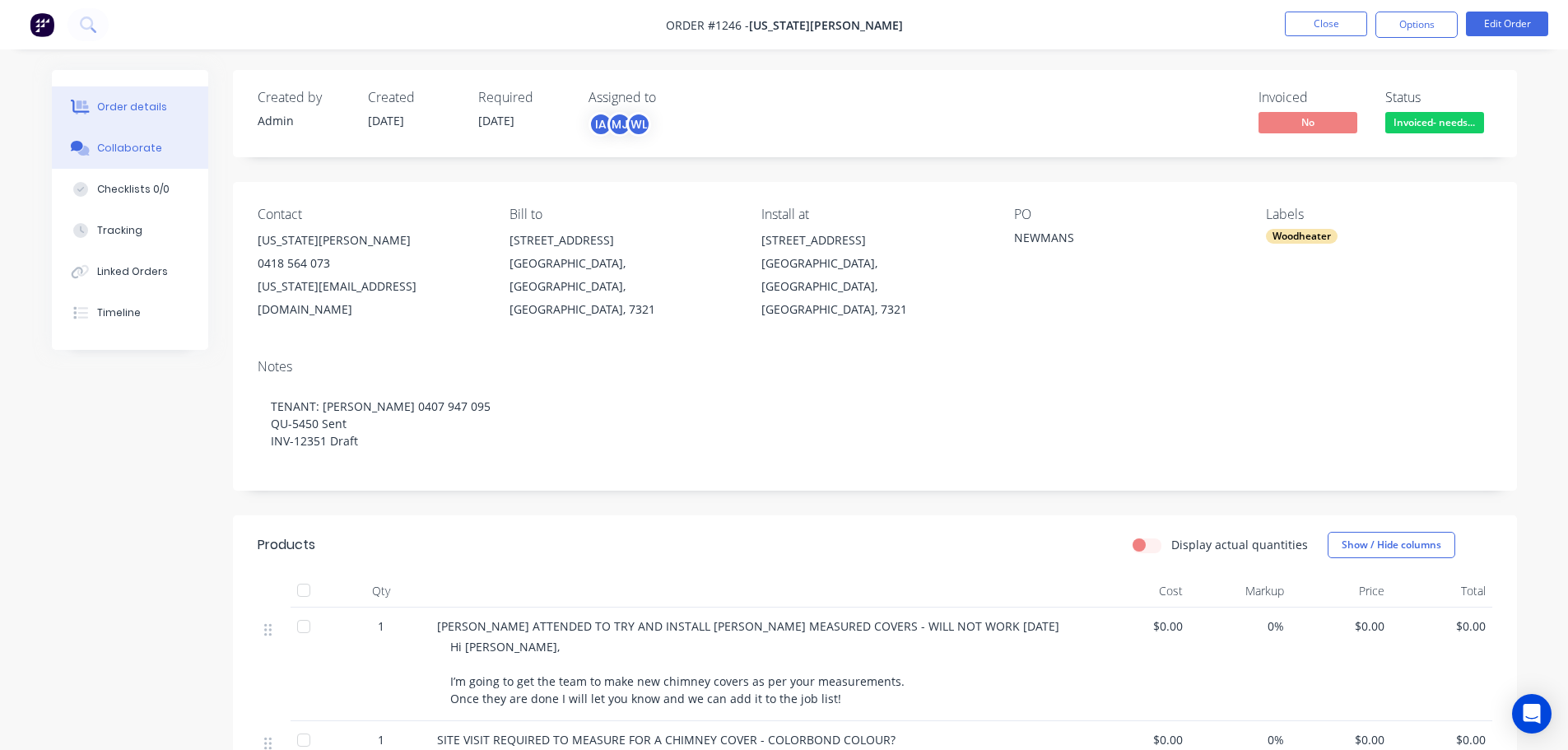
click at [170, 155] on button "Collaborate" at bounding box center [129, 147] width 156 height 41
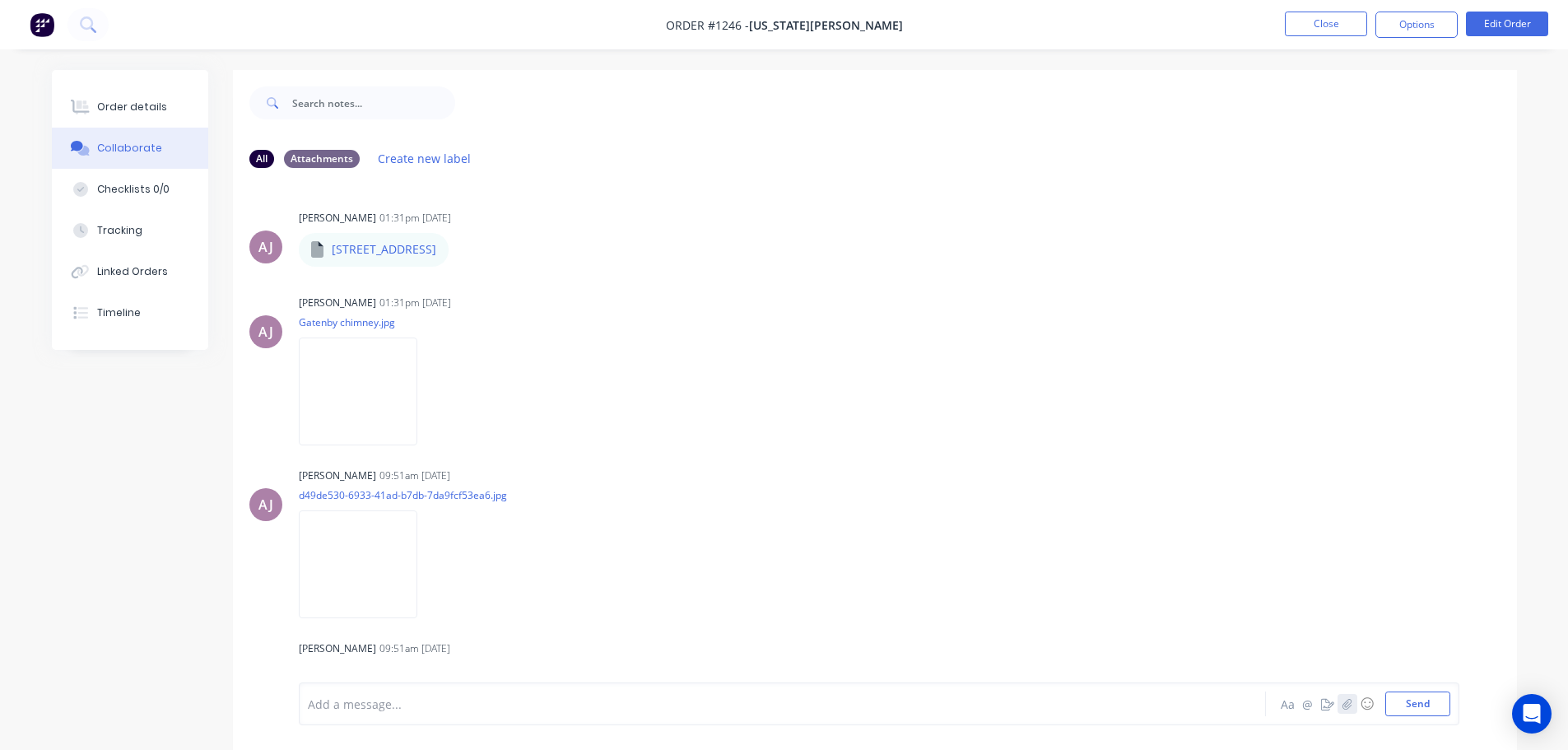
click at [1345, 708] on icon "button" at bounding box center [1346, 704] width 10 height 11
click at [1419, 695] on button "Send" at bounding box center [1418, 704] width 65 height 25
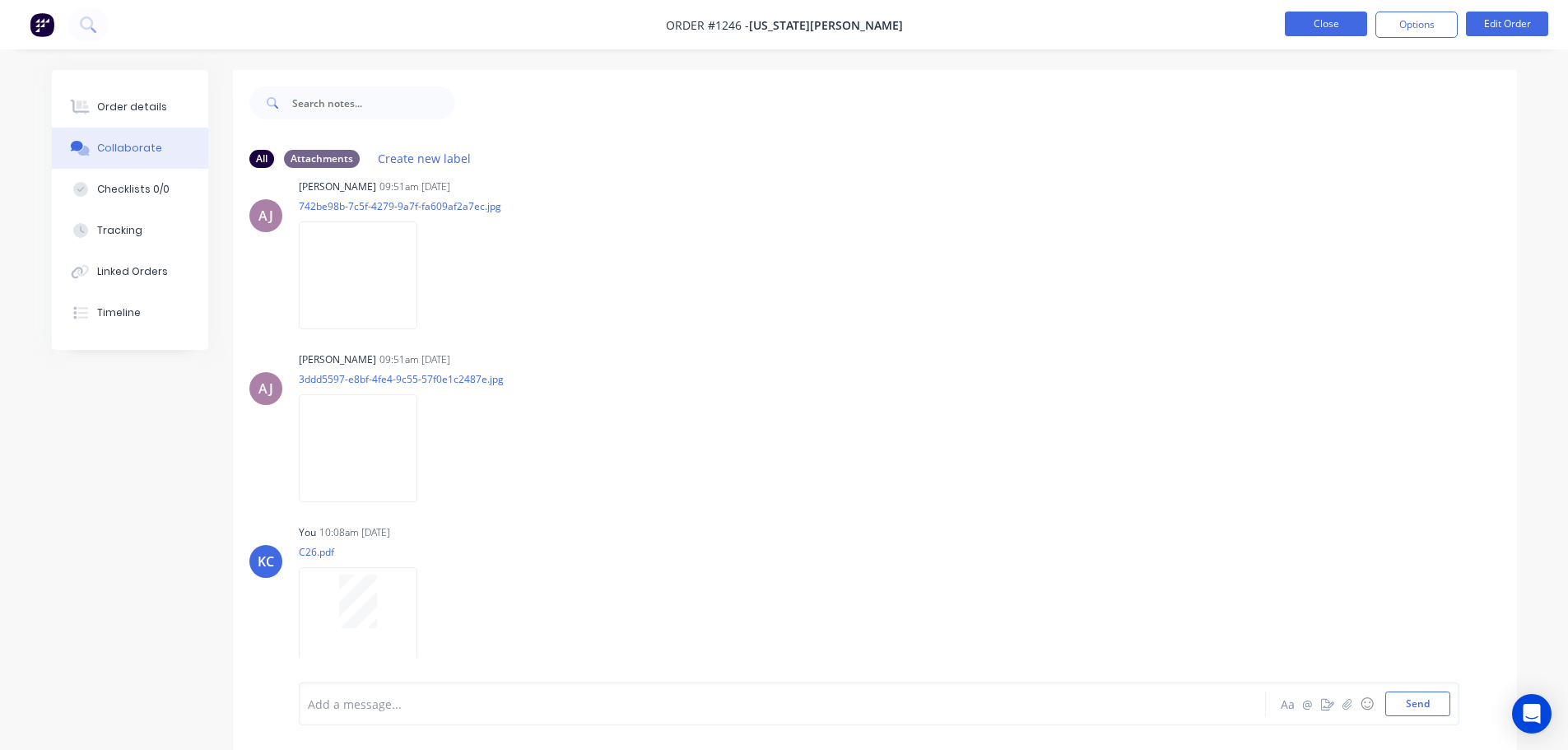
click at [1308, 33] on button "Close" at bounding box center [1326, 24] width 82 height 25
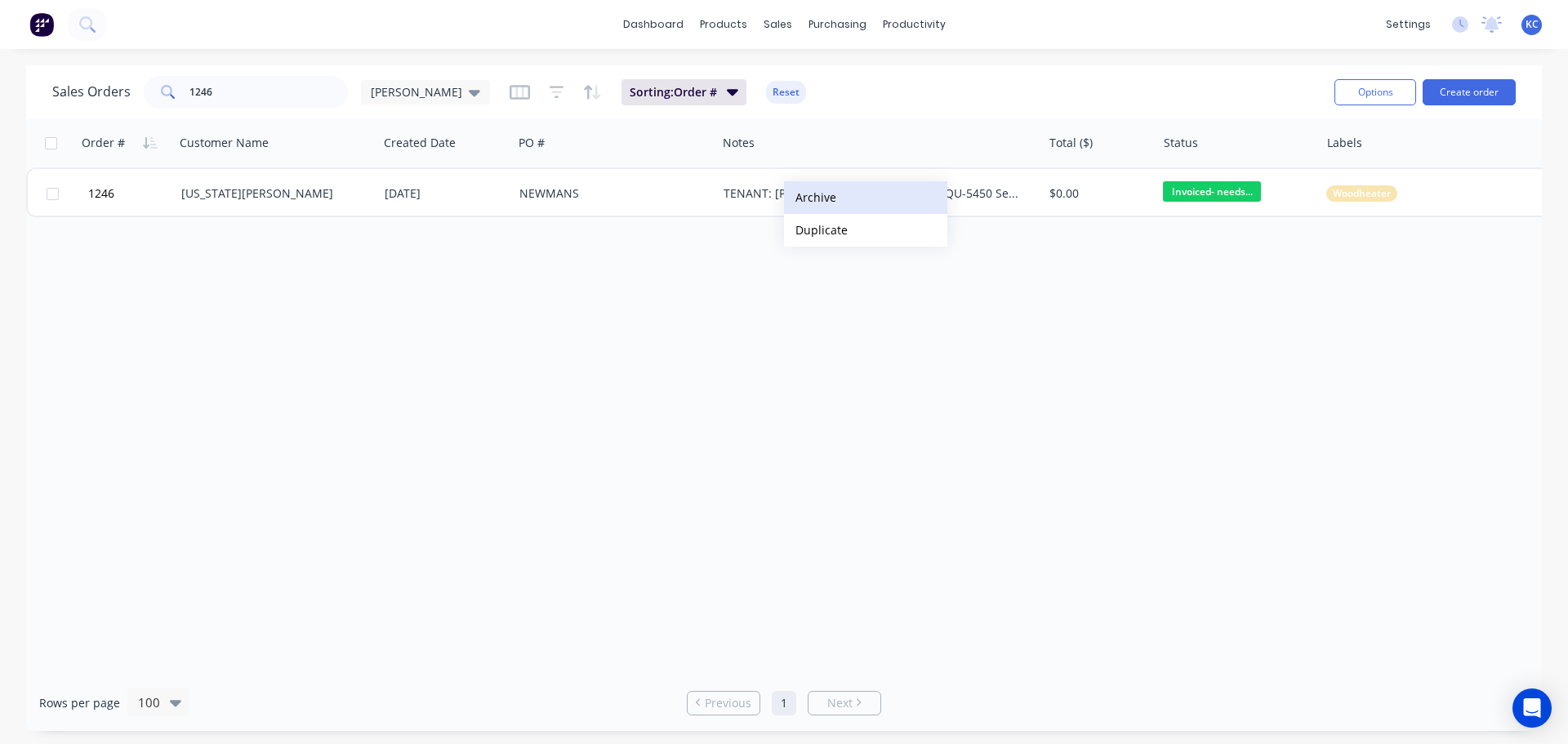
click at [827, 200] on button "Archive" at bounding box center [866, 197] width 163 height 32
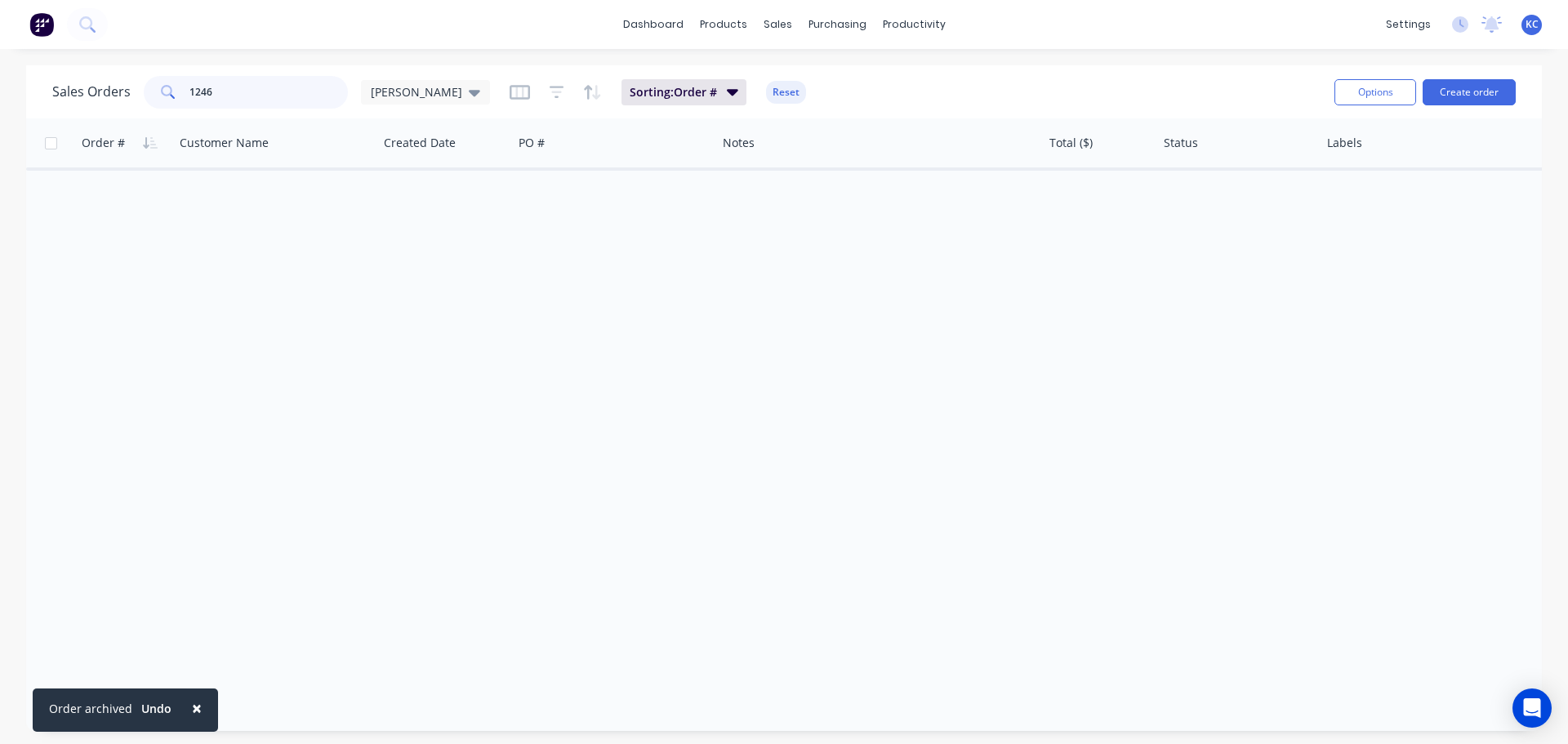
drag, startPoint x: 209, startPoint y: 97, endPoint x: 0, endPoint y: 113, distance: 209.6
click at [80, 108] on div "Sales Orders 1246 [PERSON_NAME]" at bounding box center [271, 92] width 438 height 32
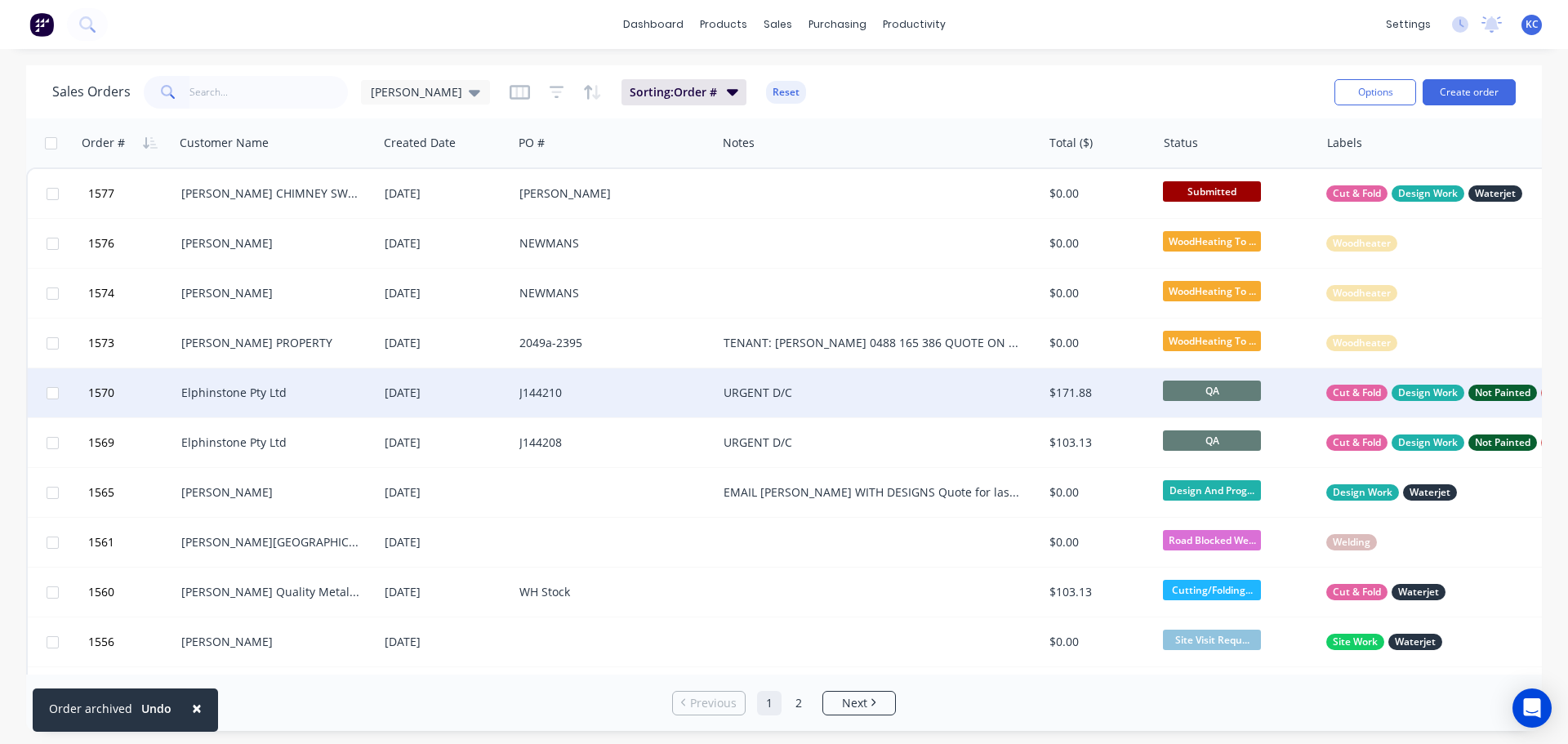
click at [648, 389] on div "J144210" at bounding box center [609, 392] width 181 height 16
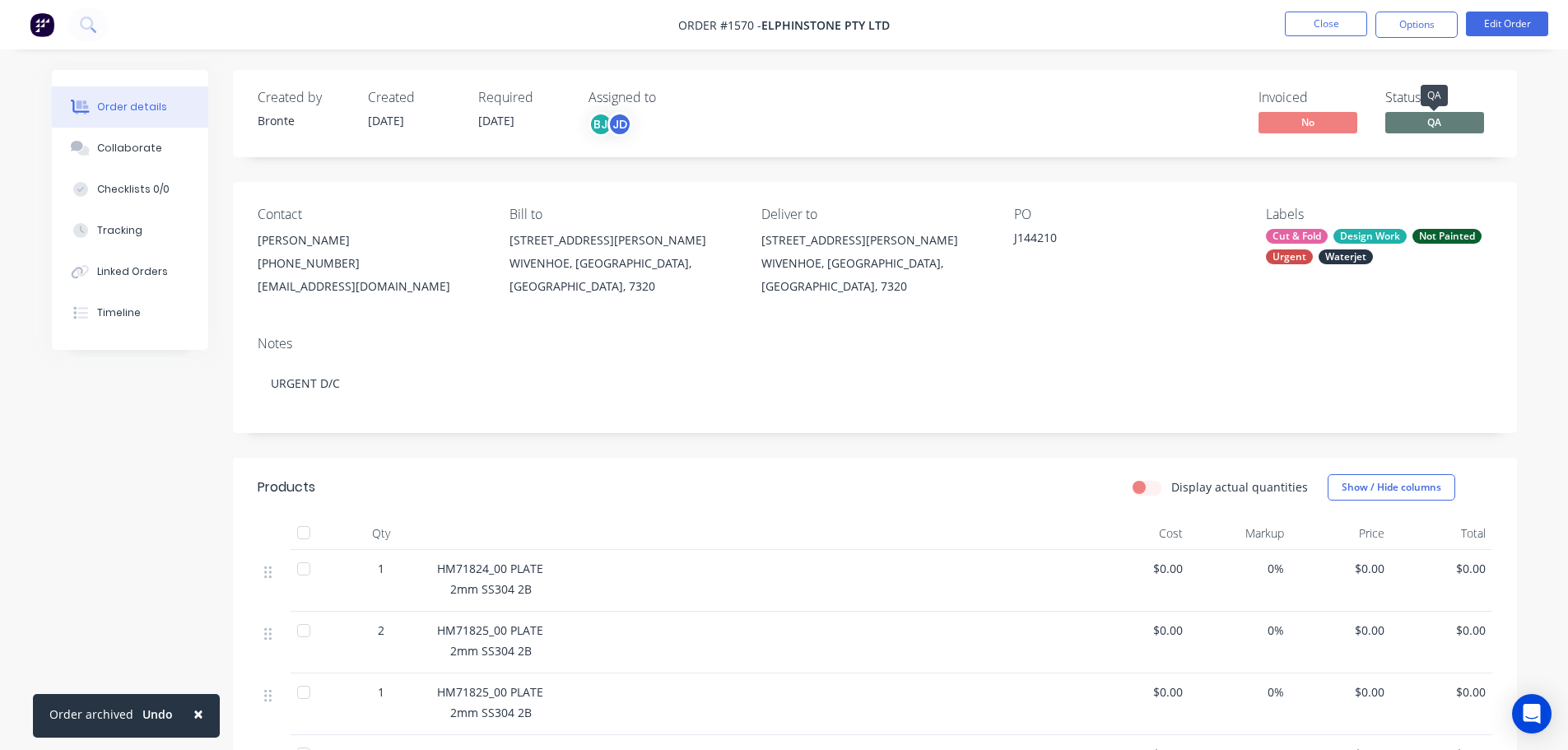
click at [1427, 122] on span "QA" at bounding box center [1434, 122] width 99 height 21
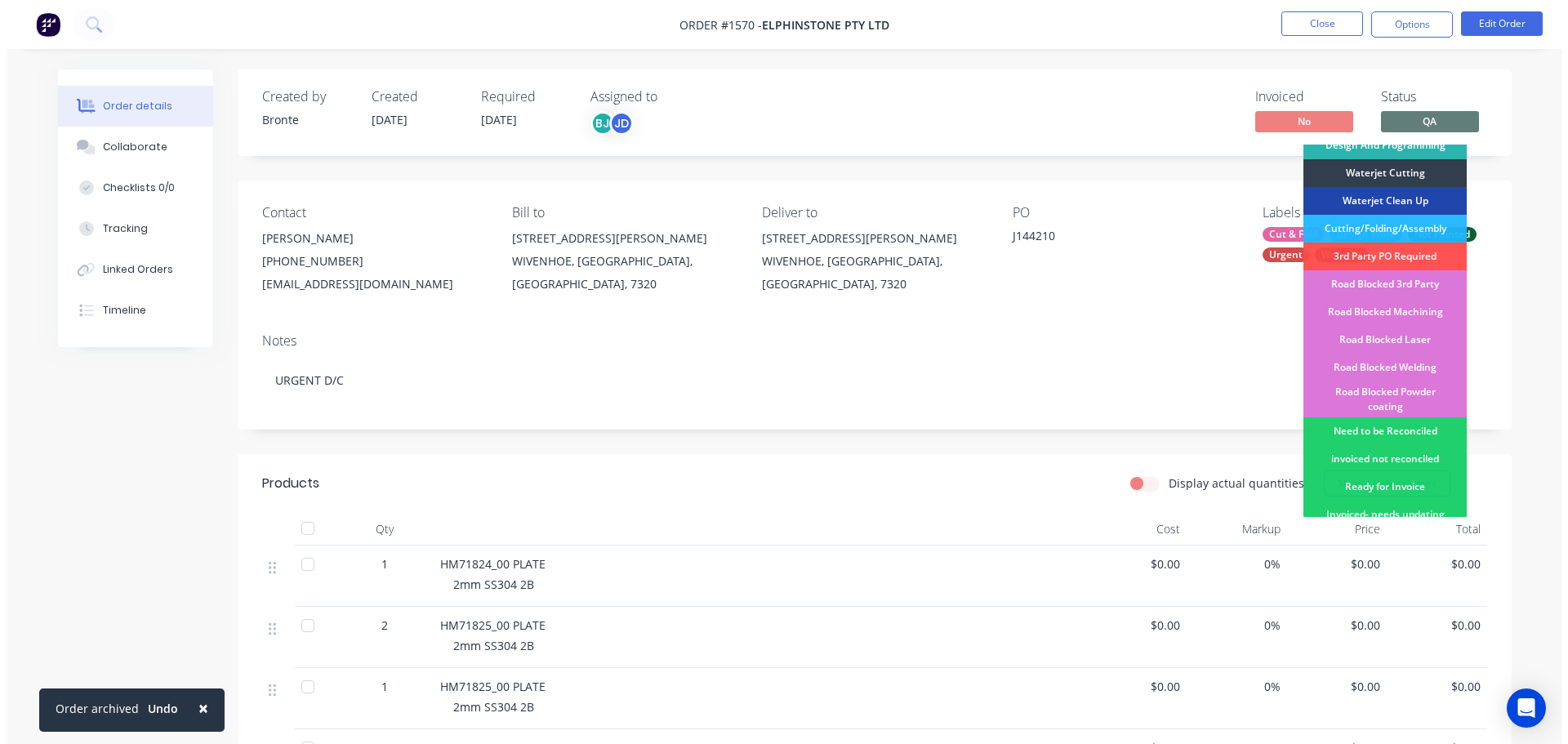
scroll to position [326, 0]
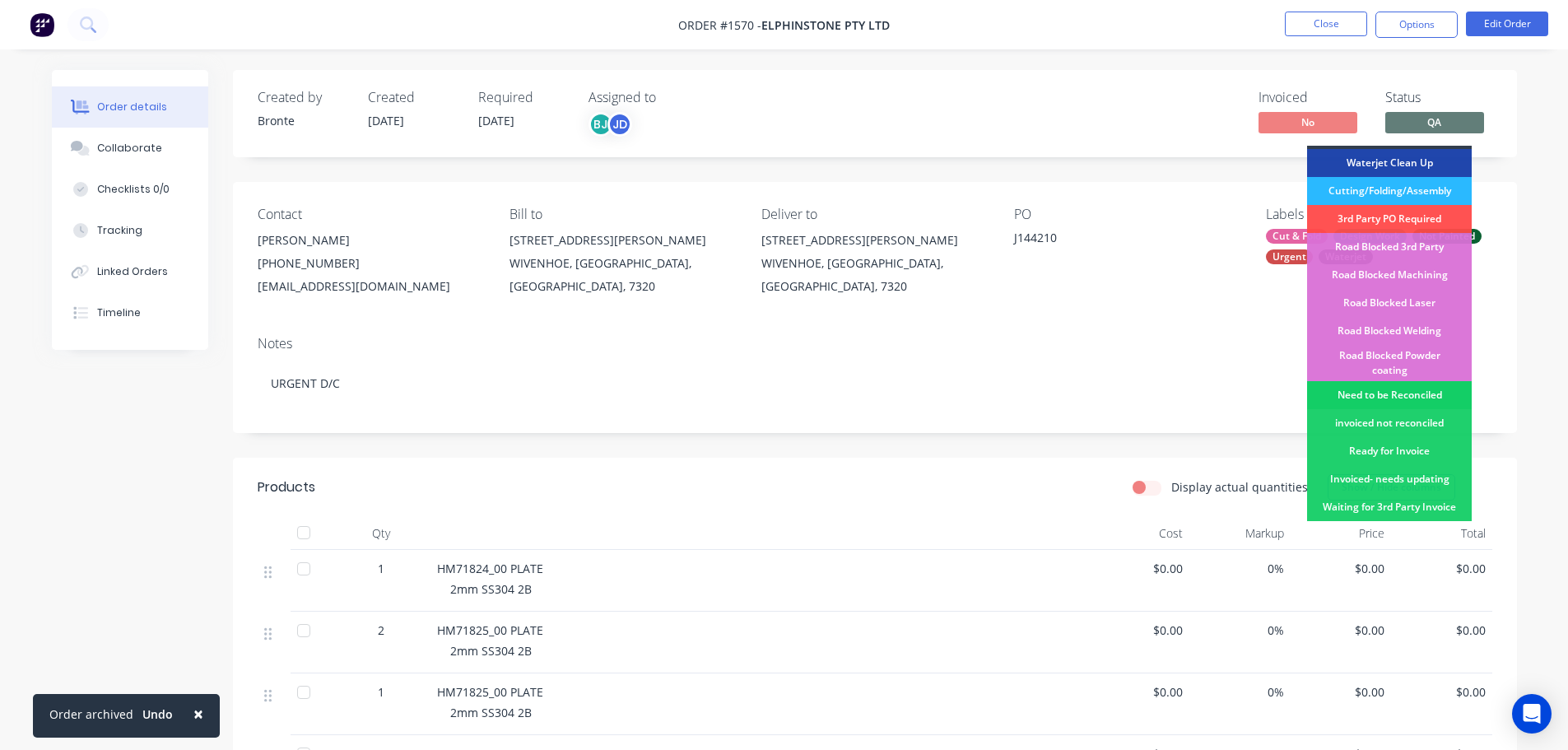
click at [1404, 381] on div "Need to be Reconciled" at bounding box center [1389, 394] width 165 height 28
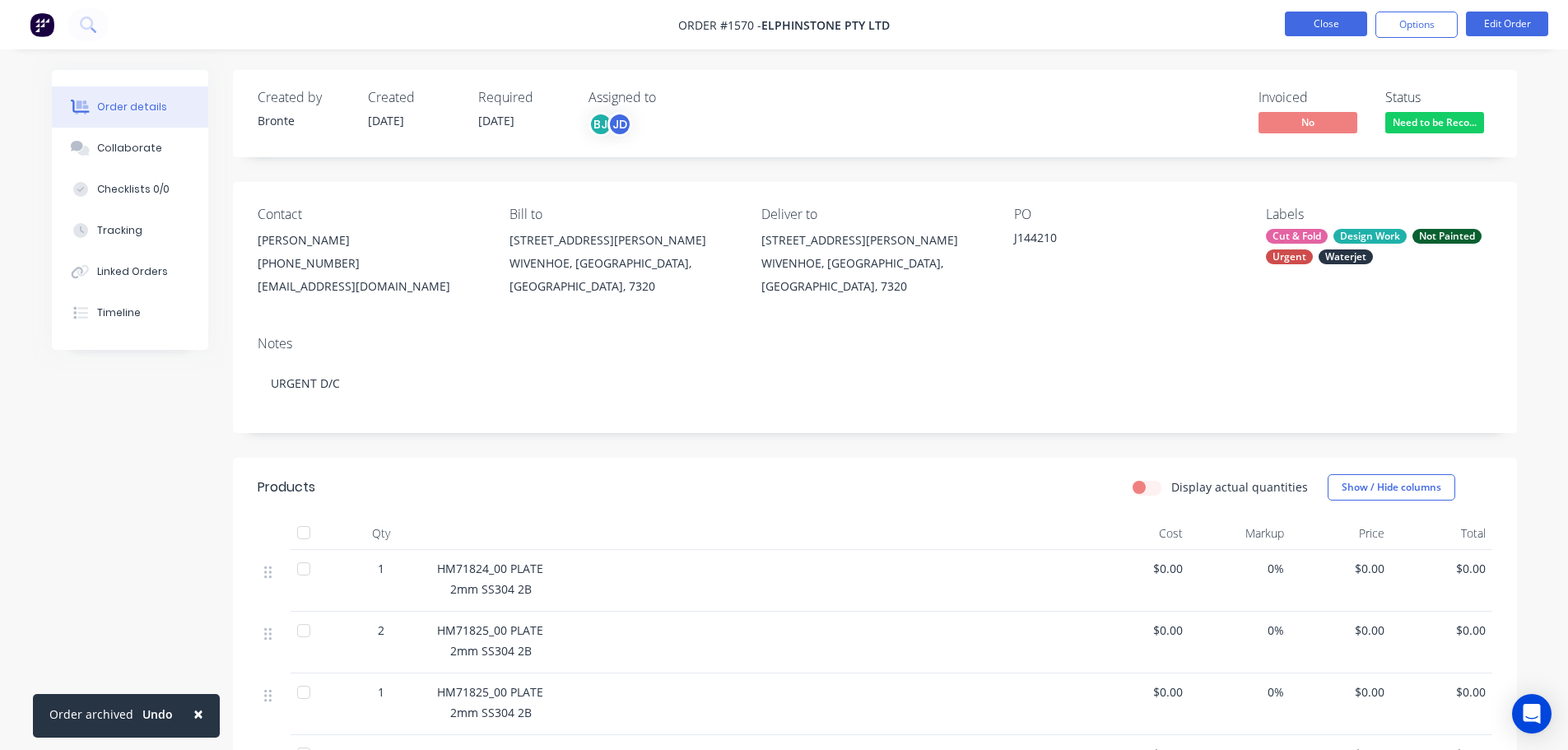
click at [1324, 16] on button "Close" at bounding box center [1326, 24] width 82 height 25
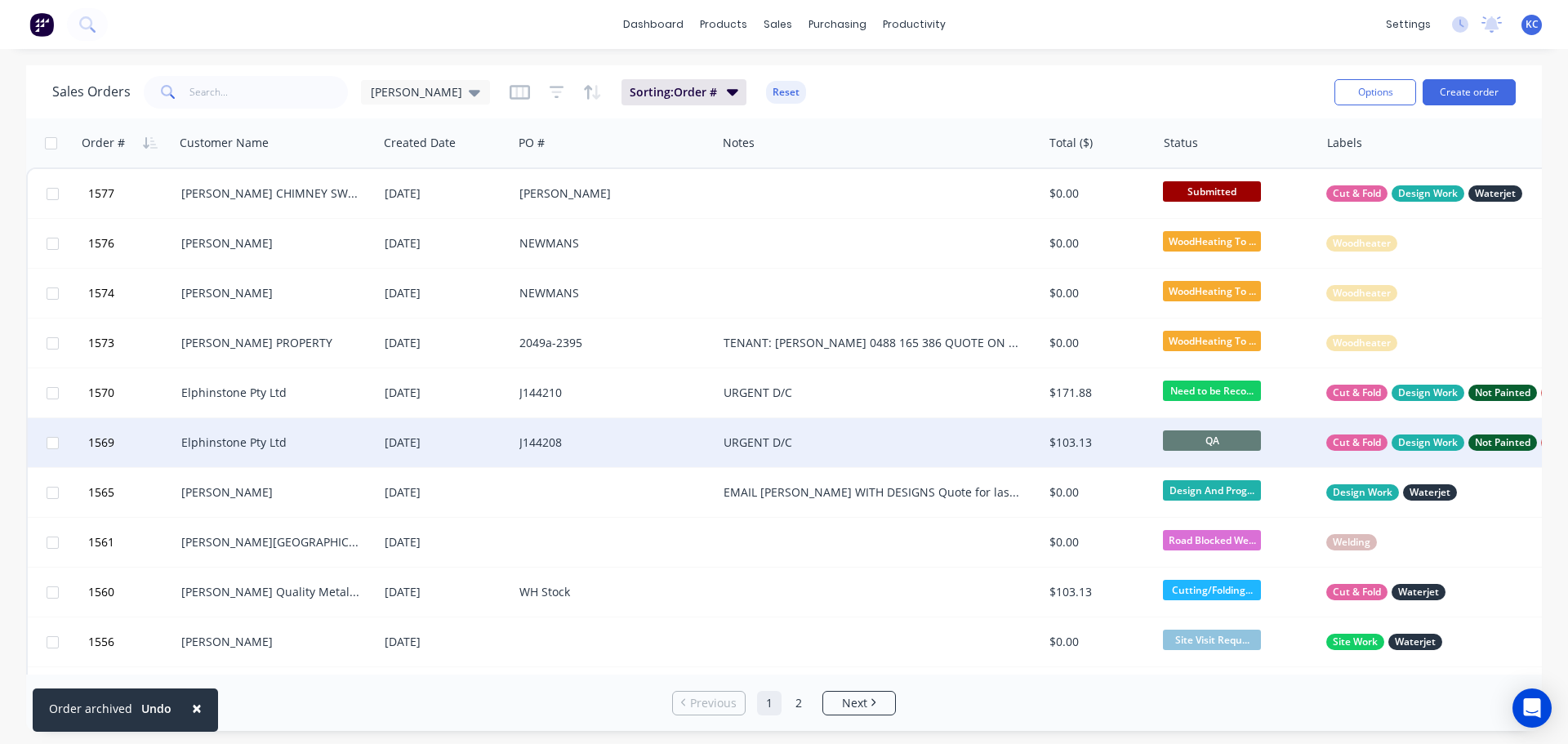
click at [1192, 446] on span "QA" at bounding box center [1211, 440] width 98 height 21
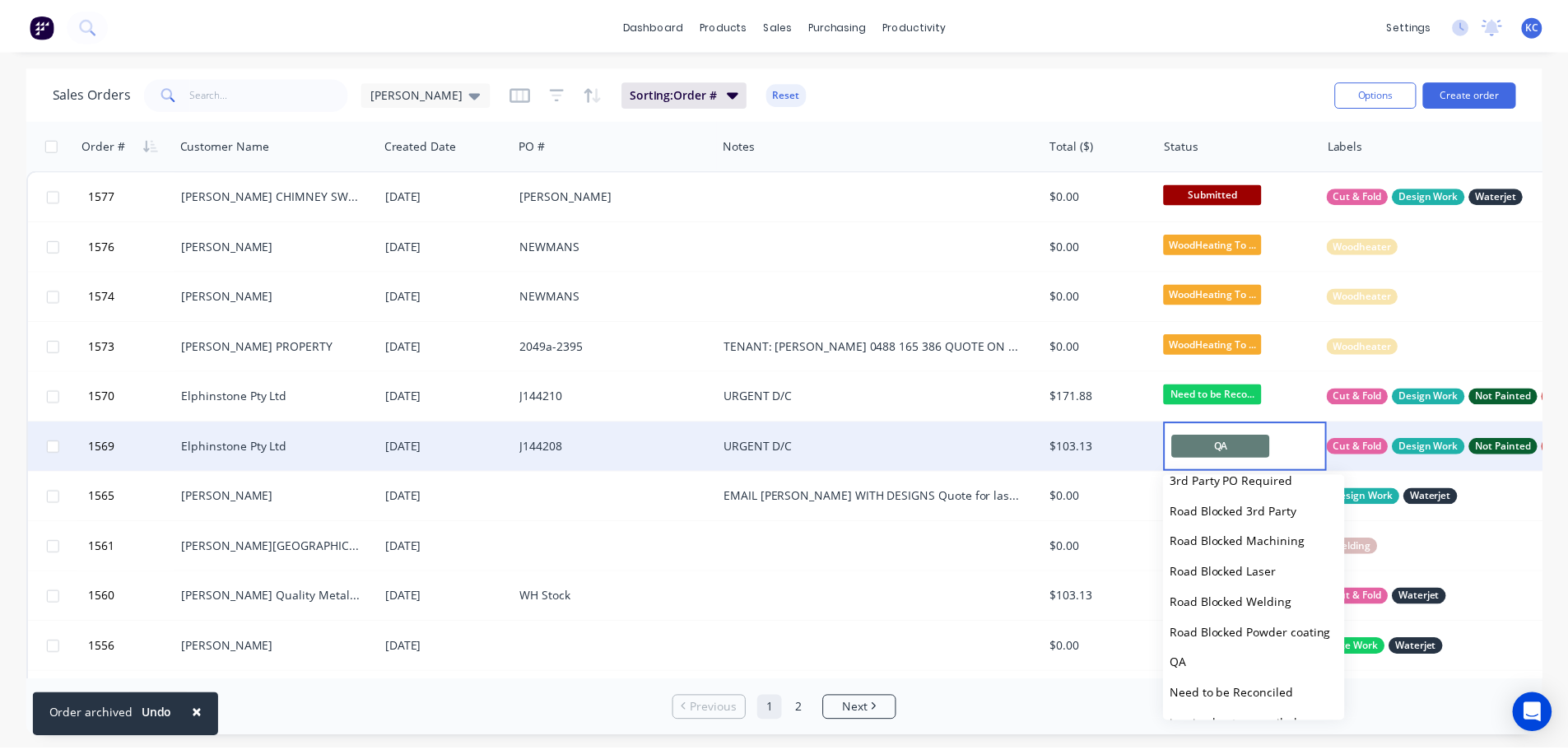
scroll to position [494, 0]
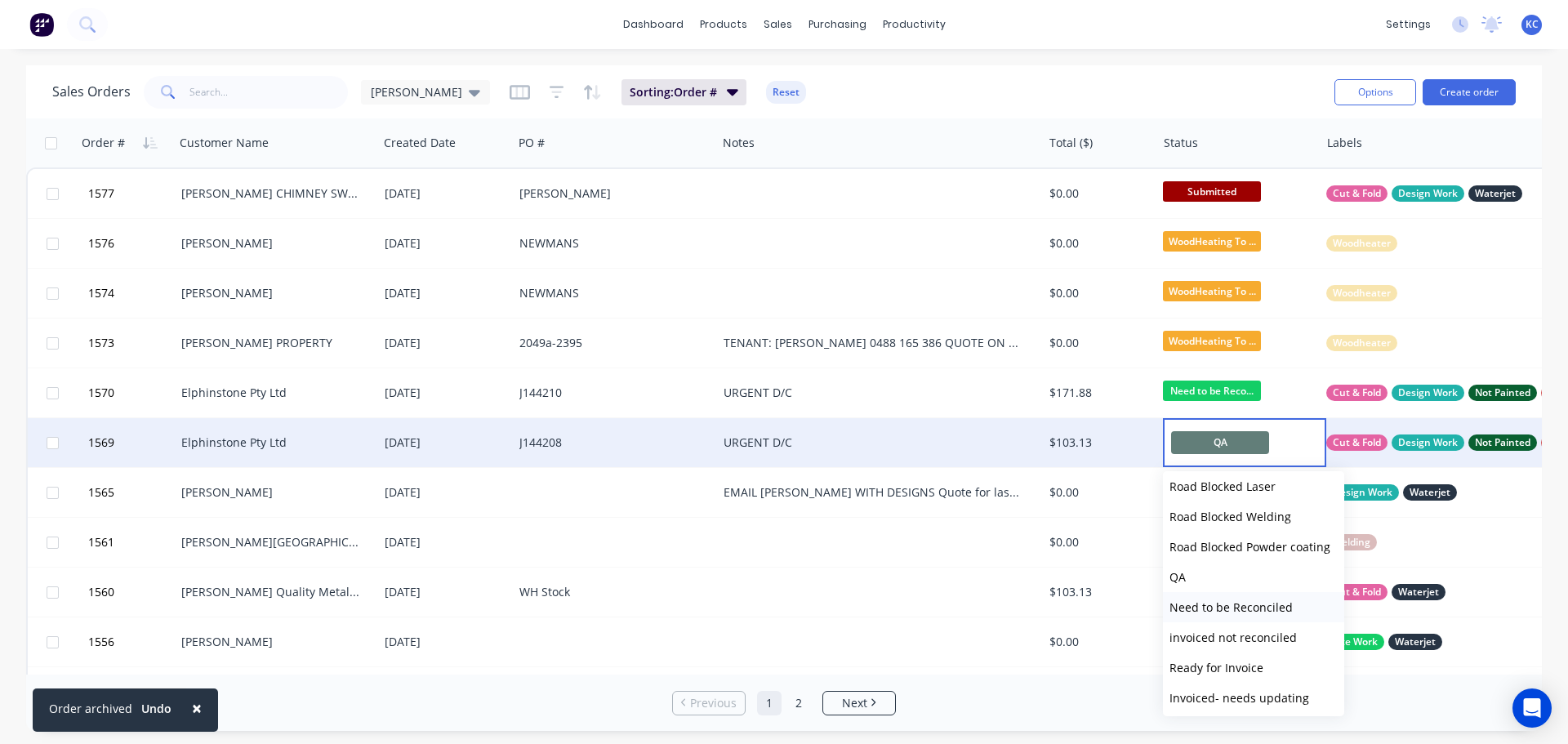
click at [1218, 612] on span "Need to be Reconciled" at bounding box center [1231, 606] width 123 height 15
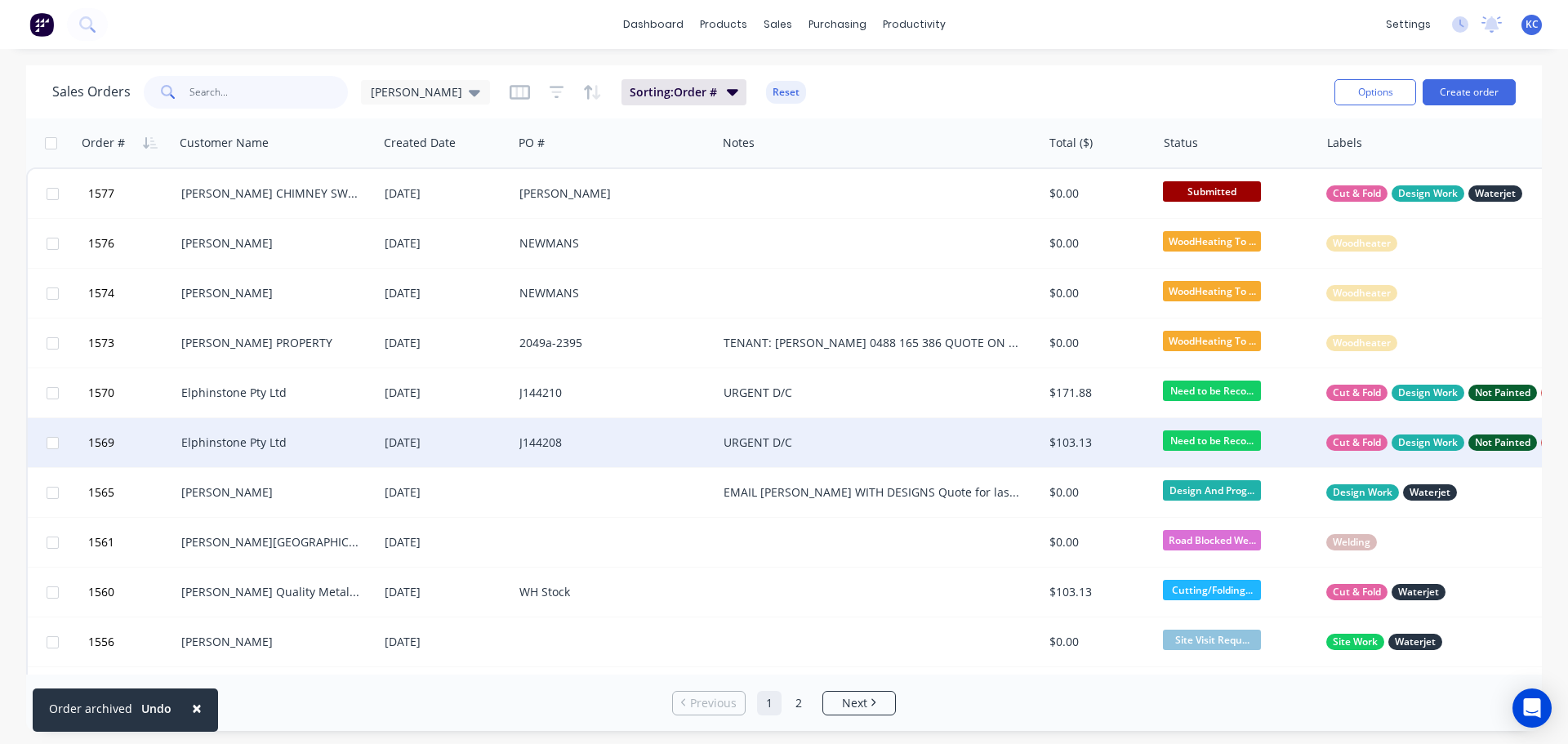
click at [249, 99] on input "text" at bounding box center [270, 92] width 159 height 32
type input "[PERSON_NAME]"
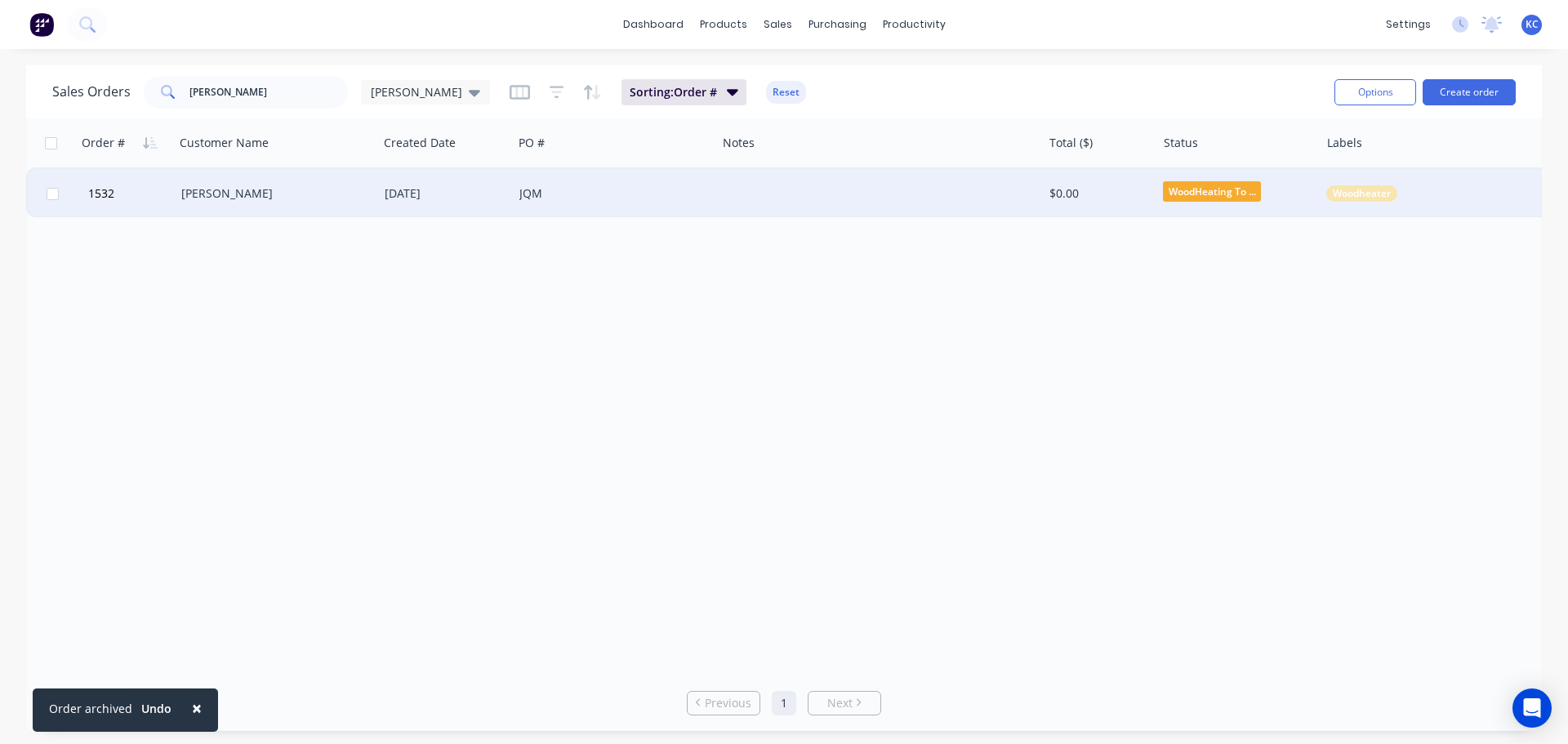
click at [278, 204] on div "[PERSON_NAME]" at bounding box center [276, 194] width 203 height 49
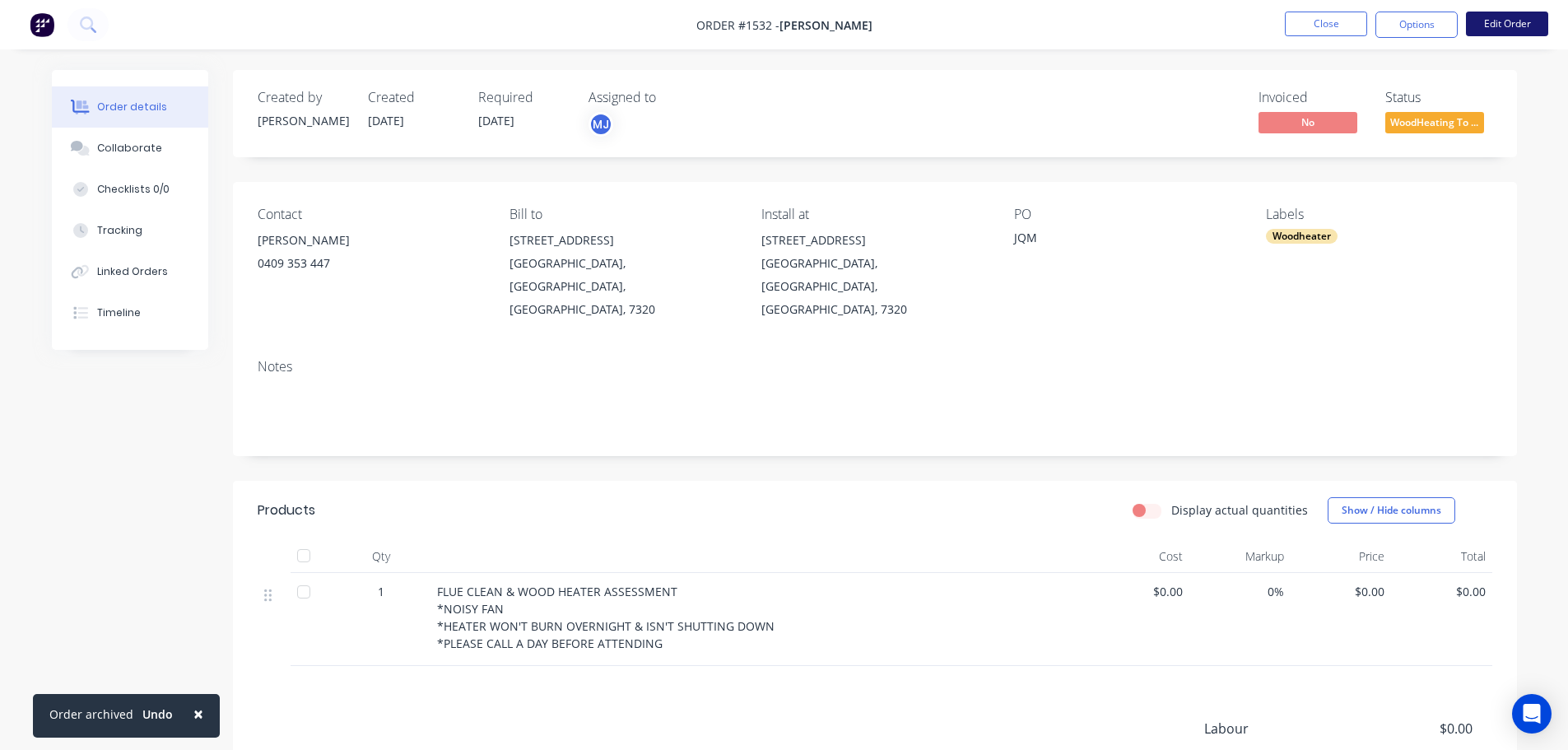
click at [1489, 27] on button "Edit Order" at bounding box center [1507, 24] width 82 height 25
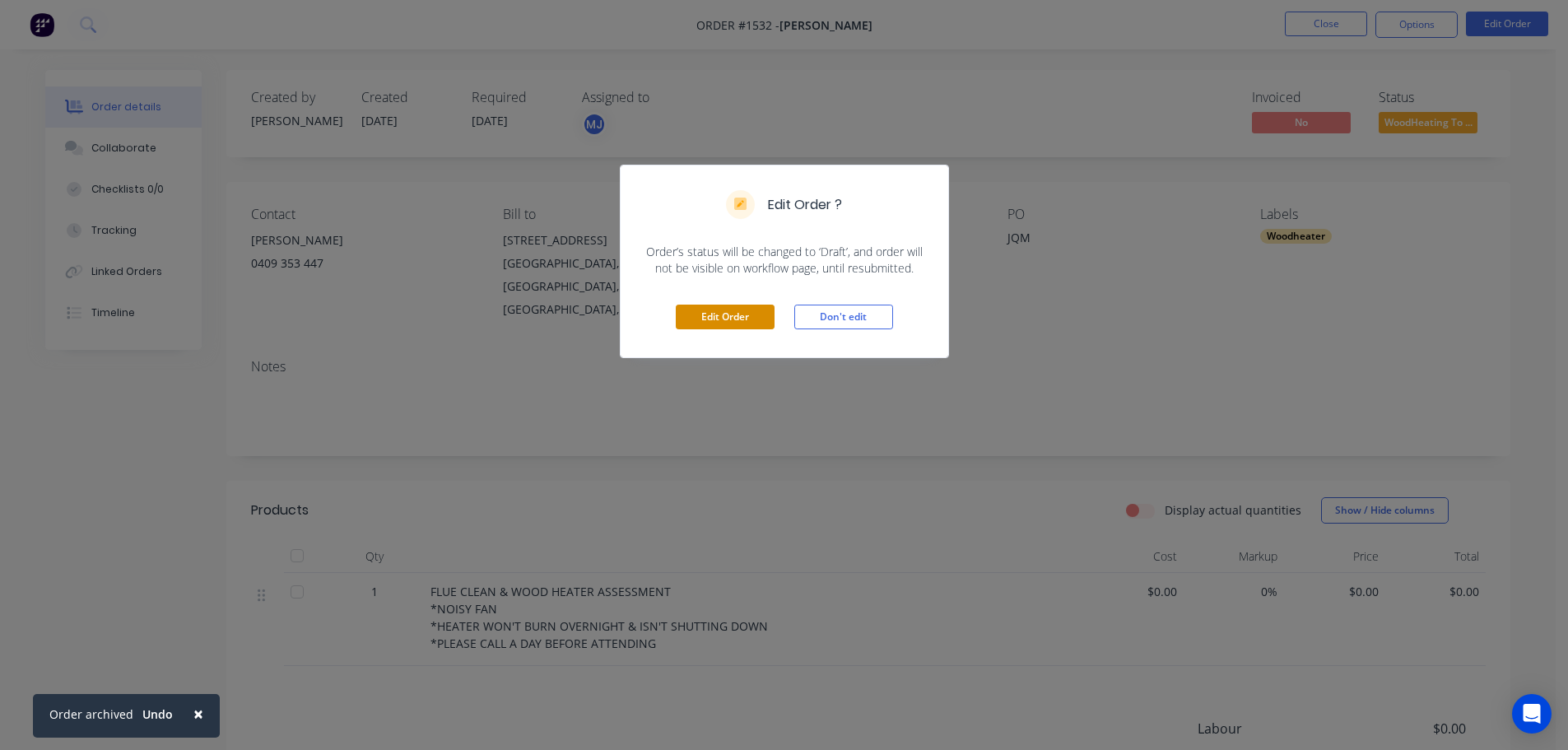
click at [715, 309] on button "Edit Order" at bounding box center [724, 317] width 99 height 25
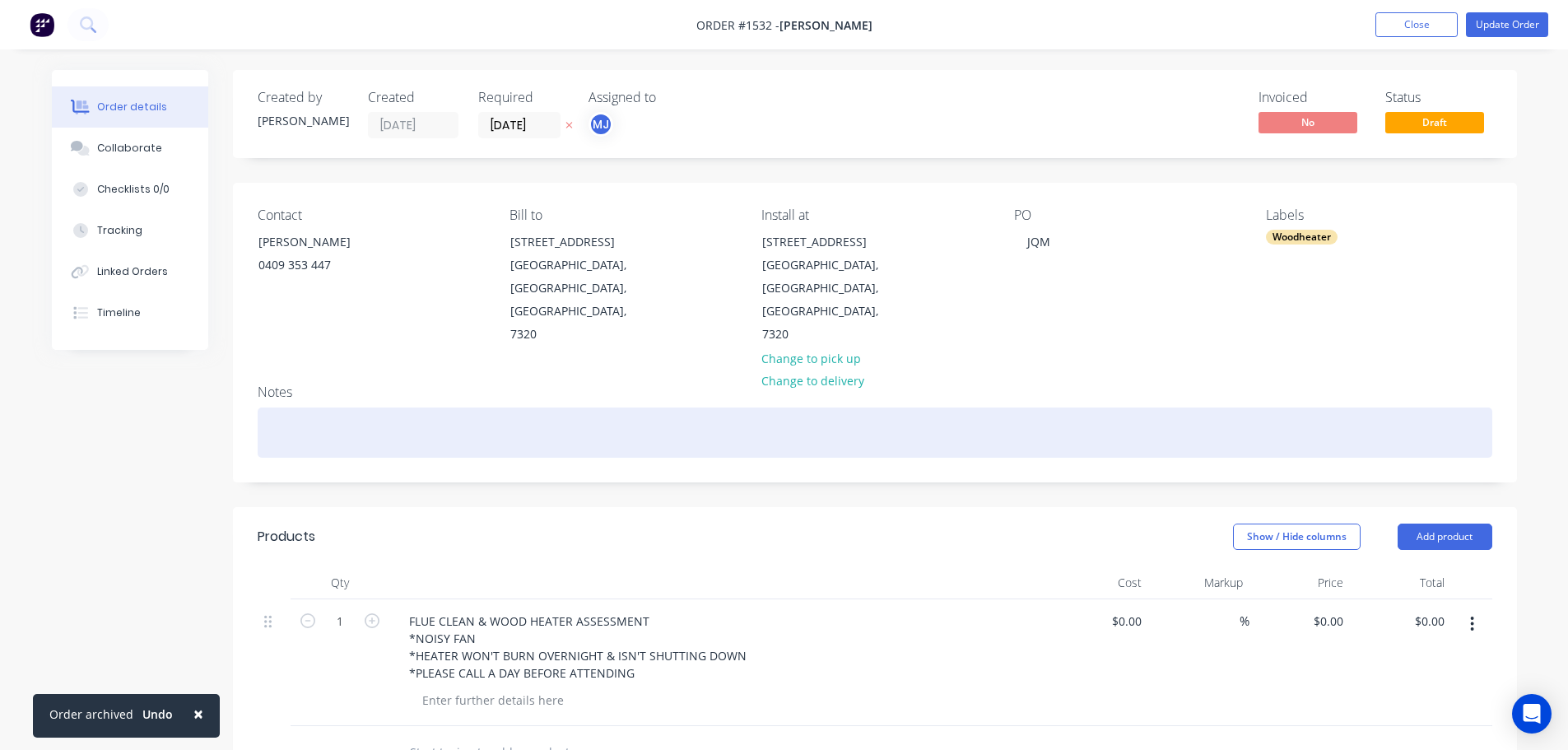
click at [326, 408] on div at bounding box center [874, 432] width 1234 height 50
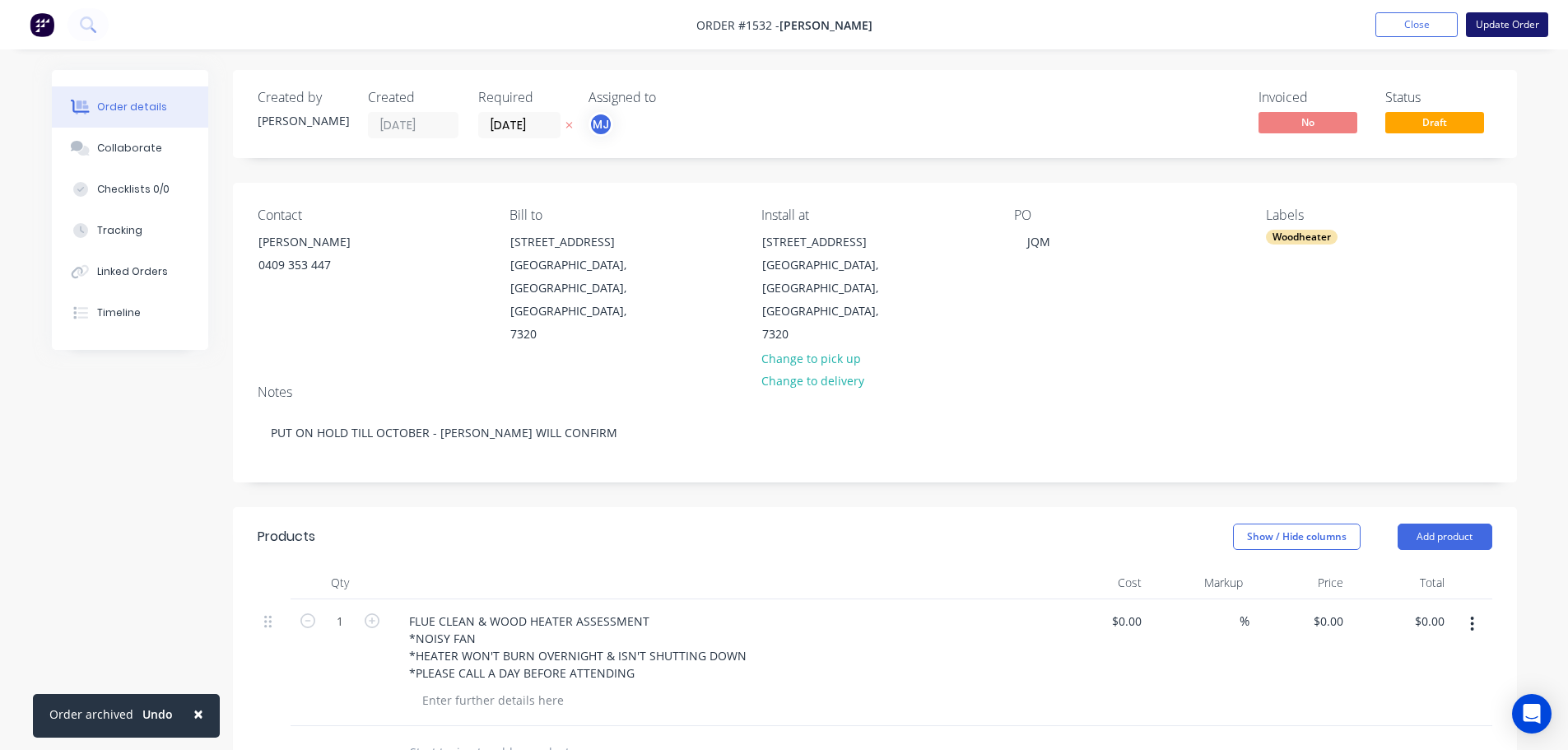
click at [1523, 23] on button "Update Order" at bounding box center [1507, 25] width 82 height 25
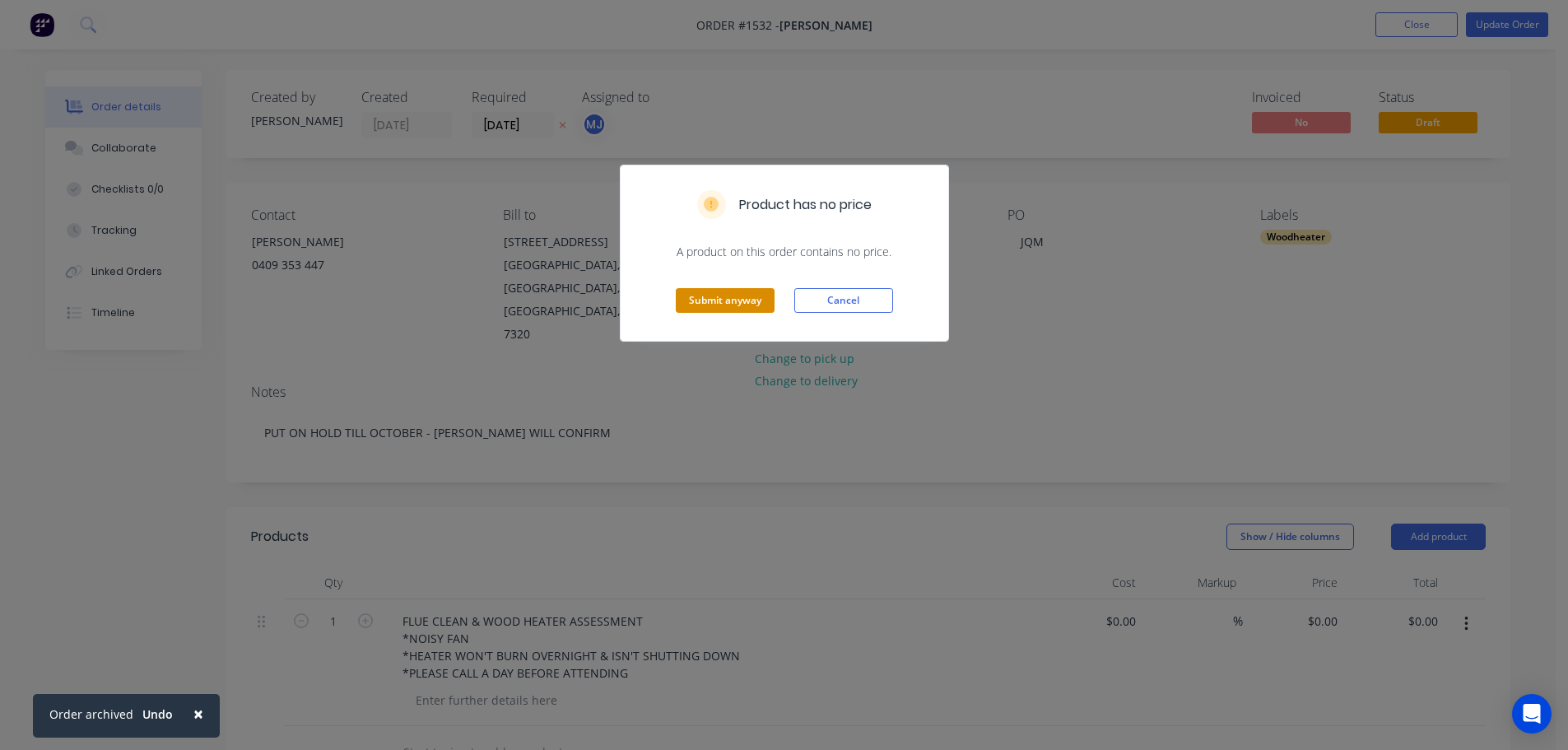
click at [746, 300] on button "Submit anyway" at bounding box center [724, 300] width 99 height 25
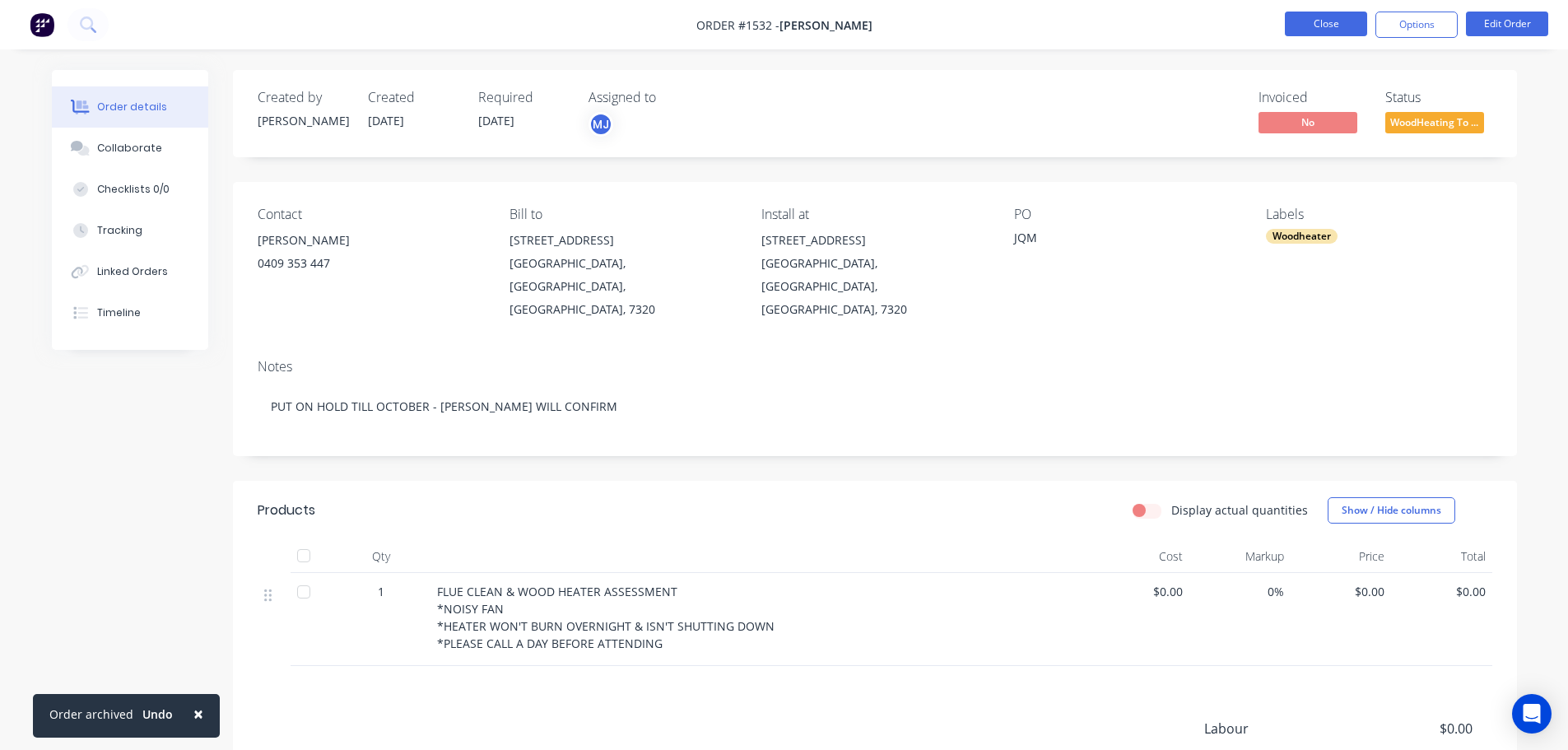
click at [1335, 12] on button "Close" at bounding box center [1326, 24] width 82 height 25
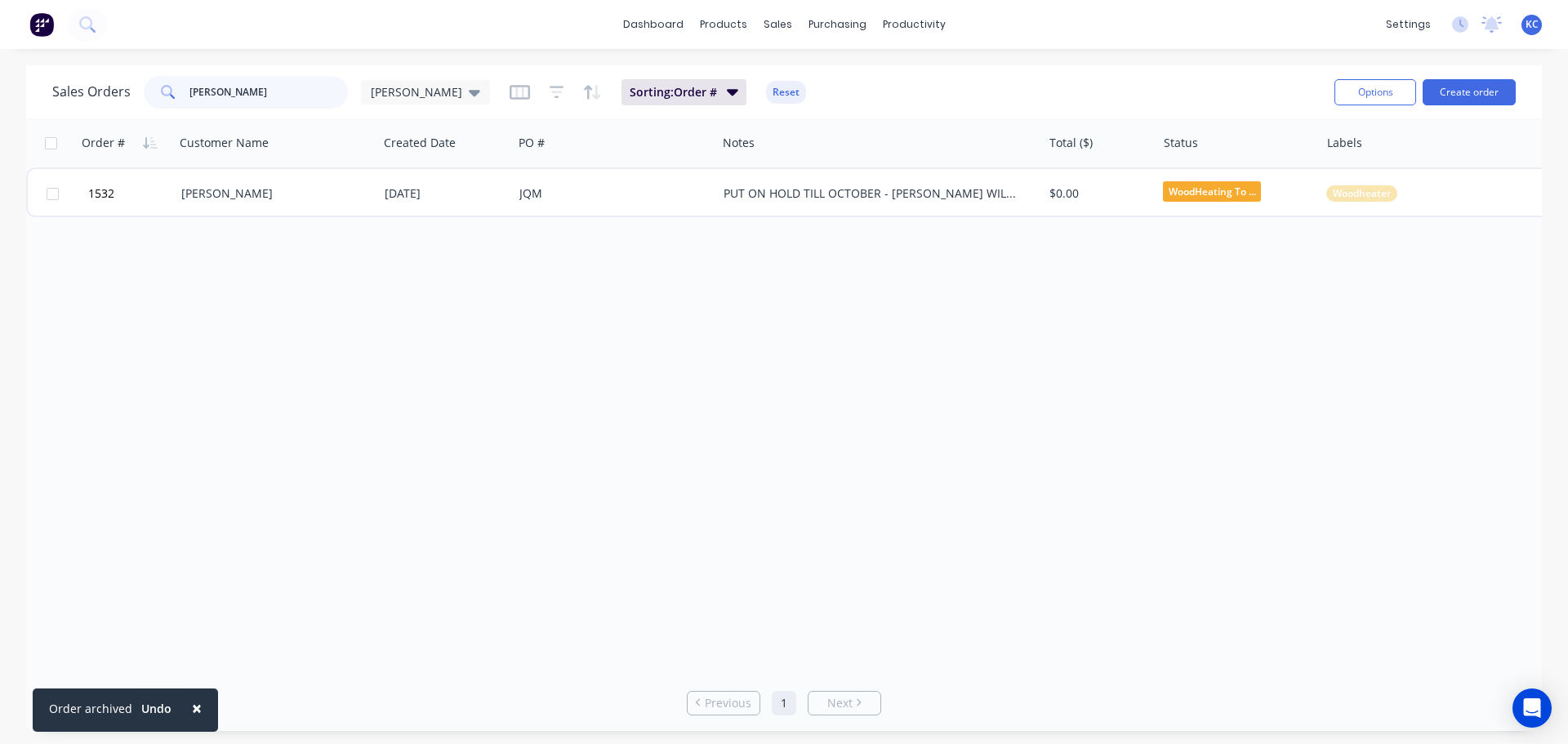
drag, startPoint x: 205, startPoint y: 101, endPoint x: 62, endPoint y: 102, distance: 143.0
click at [65, 100] on div "Sales Orders [PERSON_NAME] [PERSON_NAME]" at bounding box center [271, 92] width 438 height 32
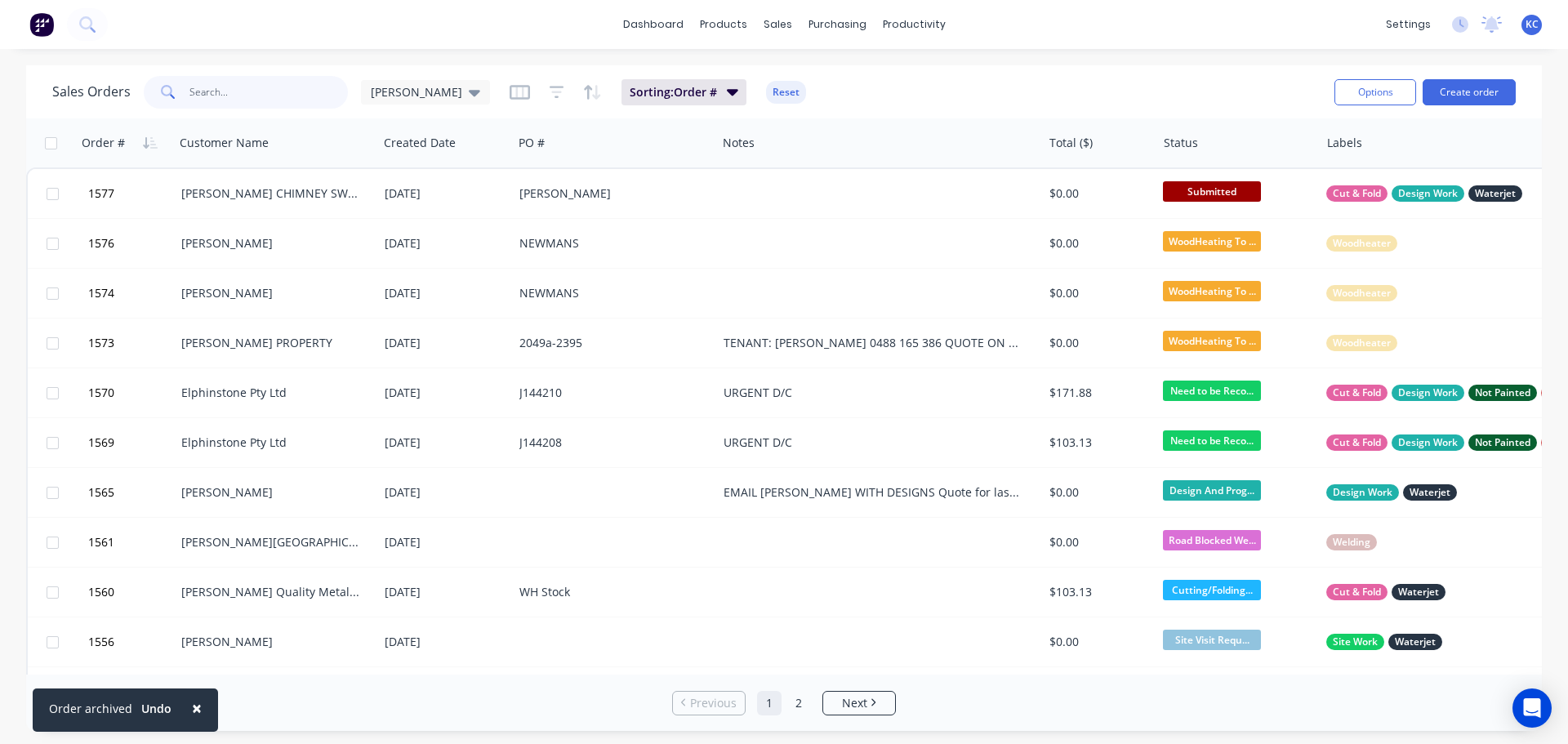
click at [244, 90] on input "text" at bounding box center [270, 92] width 159 height 32
type input "1545"
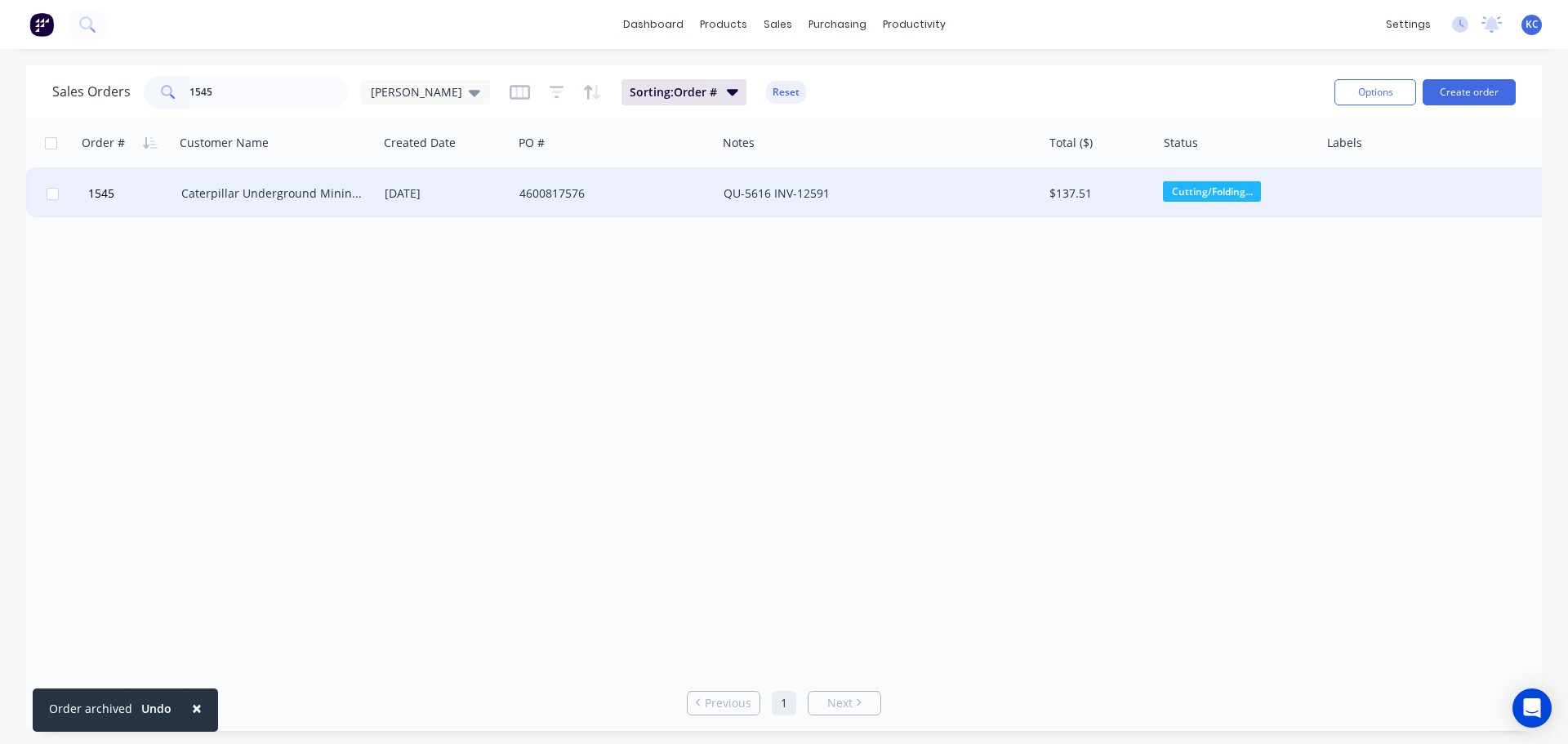
click at [270, 193] on div "Caterpillar Underground Mining Pty Ltd" at bounding box center [271, 193] width 181 height 16
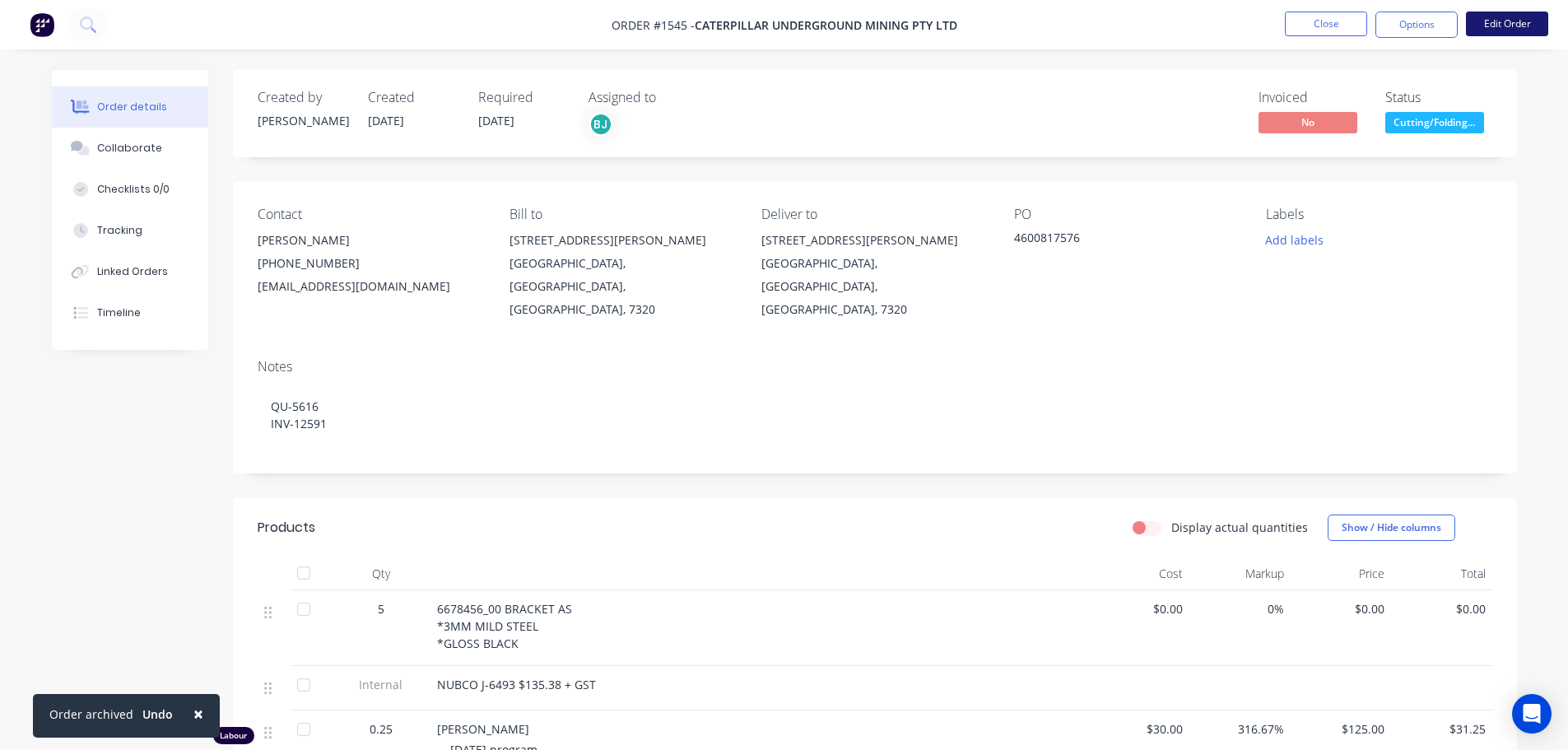
click at [1494, 30] on button "Edit Order" at bounding box center [1507, 24] width 82 height 25
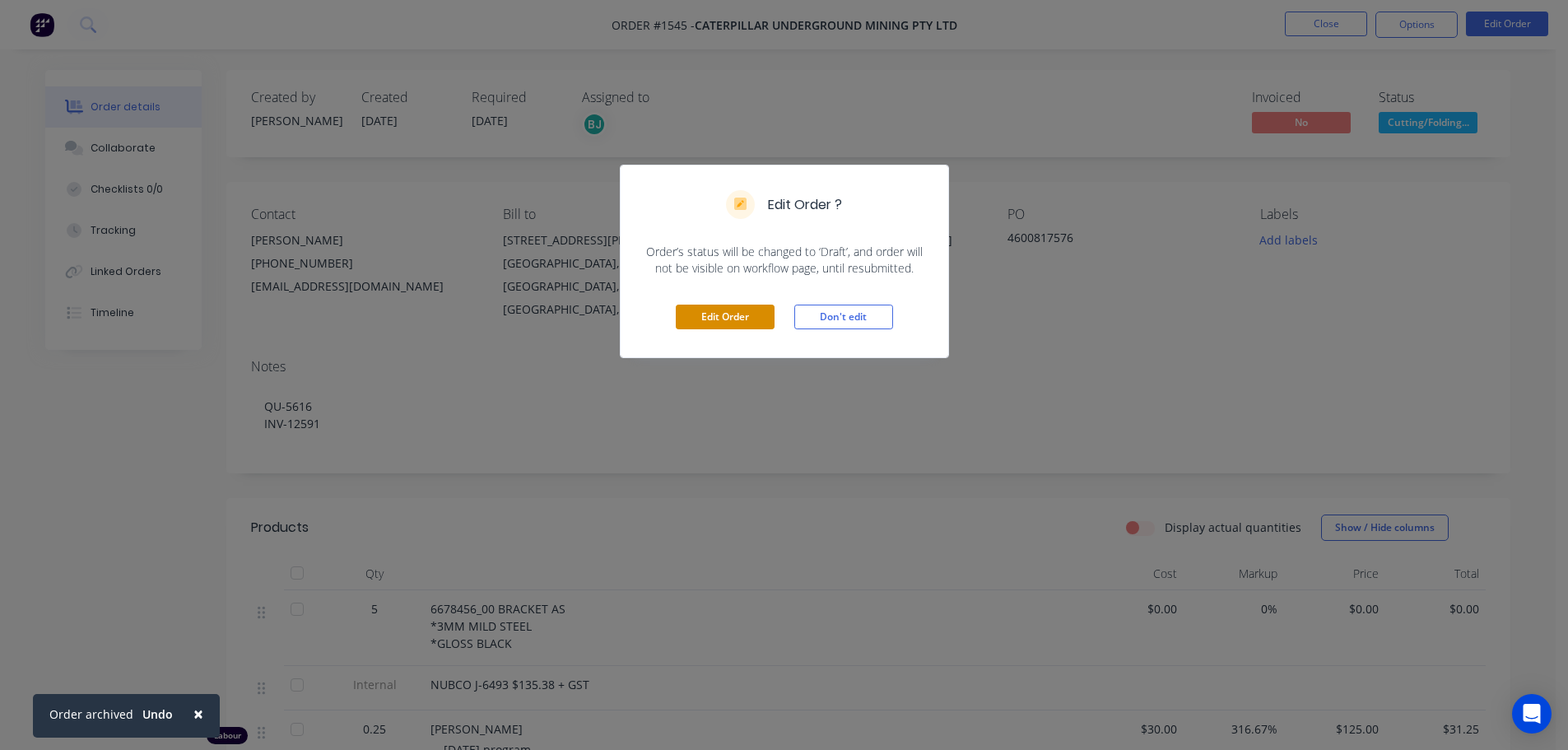
click at [712, 311] on button "Edit Order" at bounding box center [724, 317] width 99 height 25
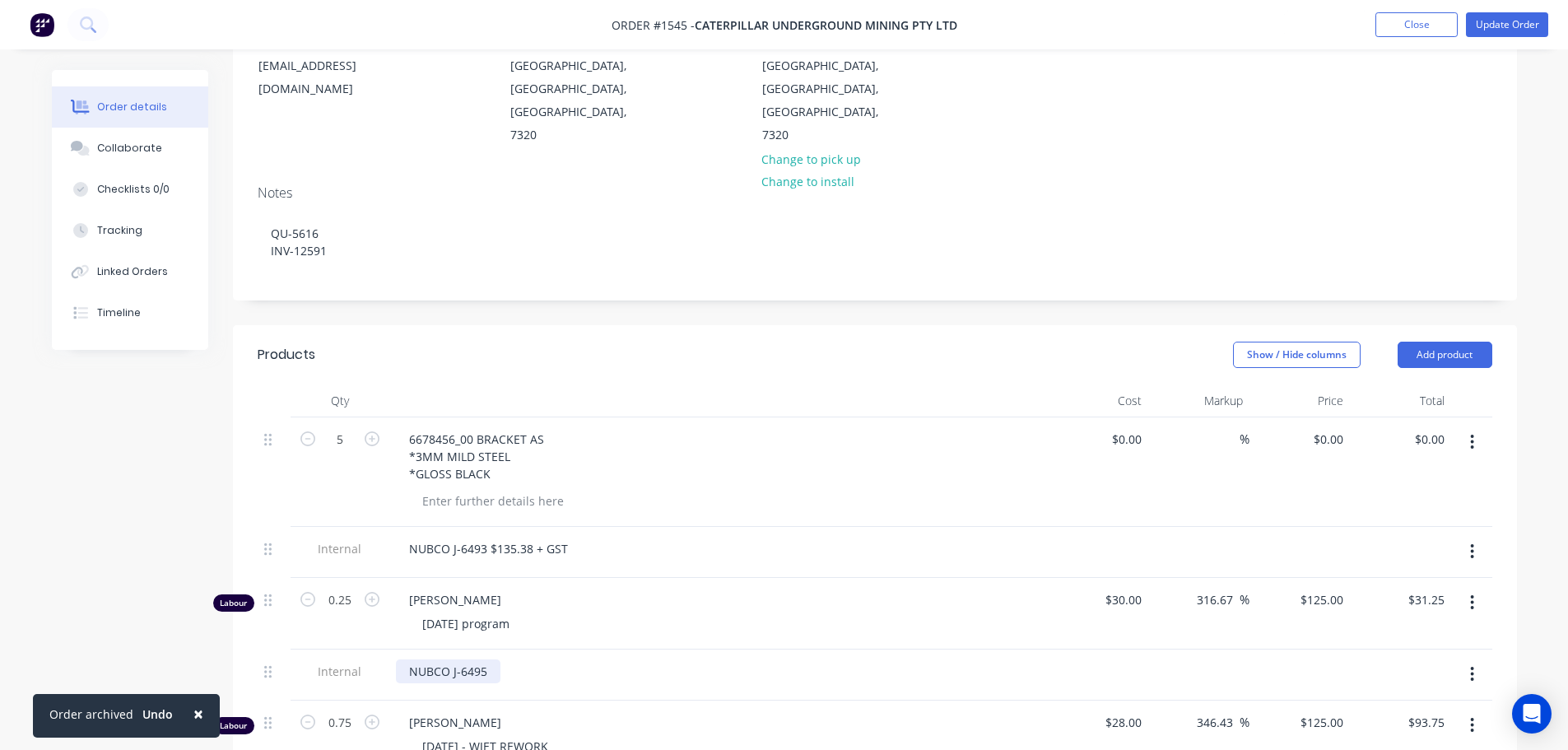
scroll to position [411, 0]
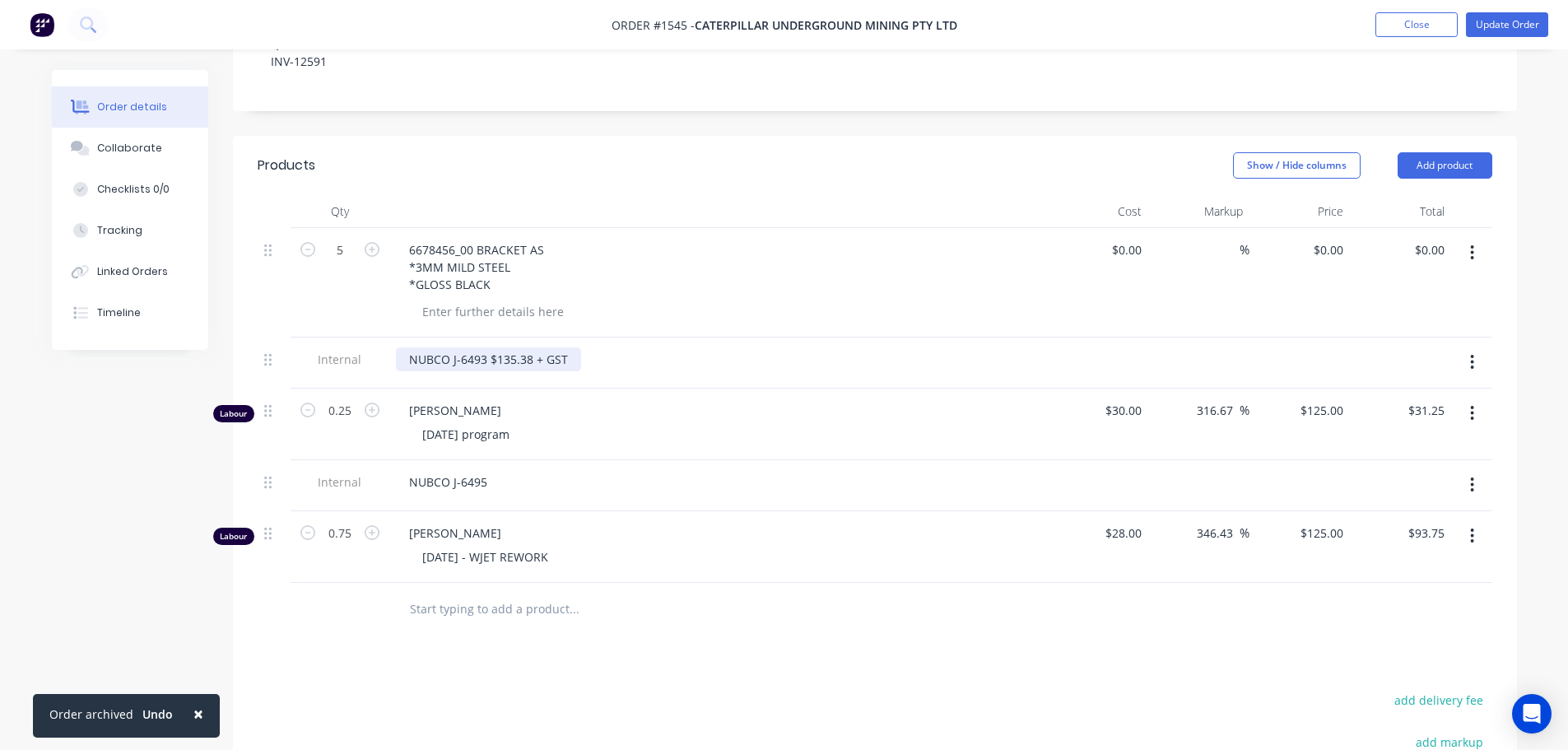
click at [513, 347] on div "NUBCO J-6493 $135.38 + GST" at bounding box center [489, 359] width 186 height 24
click at [644, 388] on div "[PERSON_NAME] [DATE] program" at bounding box center [718, 424] width 658 height 72
click at [1529, 27] on button "Update Order" at bounding box center [1507, 25] width 82 height 25
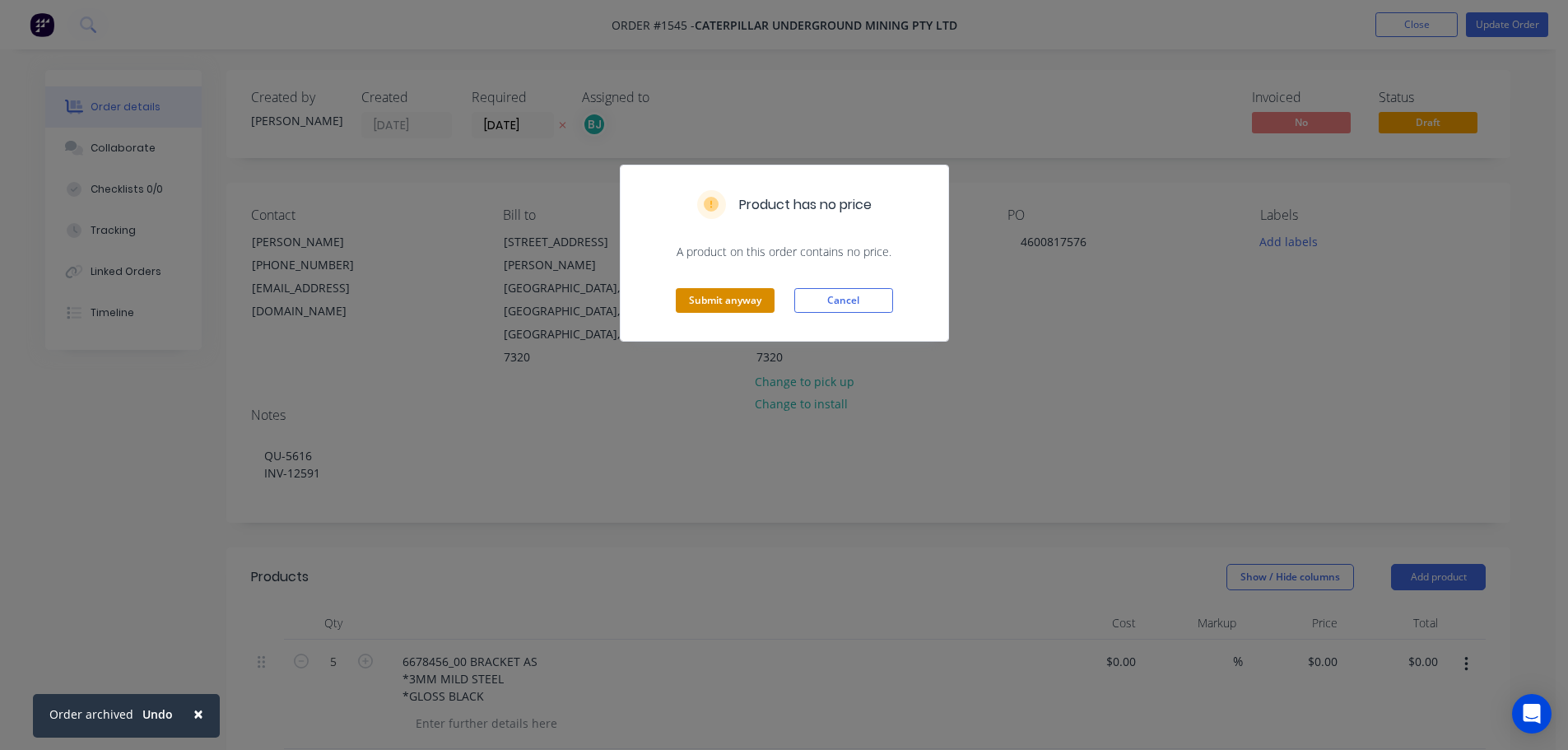
click at [726, 295] on button "Submit anyway" at bounding box center [724, 300] width 99 height 25
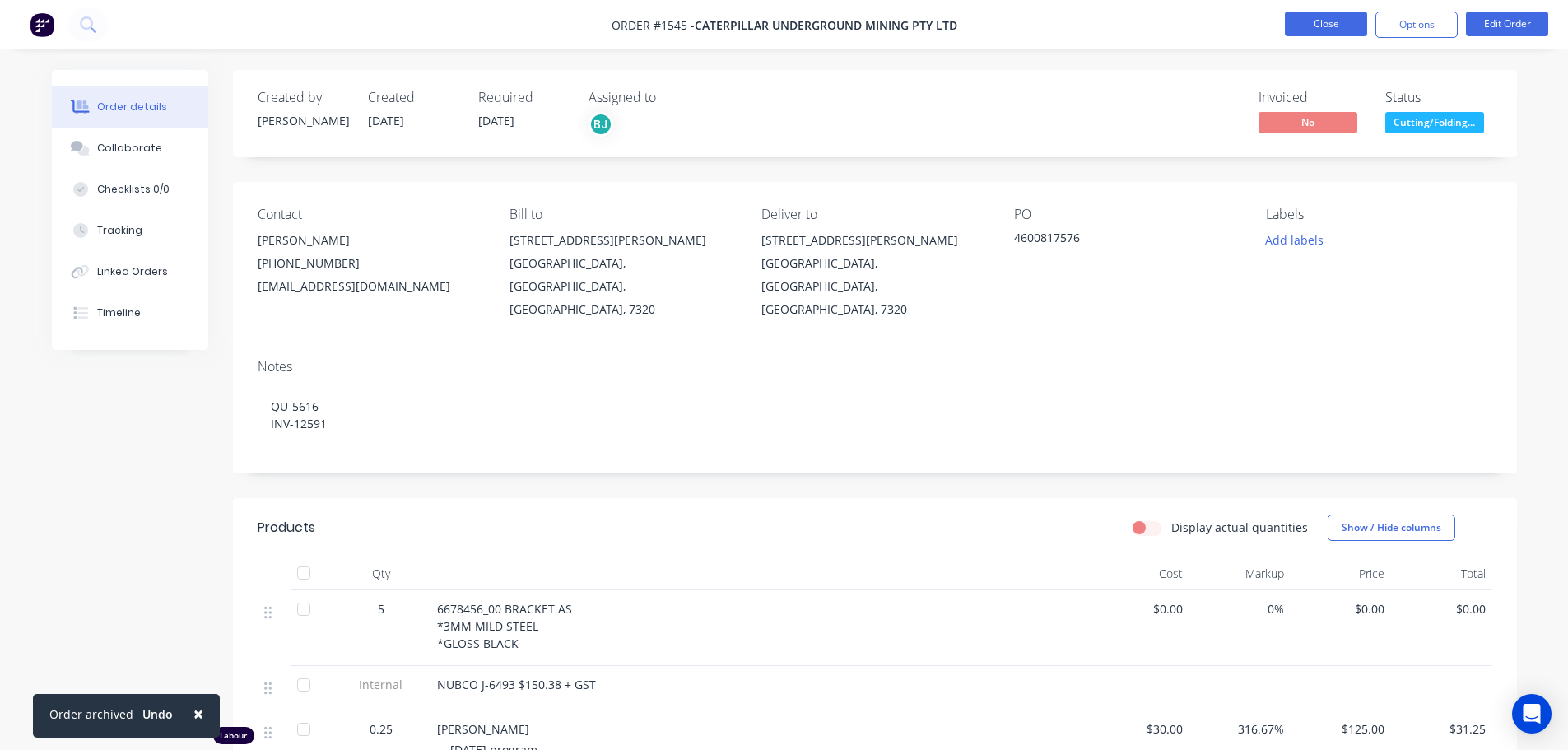
click at [1293, 15] on button "Close" at bounding box center [1326, 24] width 82 height 25
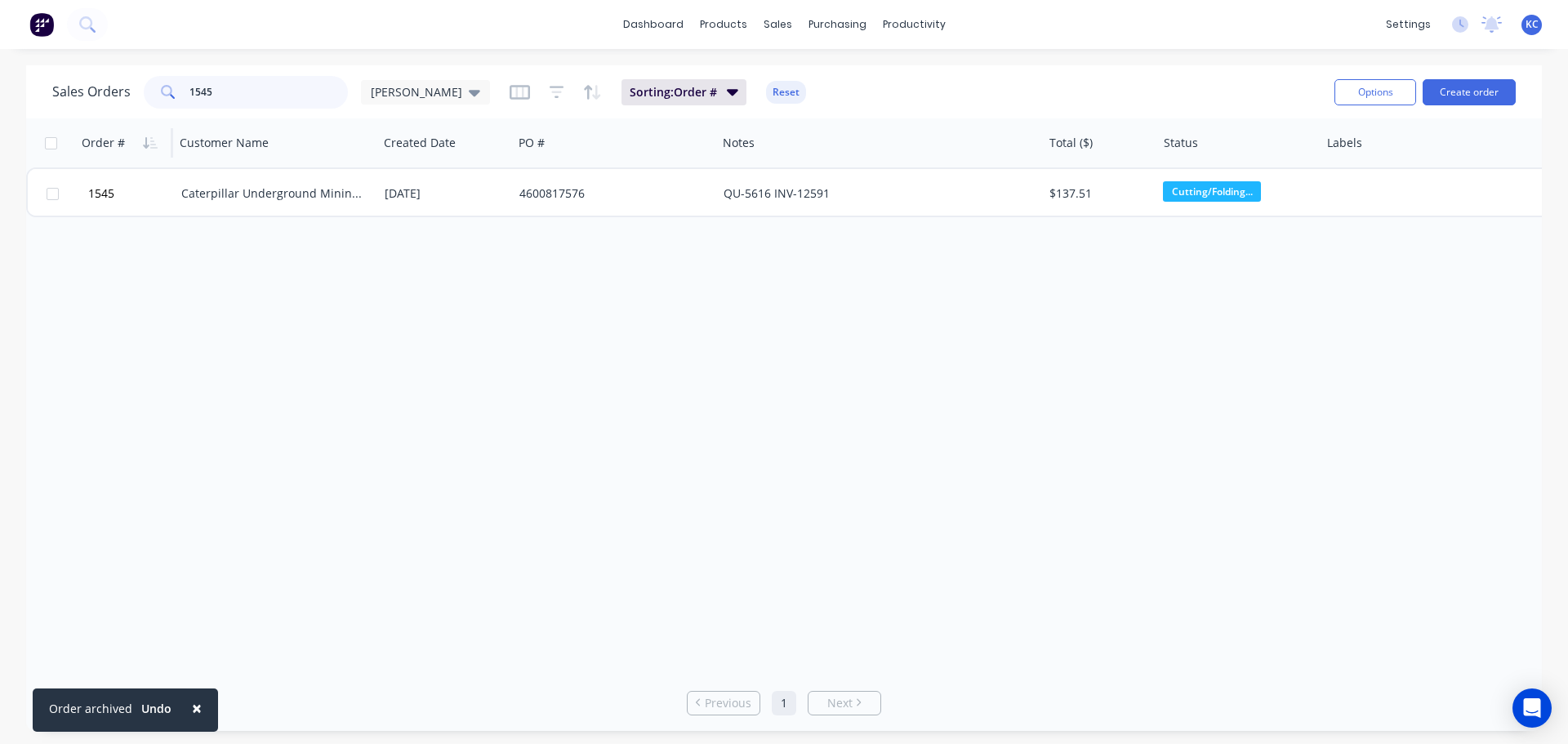
drag, startPoint x: 195, startPoint y: 99, endPoint x: 90, endPoint y: 135, distance: 111.0
click at [110, 122] on div "Sales Orders 1545 [PERSON_NAME] Sorting: Order # Reset Options Create order Ord…" at bounding box center [784, 398] width 1516 height 665
type input "1545"
drag, startPoint x: 217, startPoint y: 95, endPoint x: 183, endPoint y: 90, distance: 34.4
click at [183, 89] on div "1545" at bounding box center [245, 92] width 204 height 32
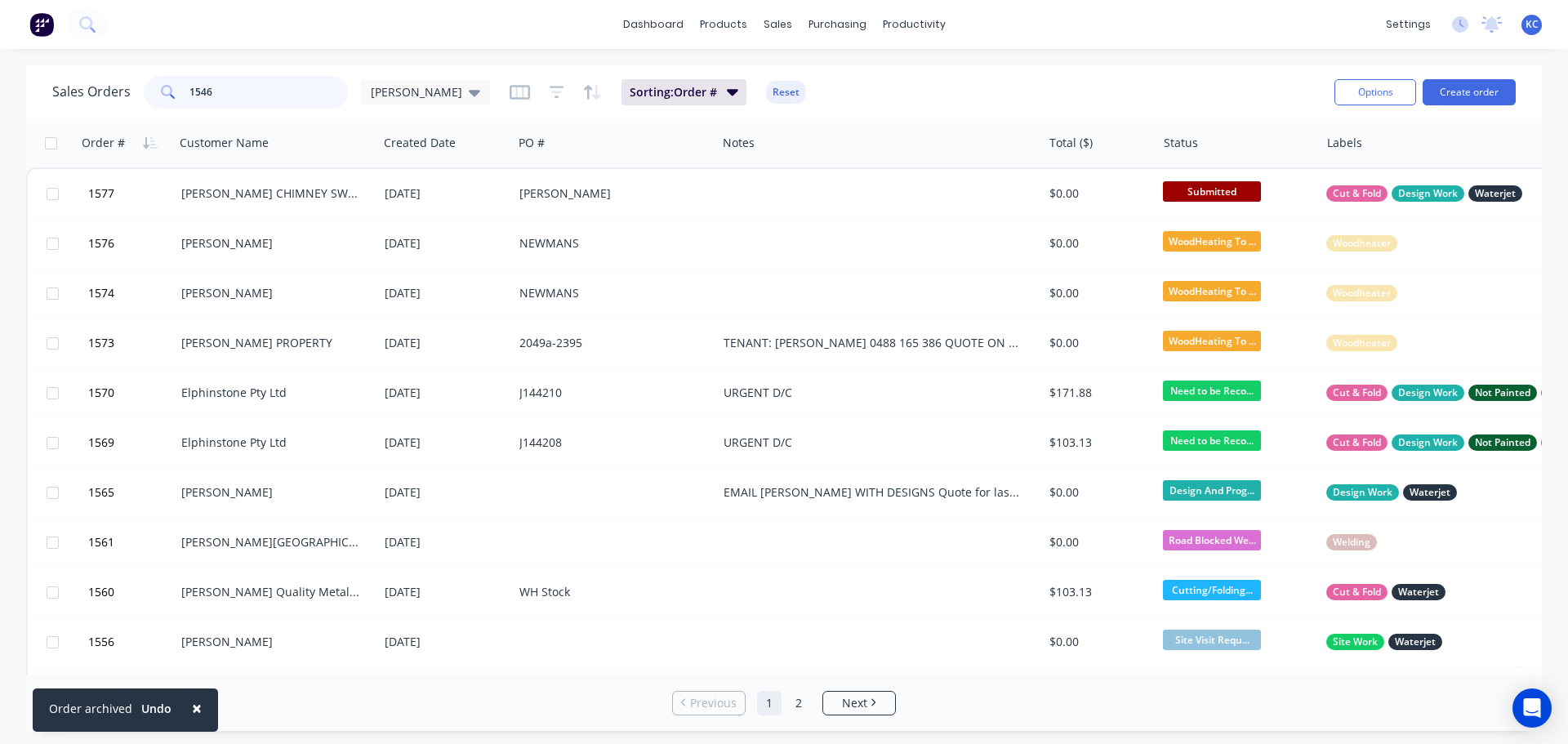
type input "1546"
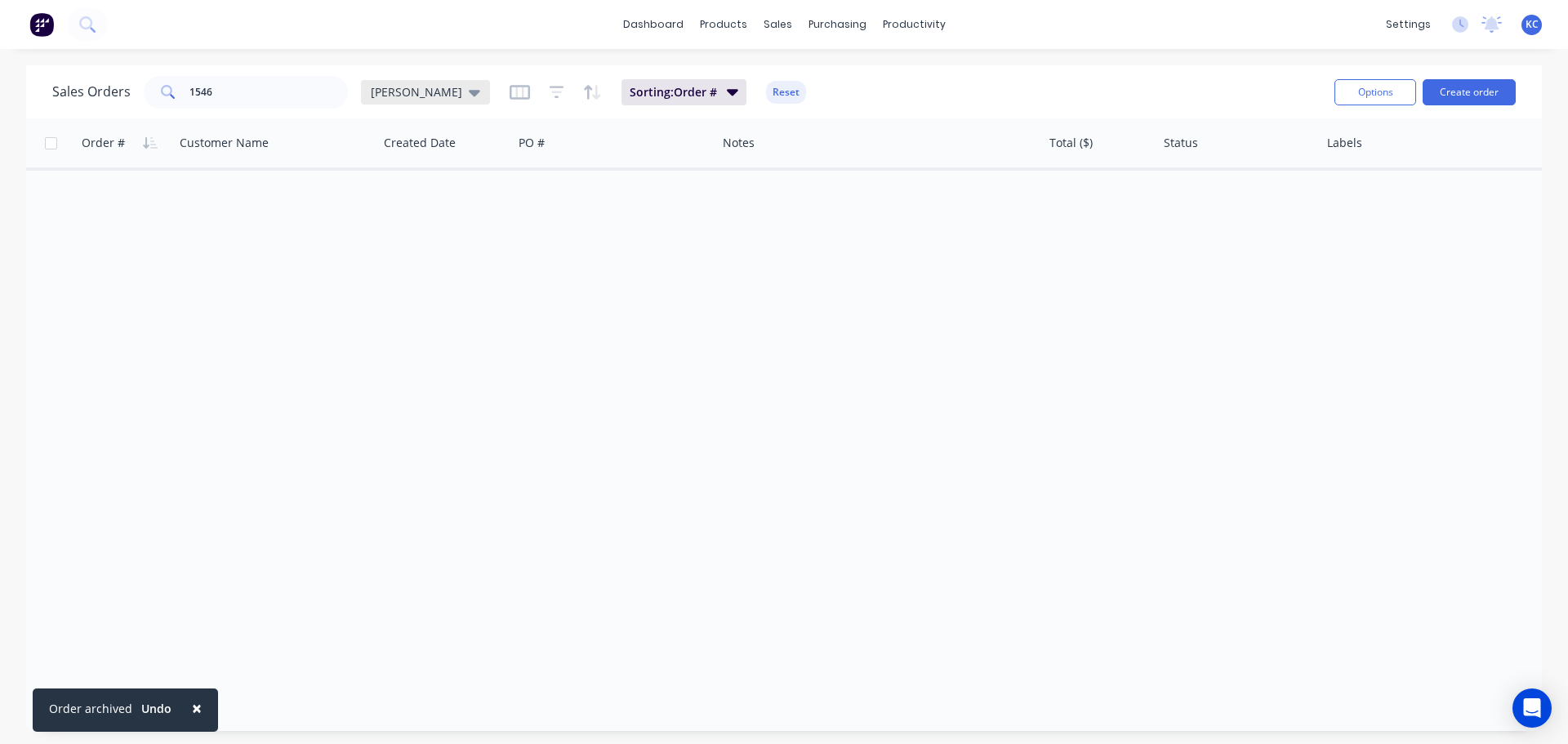
click at [469, 94] on icon at bounding box center [475, 92] width 11 height 18
click at [404, 294] on button "Archived" at bounding box center [458, 297] width 186 height 19
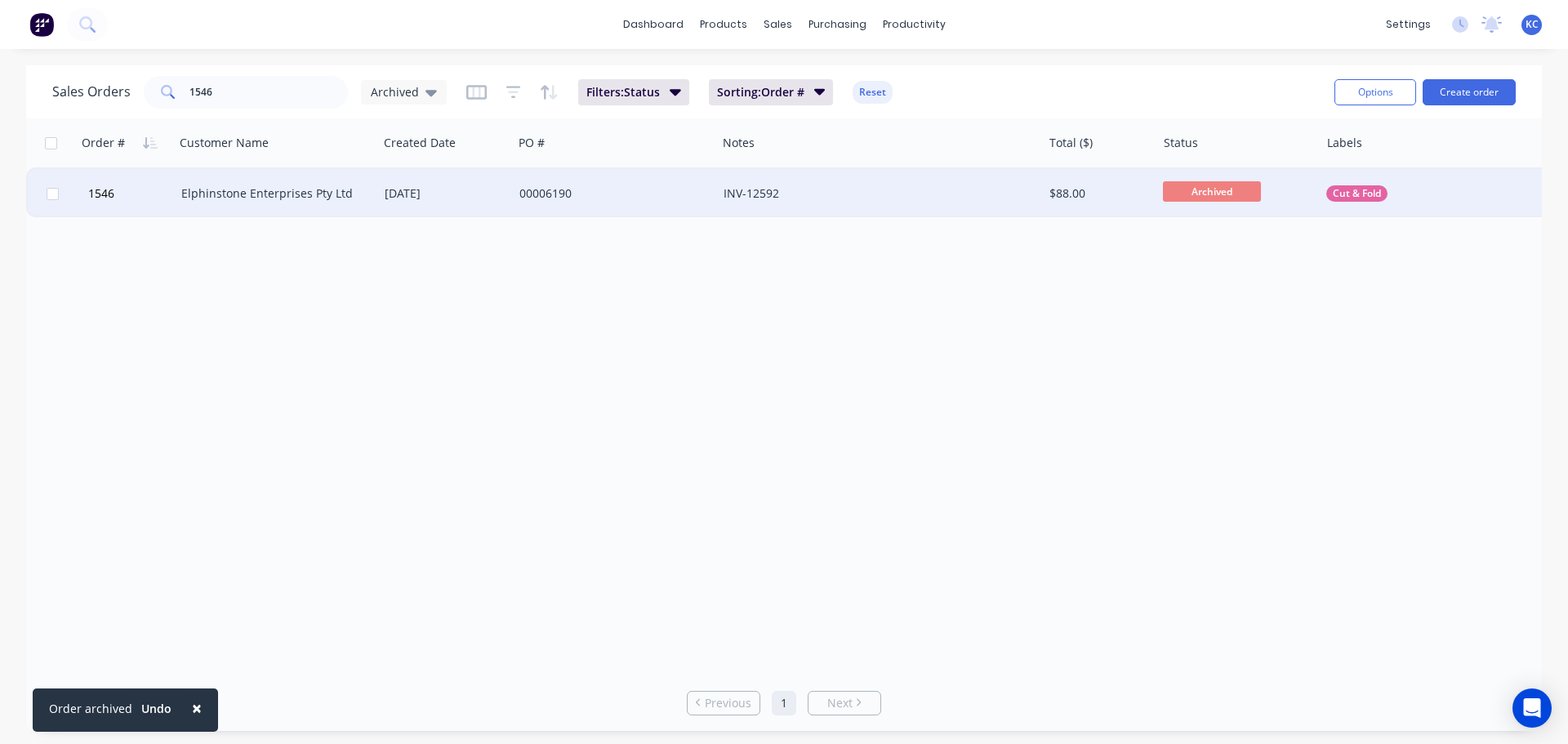
click at [269, 196] on div "Elphinstone Enterprises Pty Ltd" at bounding box center [271, 193] width 181 height 16
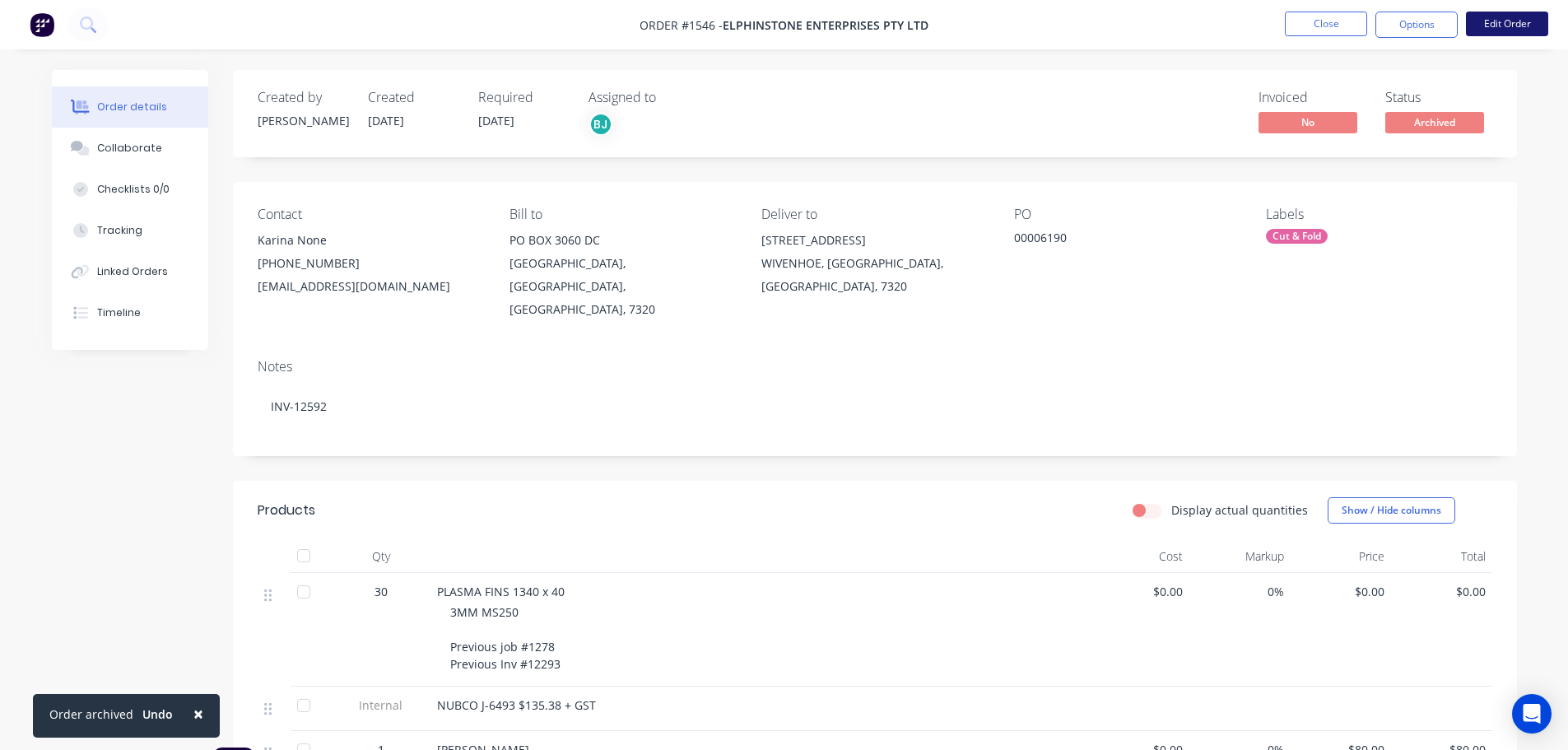
click at [1498, 20] on button "Edit Order" at bounding box center [1507, 24] width 82 height 25
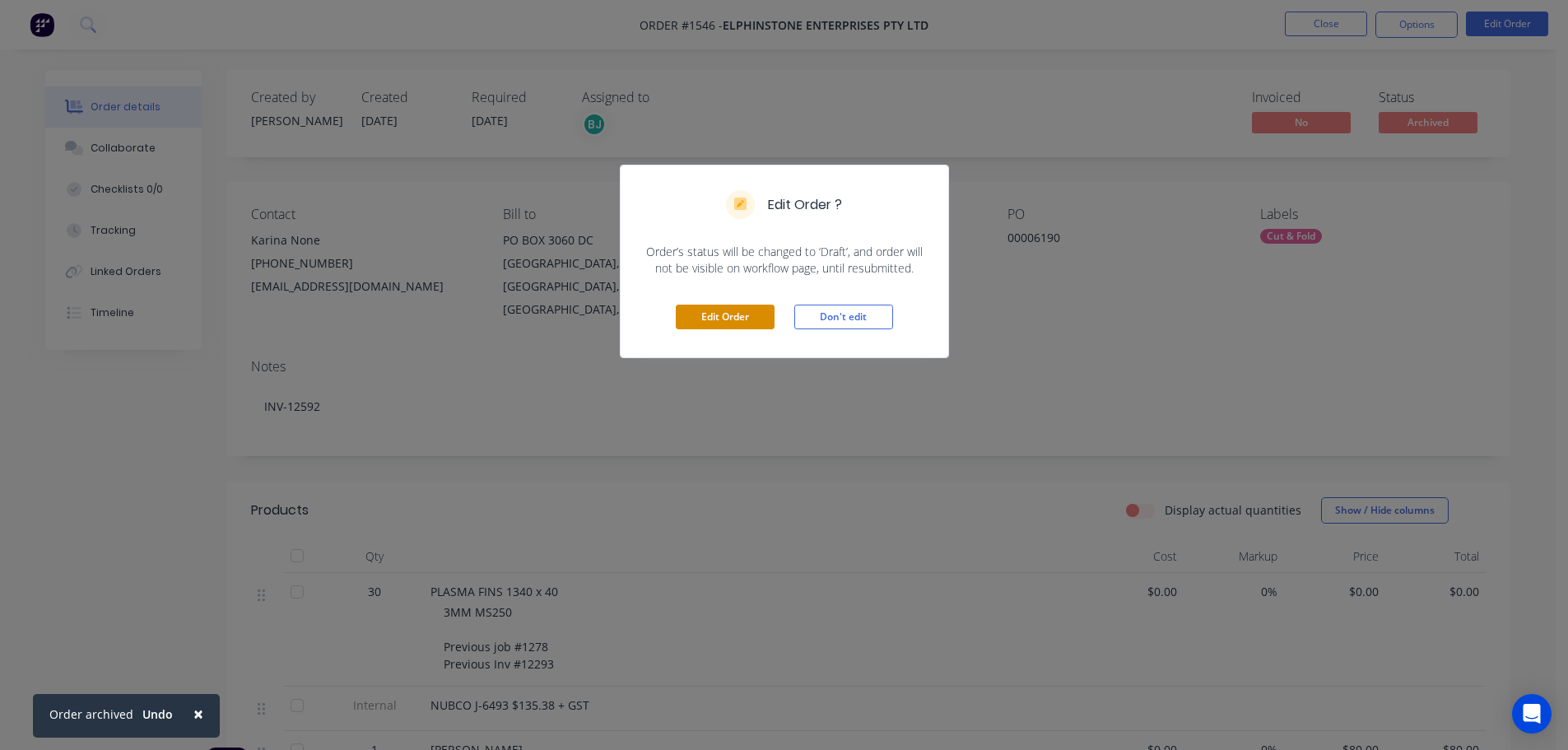
click at [758, 315] on button "Edit Order" at bounding box center [724, 317] width 99 height 25
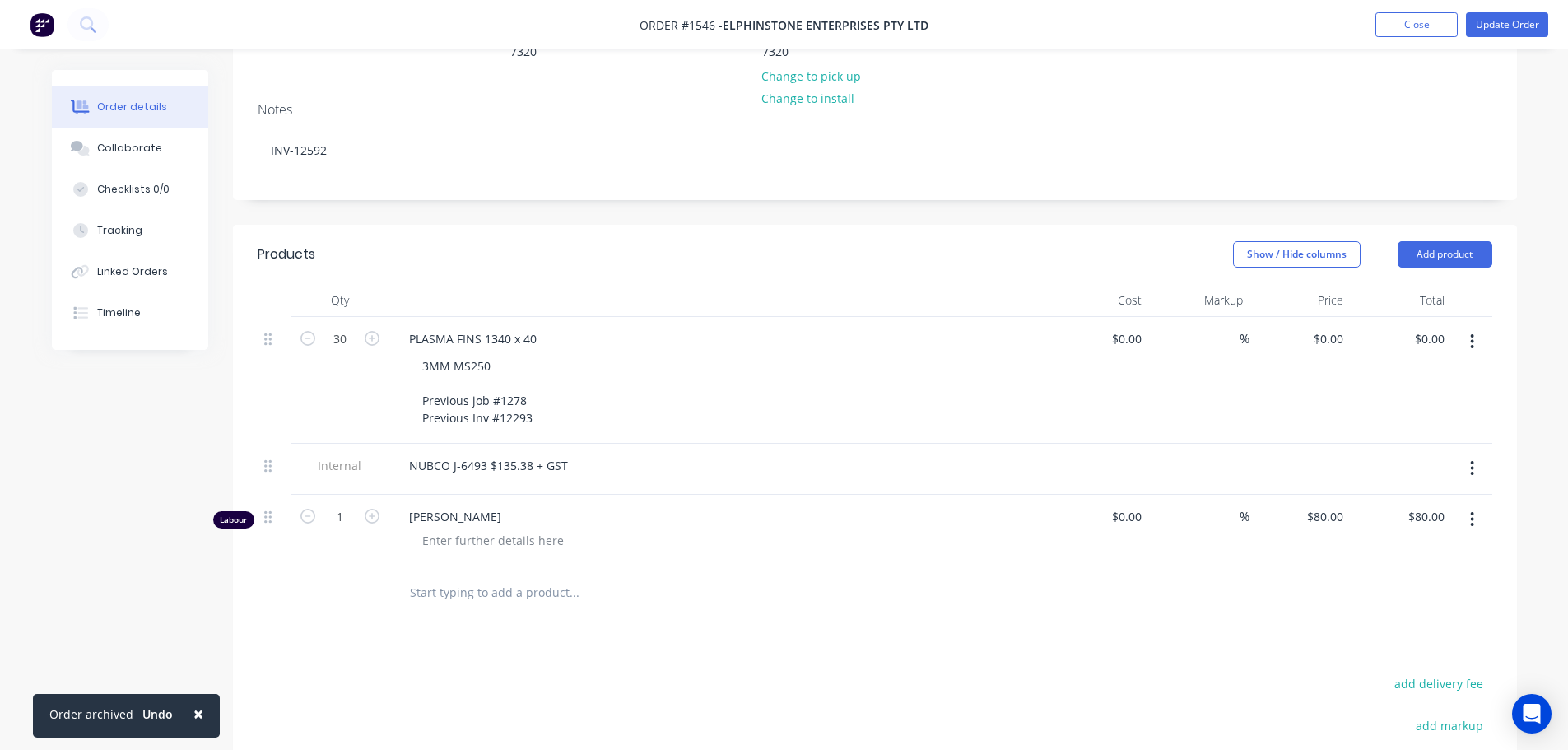
scroll to position [329, 0]
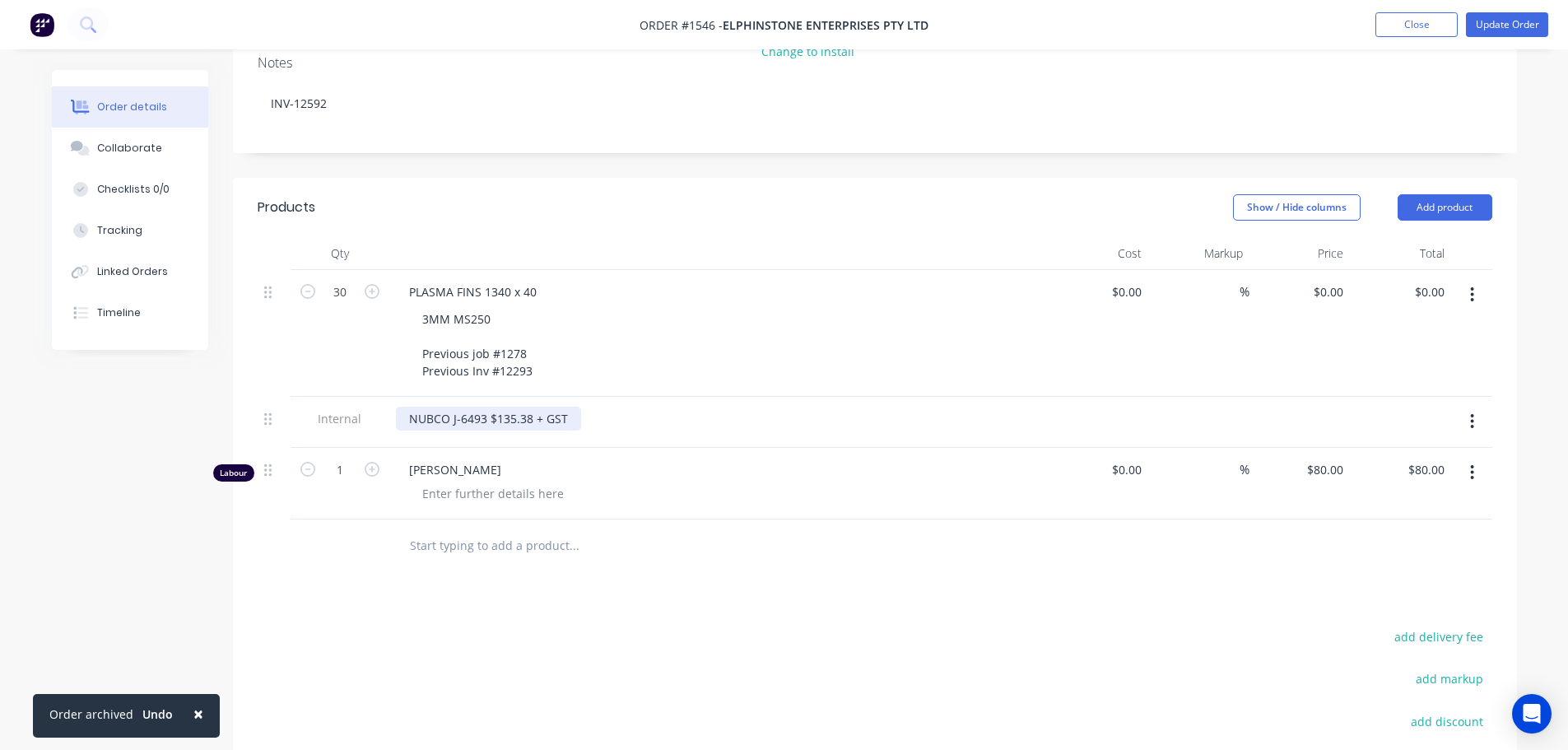
click at [513, 407] on div "NUBCO J-6493 $135.38 + GST" at bounding box center [489, 418] width 186 height 24
click at [1526, 24] on button "Update Order" at bounding box center [1507, 25] width 82 height 25
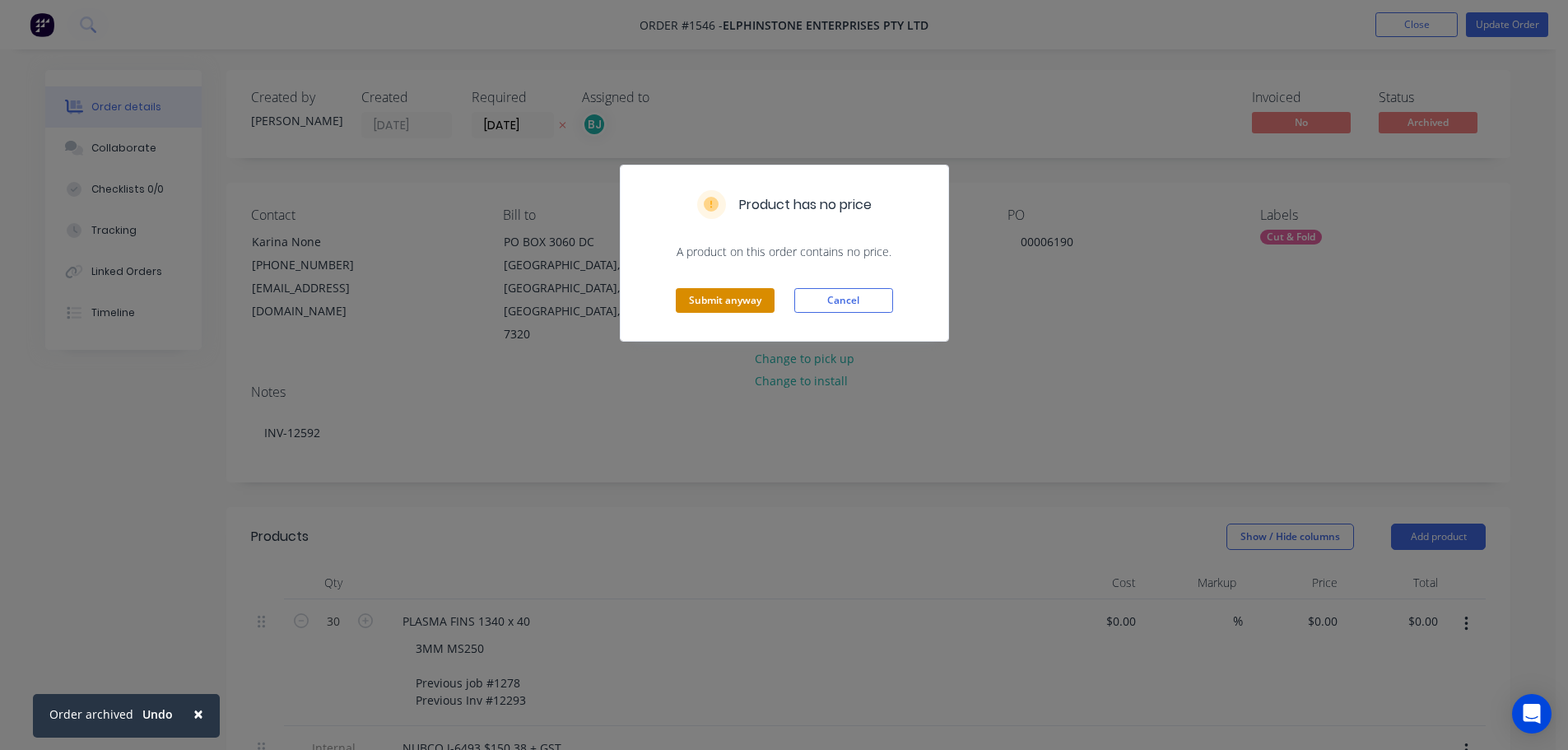
click at [714, 299] on button "Submit anyway" at bounding box center [724, 300] width 99 height 25
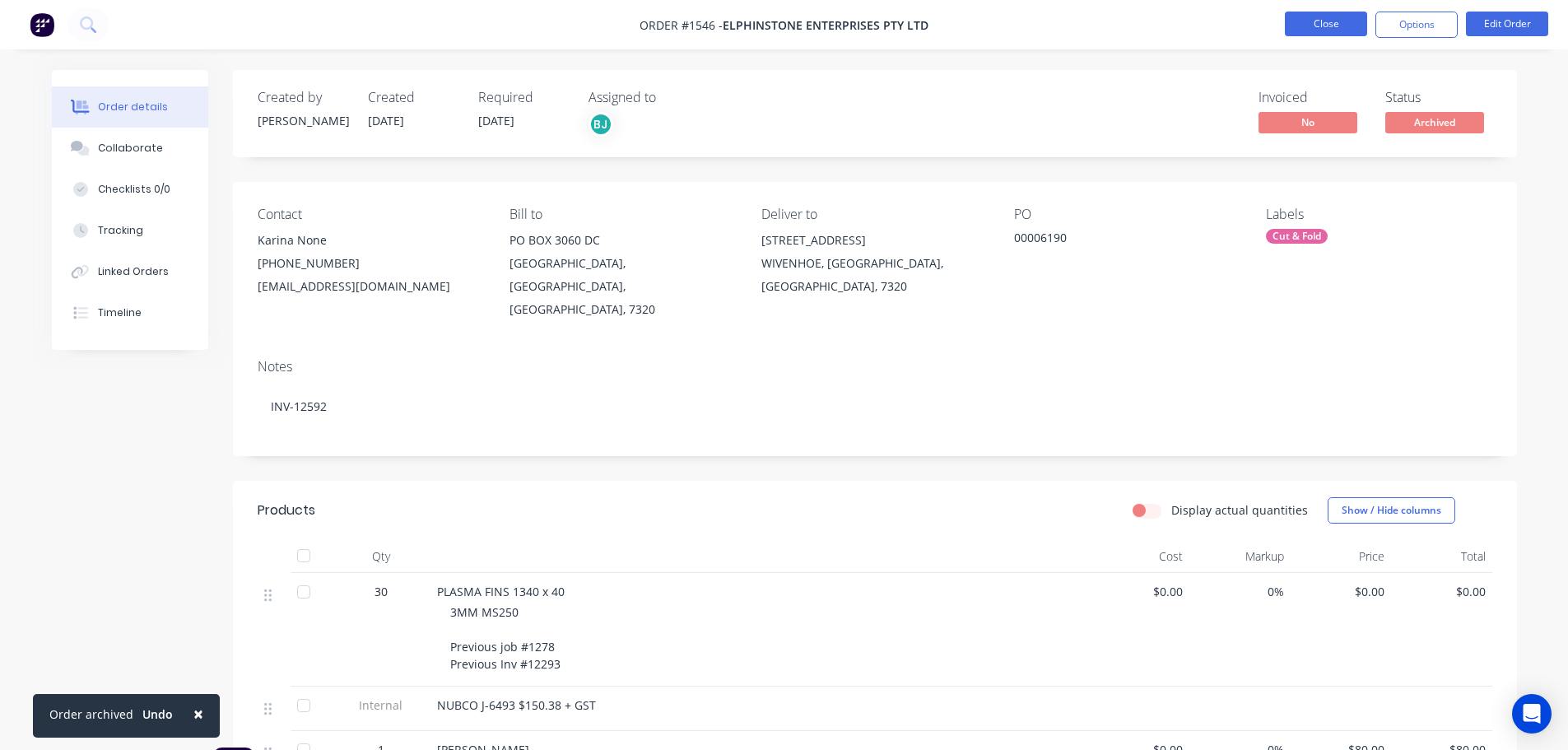
click at [1336, 28] on button "Close" at bounding box center [1326, 24] width 82 height 25
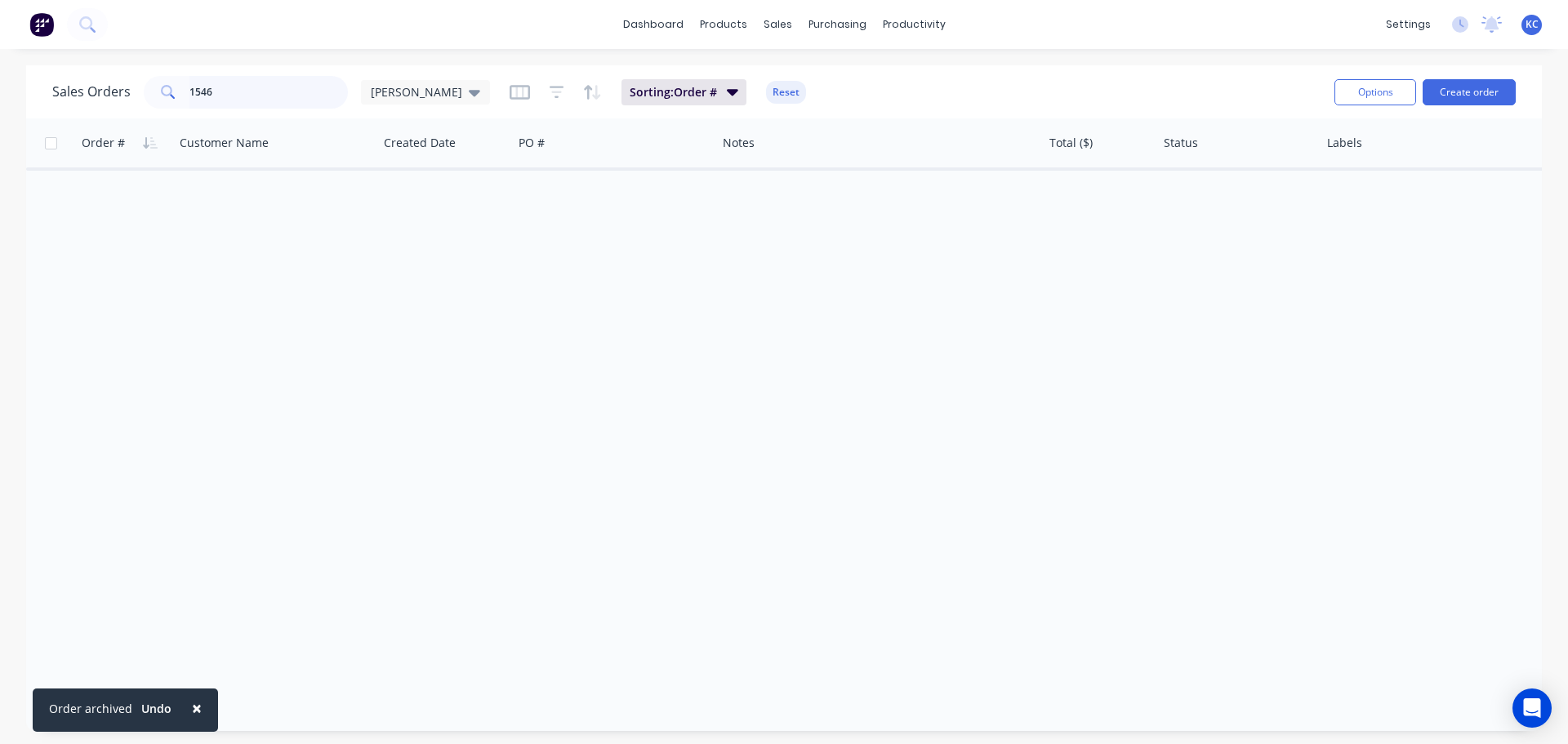
drag, startPoint x: 266, startPoint y: 102, endPoint x: 0, endPoint y: 98, distance: 266.0
click at [0, 101] on div "Sales Orders 1546 [PERSON_NAME] Sorting: Order # Reset Options Create order Ord…" at bounding box center [784, 398] width 1568 height 665
type input "1545"
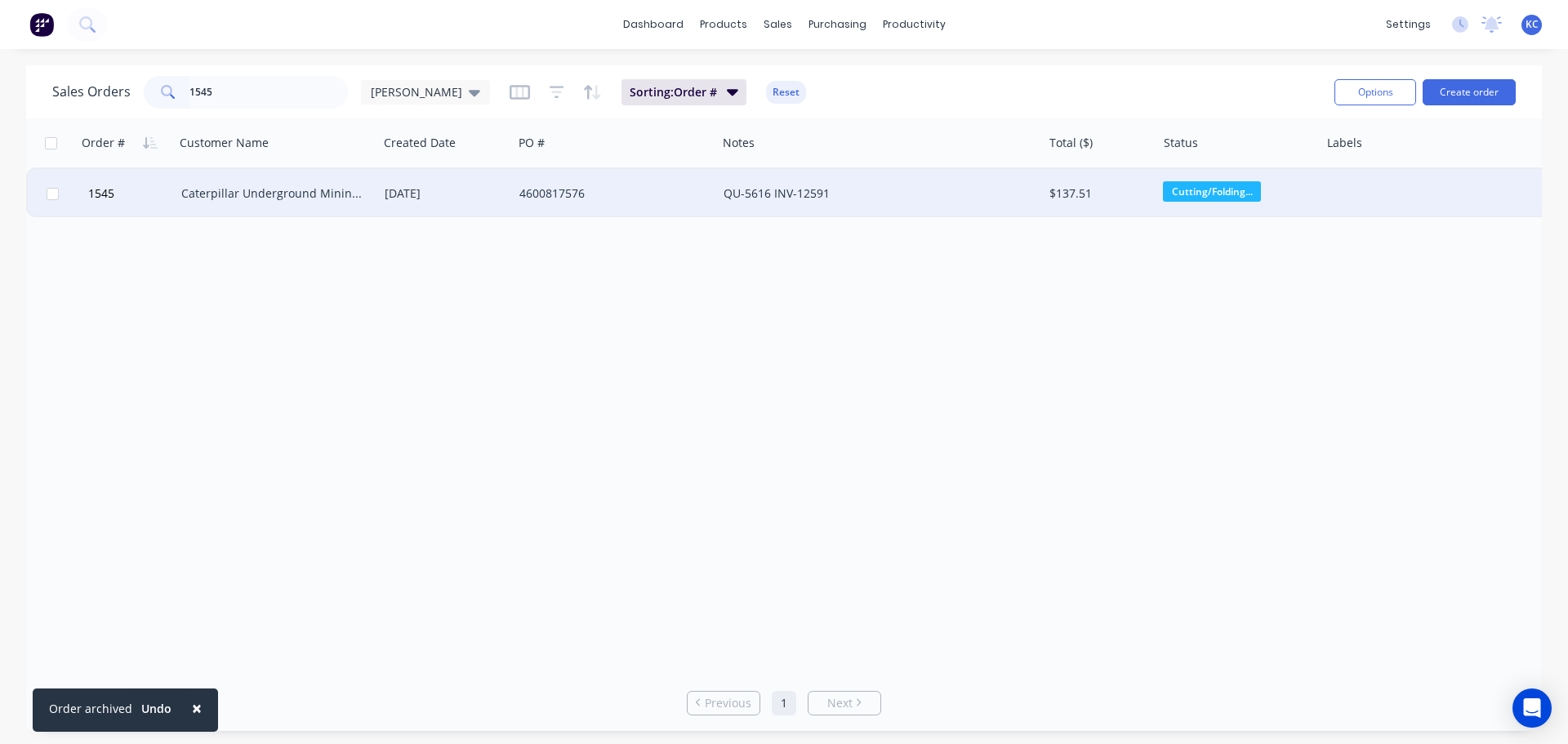
click at [298, 190] on div "Caterpillar Underground Mining Pty Ltd" at bounding box center [271, 193] width 181 height 16
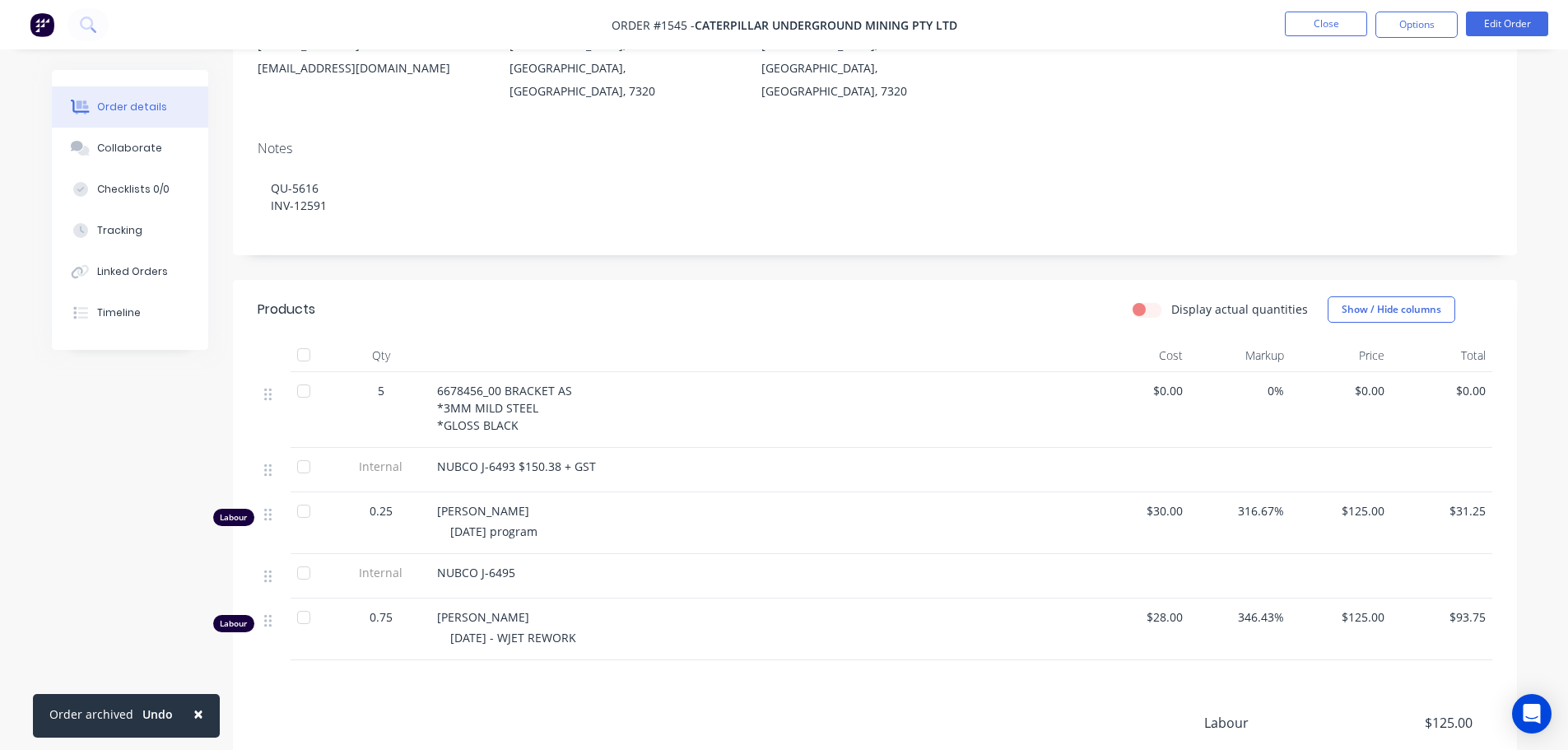
scroll to position [247, 0]
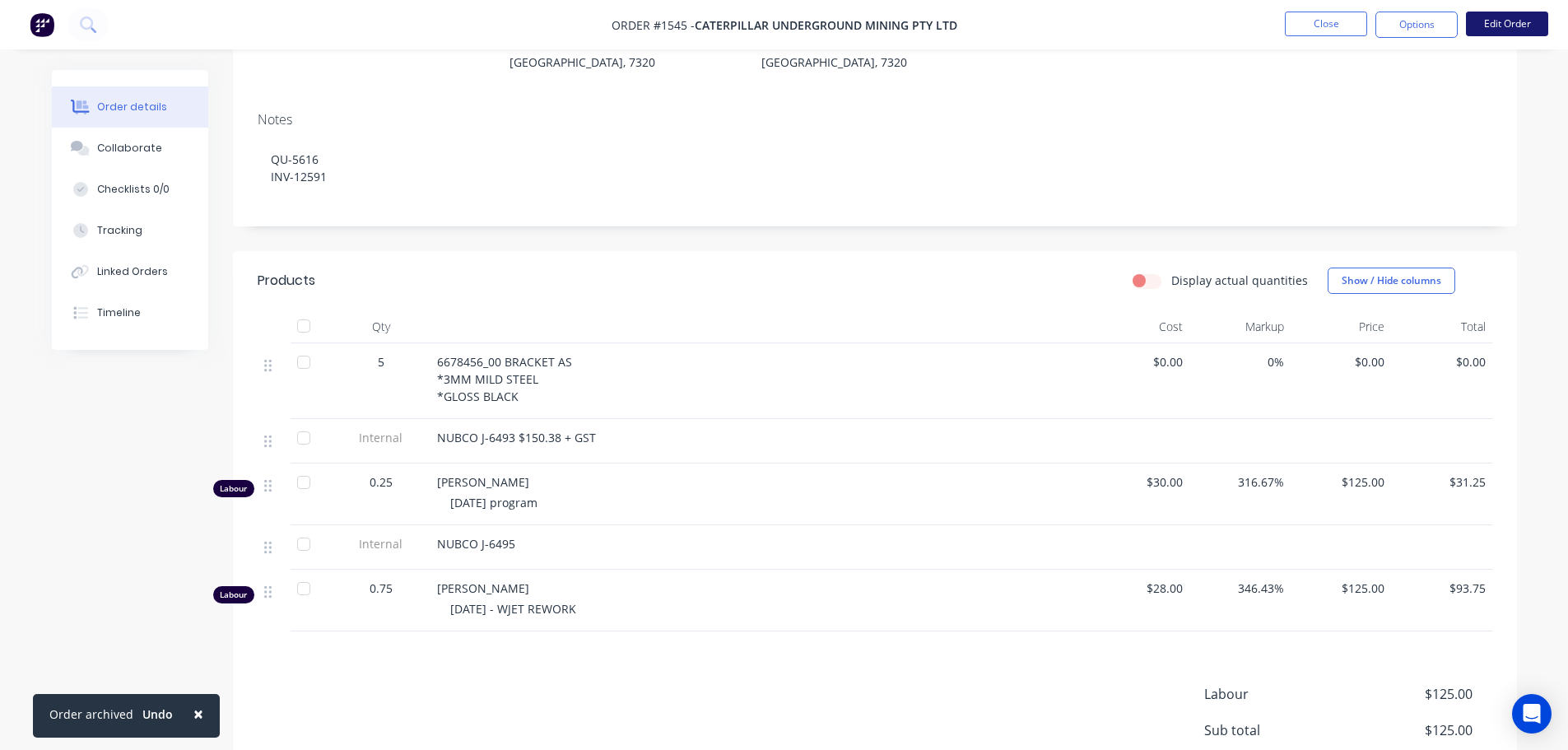
click at [1496, 23] on button "Edit Order" at bounding box center [1507, 24] width 82 height 25
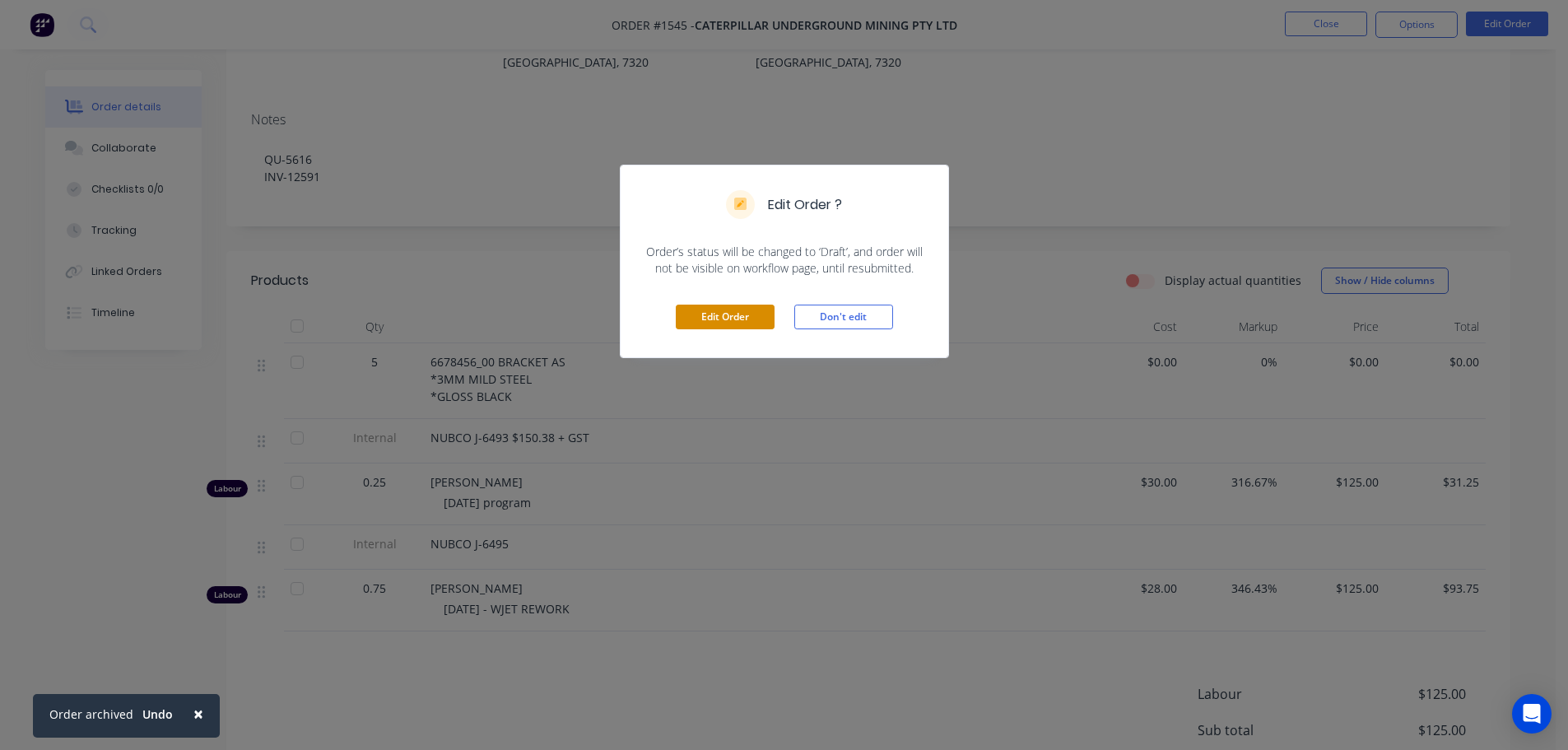
click at [728, 305] on button "Edit Order" at bounding box center [724, 317] width 99 height 25
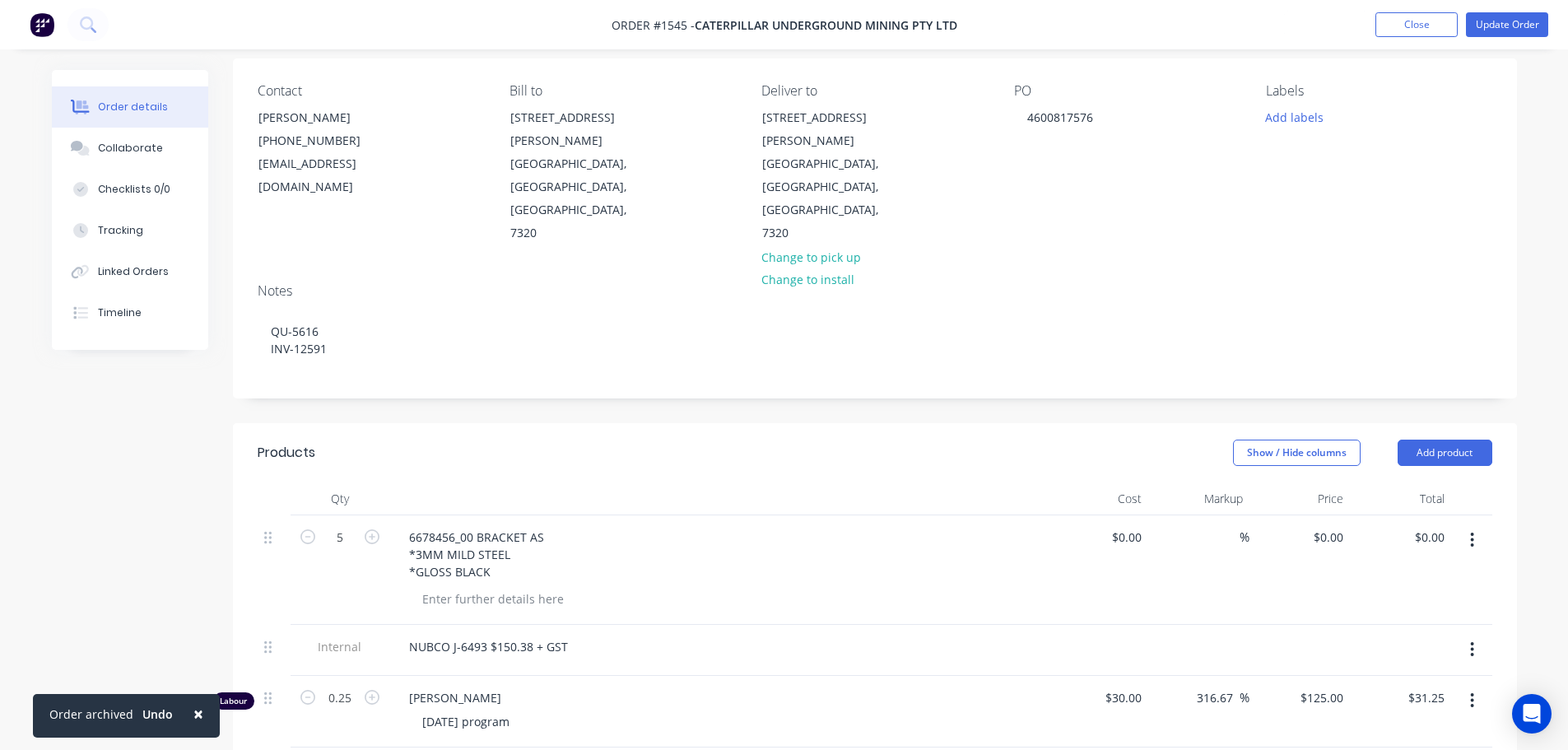
scroll to position [329, 0]
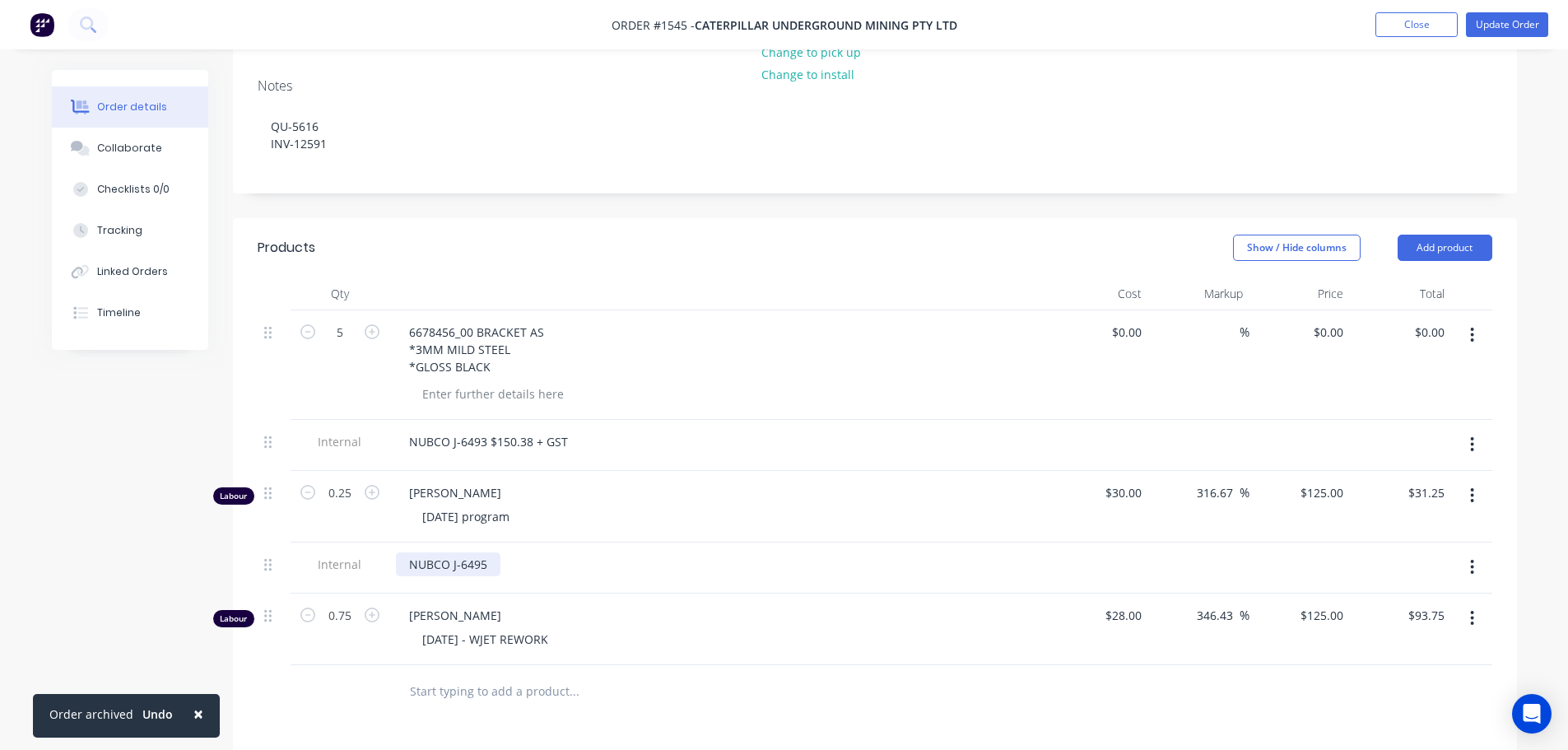
click at [497, 552] on div "NUBCO J-6495" at bounding box center [448, 563] width 104 height 24
click at [691, 504] on div "[DATE] program" at bounding box center [725, 516] width 632 height 24
click at [1495, 16] on button "Update Order" at bounding box center [1507, 25] width 82 height 25
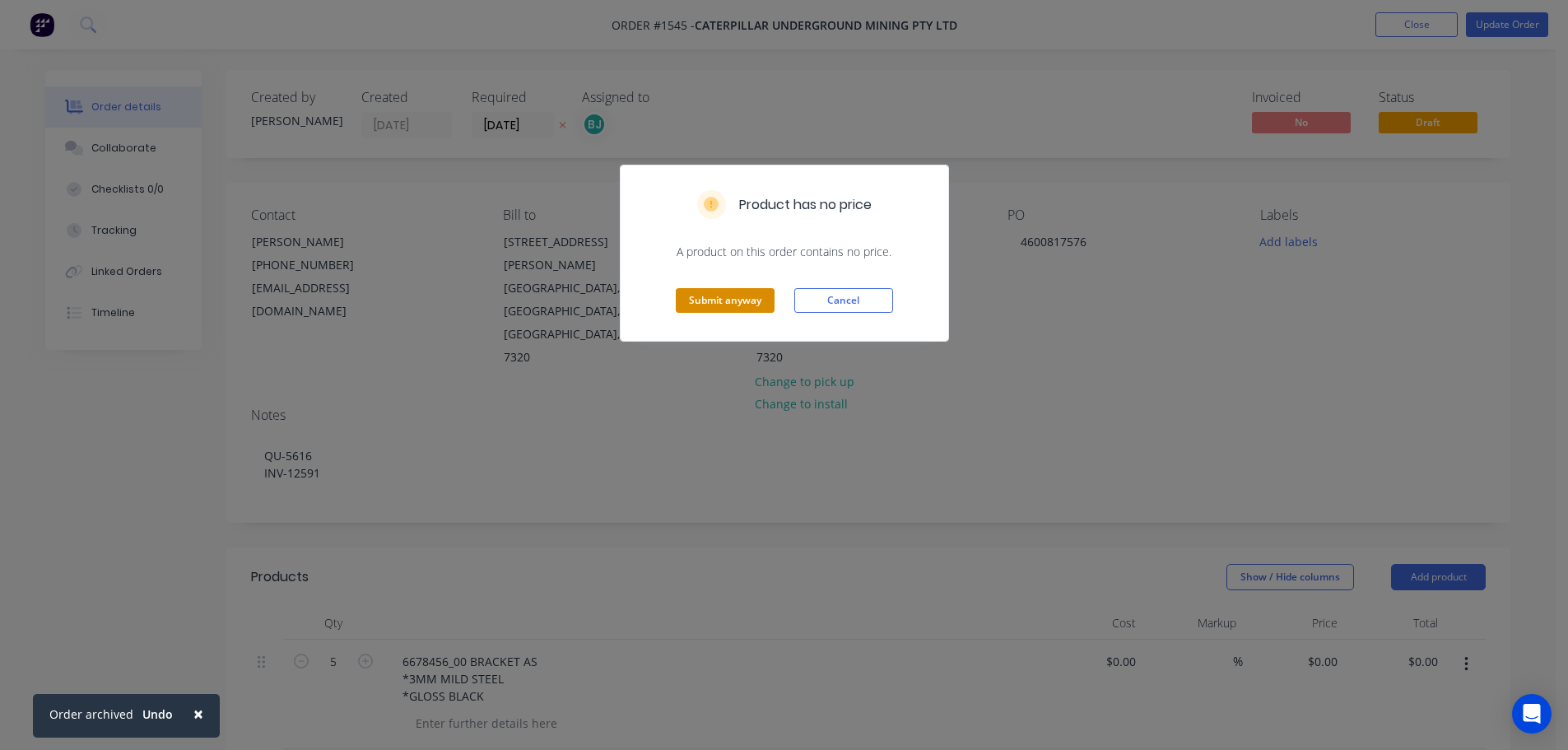
click at [735, 296] on button "Submit anyway" at bounding box center [724, 300] width 99 height 25
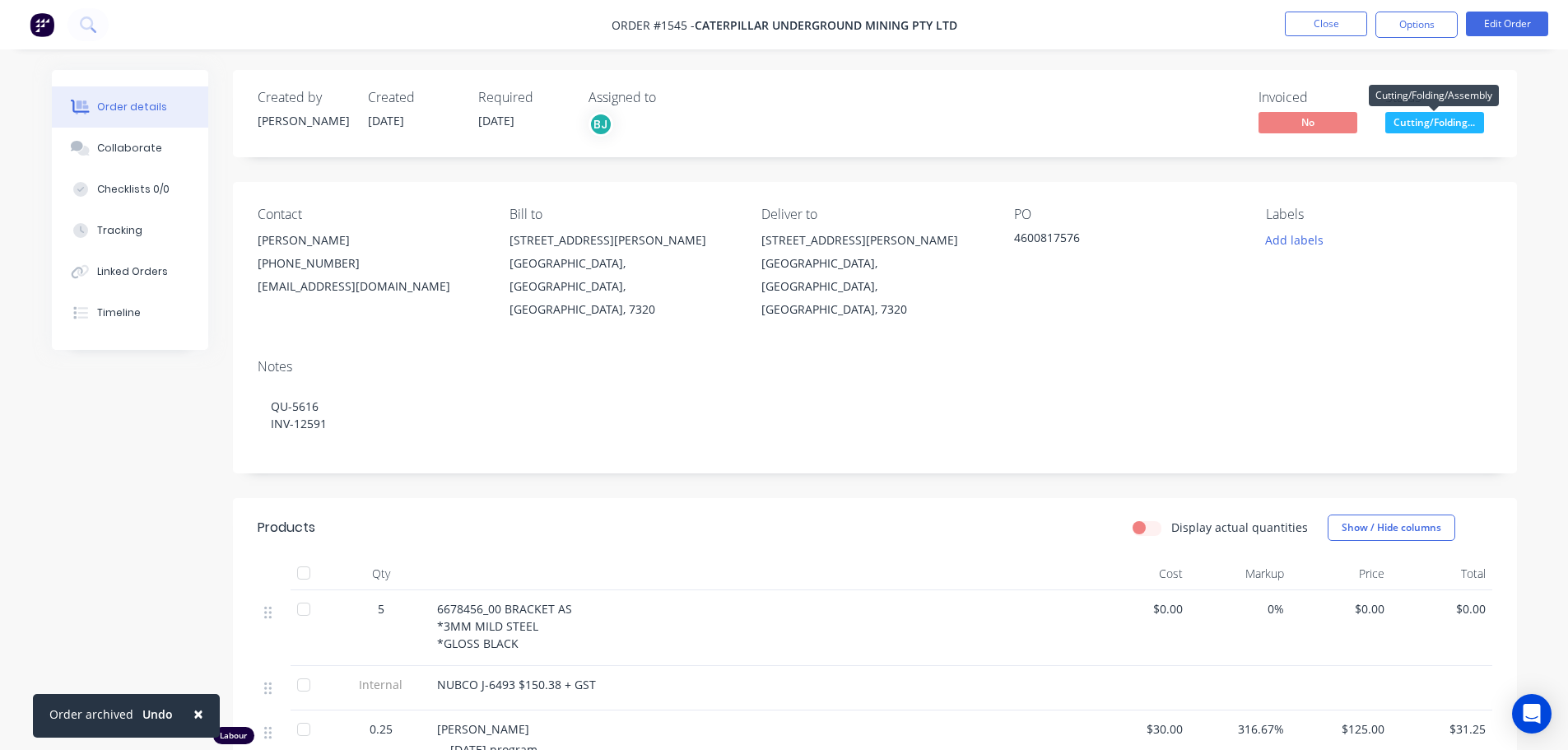
click at [1450, 121] on span "Cutting/Folding..." at bounding box center [1434, 122] width 99 height 21
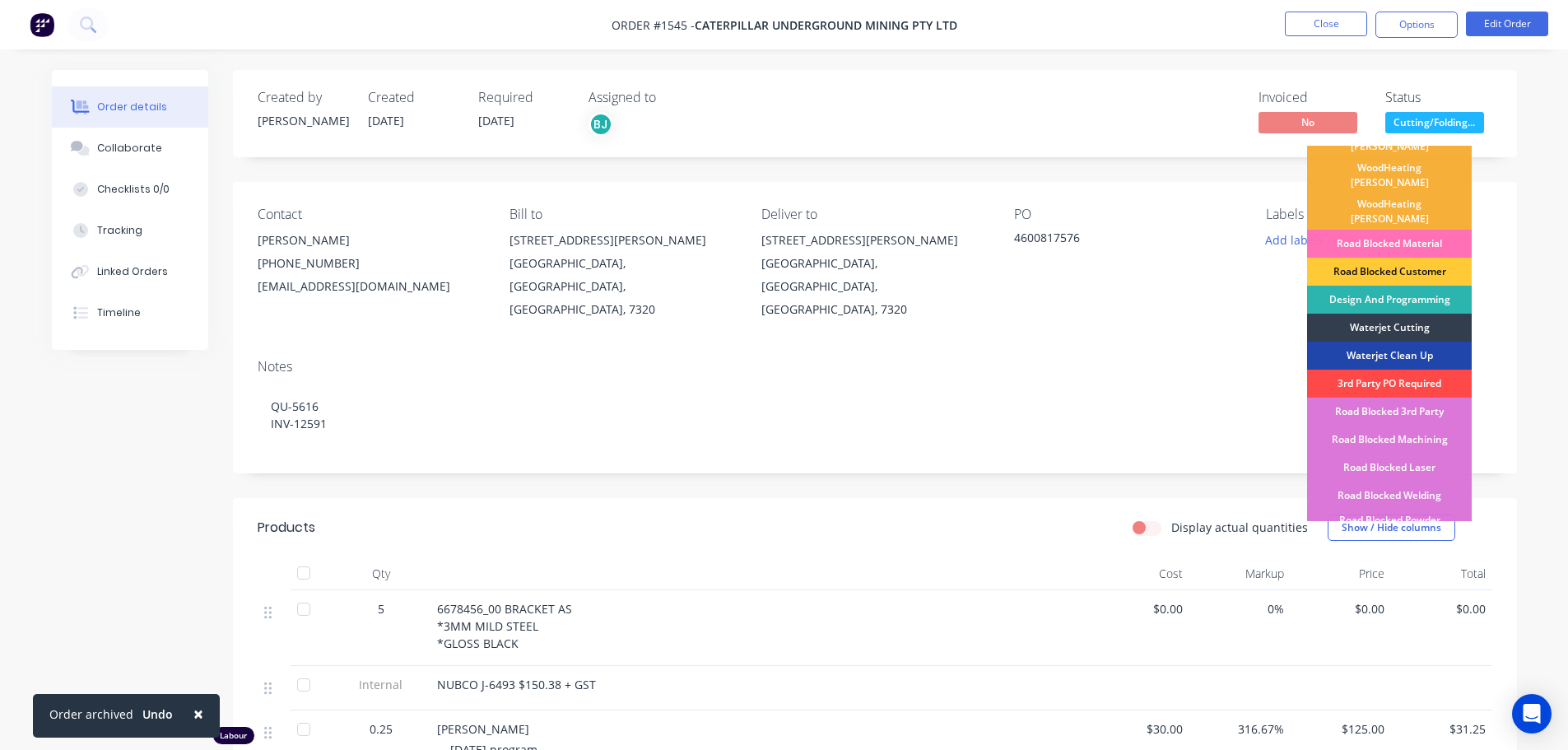
scroll to position [165, 0]
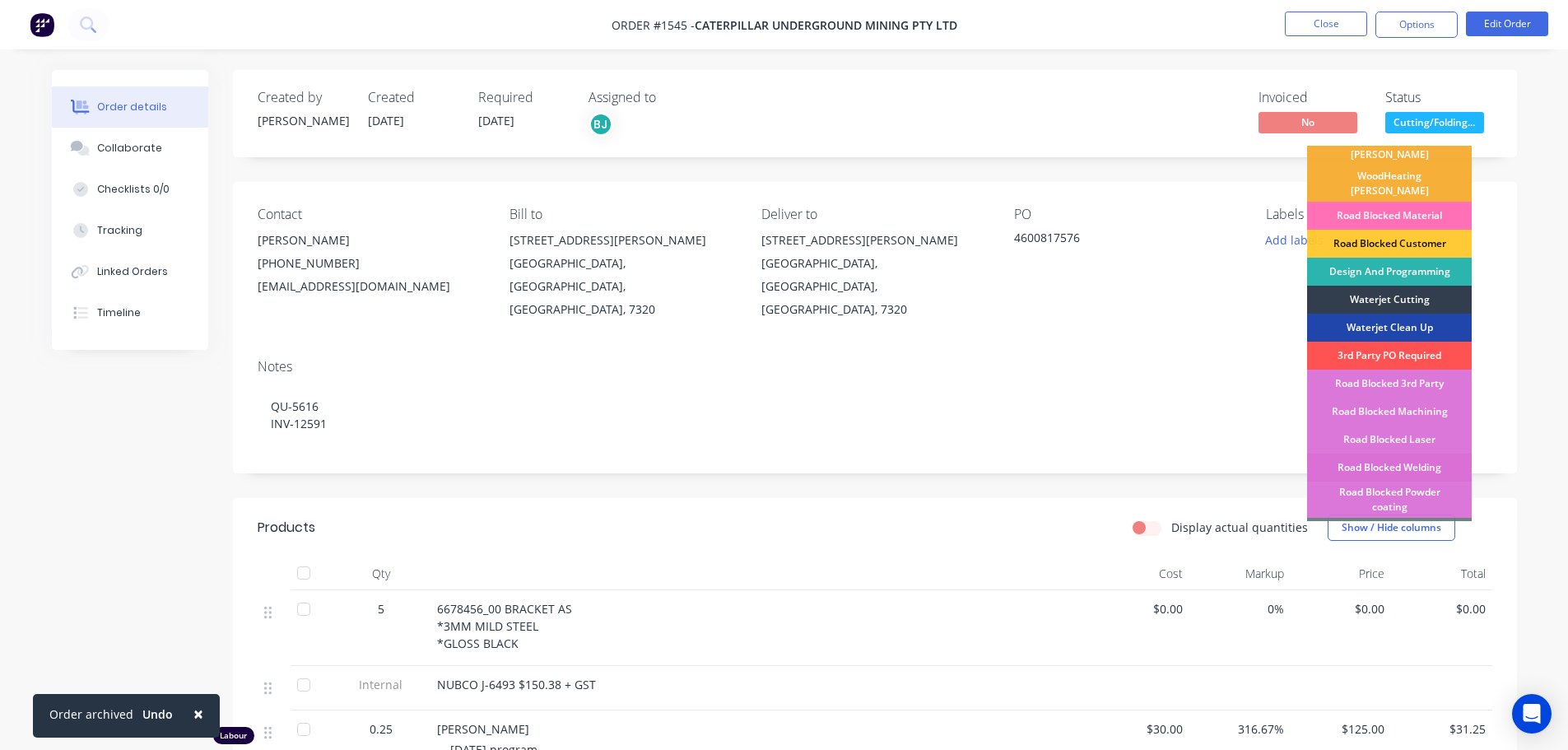
click at [1409, 453] on div "Road Blocked Welding" at bounding box center [1389, 467] width 165 height 28
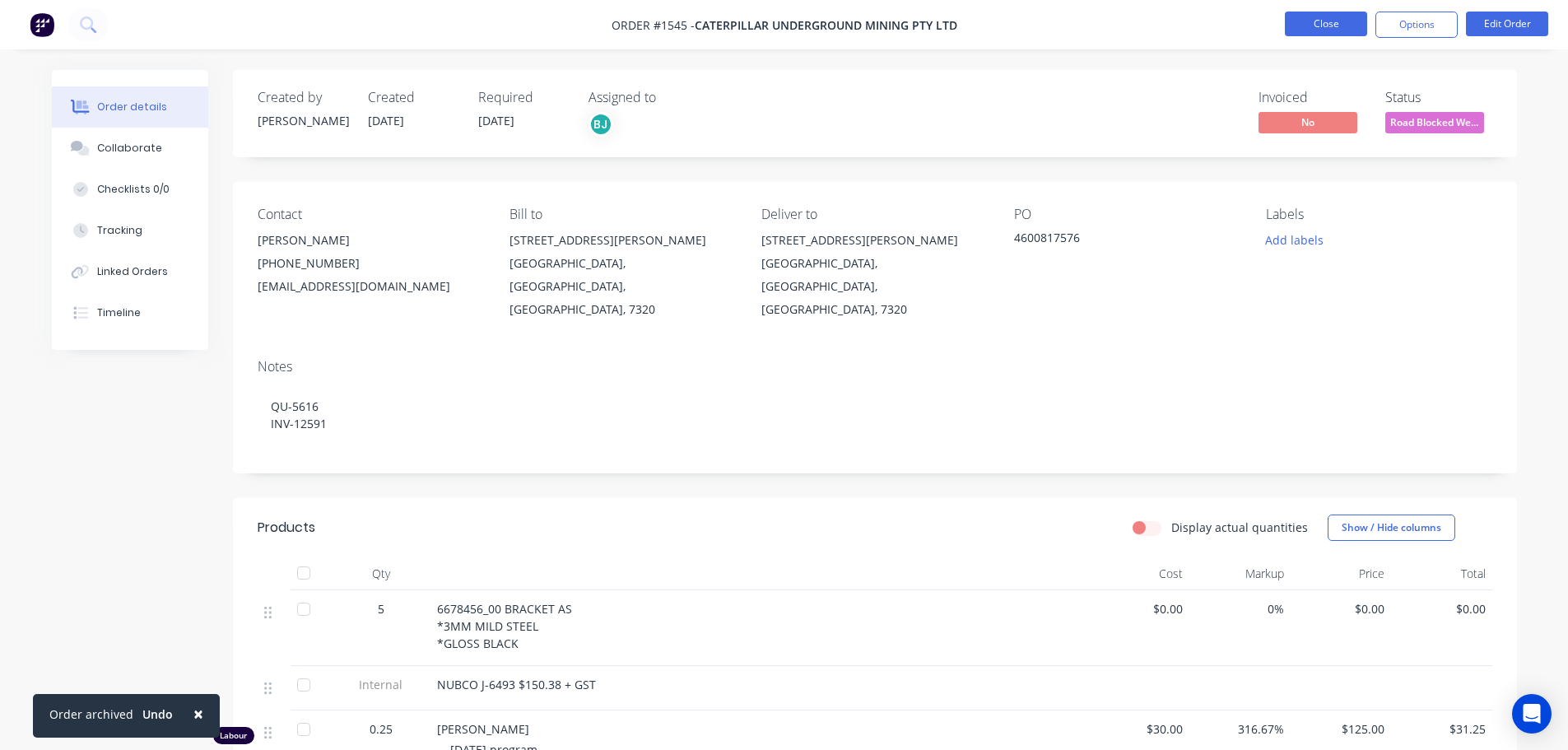
click at [1336, 27] on button "Close" at bounding box center [1326, 24] width 82 height 25
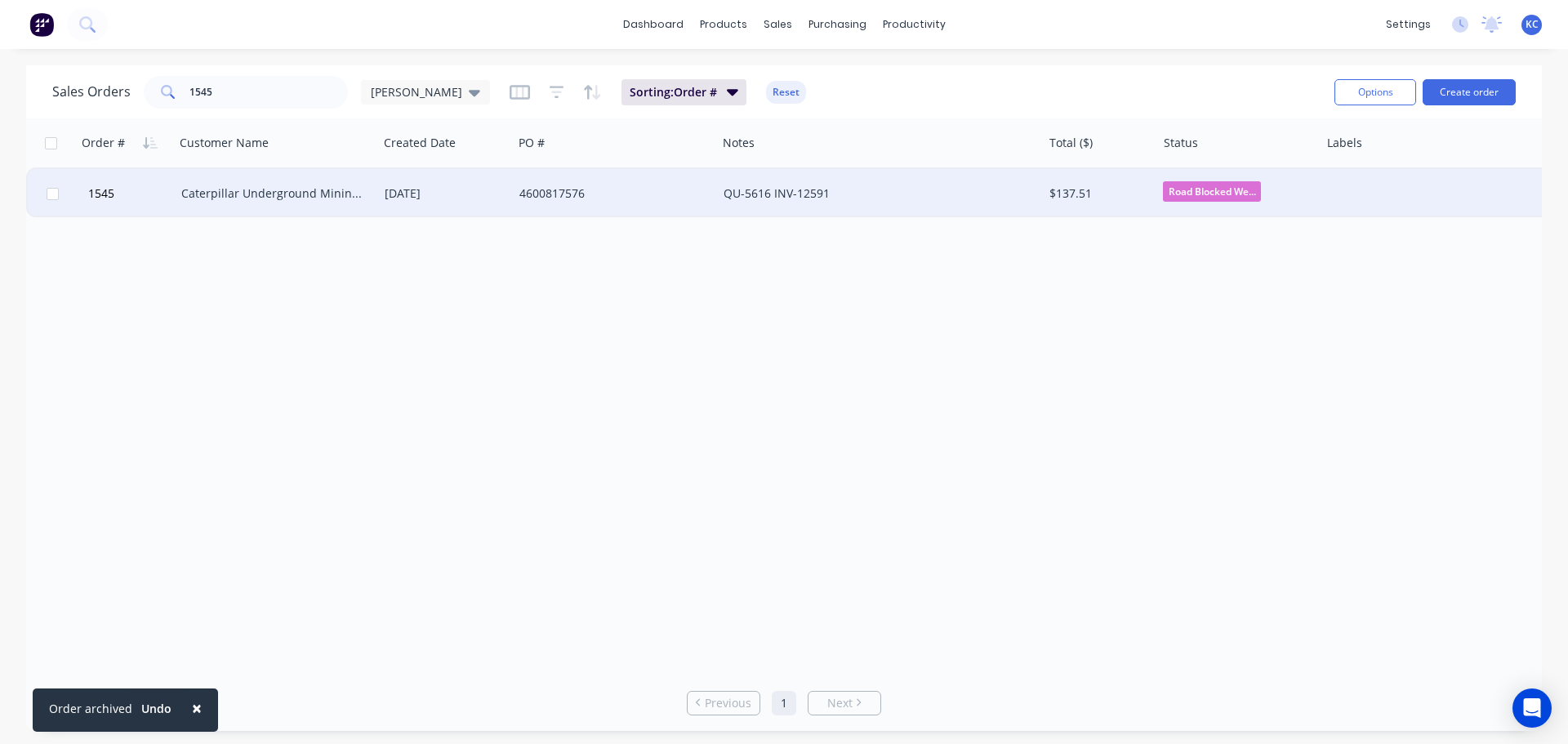
click at [312, 188] on div "Caterpillar Underground Mining Pty Ltd" at bounding box center [271, 193] width 181 height 16
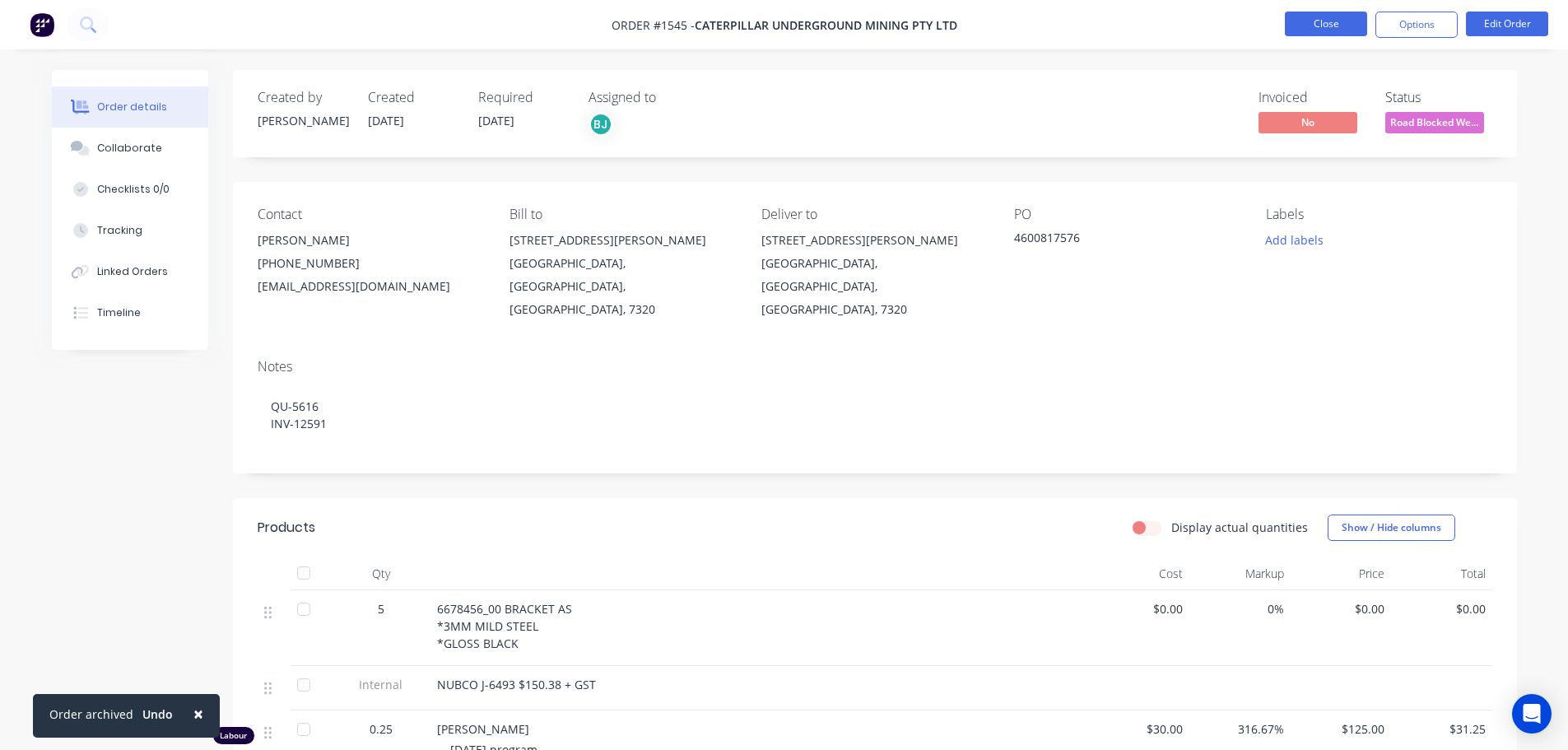
click at [1319, 29] on button "Close" at bounding box center [1326, 24] width 82 height 25
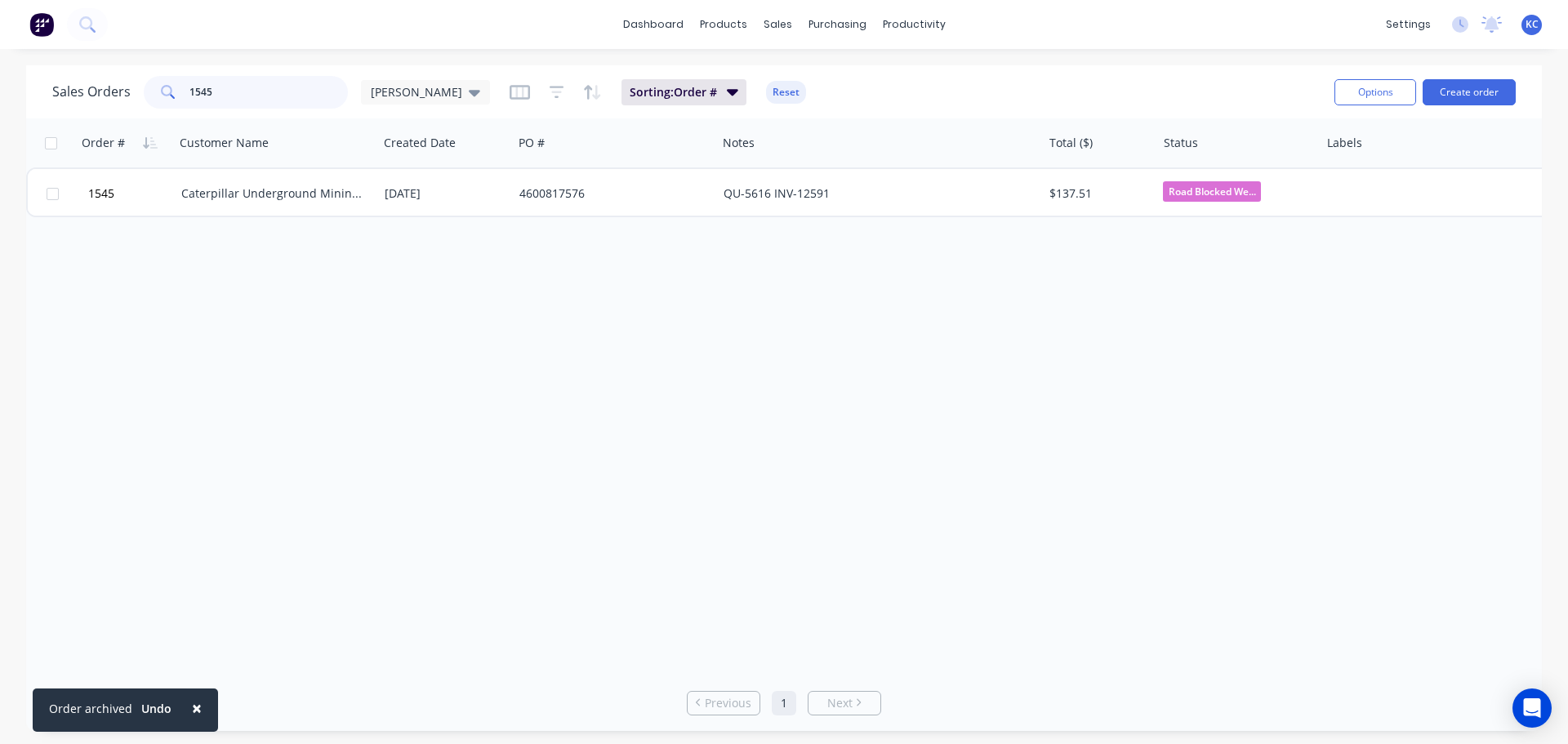
drag, startPoint x: 238, startPoint y: 96, endPoint x: 0, endPoint y: 149, distance: 243.8
click at [9, 121] on div "Sales Orders 1545 [PERSON_NAME] Sorting: Order # Reset Options Create order Ord…" at bounding box center [784, 398] width 1568 height 665
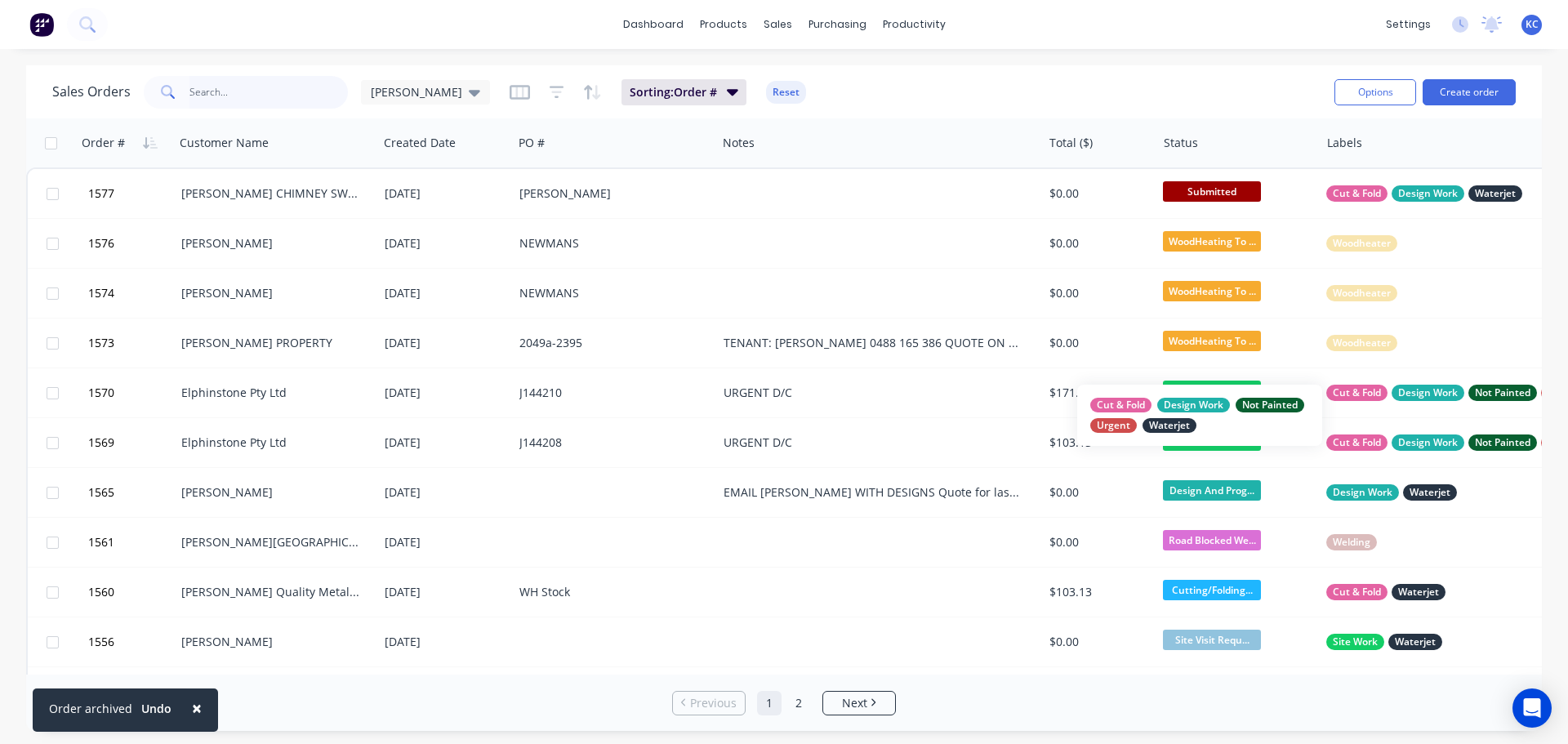
click at [202, 88] on input "text" at bounding box center [270, 92] width 159 height 32
type input "1445"
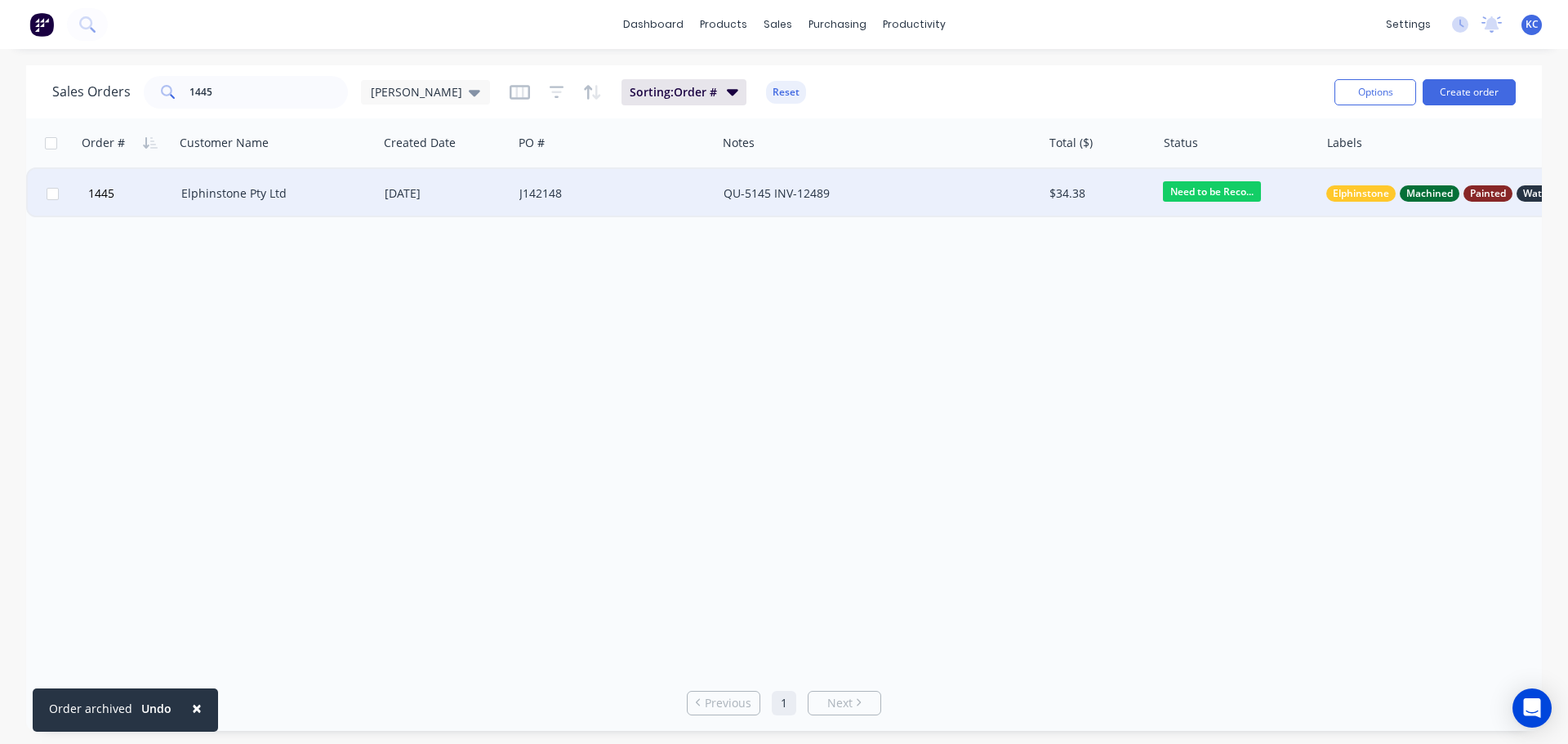
click at [267, 191] on div "Elphinstone Pty Ltd" at bounding box center [271, 193] width 181 height 16
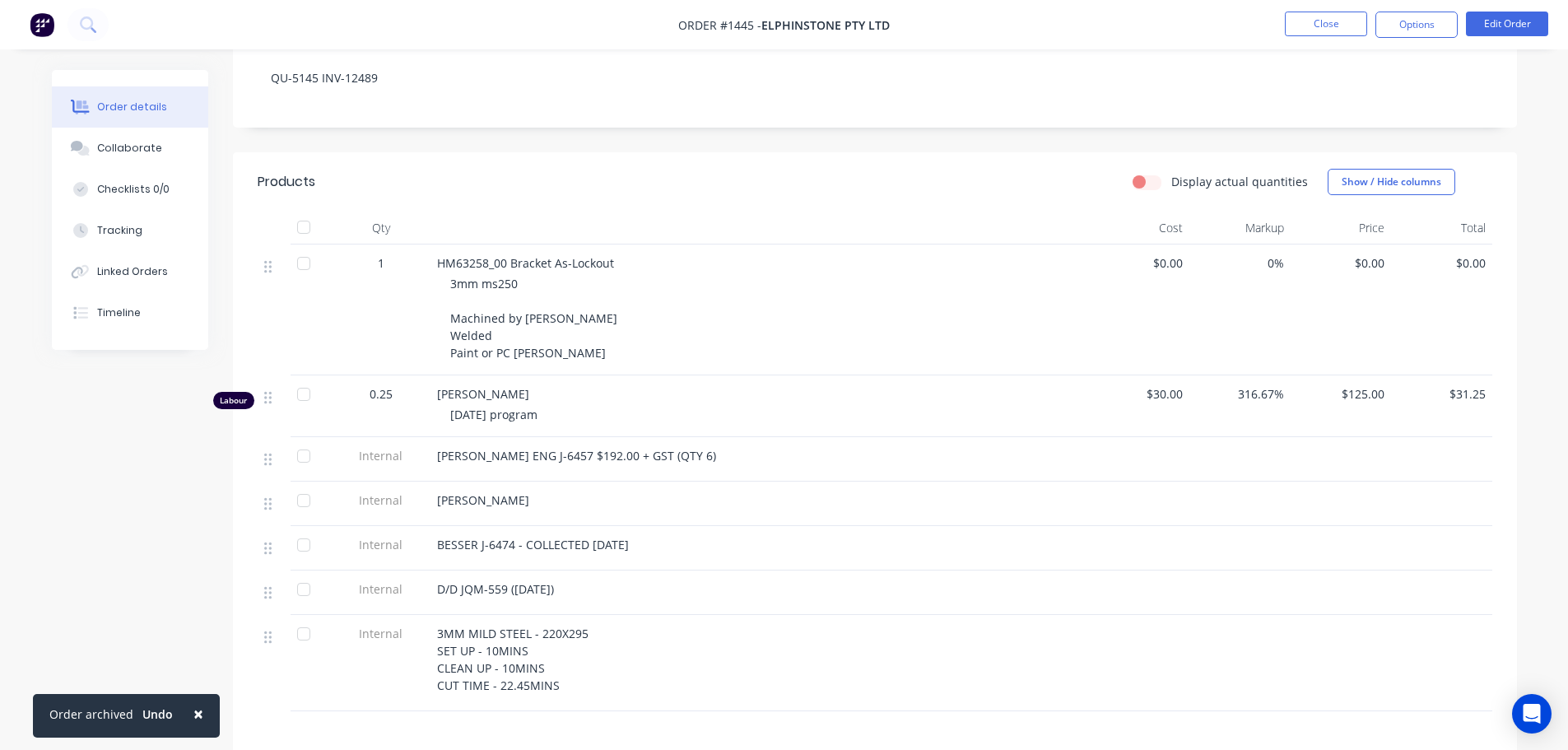
scroll to position [411, 0]
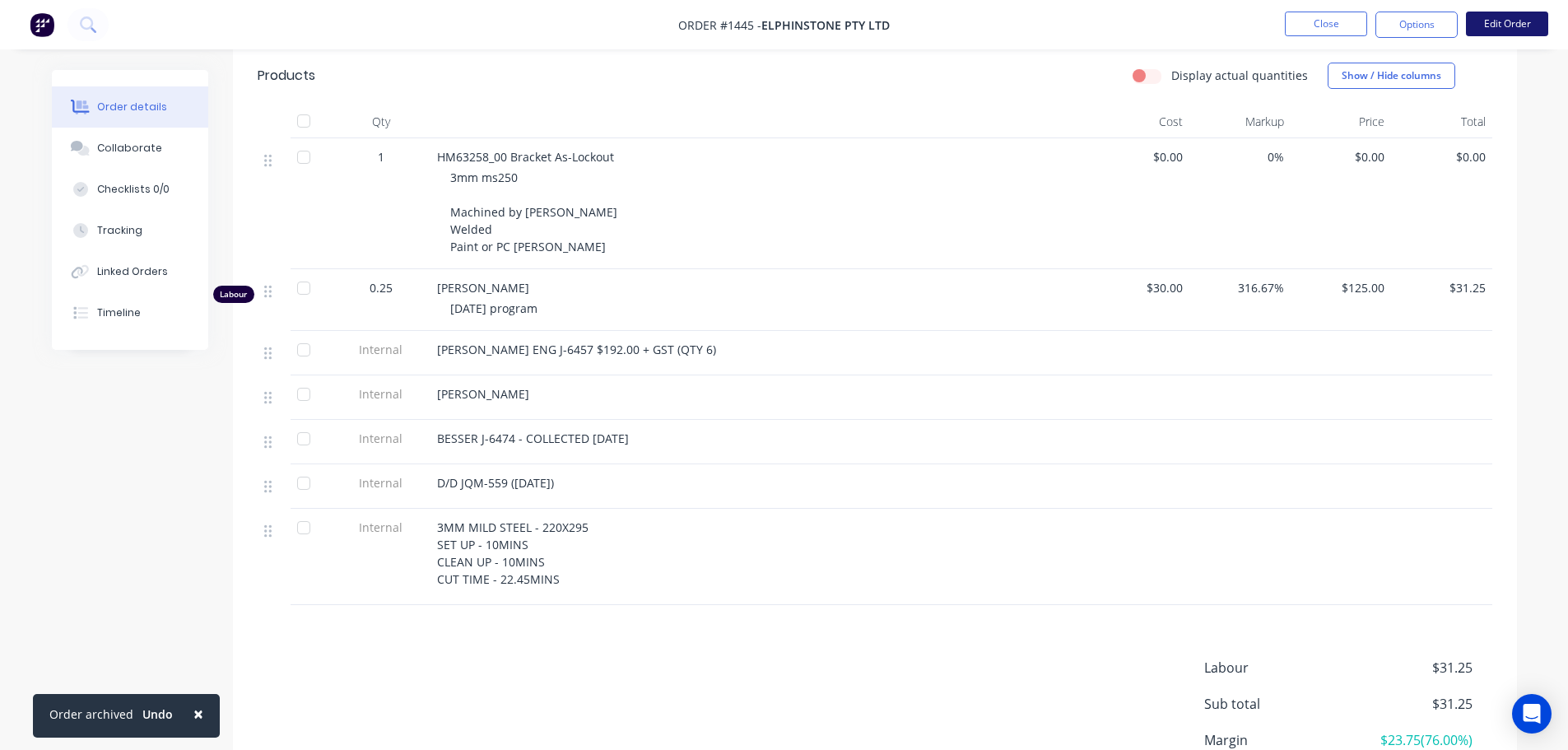
click at [1535, 26] on button "Edit Order" at bounding box center [1507, 24] width 82 height 25
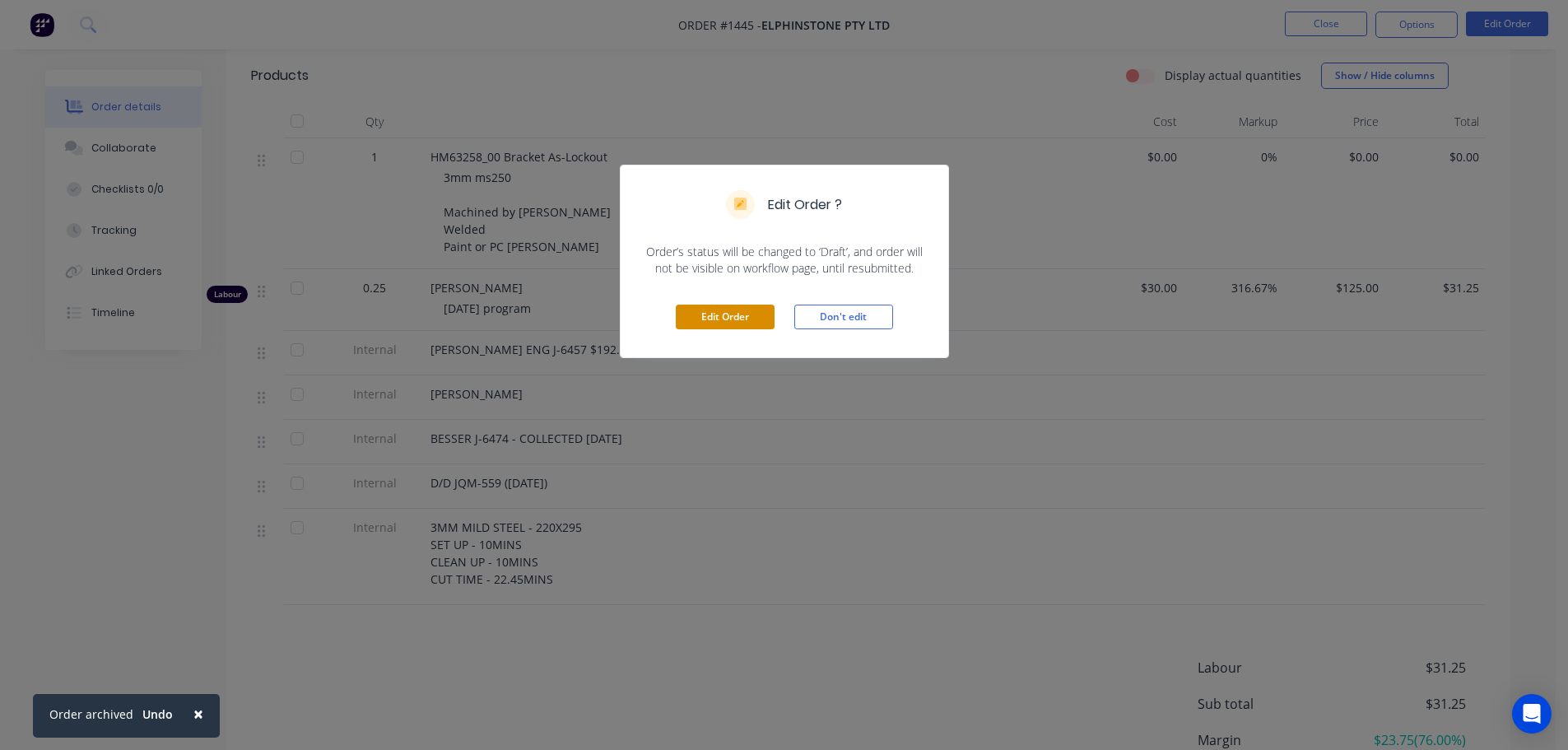
click at [704, 319] on button "Edit Order" at bounding box center [724, 317] width 99 height 25
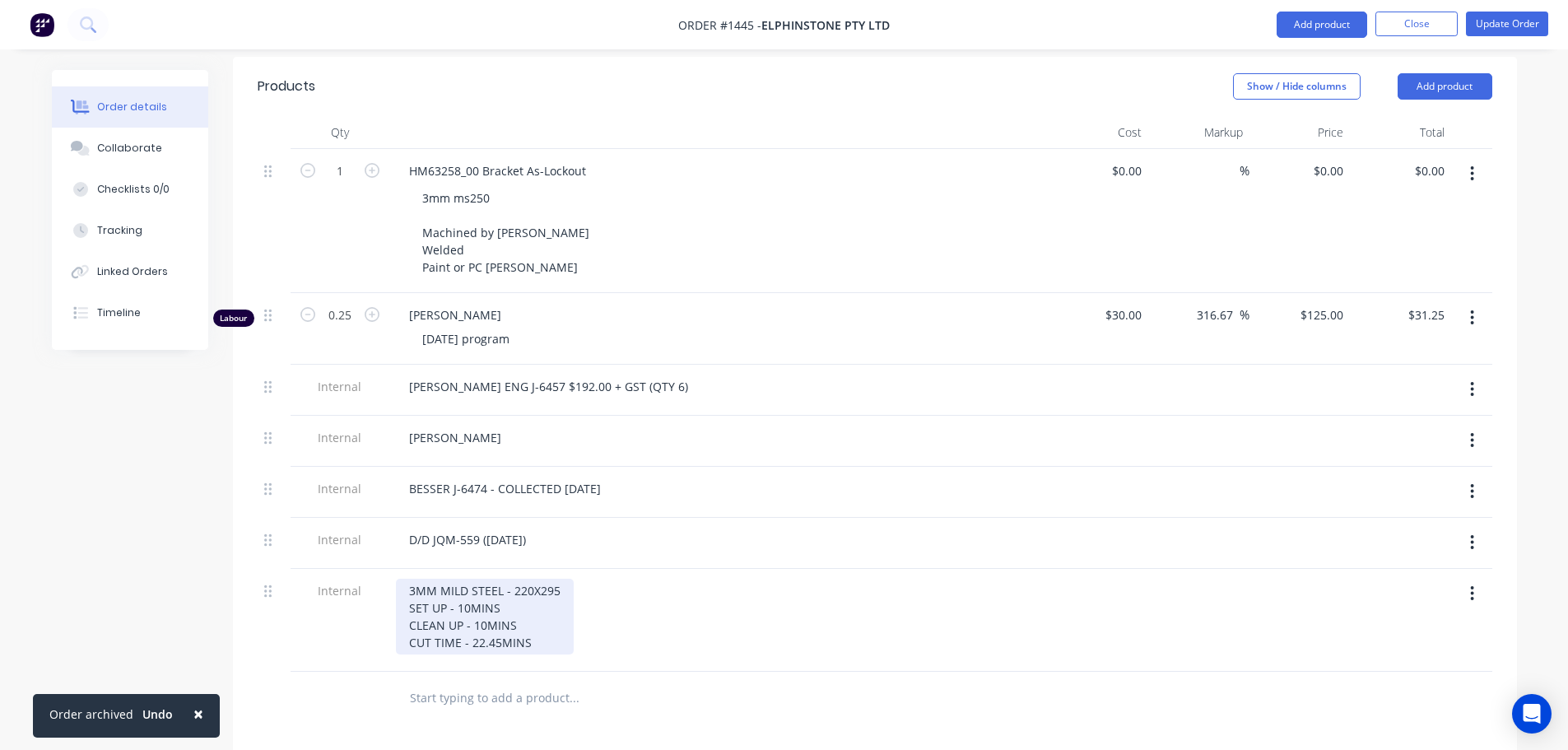
scroll to position [494, 0]
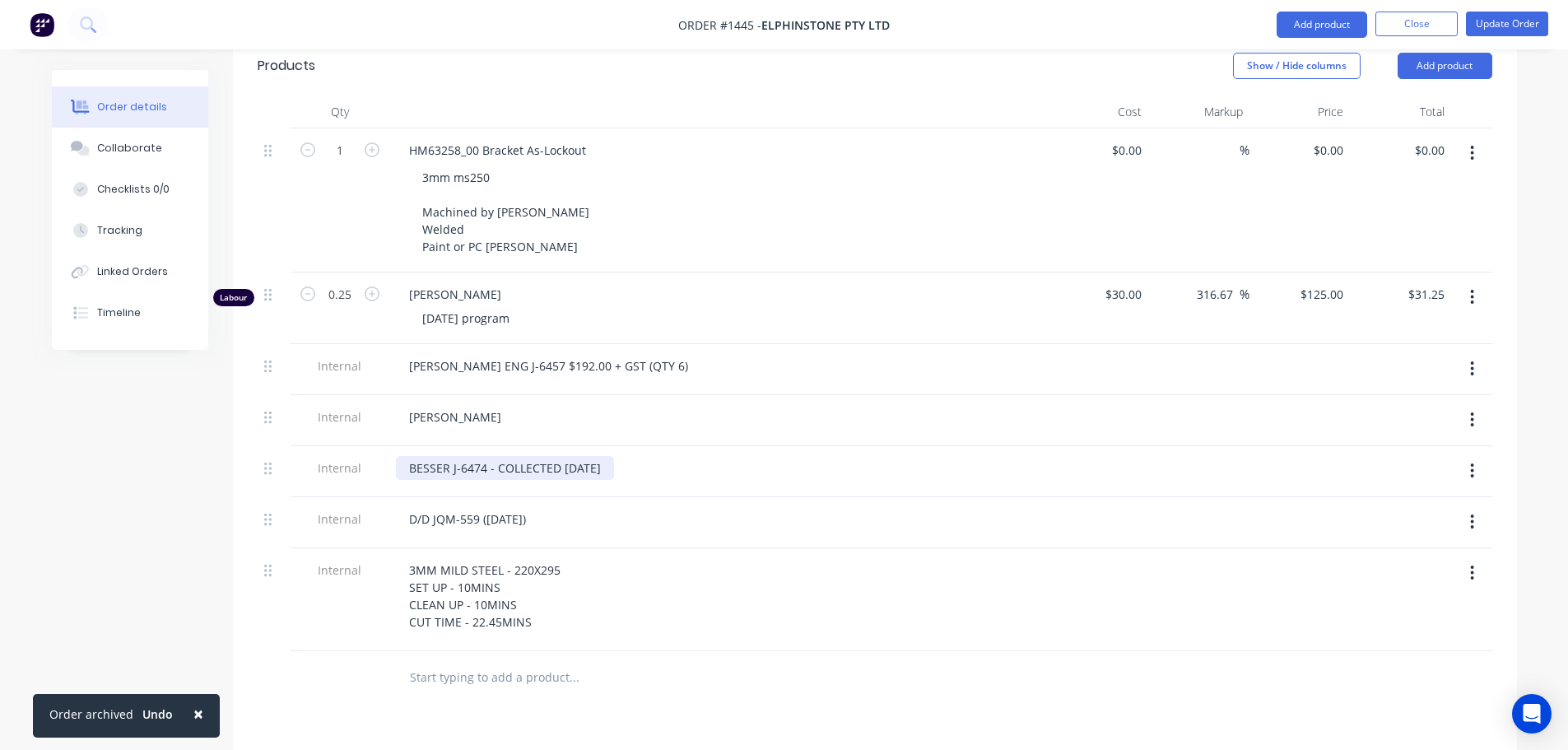
drag, startPoint x: 626, startPoint y: 397, endPoint x: 704, endPoint y: 473, distance: 108.9
click at [614, 456] on div "BESSER J-6474 - COLLECTED [DATE]" at bounding box center [505, 468] width 218 height 24
click at [1488, 31] on button "Update Order" at bounding box center [1507, 24] width 82 height 25
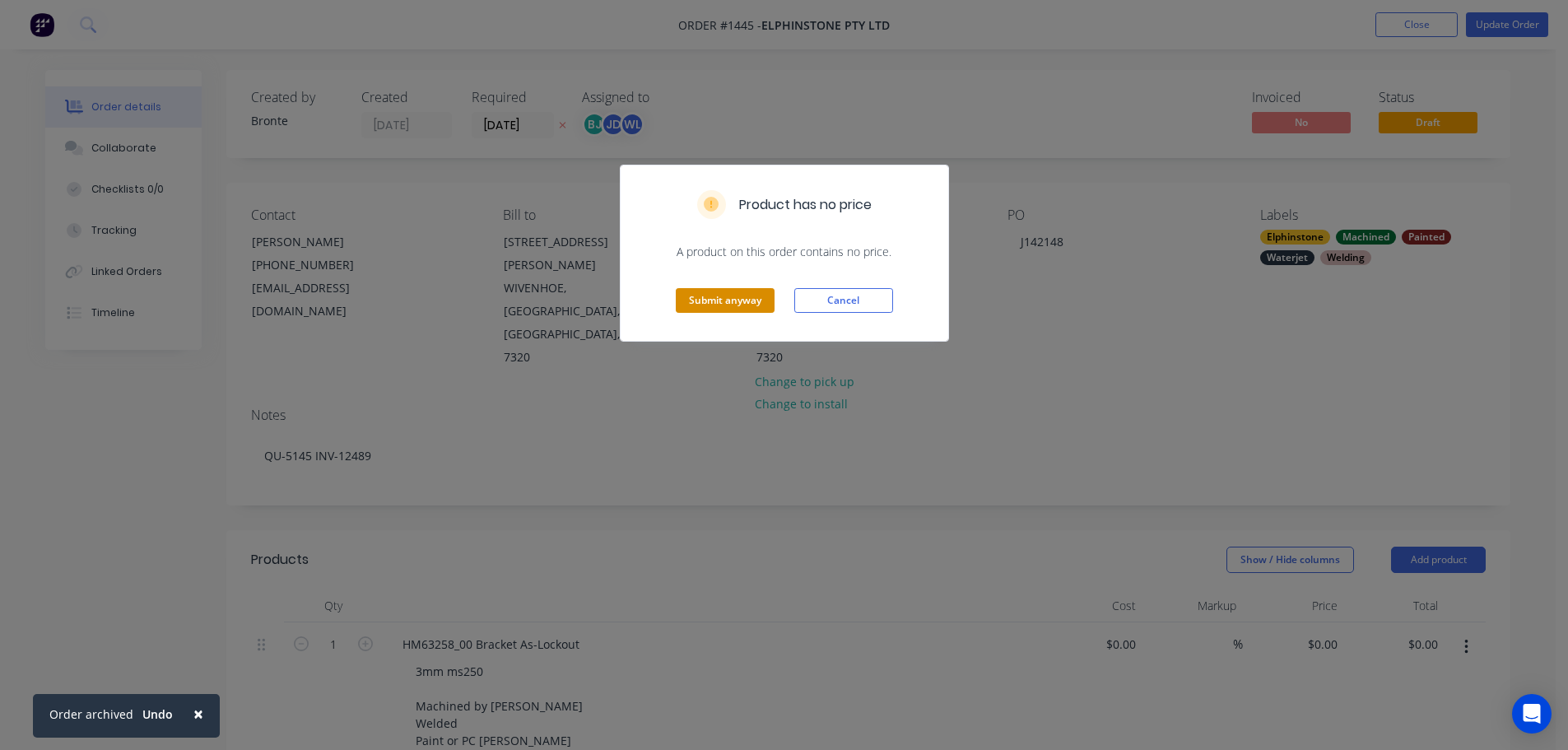
click at [691, 302] on button "Submit anyway" at bounding box center [724, 300] width 99 height 25
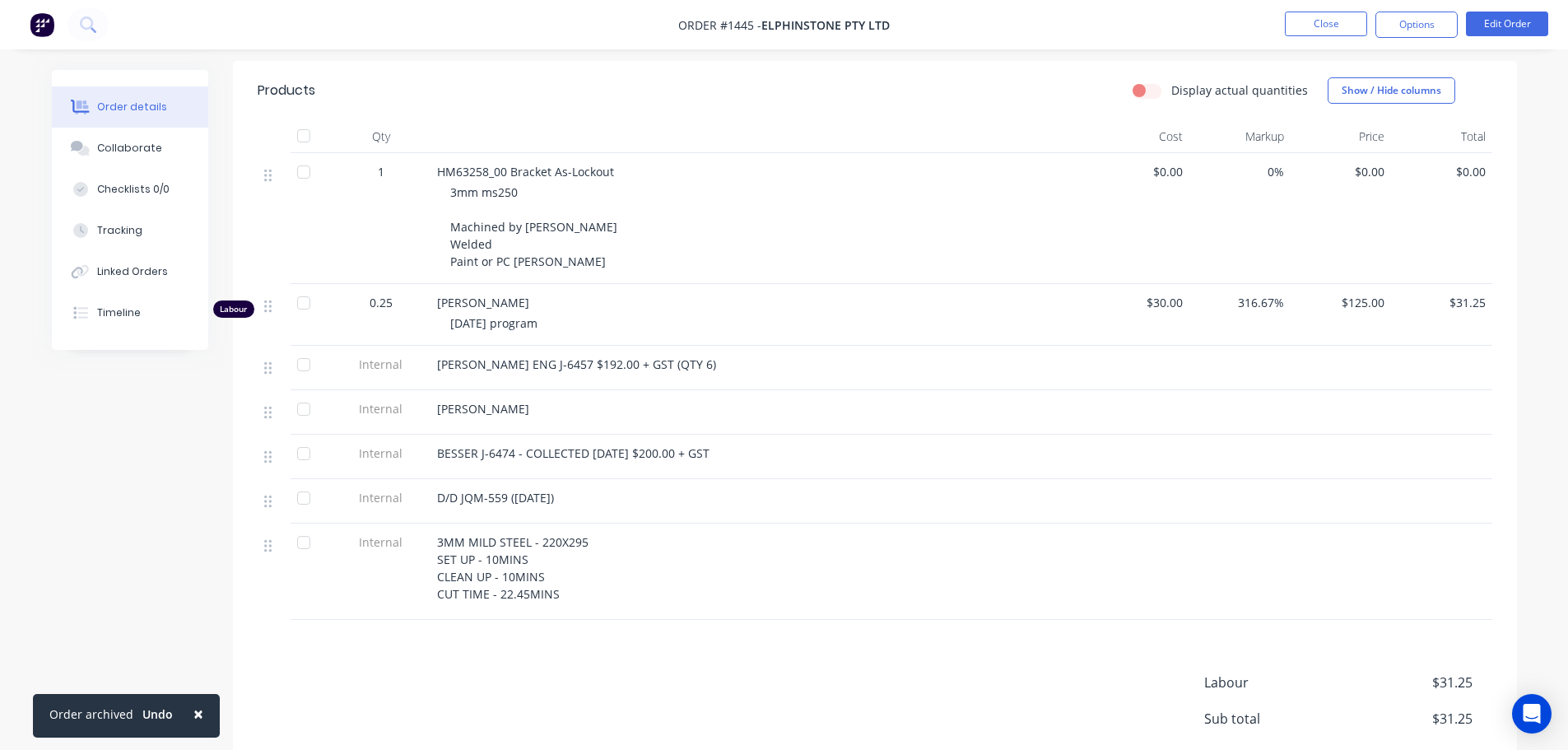
scroll to position [411, 0]
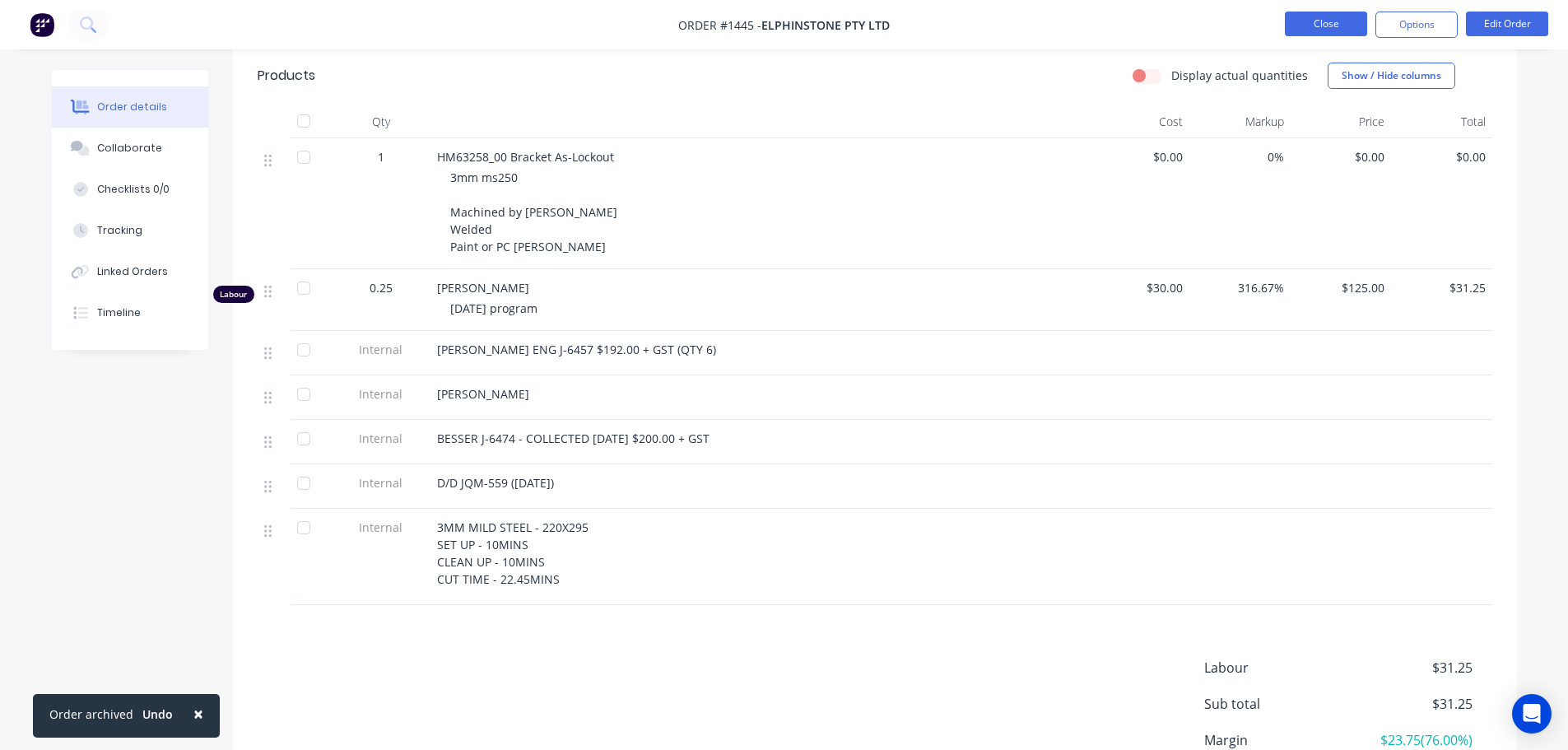
click at [1337, 23] on button "Close" at bounding box center [1326, 24] width 82 height 25
